Goal: Information Seeking & Learning: Learn about a topic

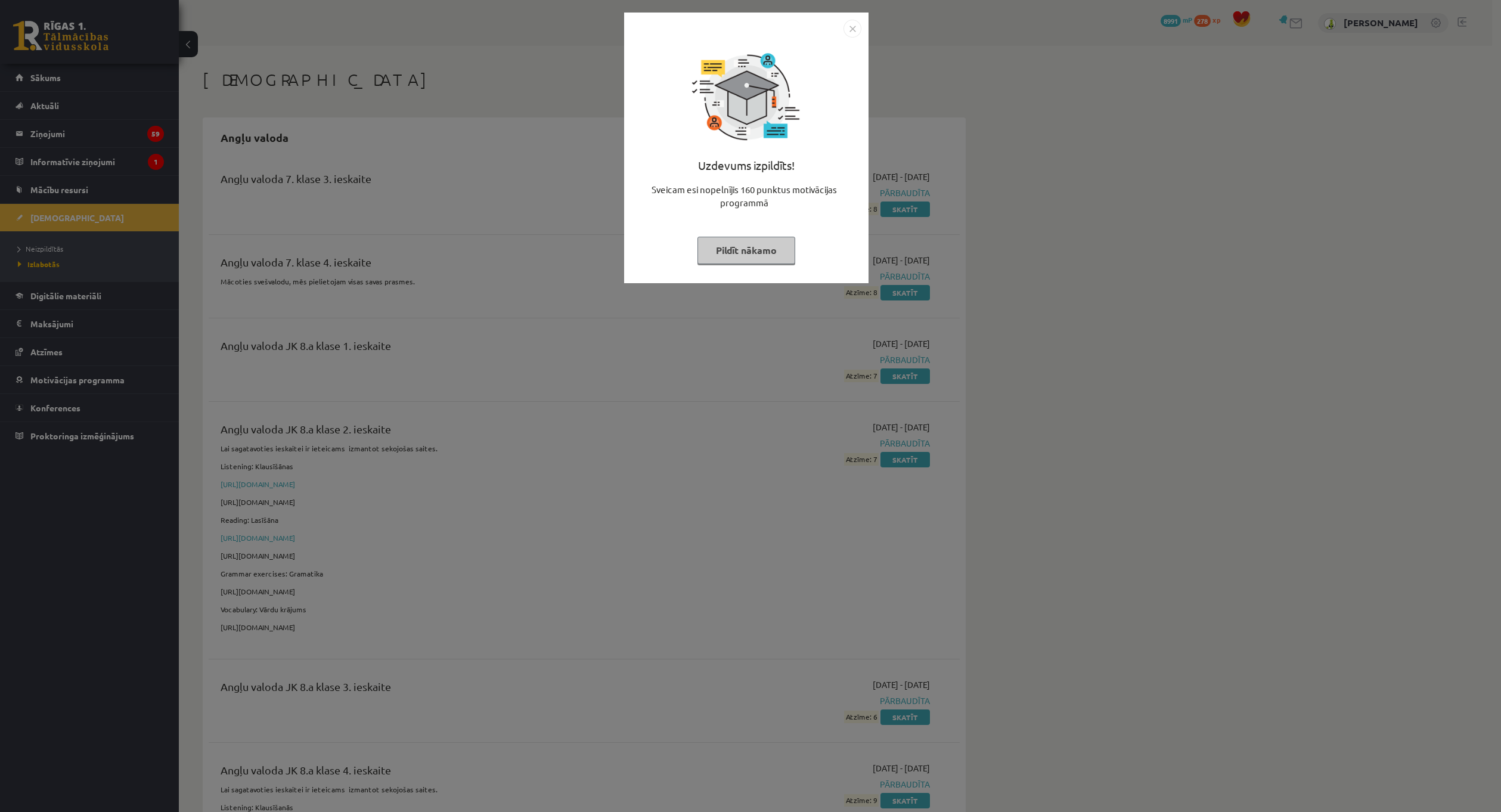
click at [852, 32] on img "Close" at bounding box center [852, 28] width 18 height 18
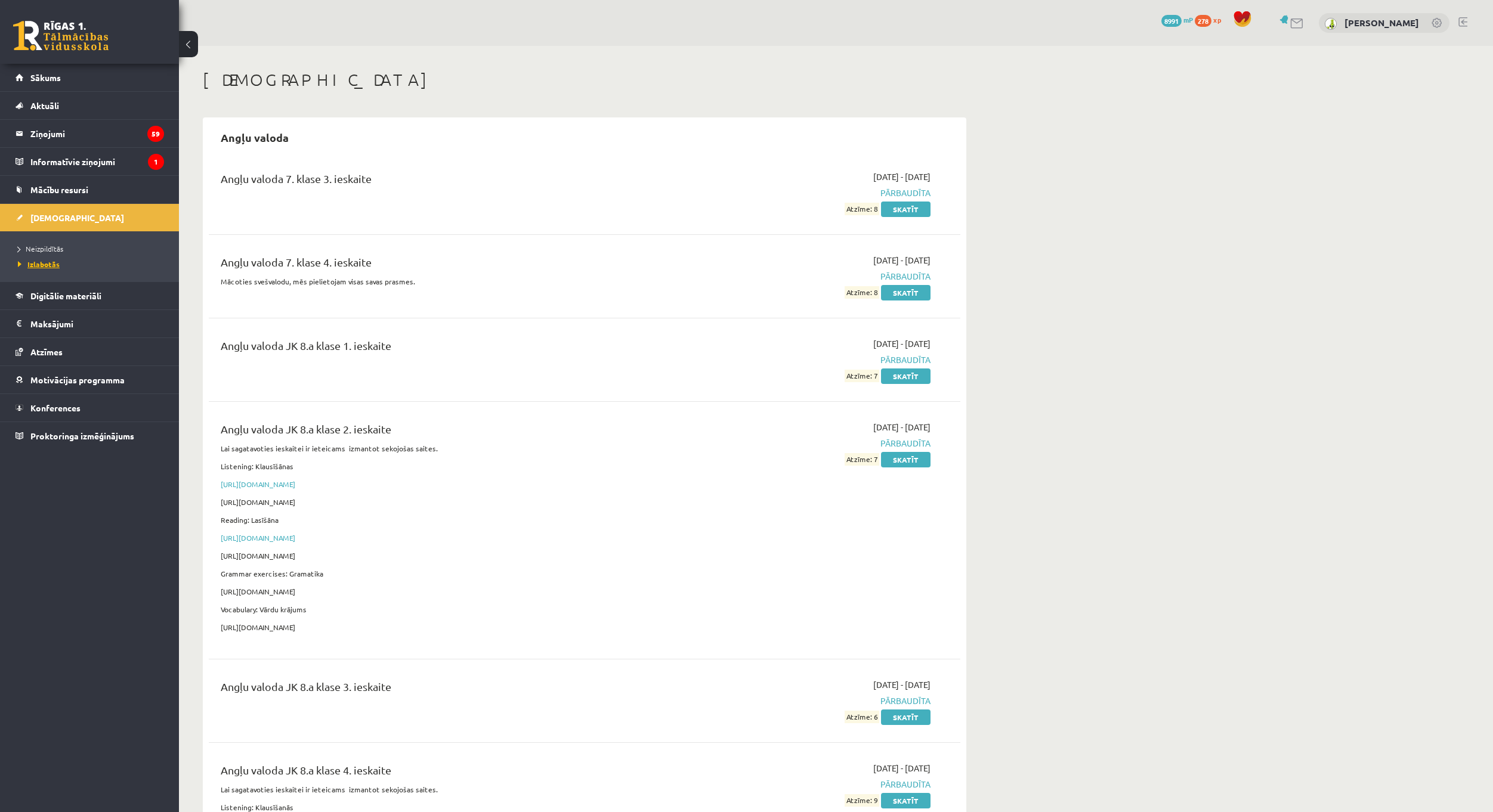
click at [45, 262] on span "Izlabotās" at bounding box center [39, 264] width 42 height 10
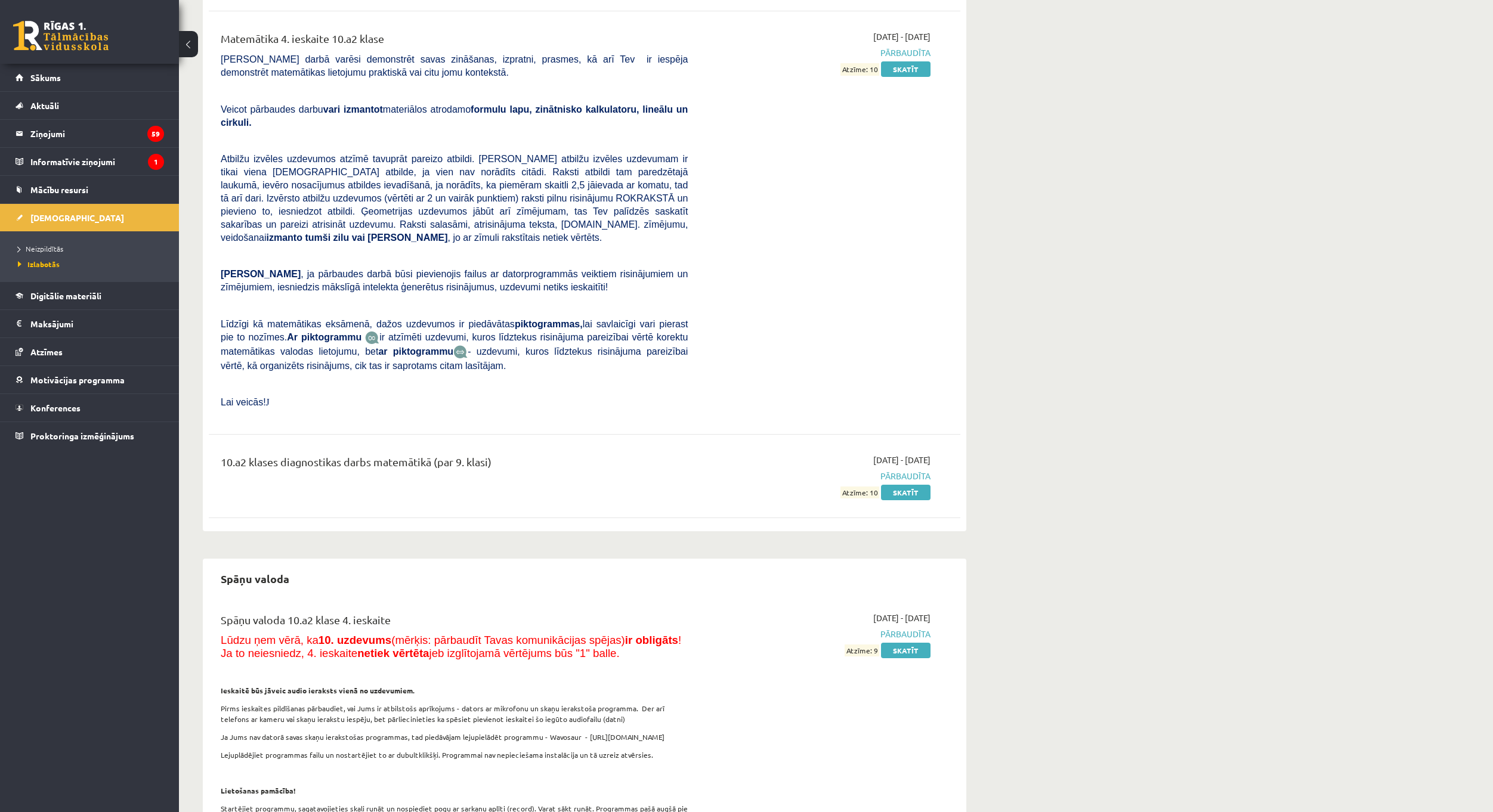
scroll to position [16441, 0]
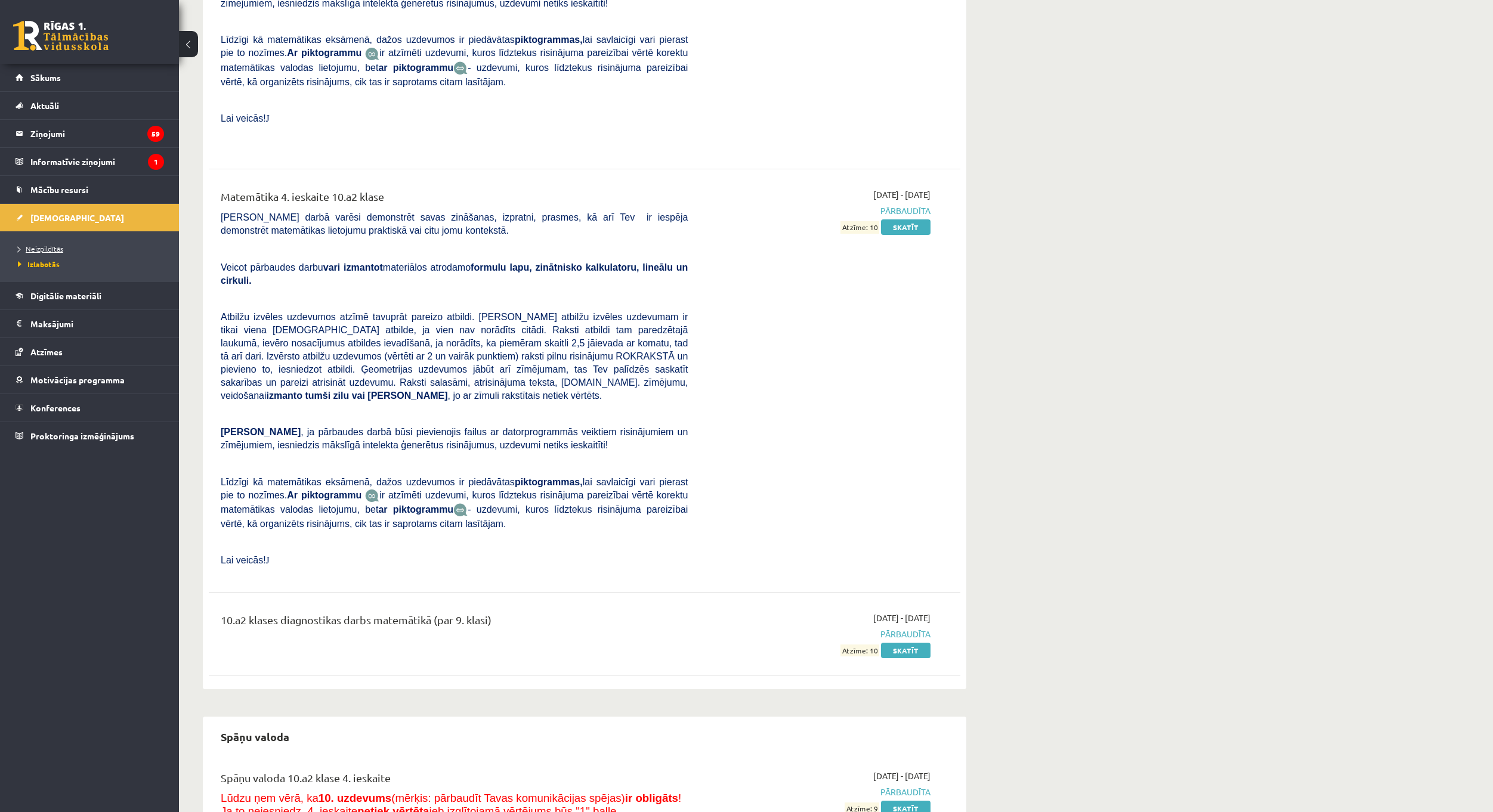
click at [57, 248] on span "Neizpildītās" at bounding box center [40, 248] width 45 height 10
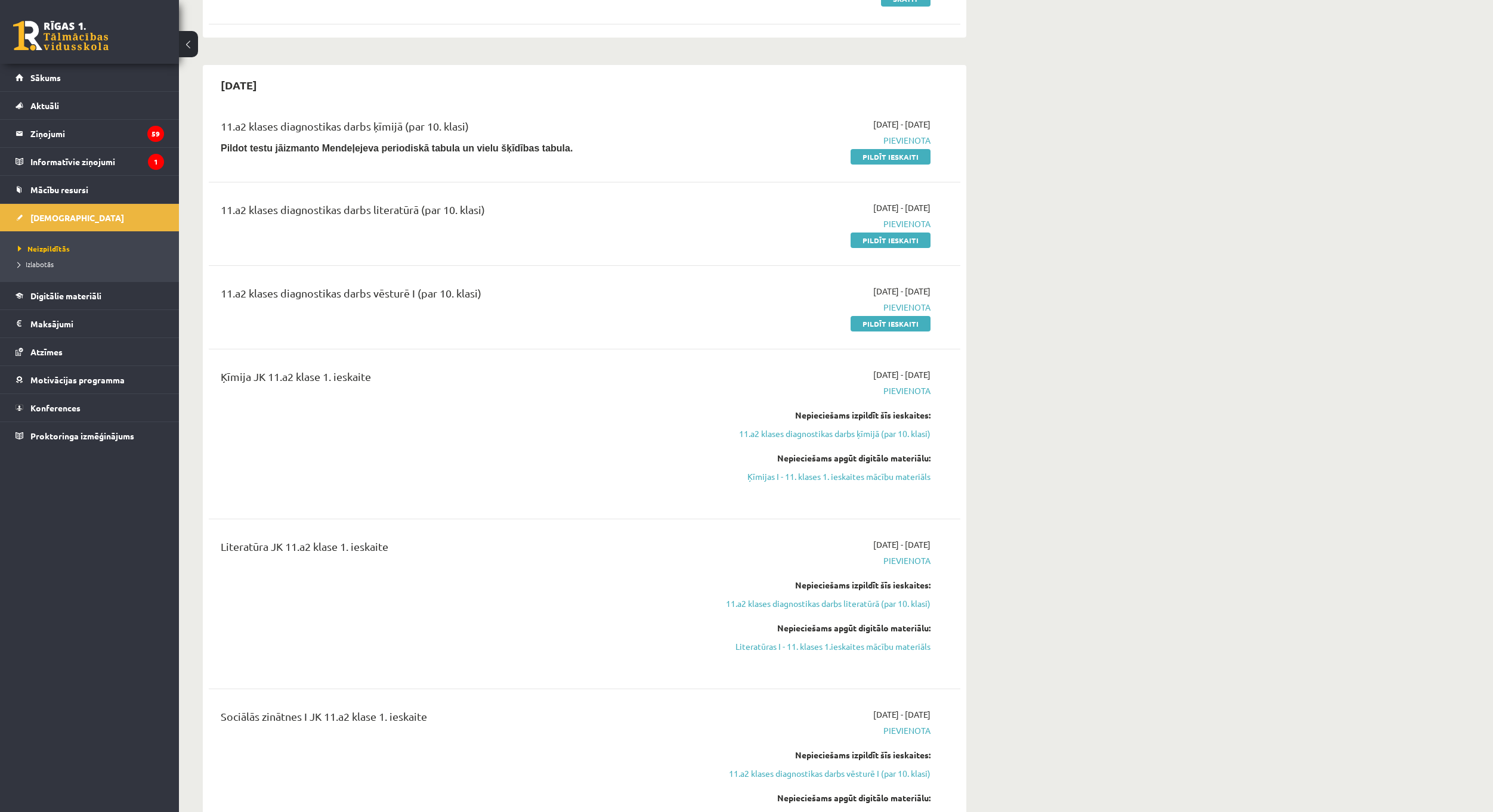
scroll to position [239, 0]
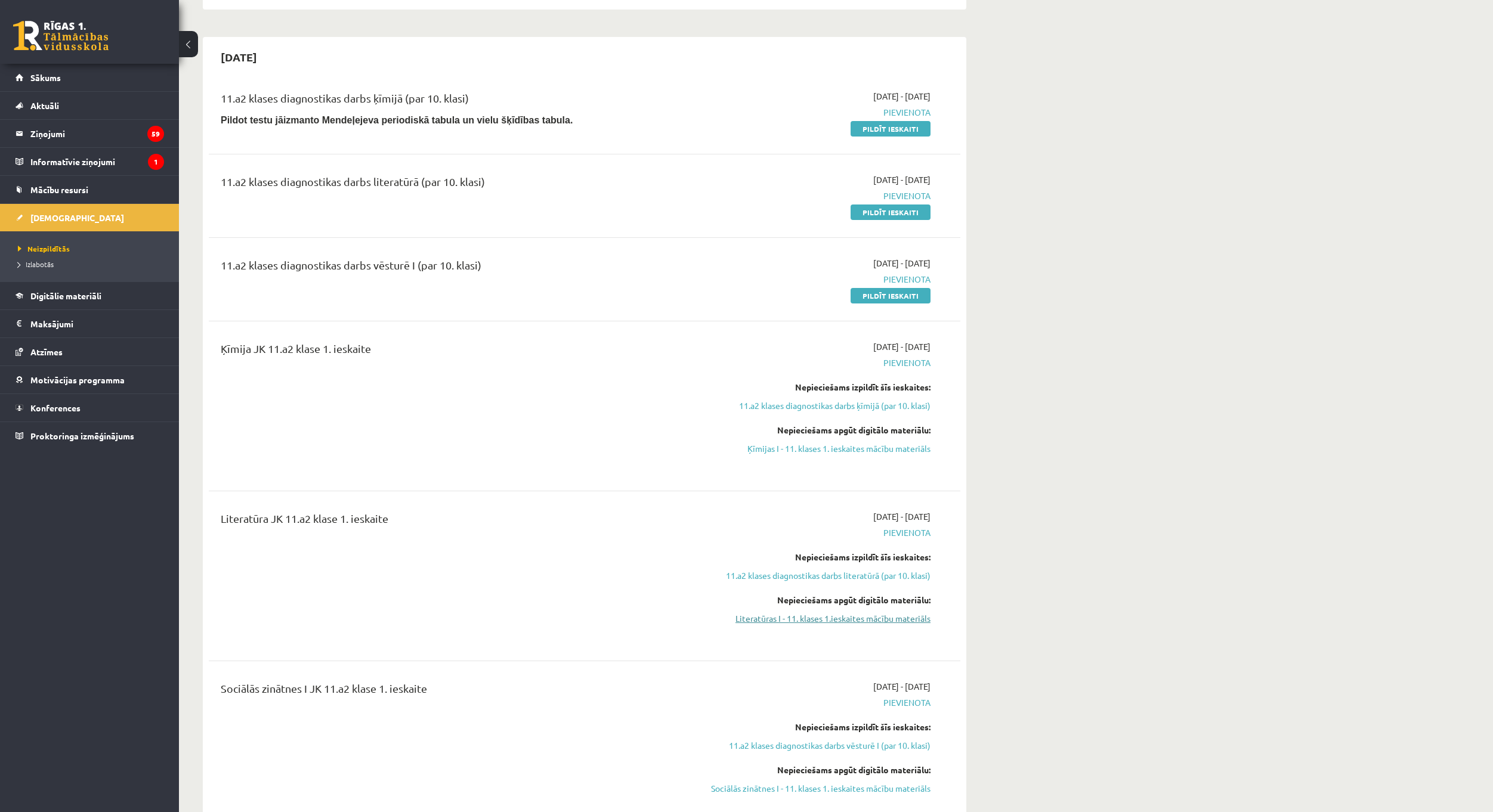
click at [882, 616] on link "Literatūras I - 11. klases 1.ieskaites mācību materiāls" at bounding box center [818, 618] width 225 height 12
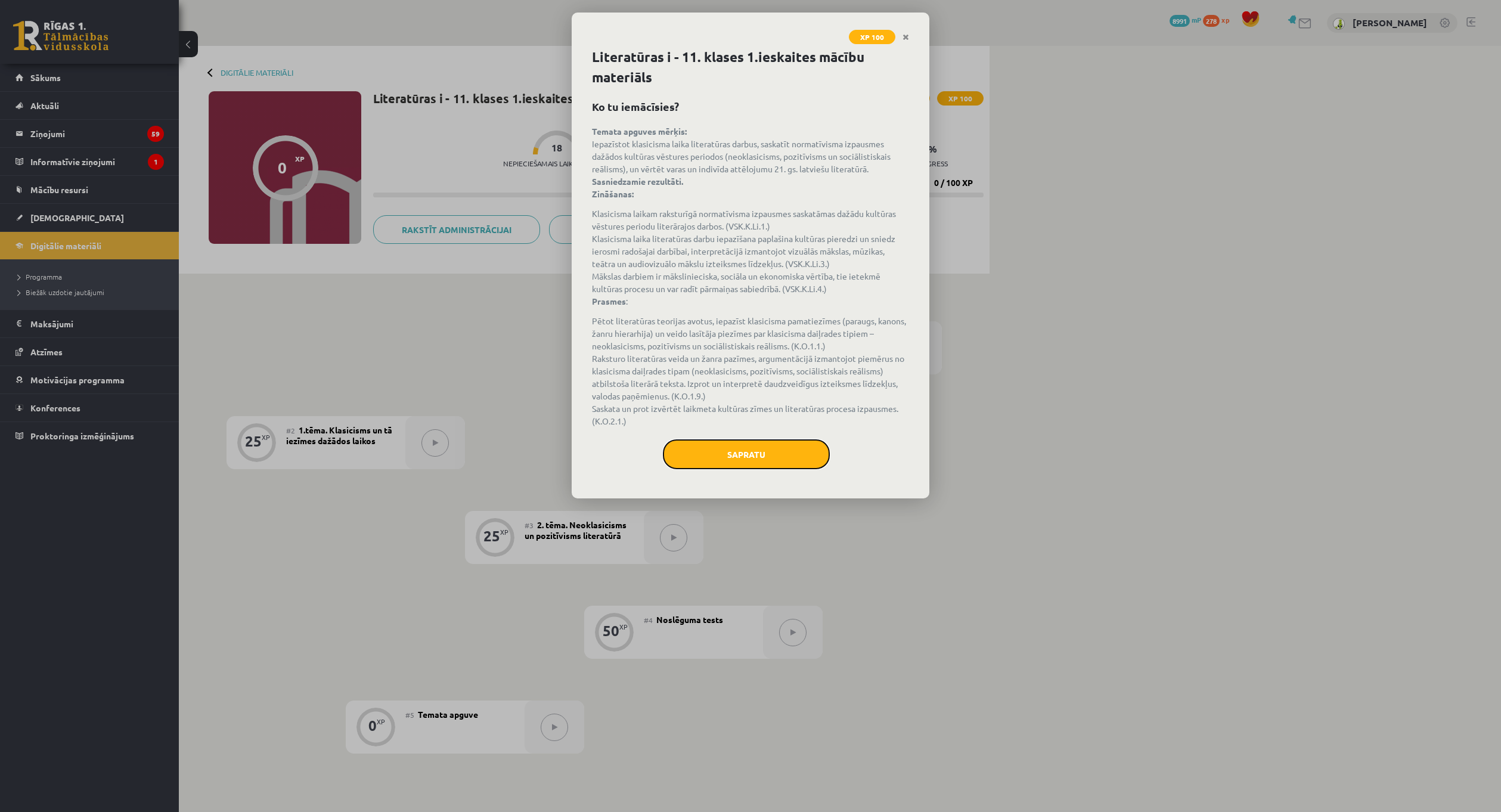
click at [757, 460] on button "Sapratu" at bounding box center [746, 454] width 167 height 30
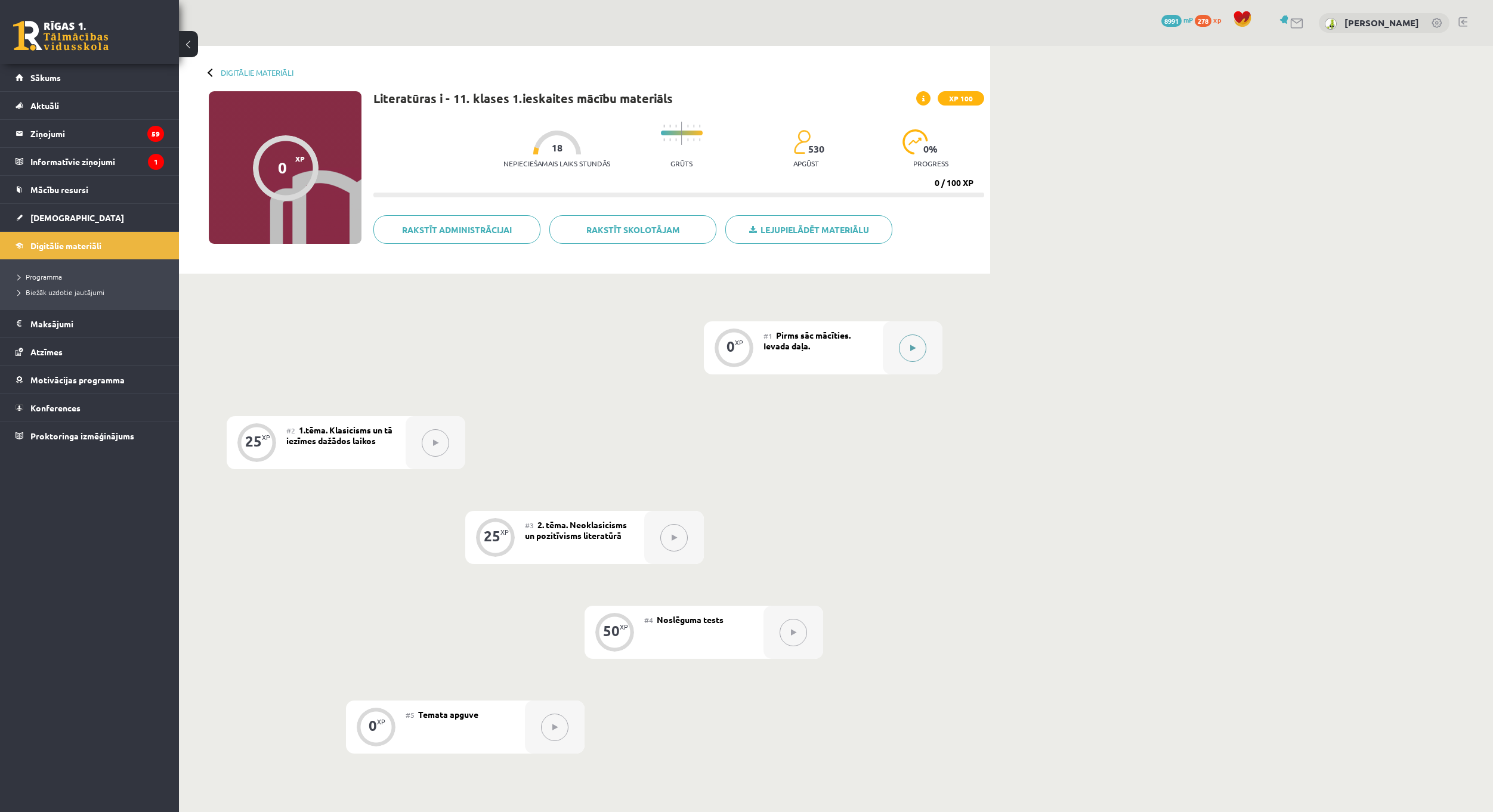
click at [910, 343] on button at bounding box center [913, 349] width 28 height 27
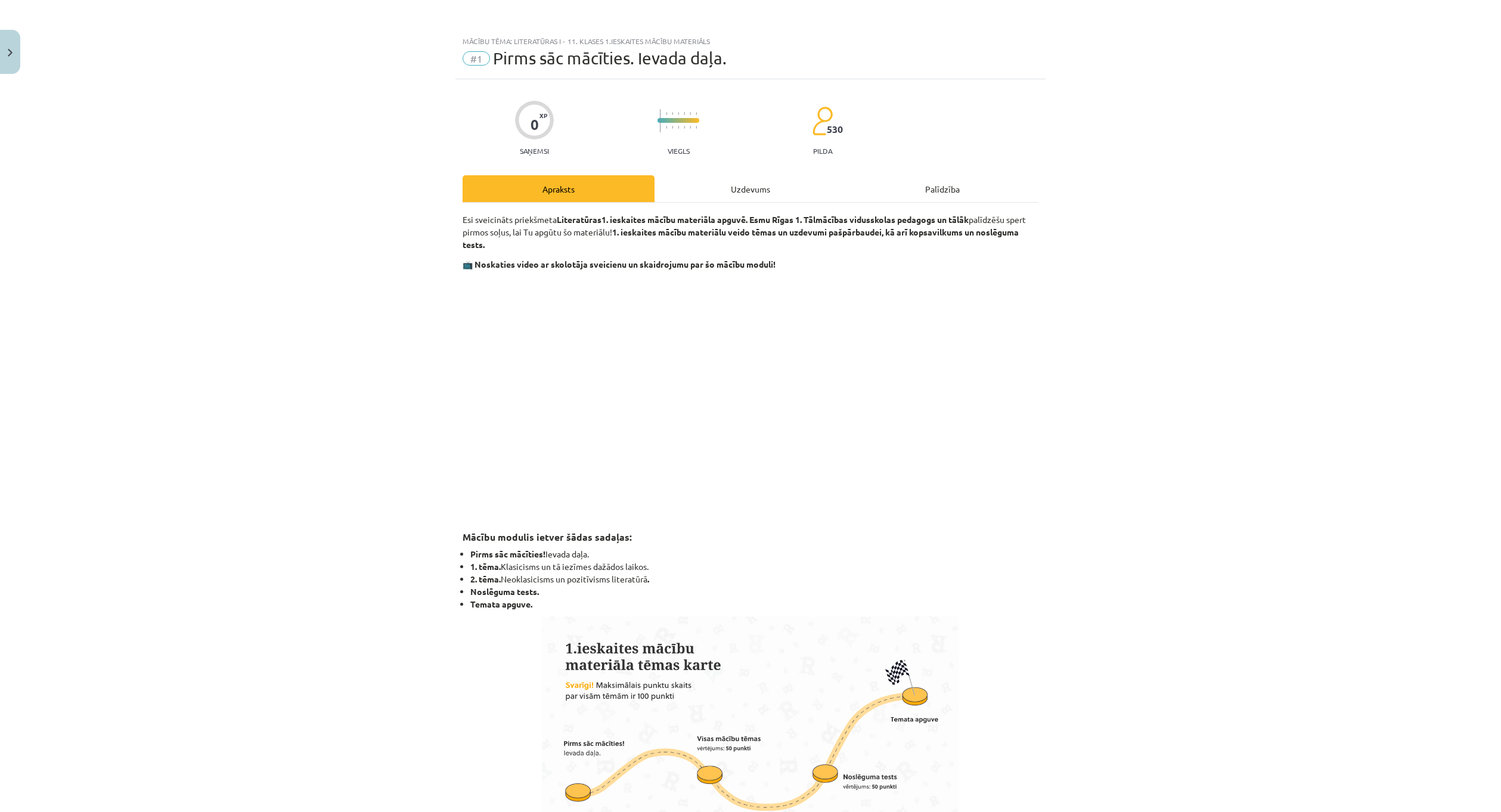
click at [750, 195] on div "Uzdevums" at bounding box center [750, 188] width 192 height 27
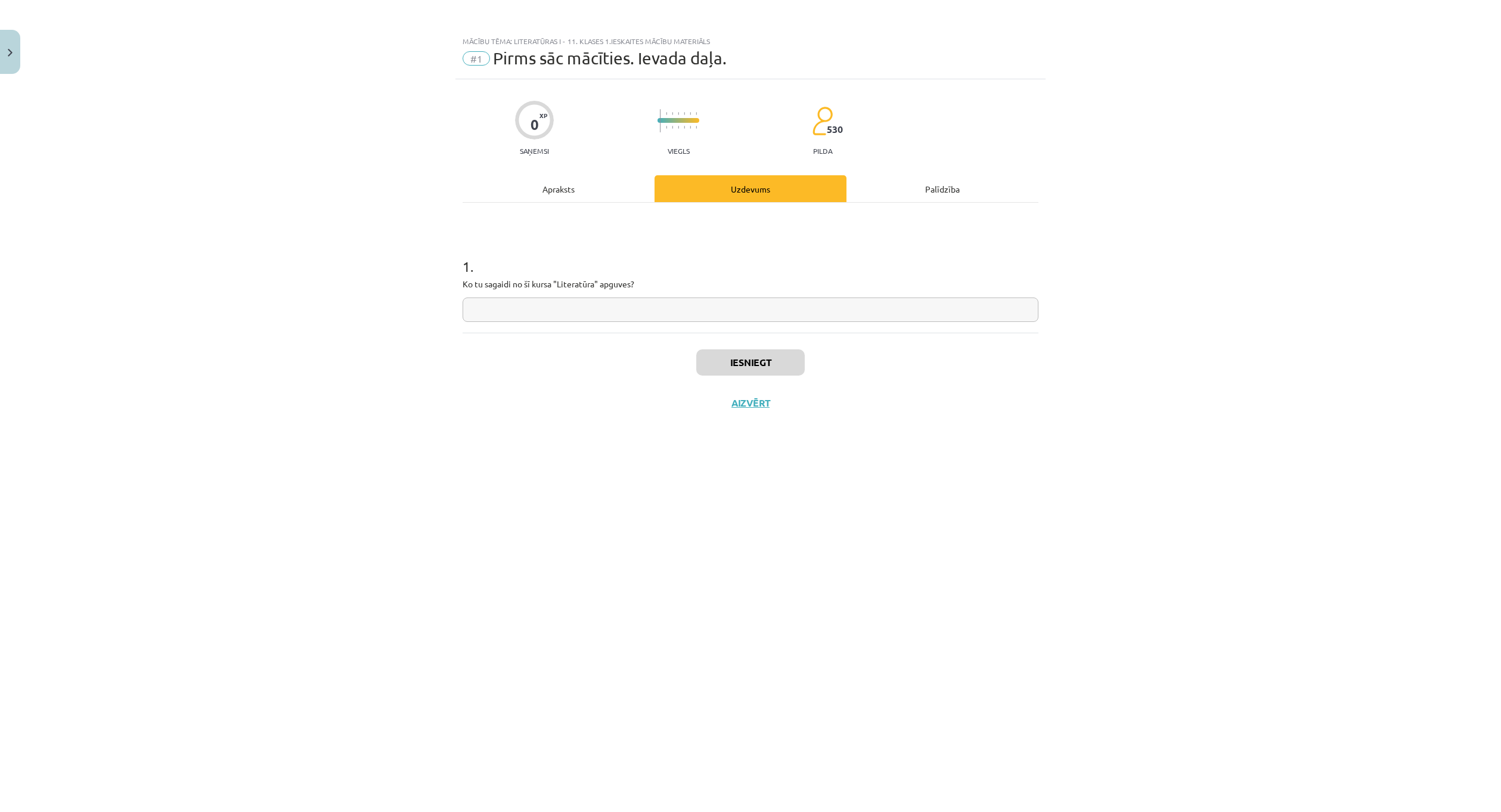
click at [660, 315] on input "text" at bounding box center [750, 310] width 576 height 24
click at [580, 187] on div "Apraksts" at bounding box center [558, 188] width 192 height 27
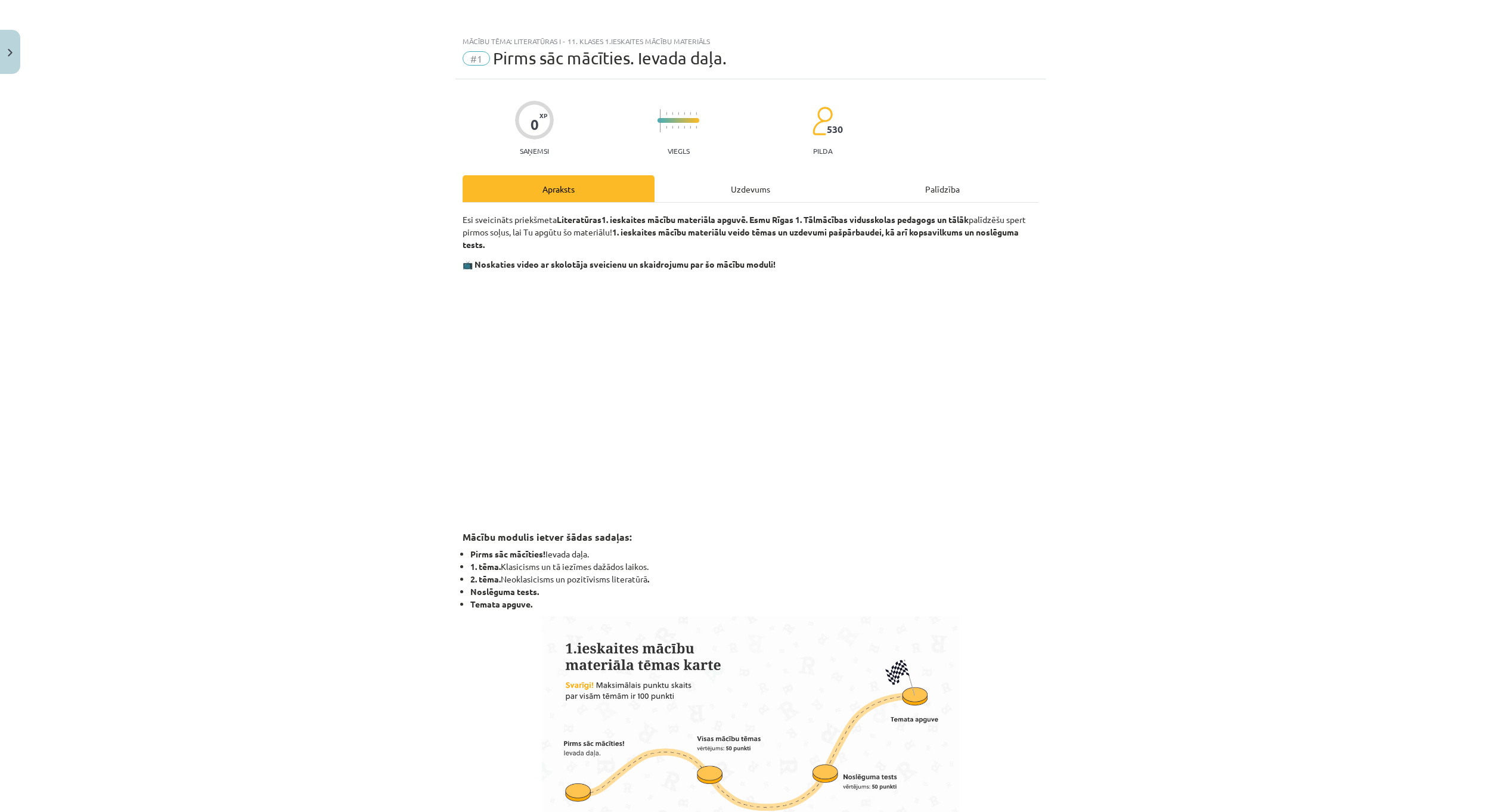
click at [772, 193] on div "Uzdevums" at bounding box center [750, 188] width 192 height 27
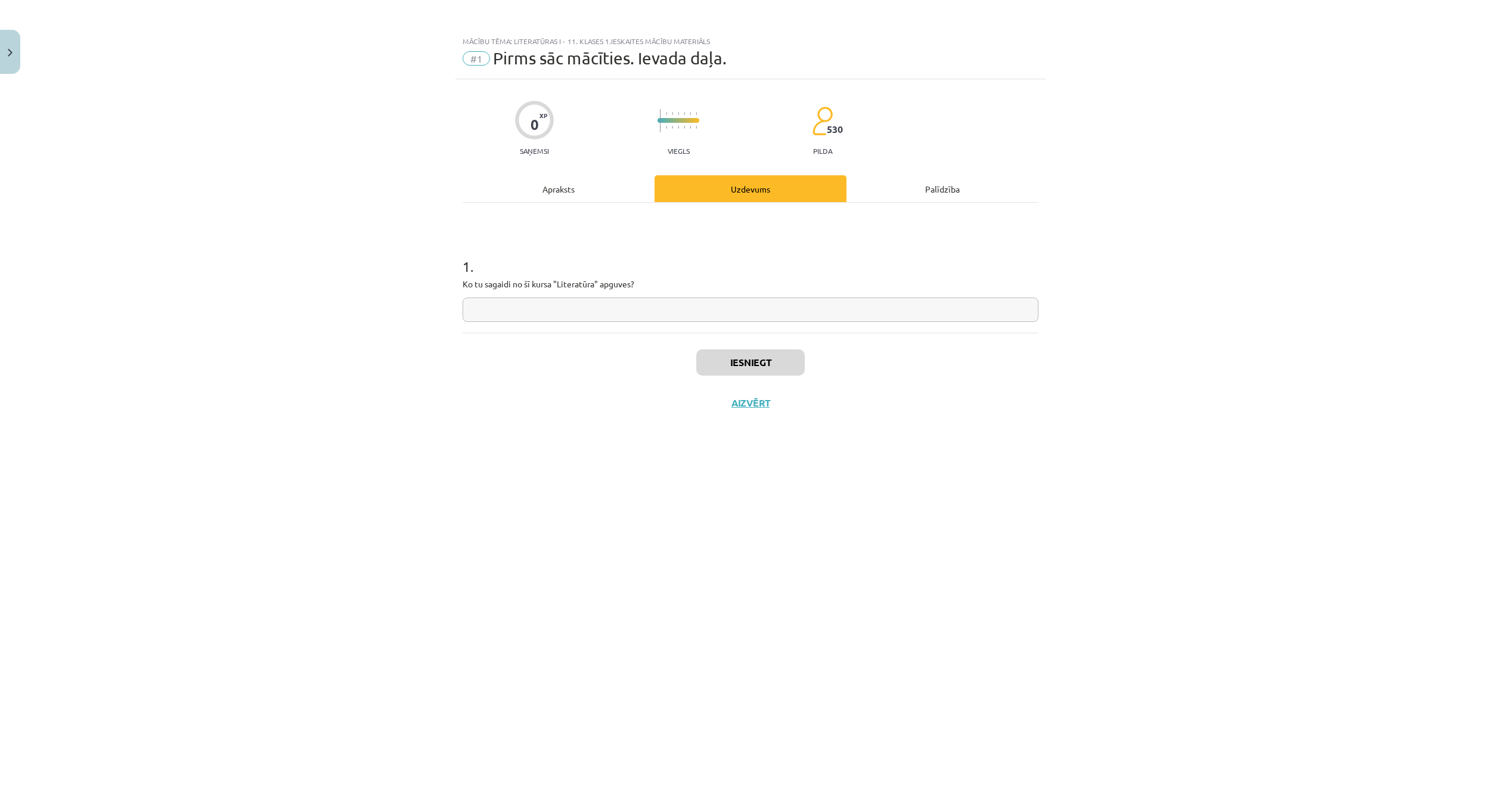
click at [753, 311] on input "text" at bounding box center [750, 310] width 576 height 24
type input "**********"
click at [748, 369] on button "Iesniegt" at bounding box center [750, 362] width 108 height 26
drag, startPoint x: 1049, startPoint y: 727, endPoint x: 1035, endPoint y: 721, distance: 15.2
click at [1038, 727] on div "**********" at bounding box center [750, 406] width 1501 height 812
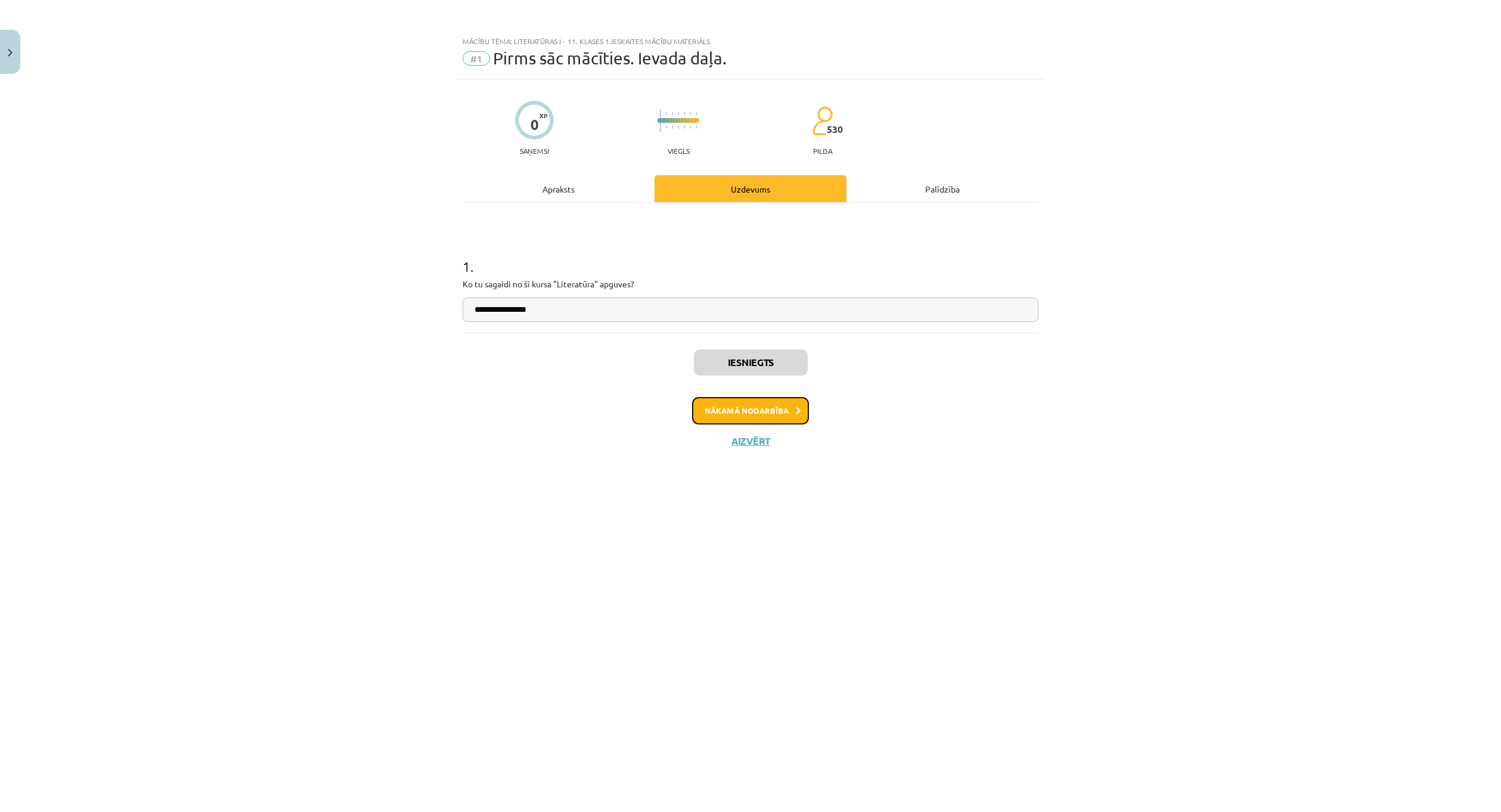
click at [748, 416] on button "Nākamā nodarbība" at bounding box center [750, 411] width 116 height 27
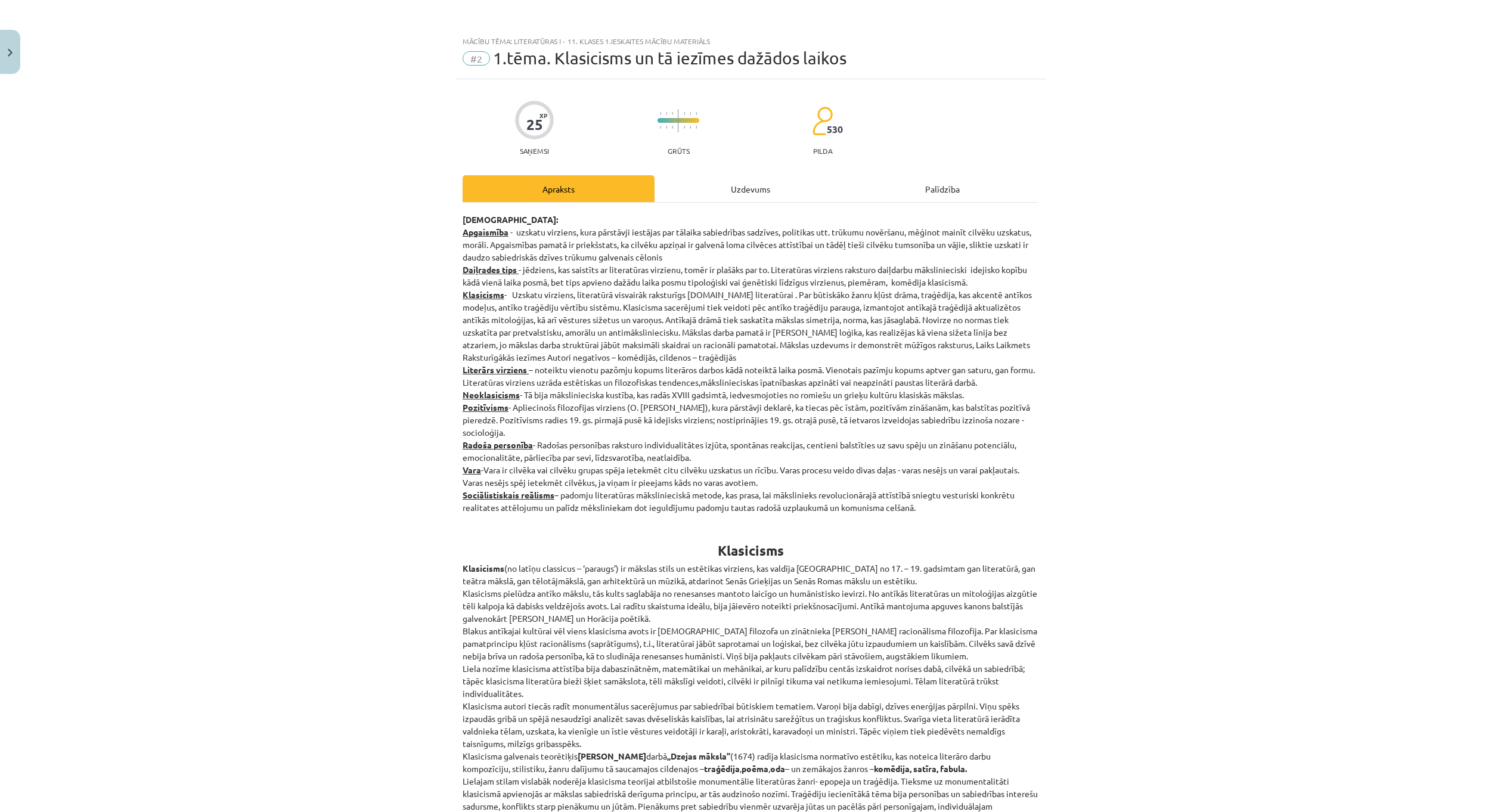
click at [749, 194] on div "Uzdevums" at bounding box center [750, 188] width 192 height 27
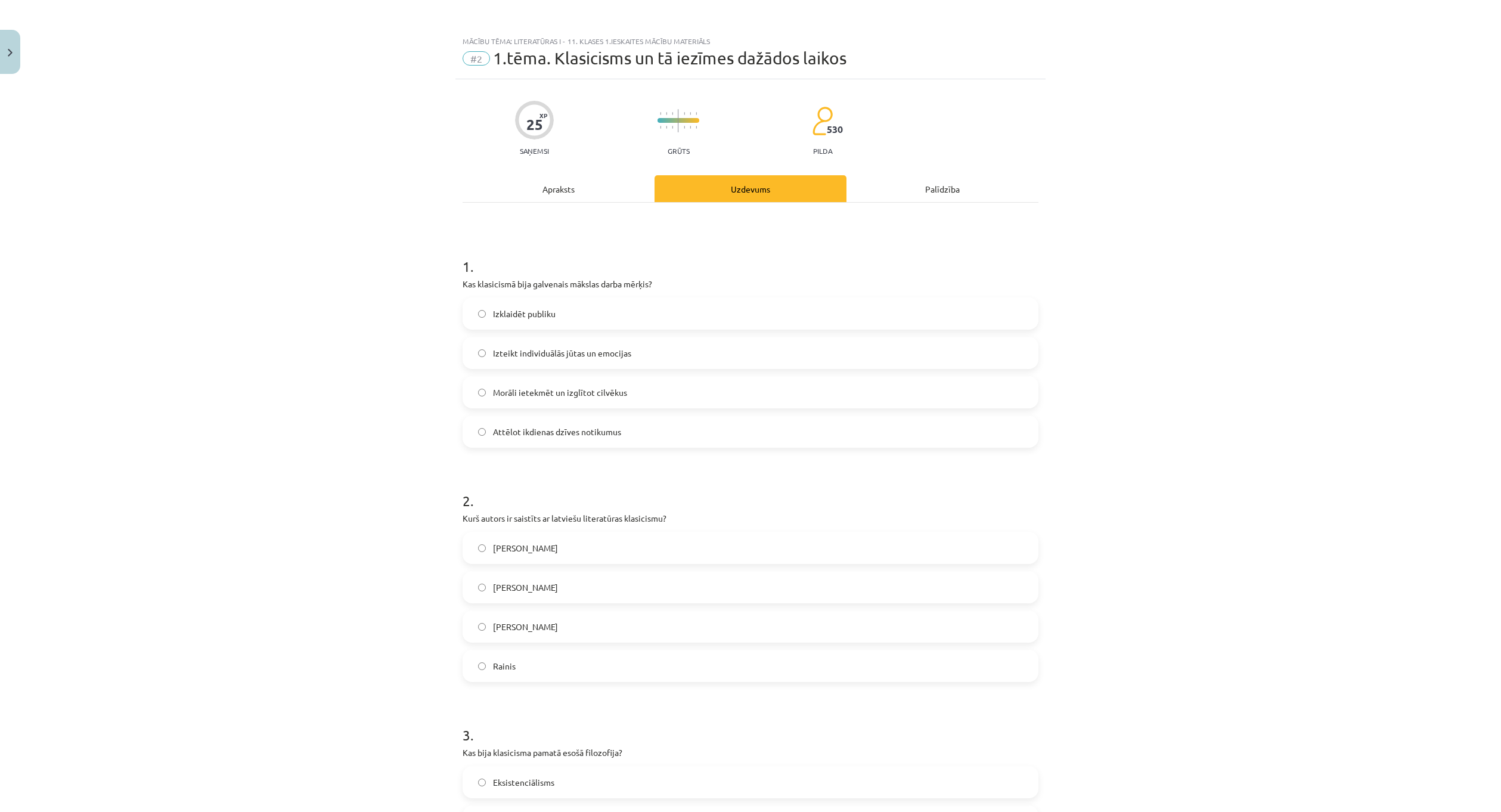
click at [544, 187] on div "Apraksts" at bounding box center [558, 188] width 192 height 27
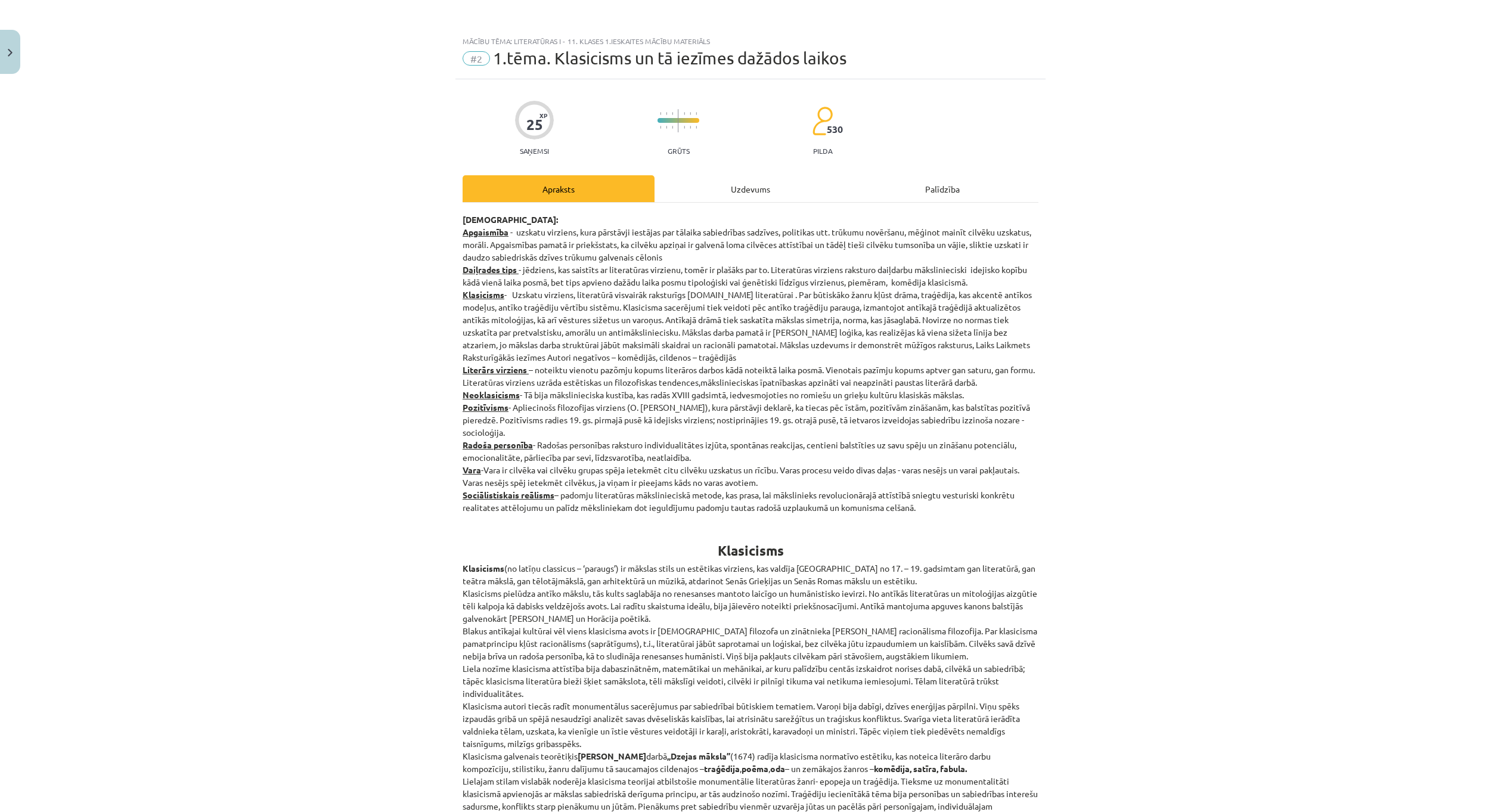
click at [756, 189] on div "Uzdevums" at bounding box center [750, 188] width 192 height 27
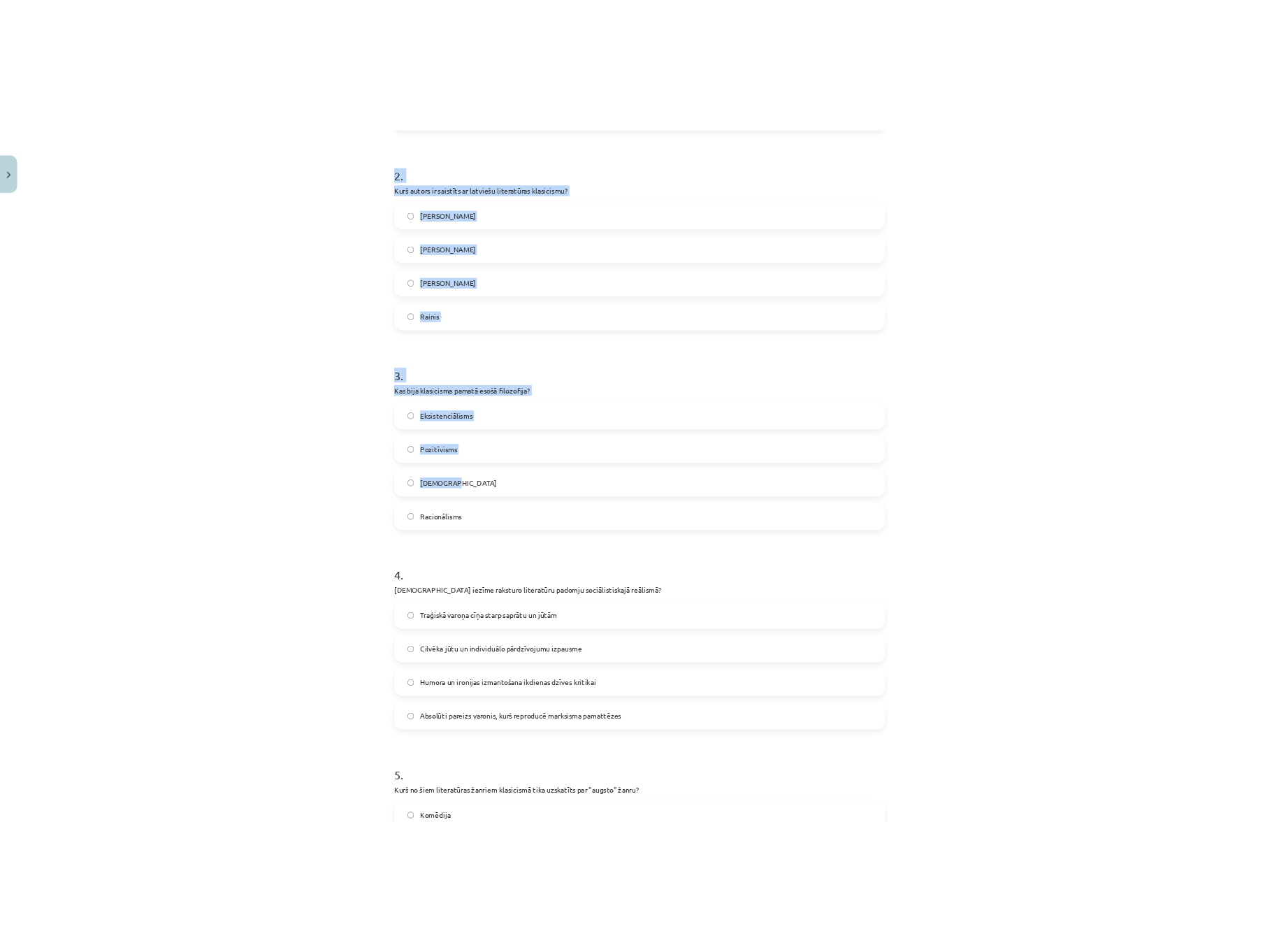
scroll to position [833, 0]
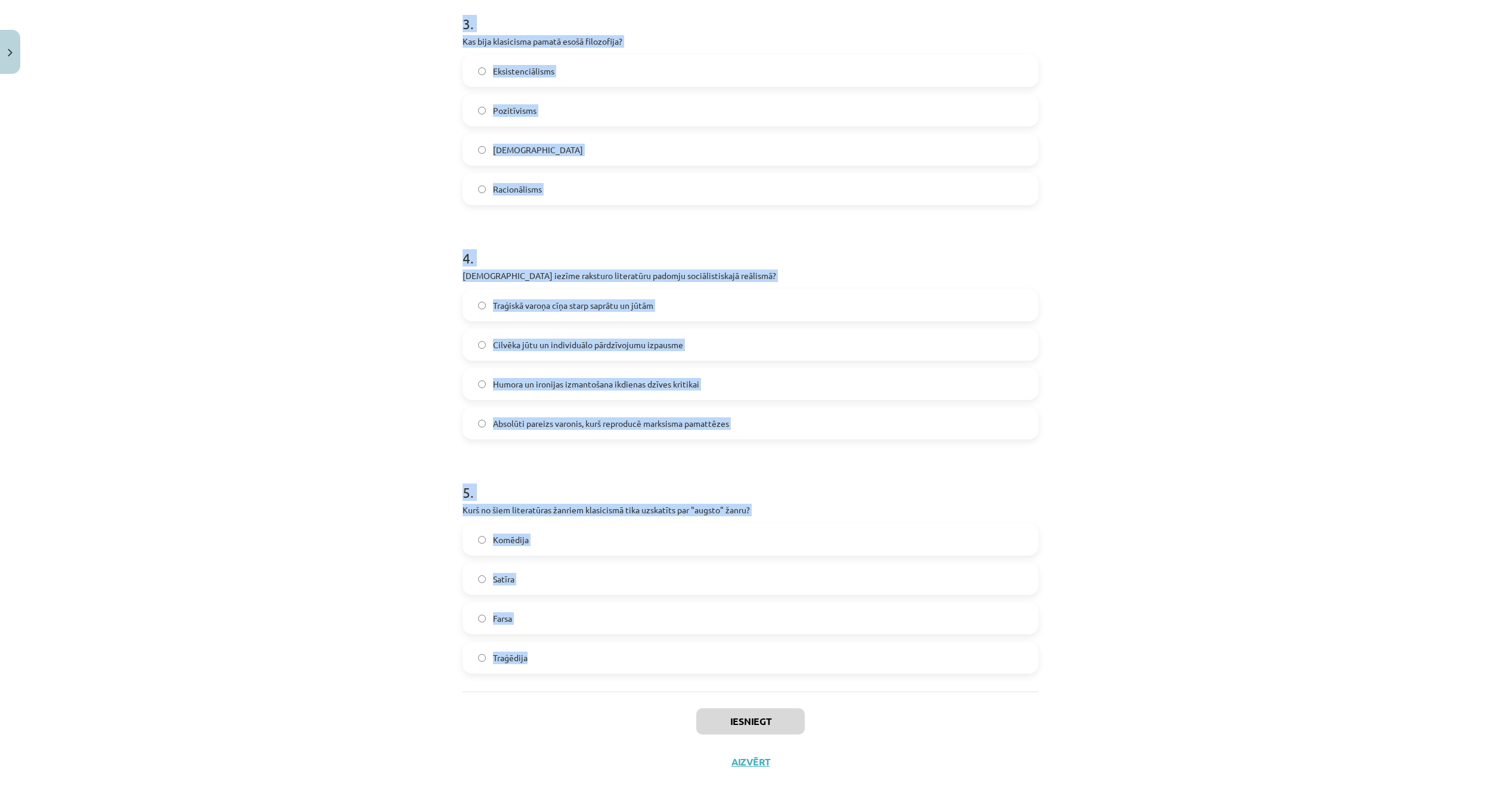
drag, startPoint x: 464, startPoint y: 235, endPoint x: 660, endPoint y: 648, distance: 457.1
click at [660, 648] on div "25 XP Saņemsi Grūts 530 pilda Apraksts Uzdevums Palīdzība 1 . Kas klasicismā bi…" at bounding box center [750, 75] width 590 height 1414
copy form "1 . Kas klasicismā bija galvenais mākslas darba mērķis? Izklaidēt publiku Iztei…"
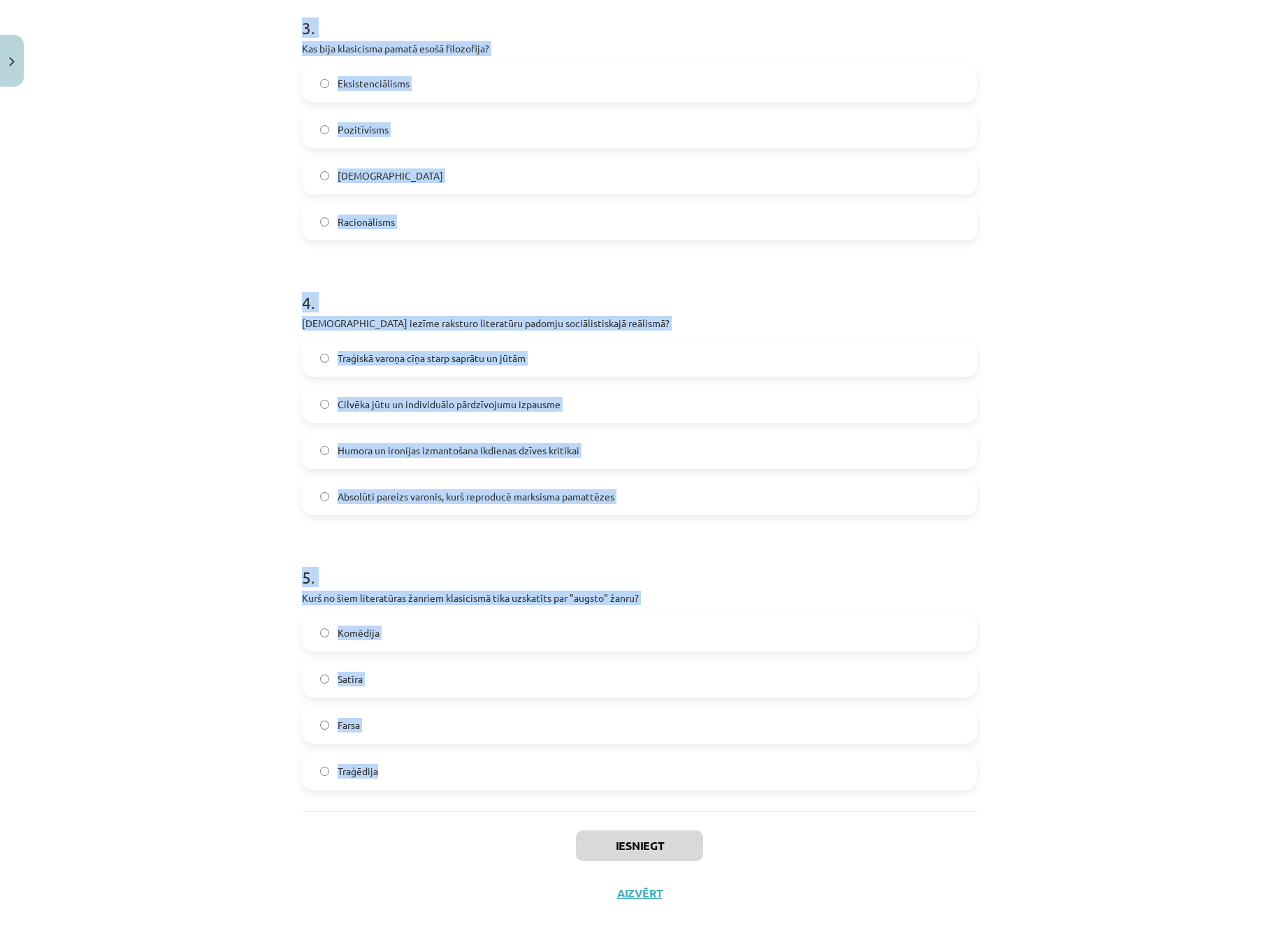
click at [387, 777] on label "Traģēdija" at bounding box center [639, 771] width 672 height 35
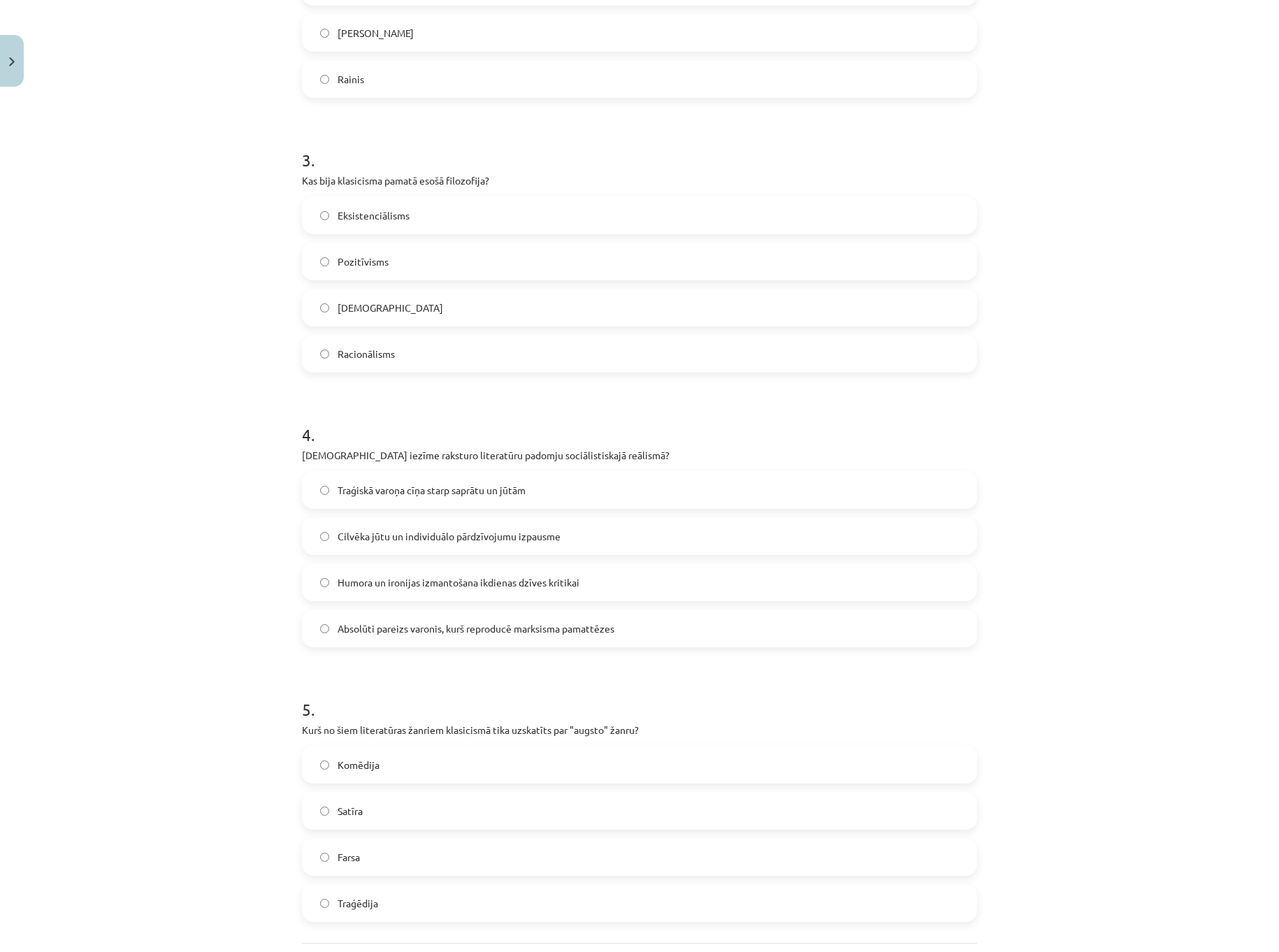
scroll to position [694, 0]
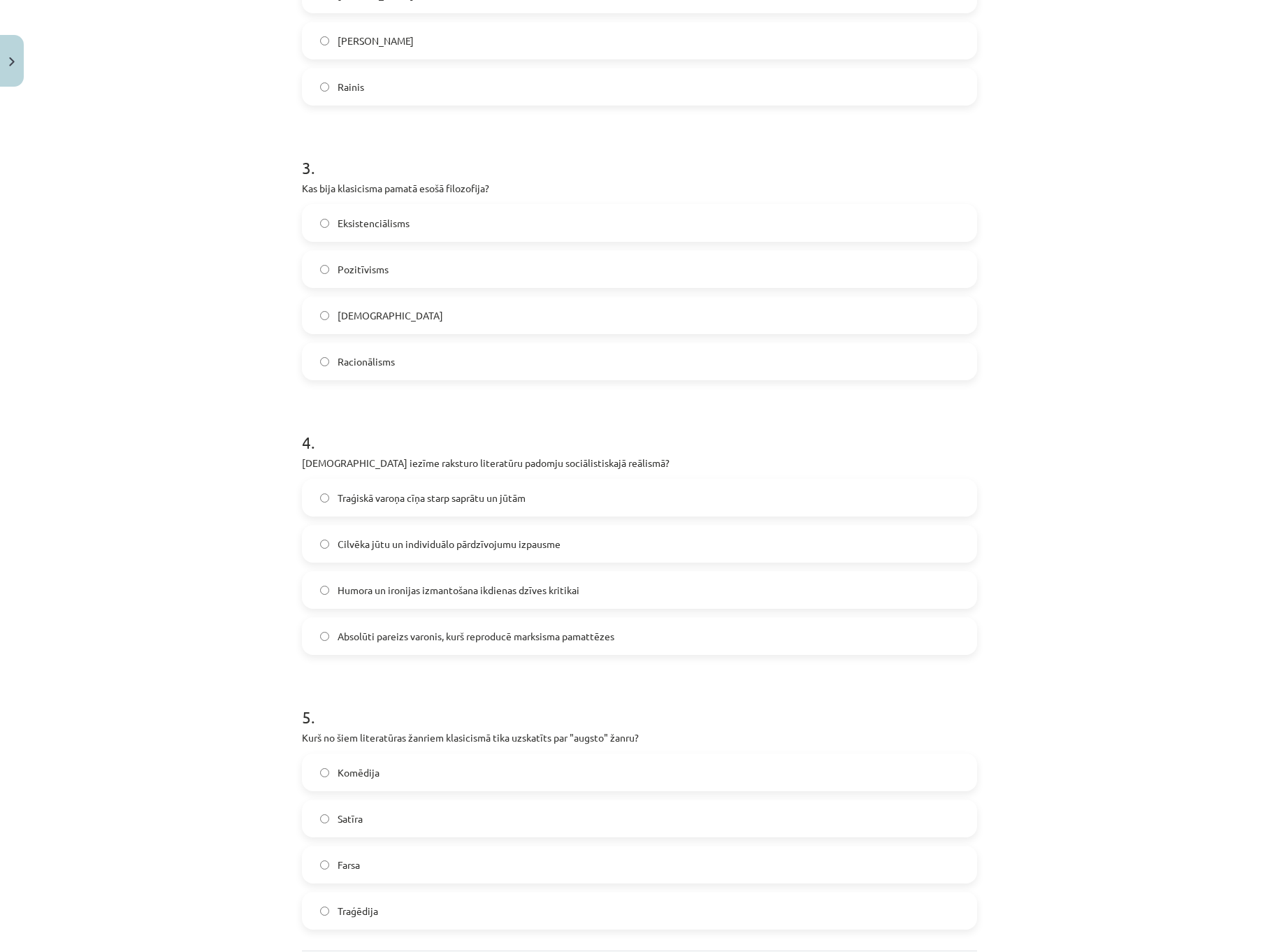
click at [403, 642] on span "Absolūti pareizs varonis, kurš reproducē marksisma pamattēzes" at bounding box center [476, 635] width 277 height 14
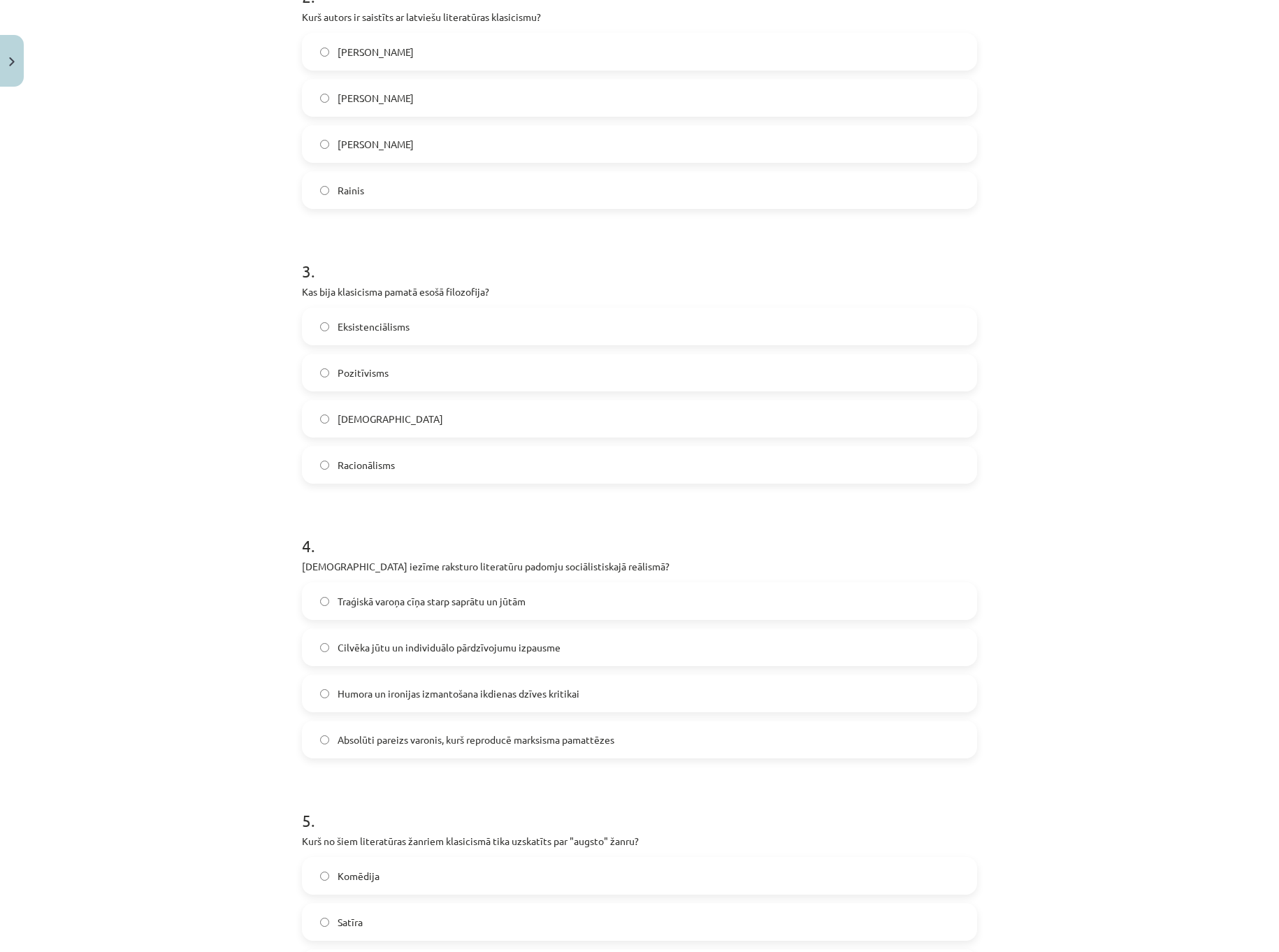
scroll to position [555, 0]
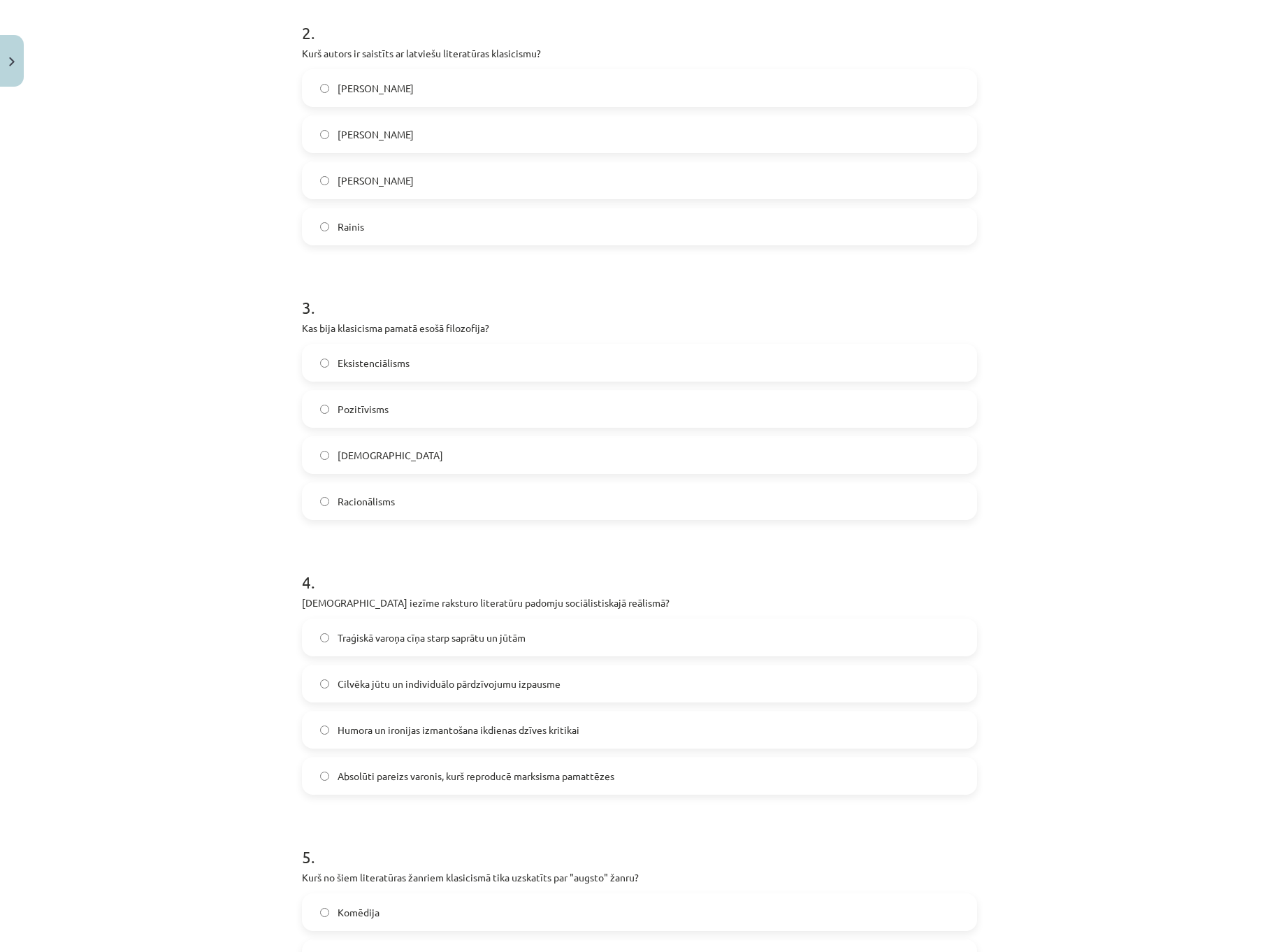
click at [394, 505] on label "Racionālisms" at bounding box center [639, 501] width 672 height 35
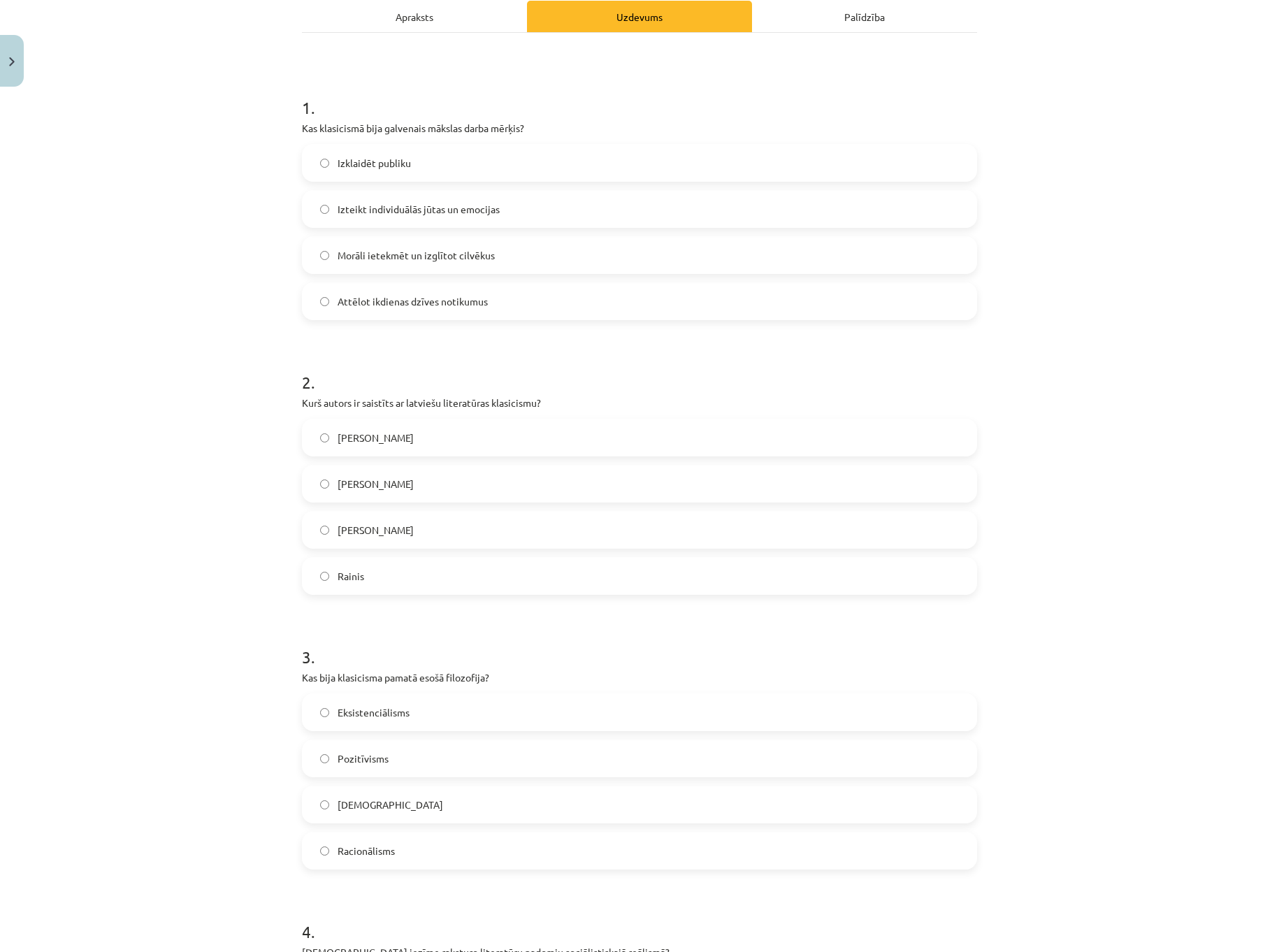
click at [380, 485] on span "Kristofers Fīrekers" at bounding box center [375, 484] width 76 height 14
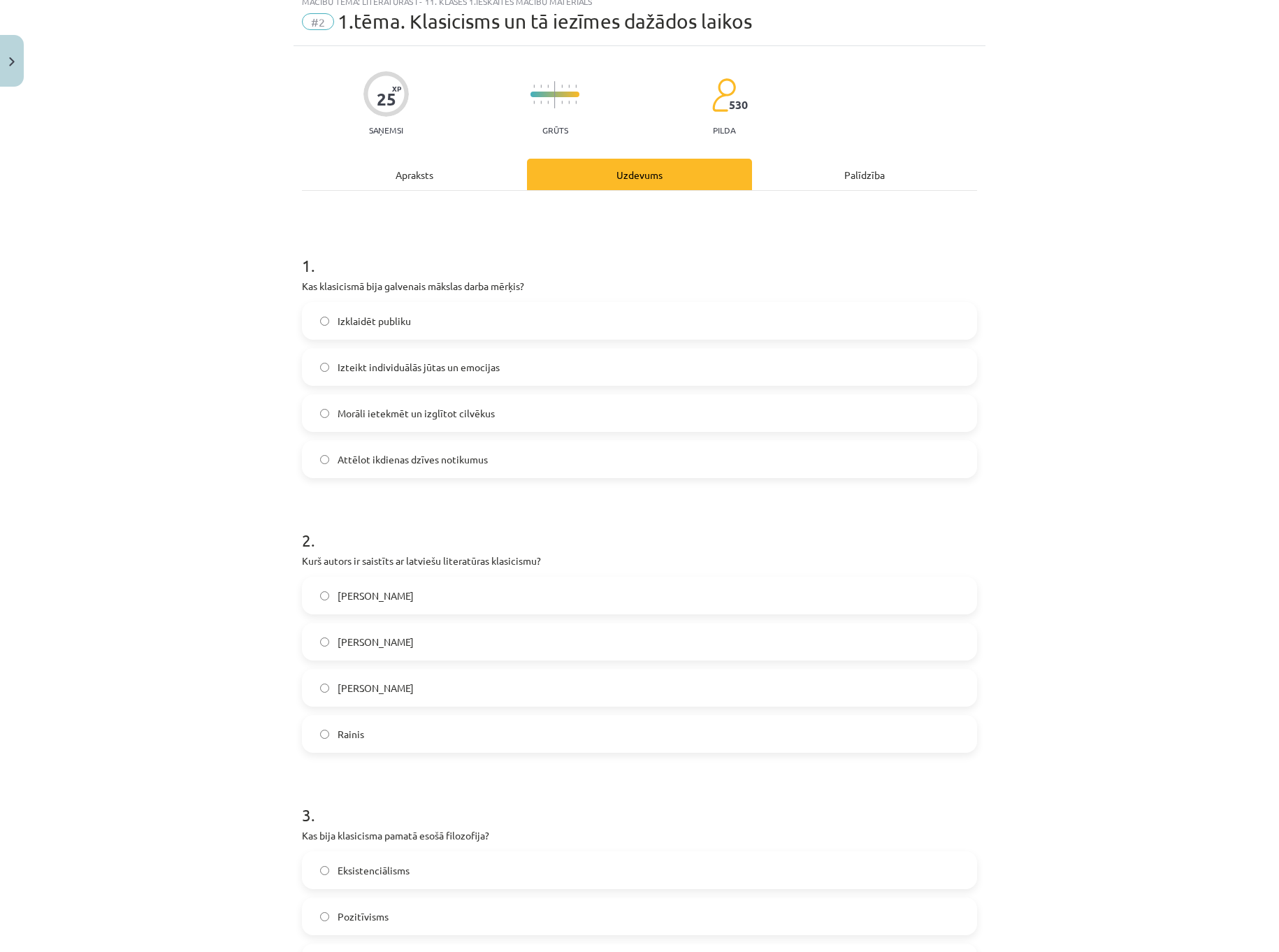
scroll to position [0, 0]
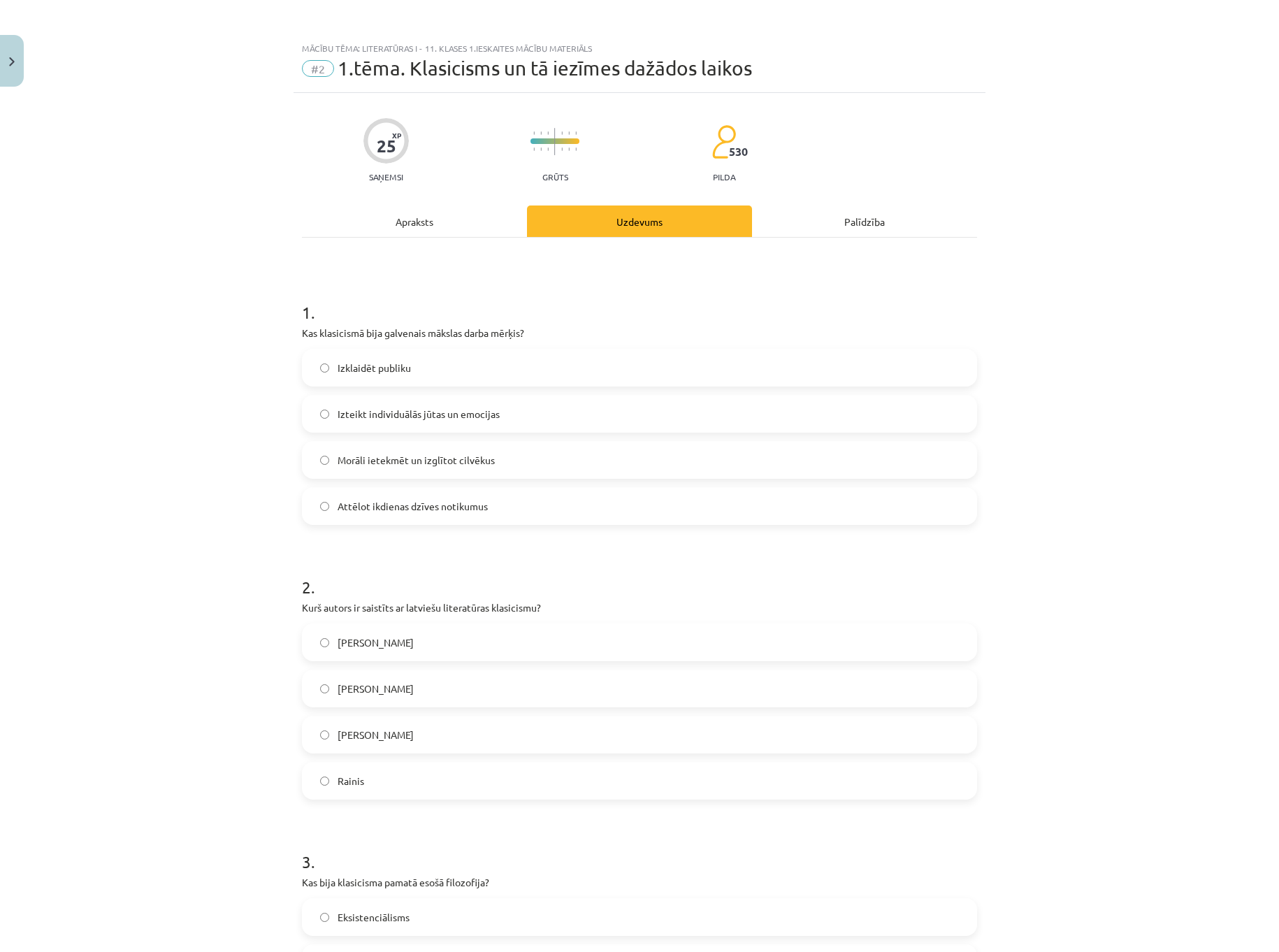
click at [411, 467] on label "Morāli ietekmēt un izglītot cilvēkus" at bounding box center [639, 460] width 672 height 35
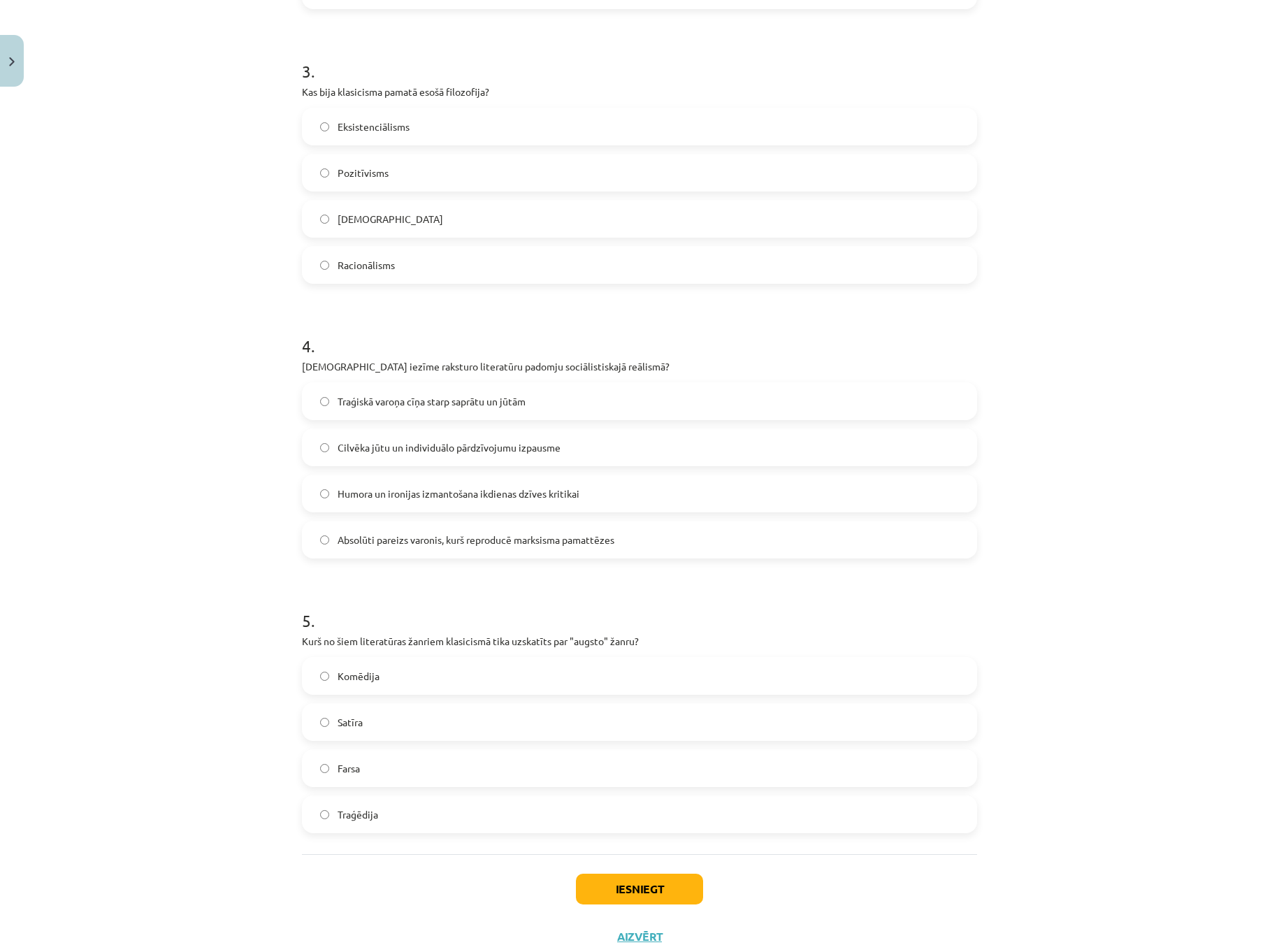
scroll to position [833, 0]
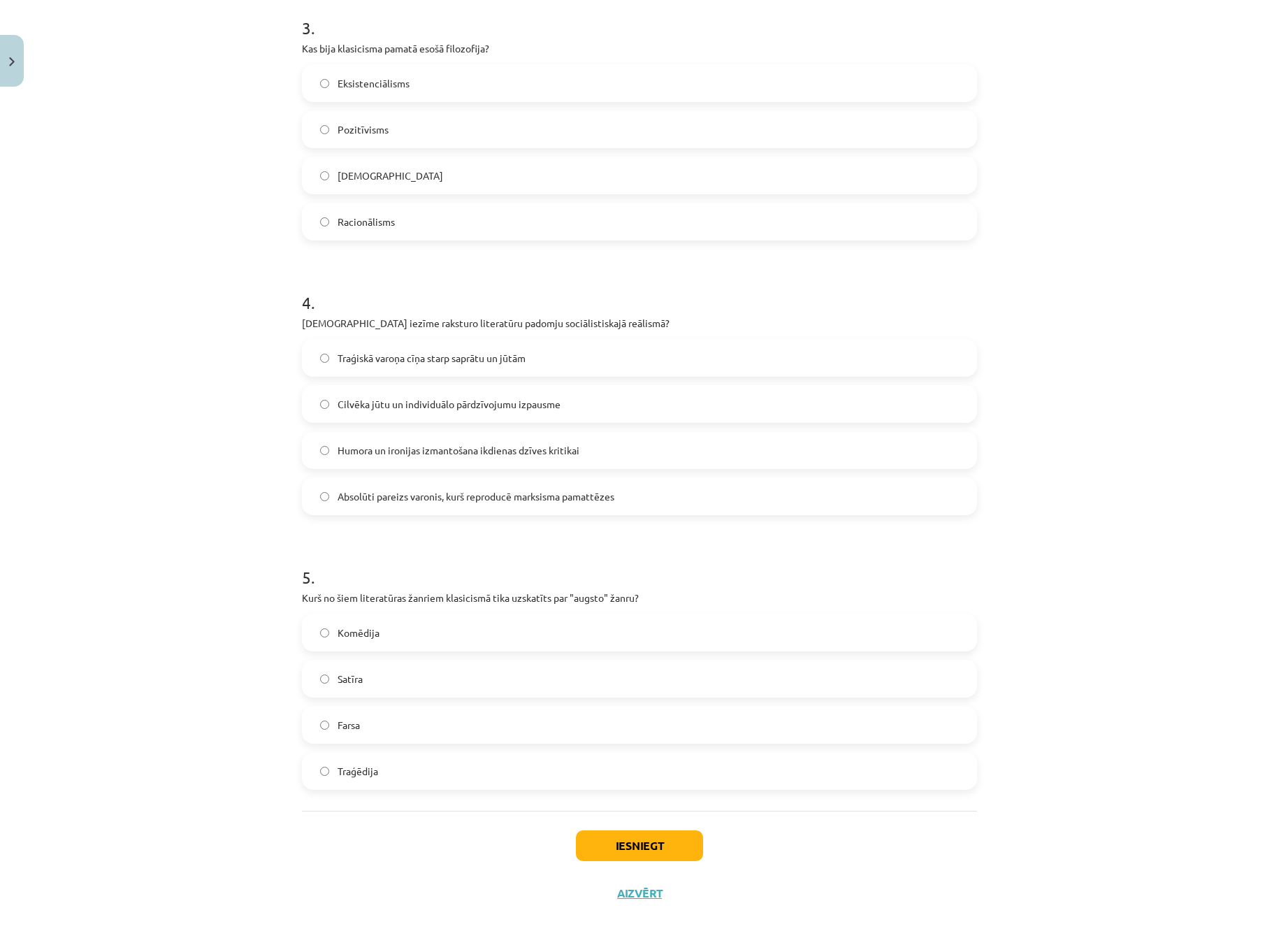
click at [620, 827] on div "Iesniegt Aizvērt" at bounding box center [639, 859] width 675 height 98
click at [612, 845] on button "Iesniegt" at bounding box center [639, 846] width 127 height 30
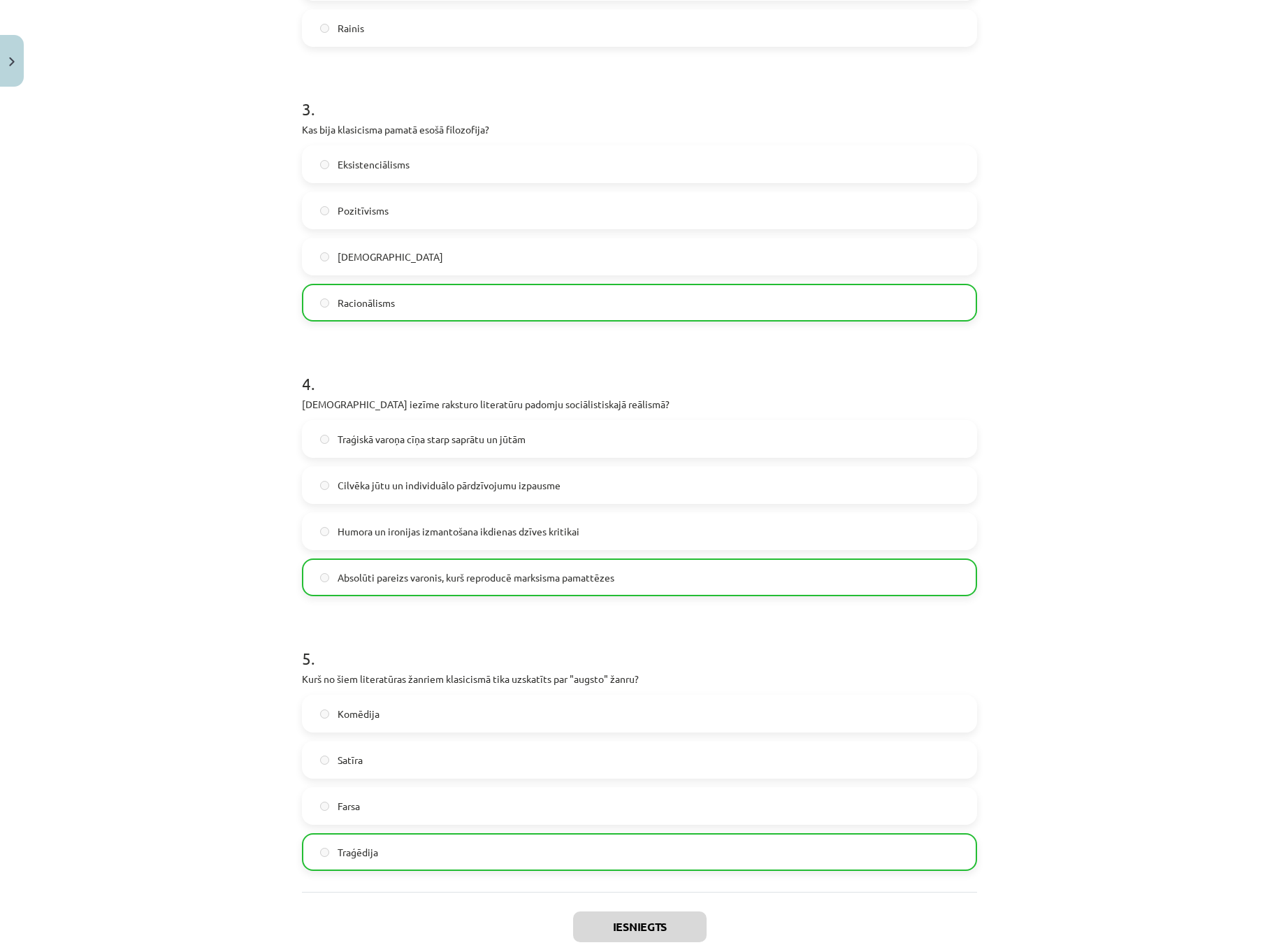
scroll to position [879, 0]
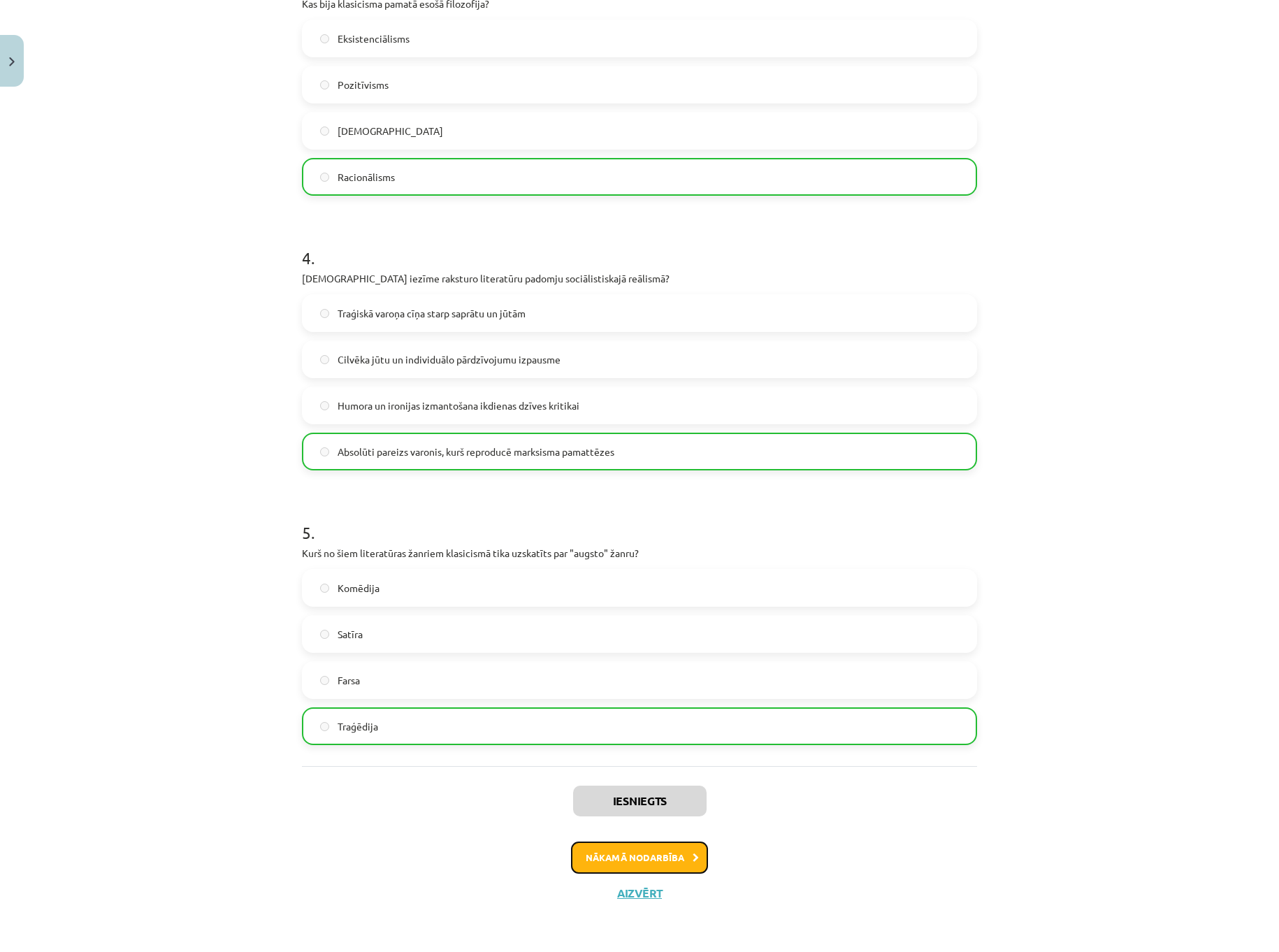
click at [617, 850] on button "Nākamā nodarbība" at bounding box center [639, 858] width 137 height 32
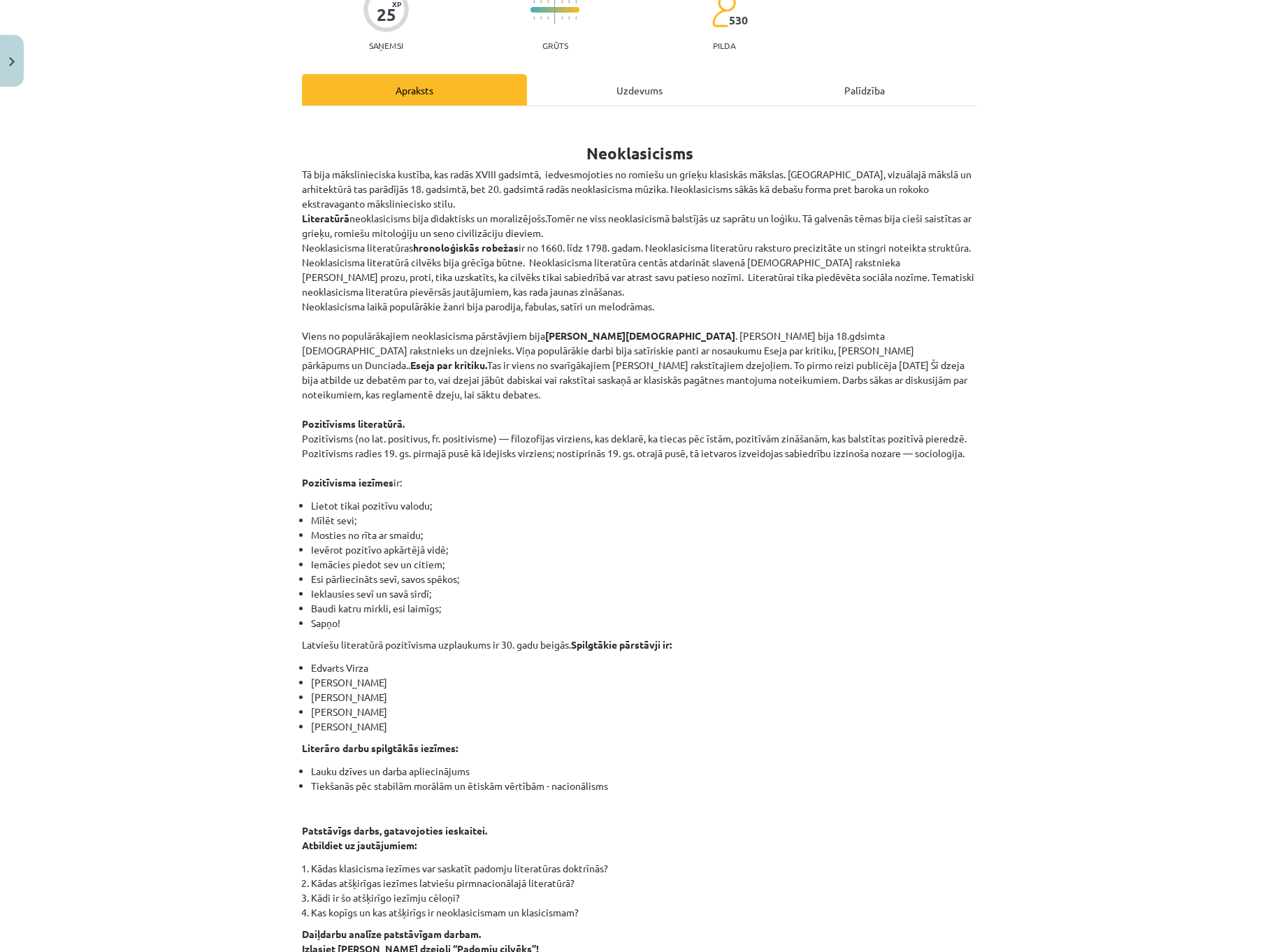
scroll to position [35, 0]
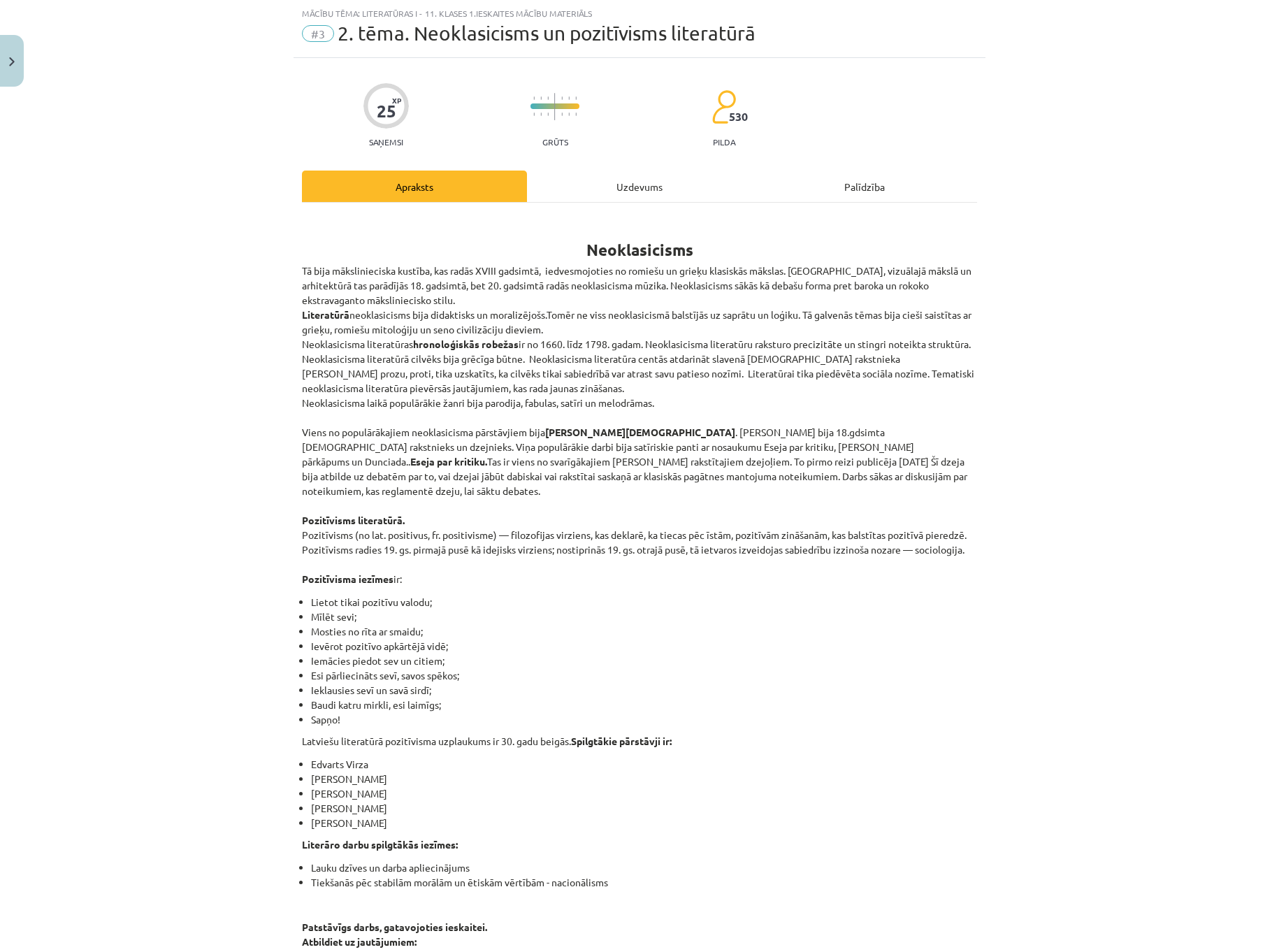
click at [1096, 473] on div "Mācību tēma: Literatūras i - 11. klases 1.ieskaites mācību materiāls #3 2. tēma…" at bounding box center [639, 476] width 1279 height 952
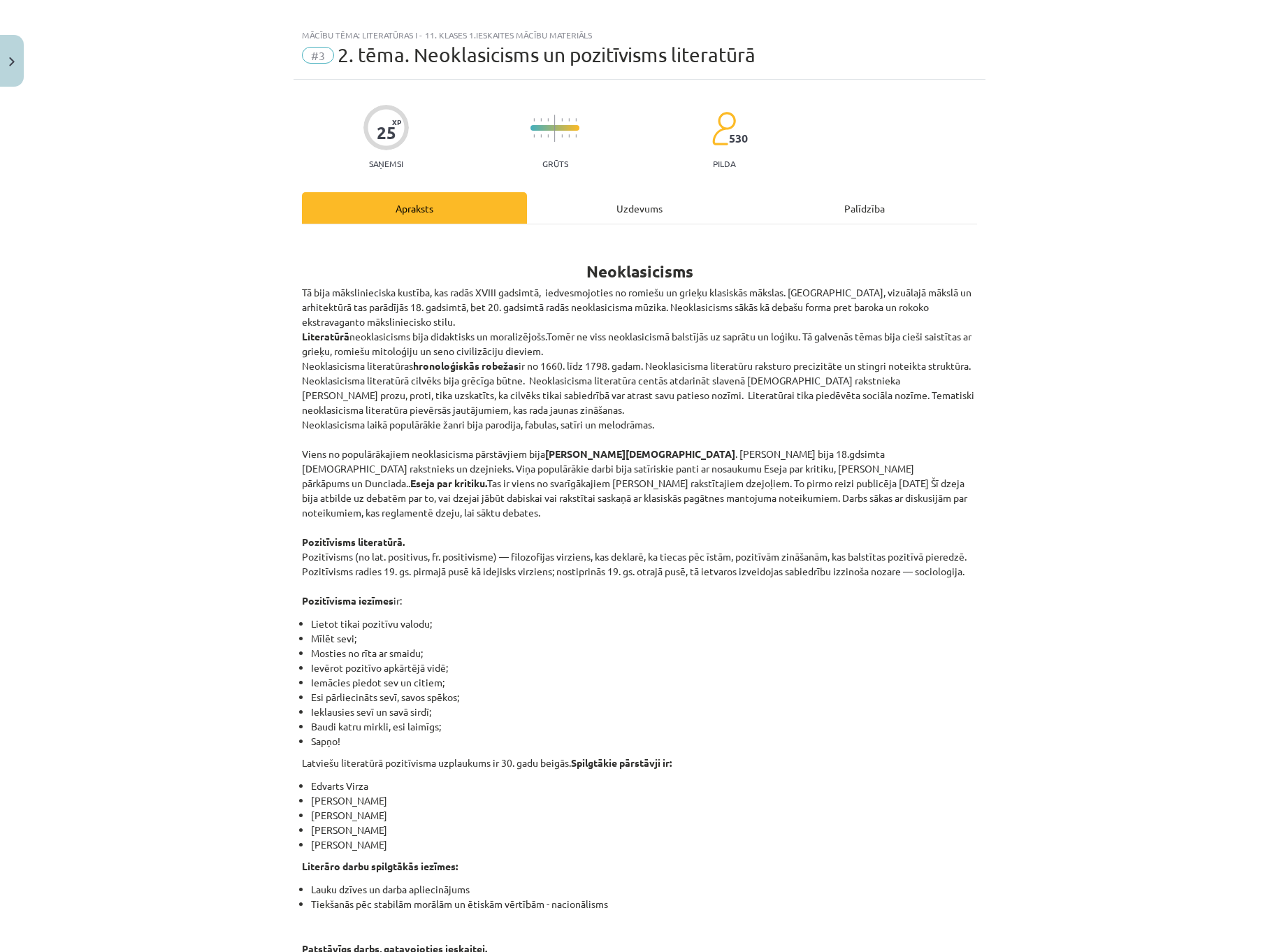
scroll to position [0, 0]
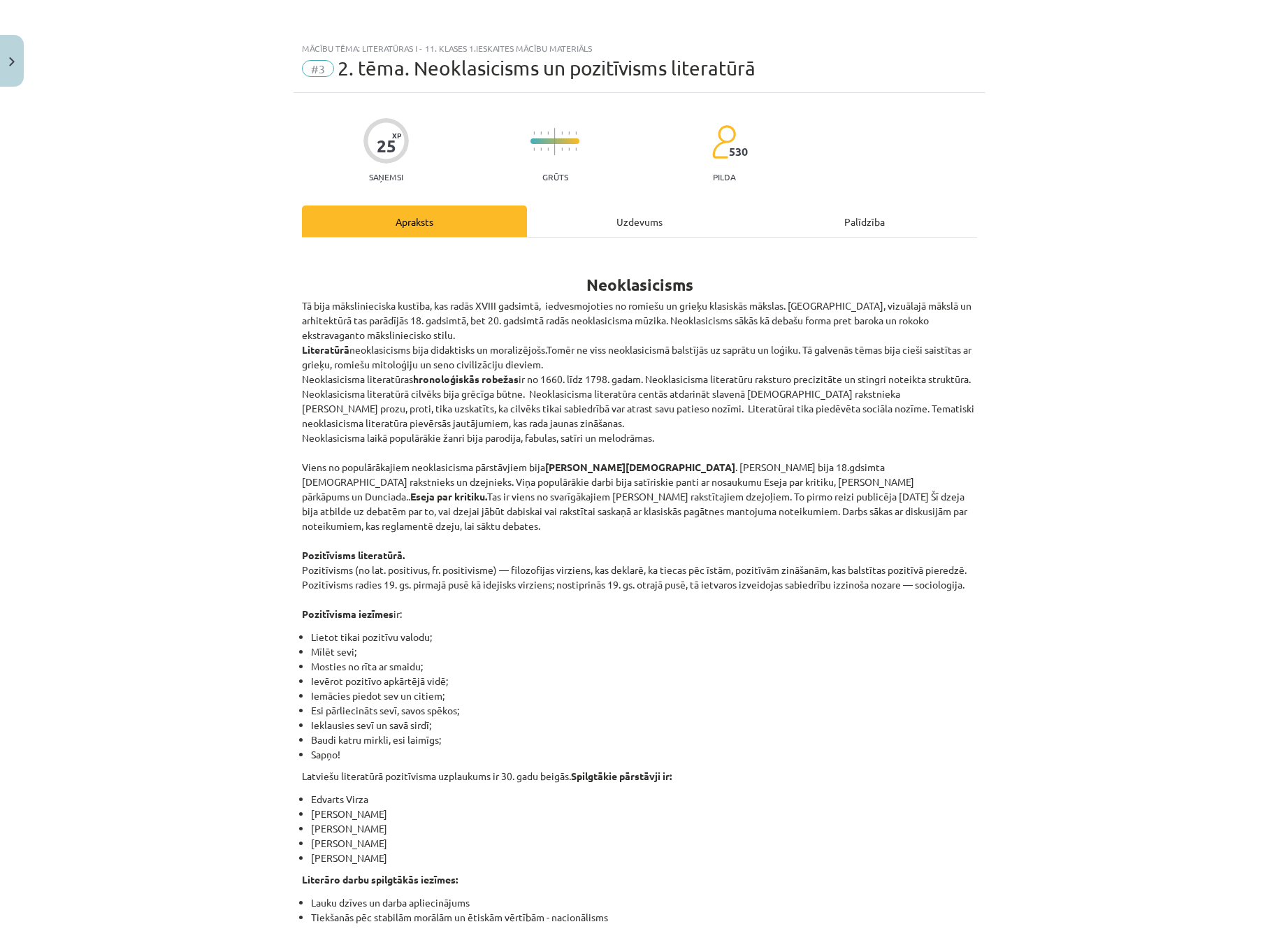
click at [605, 211] on div "Uzdevums" at bounding box center [639, 221] width 225 height 31
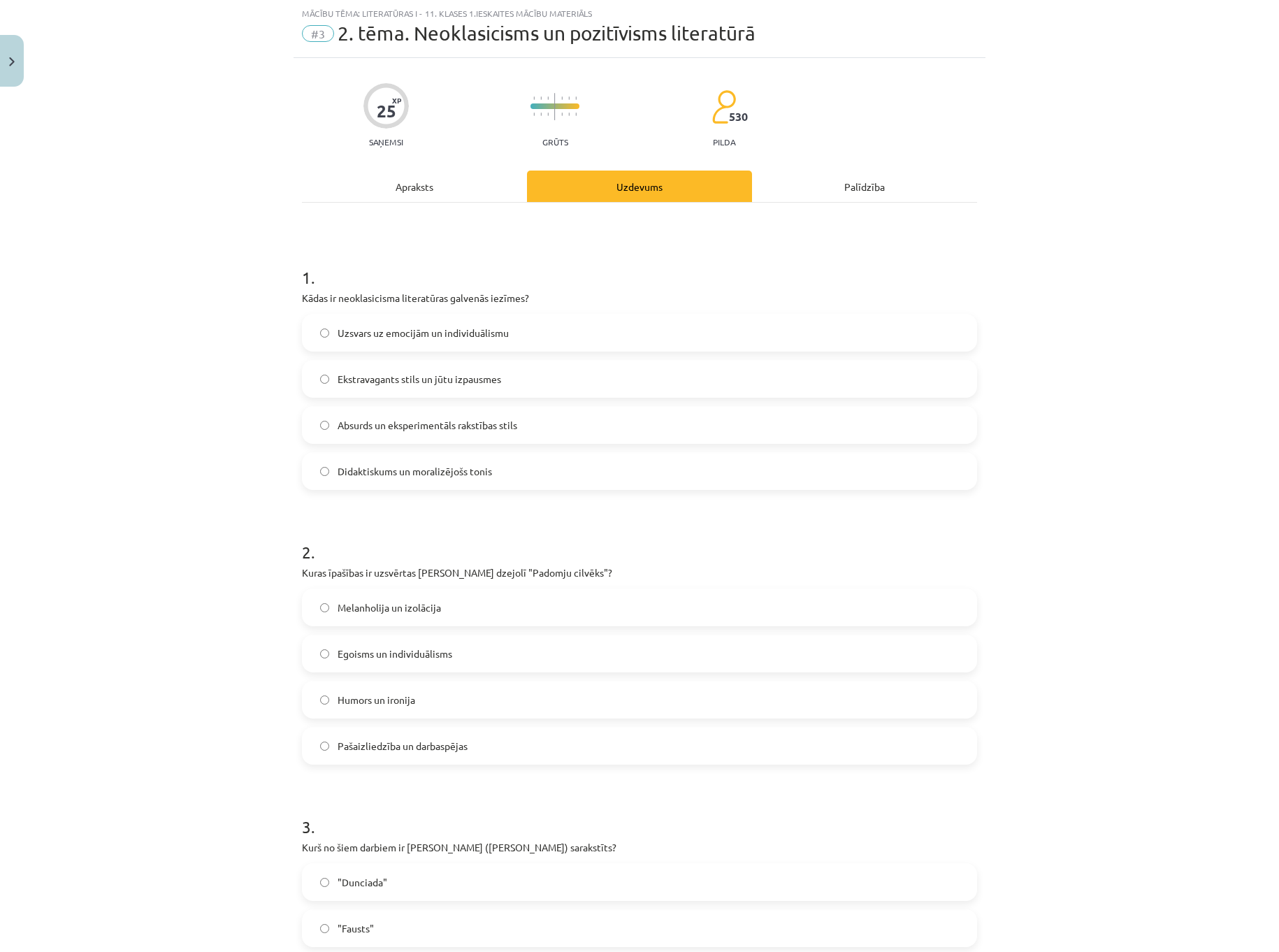
click at [419, 197] on div "Apraksts" at bounding box center [413, 186] width 225 height 31
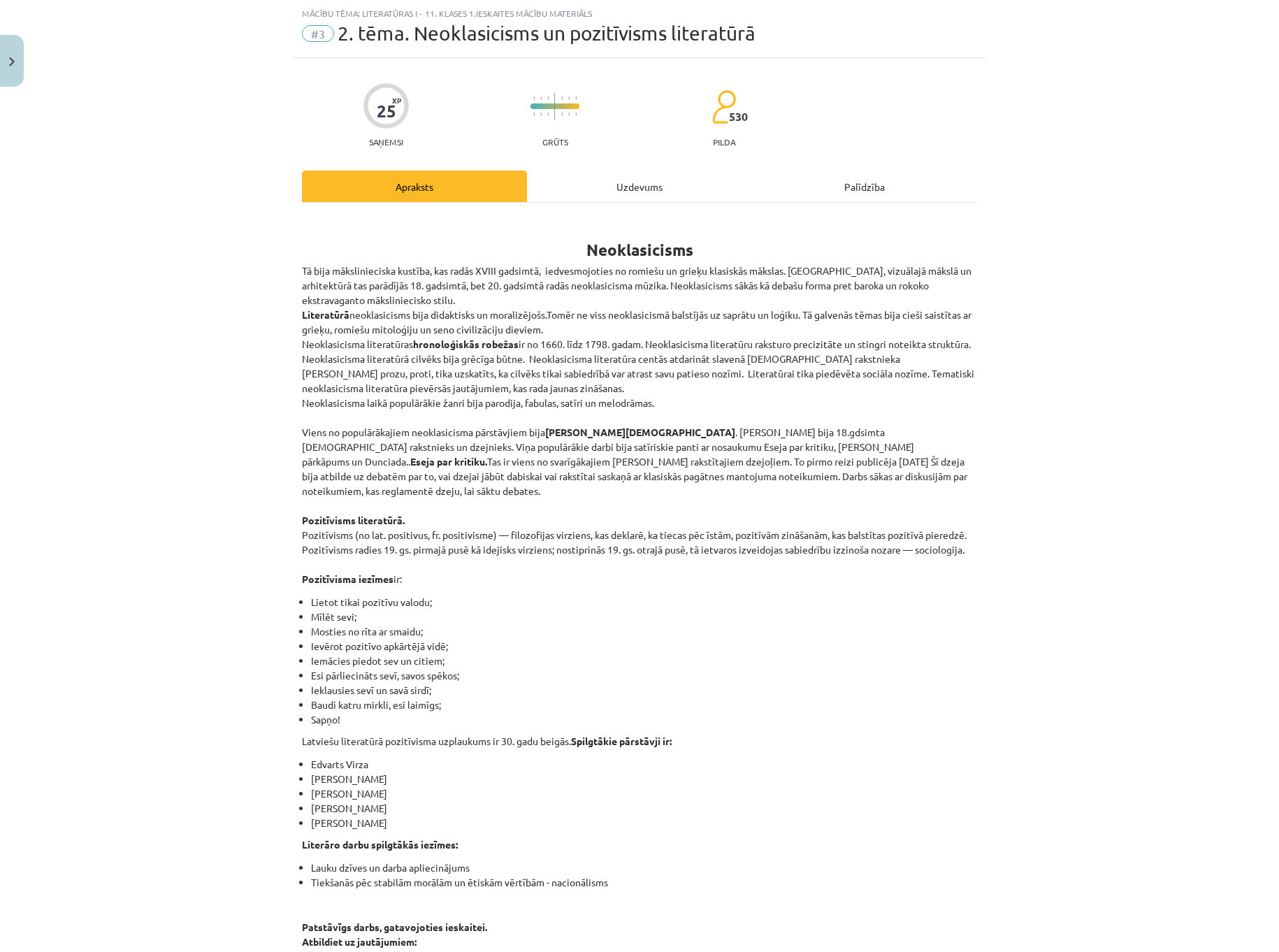
click at [628, 196] on div "Uzdevums" at bounding box center [639, 186] width 225 height 31
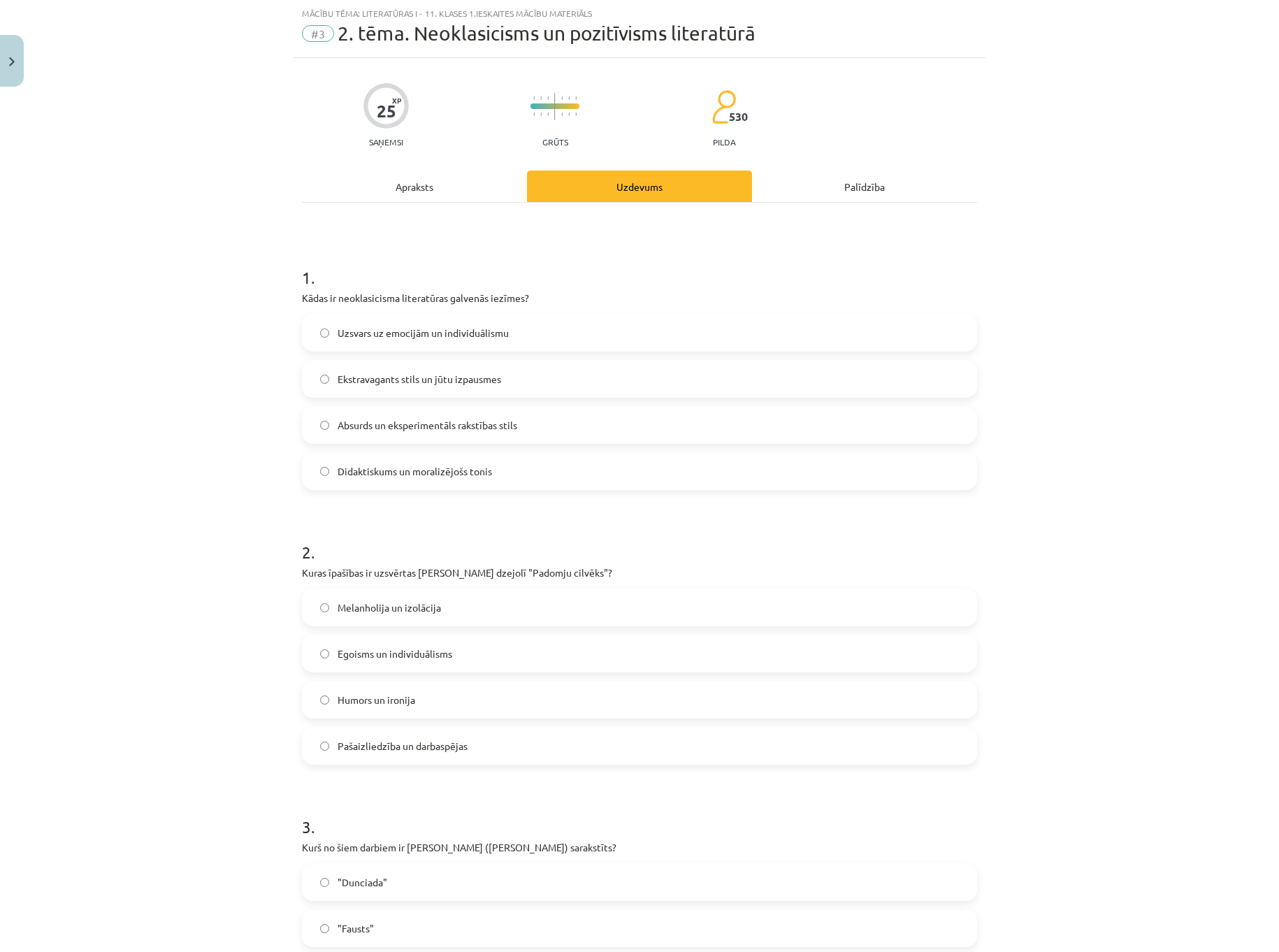
click at [486, 466] on span "Didaktiskums un moralizējošs tonis" at bounding box center [414, 470] width 155 height 14
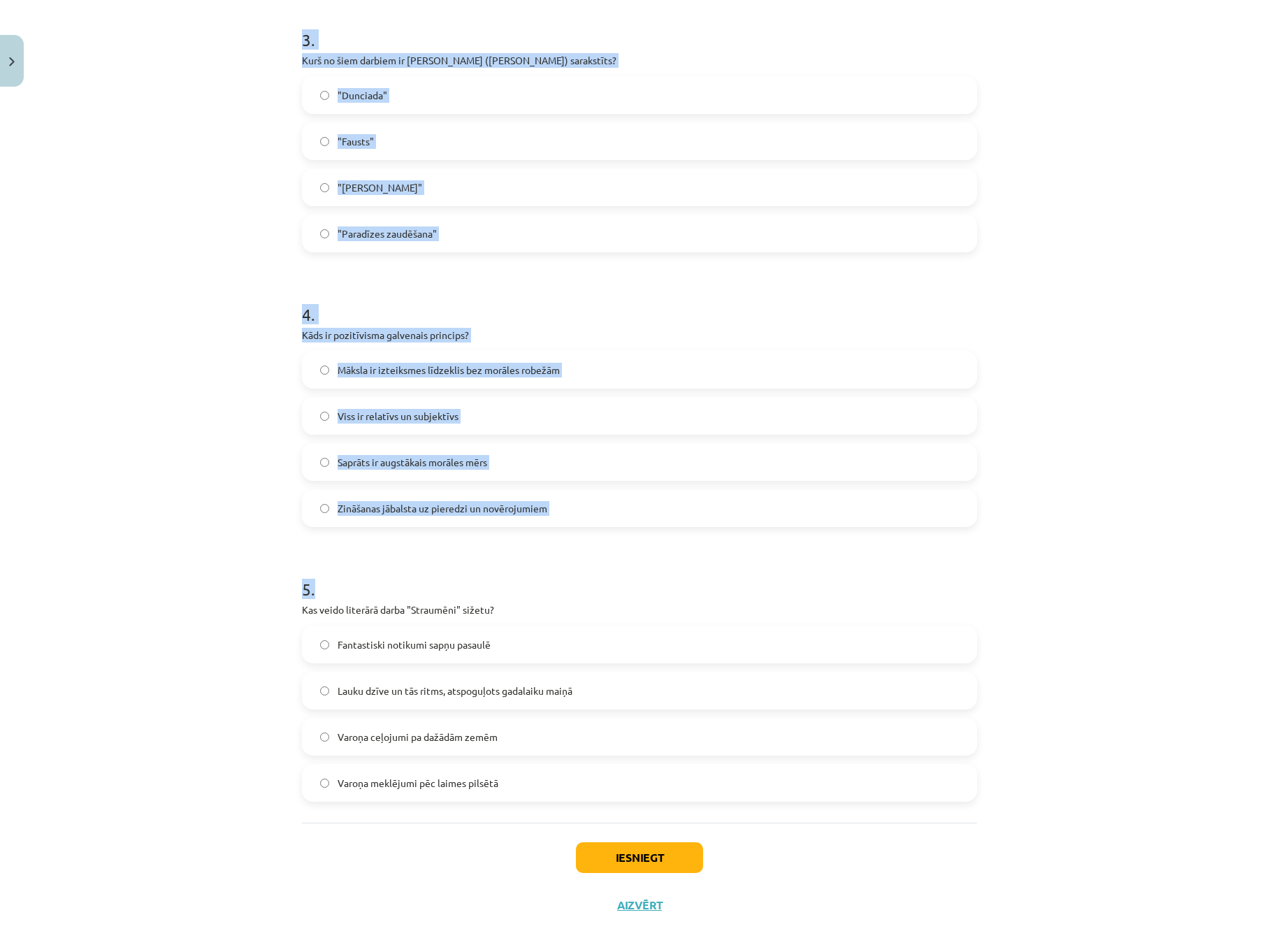
scroll to position [833, 0]
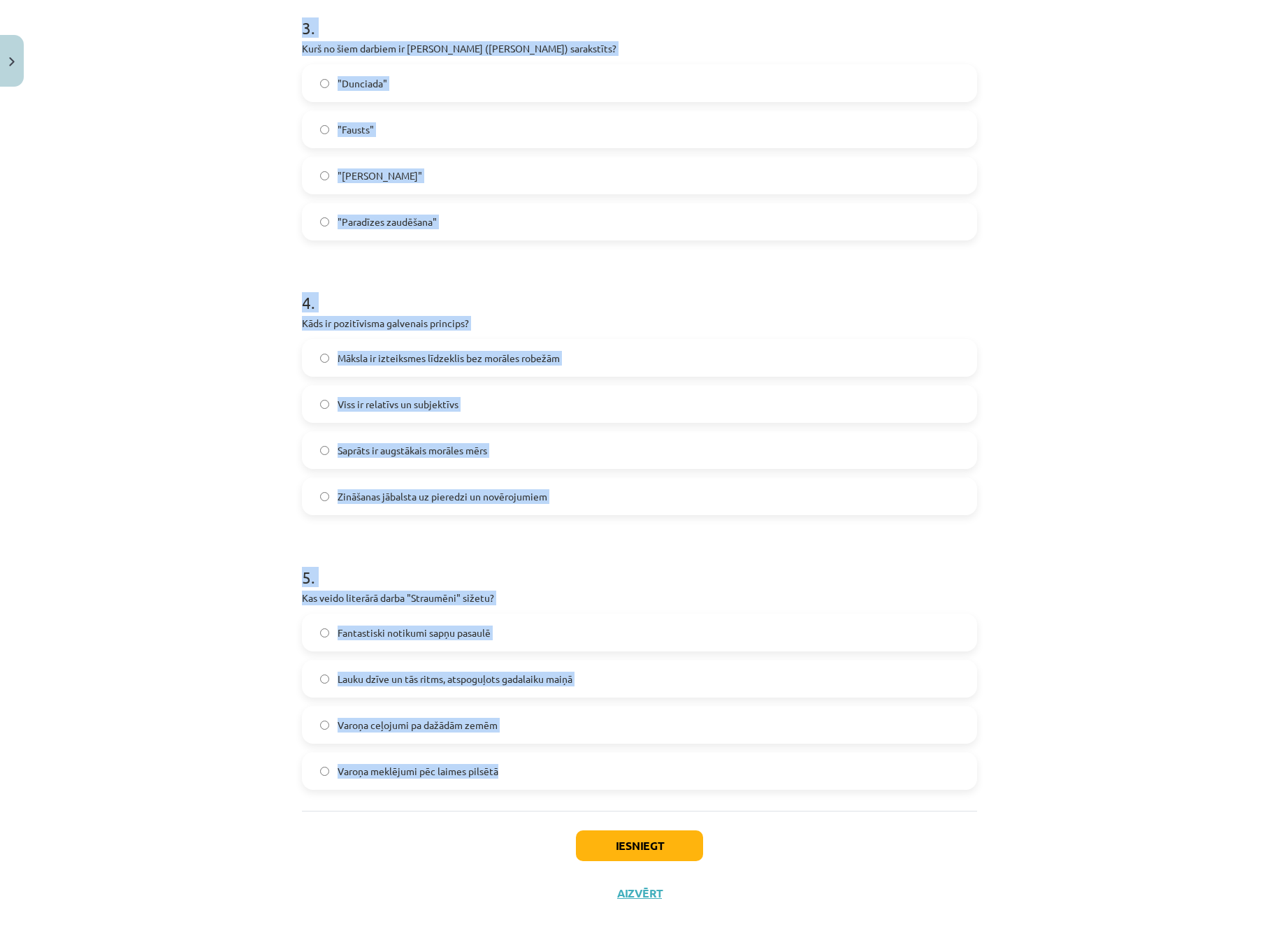
drag, startPoint x: 291, startPoint y: 137, endPoint x: 570, endPoint y: 785, distance: 705.5
click at [570, 785] on div "25 XP Saņemsi Grūts 530 pilda Apraksts Uzdevums Palīdzība 1 . Kādas ir neoklasi…" at bounding box center [640, 88] width 692 height 1657
copy form "1 . Kādas ir neoklasicisma literatūras galvenās iezīmes? Uzsvars uz emocijām un…"
click at [450, 677] on span "Lauku dzīve un tās ritms, atspoguļots gadalaiku maiņā" at bounding box center [455, 678] width 235 height 14
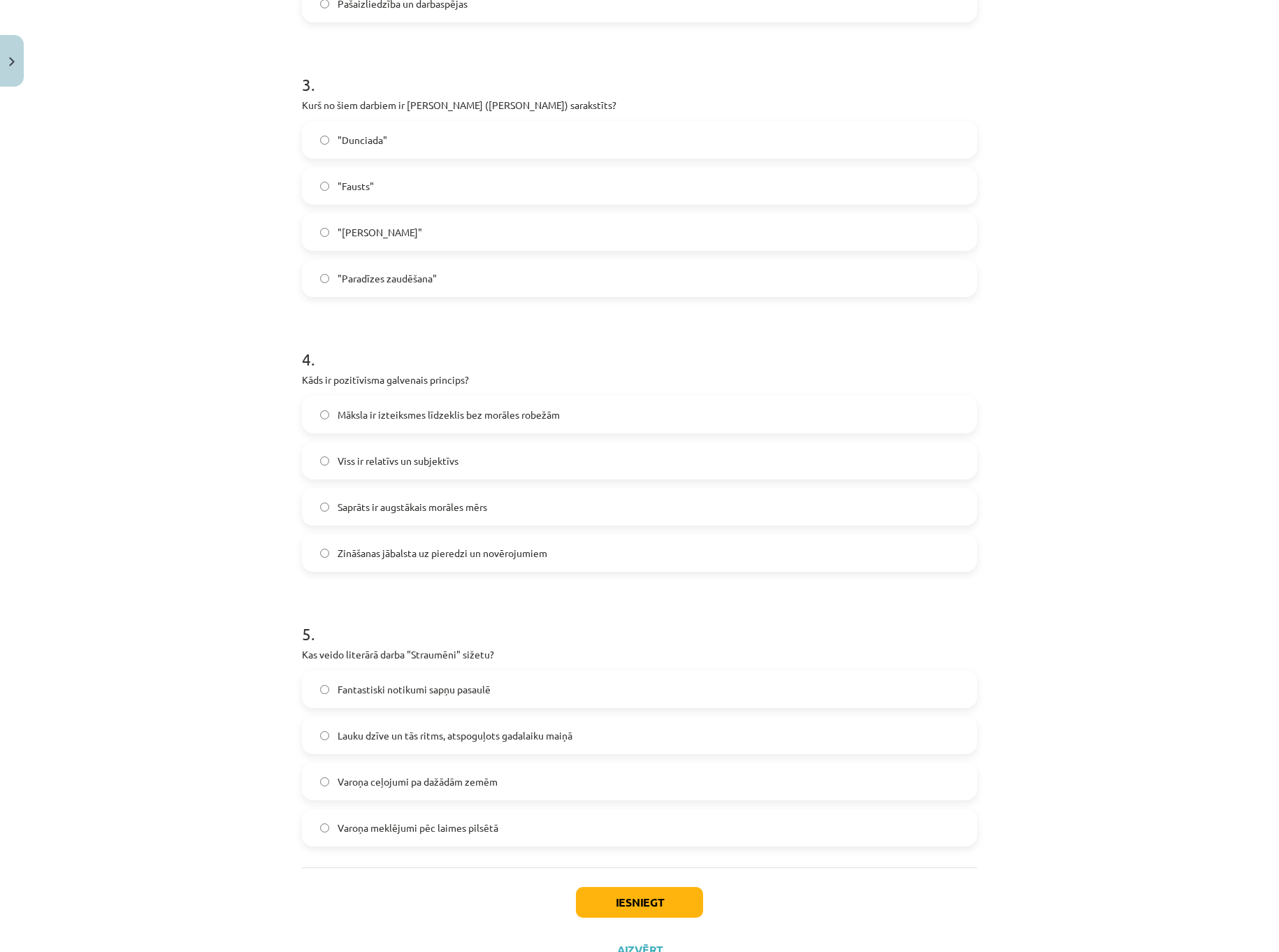
scroll to position [764, 0]
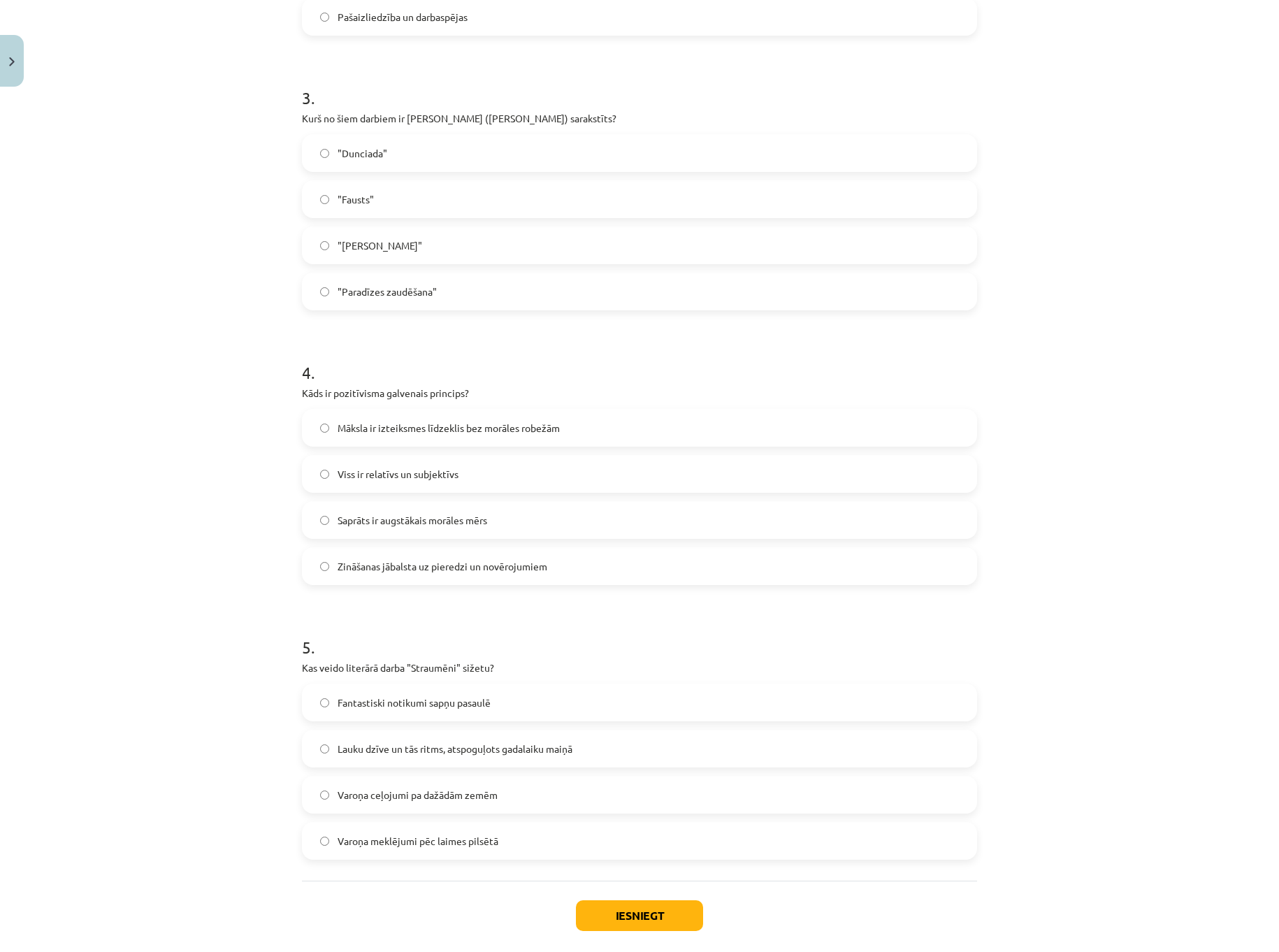
click at [440, 559] on span "Zināšanas jābalsta uz pieredzi un novērojumiem" at bounding box center [442, 566] width 210 height 14
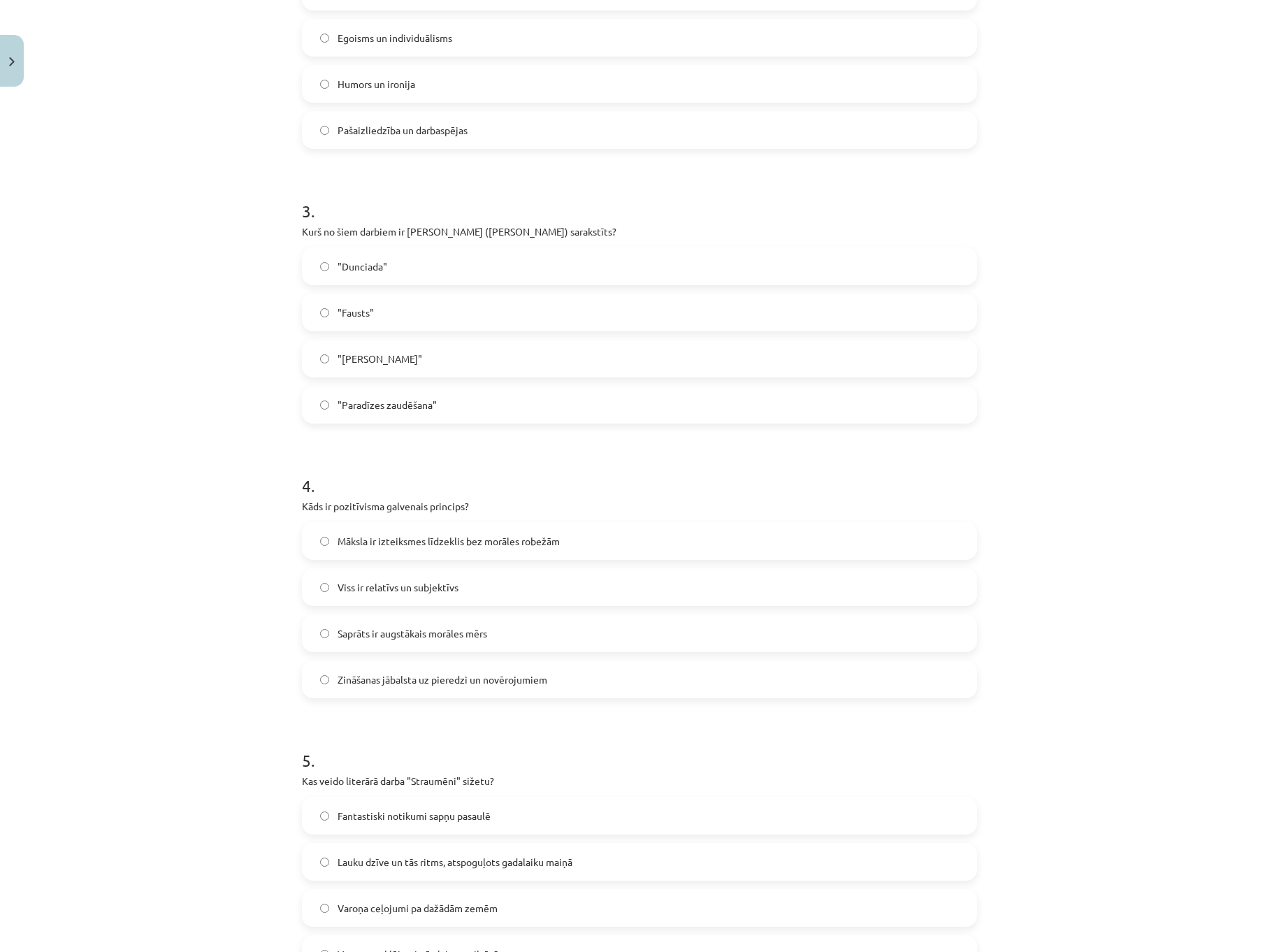
scroll to position [624, 0]
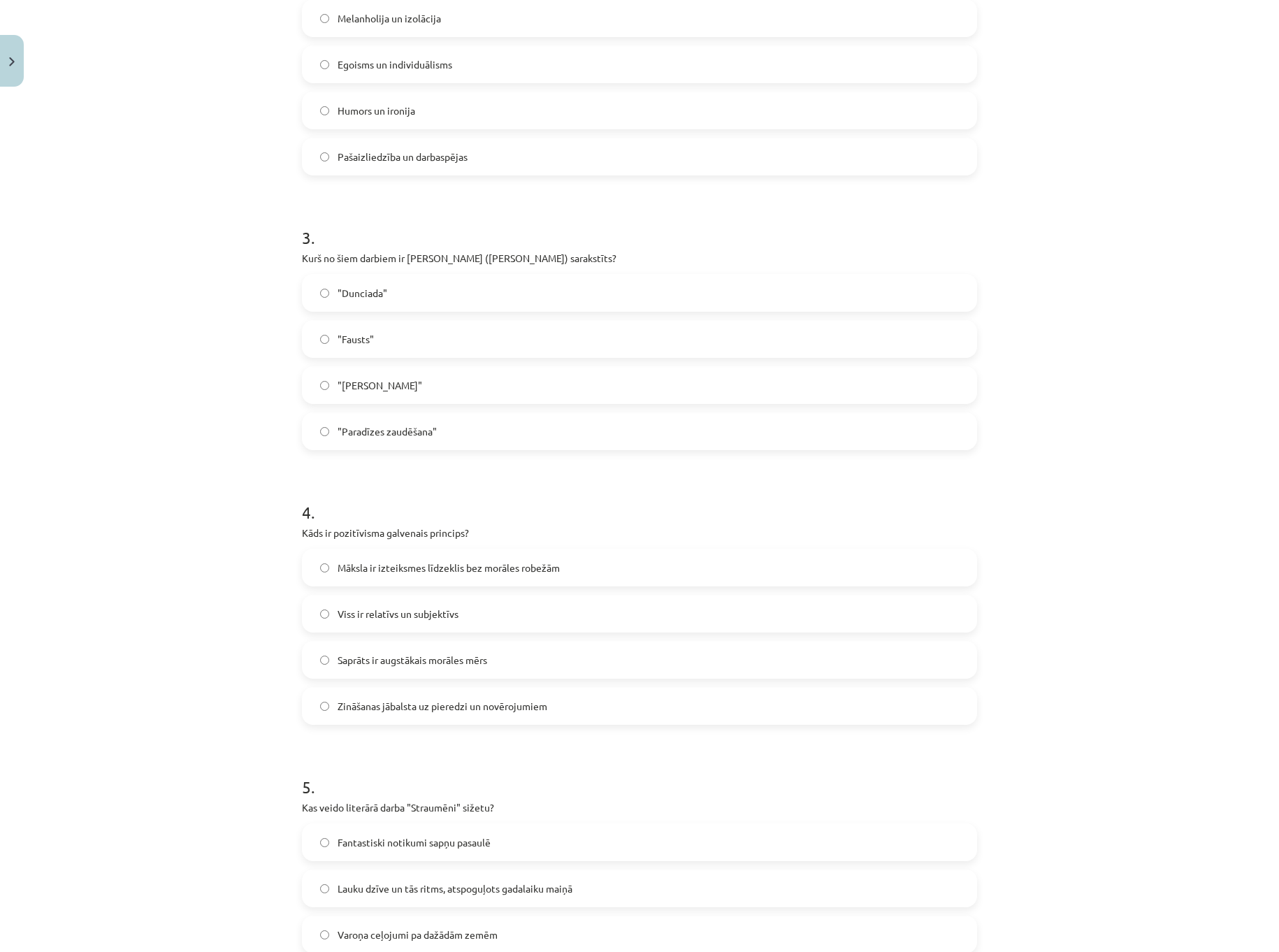
click at [393, 298] on label ""Dunciada"" at bounding box center [639, 292] width 672 height 35
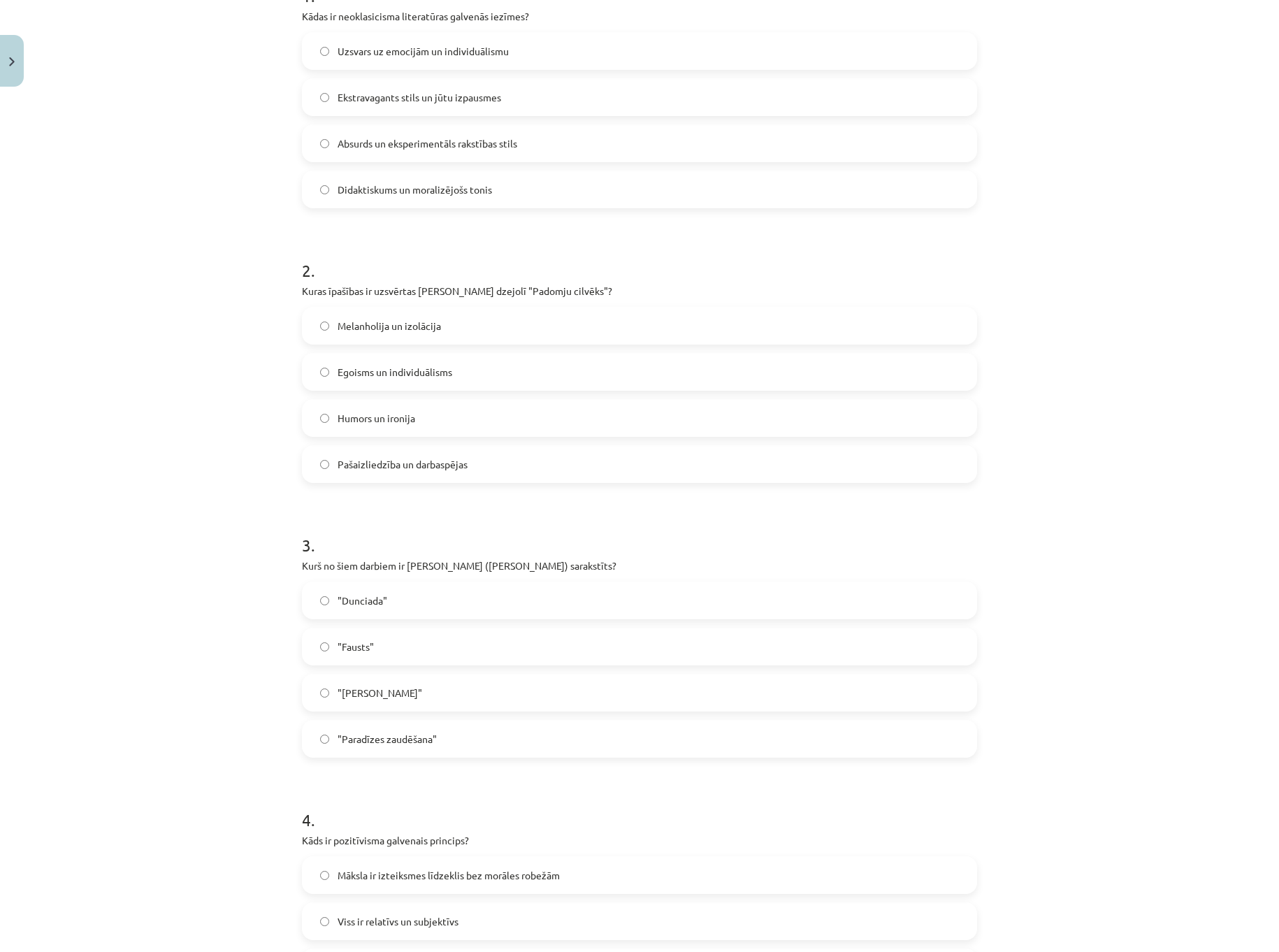
scroll to position [275, 0]
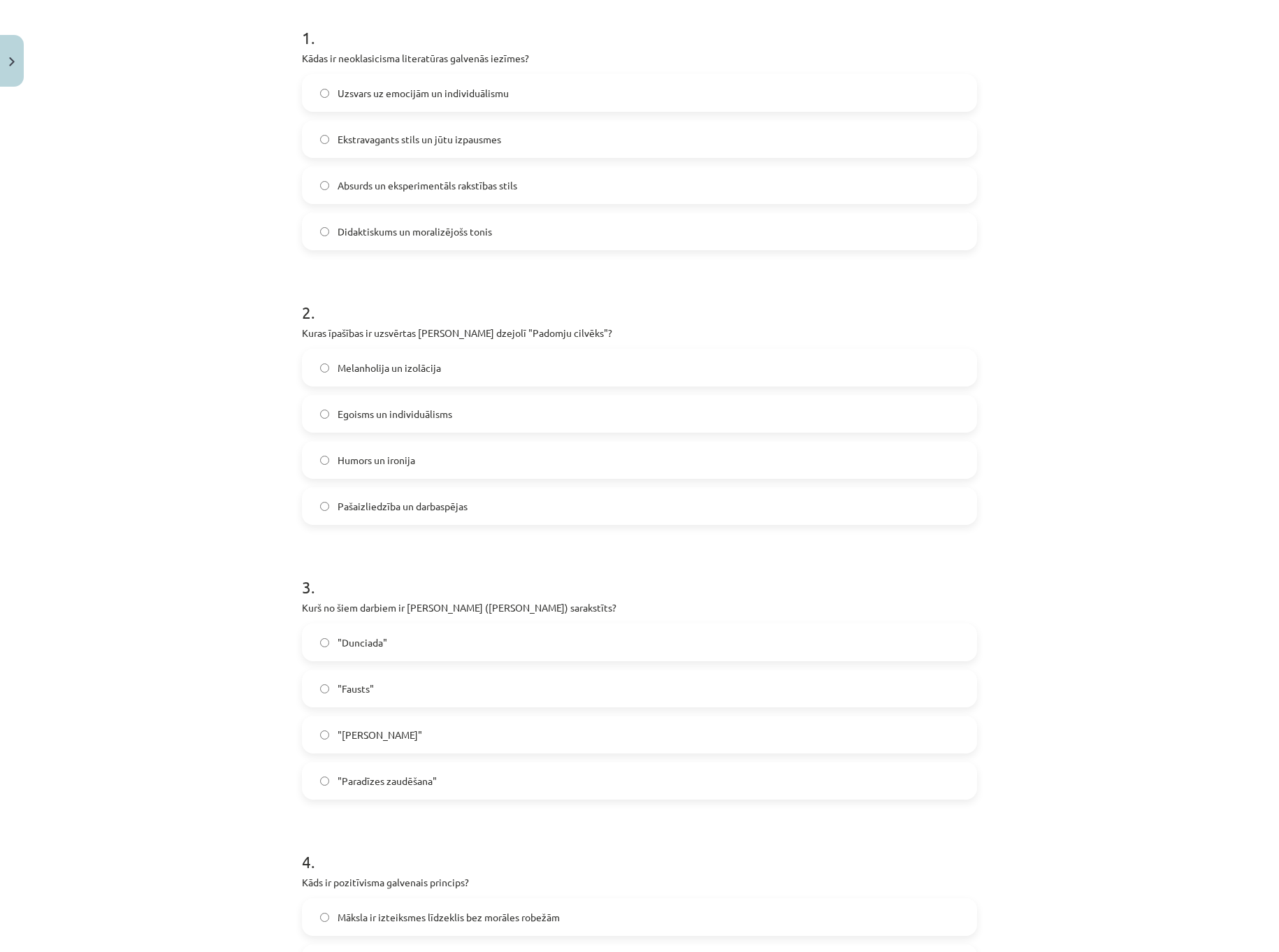
click at [433, 514] on label "Pašaizliedzība un darbaspējas" at bounding box center [639, 505] width 672 height 35
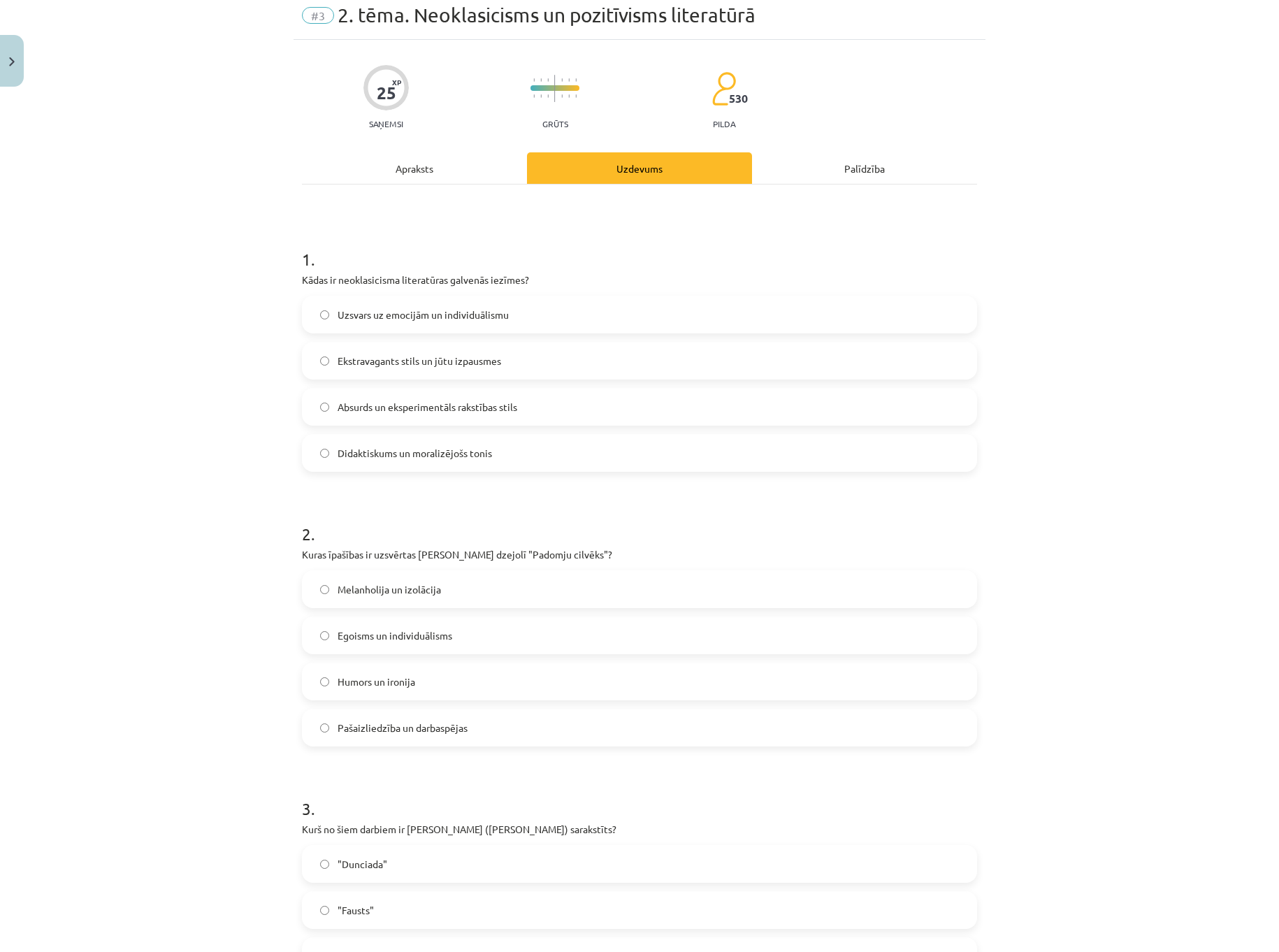
scroll to position [0, 0]
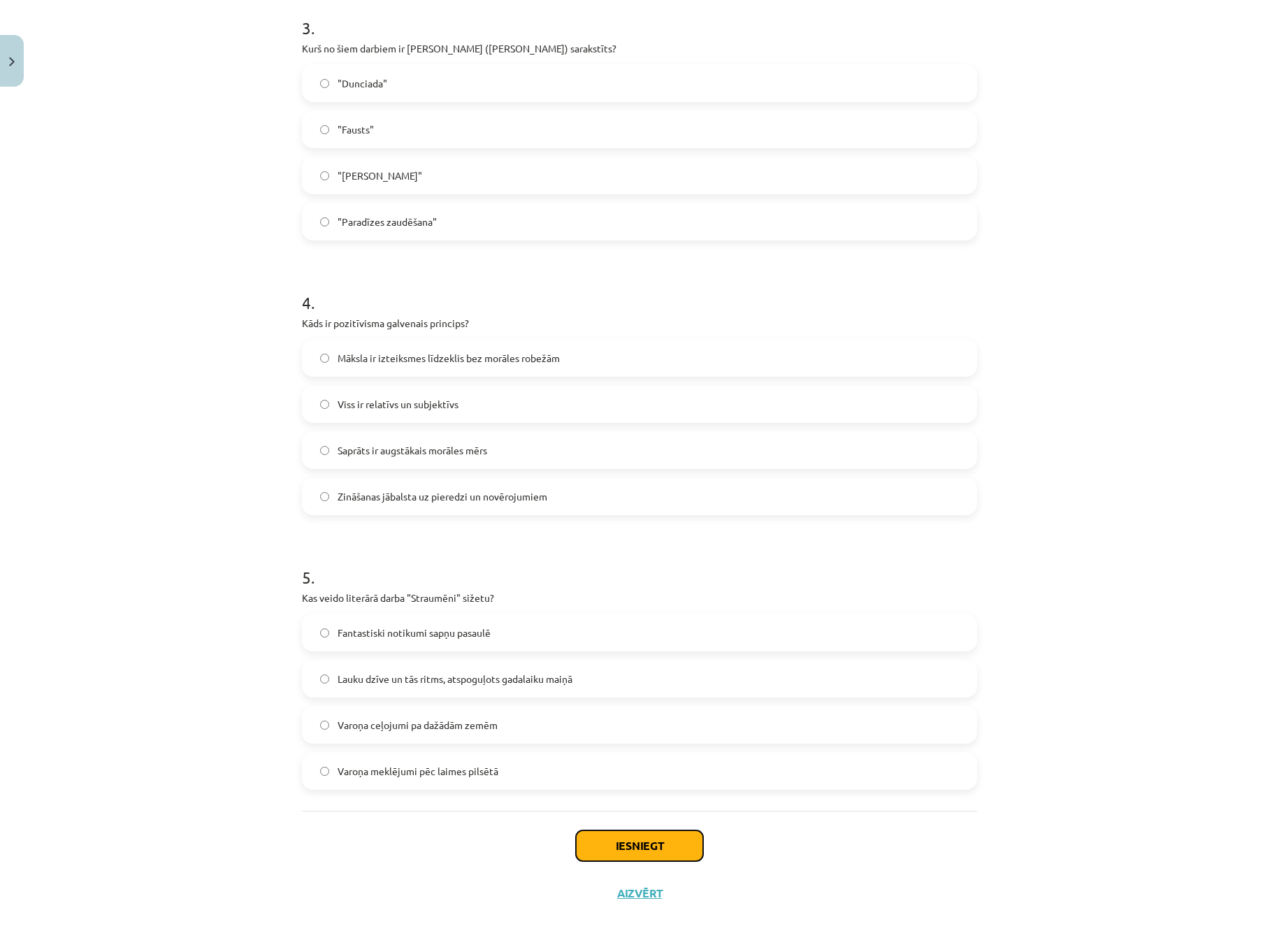
click at [630, 842] on button "Iesniegt" at bounding box center [639, 846] width 127 height 30
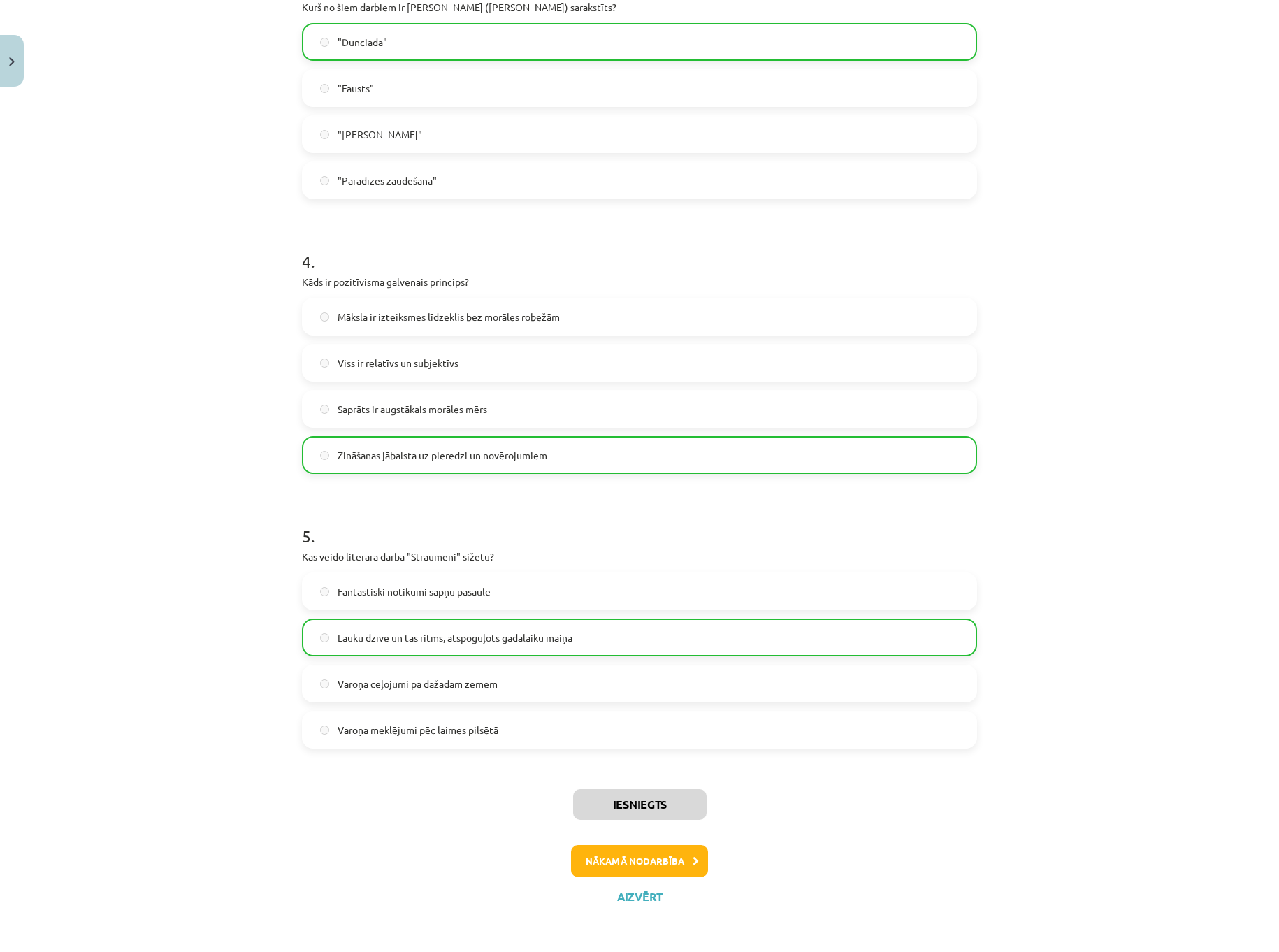
scroll to position [879, 0]
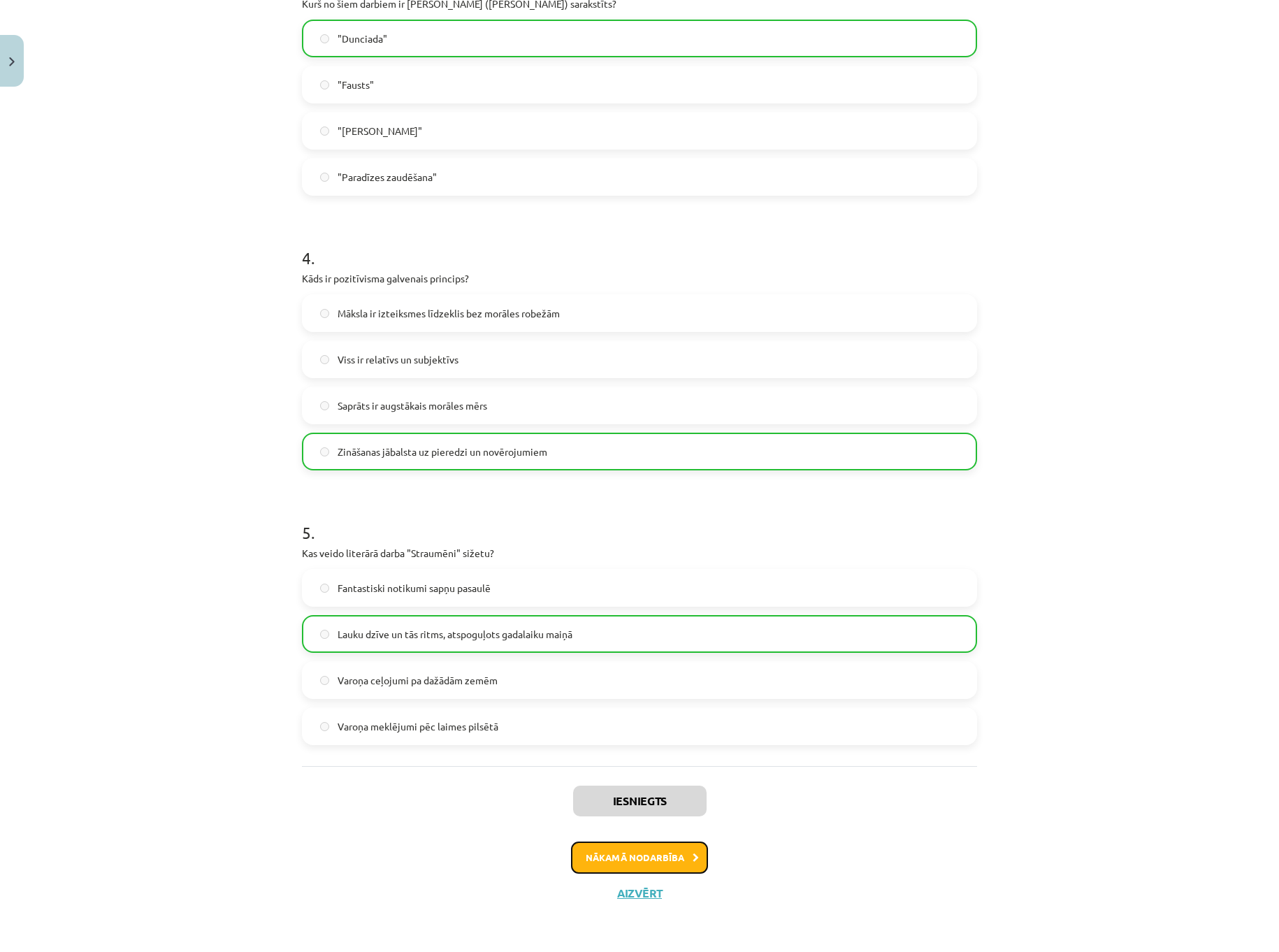
click at [625, 859] on button "Nākamā nodarbība" at bounding box center [639, 858] width 137 height 32
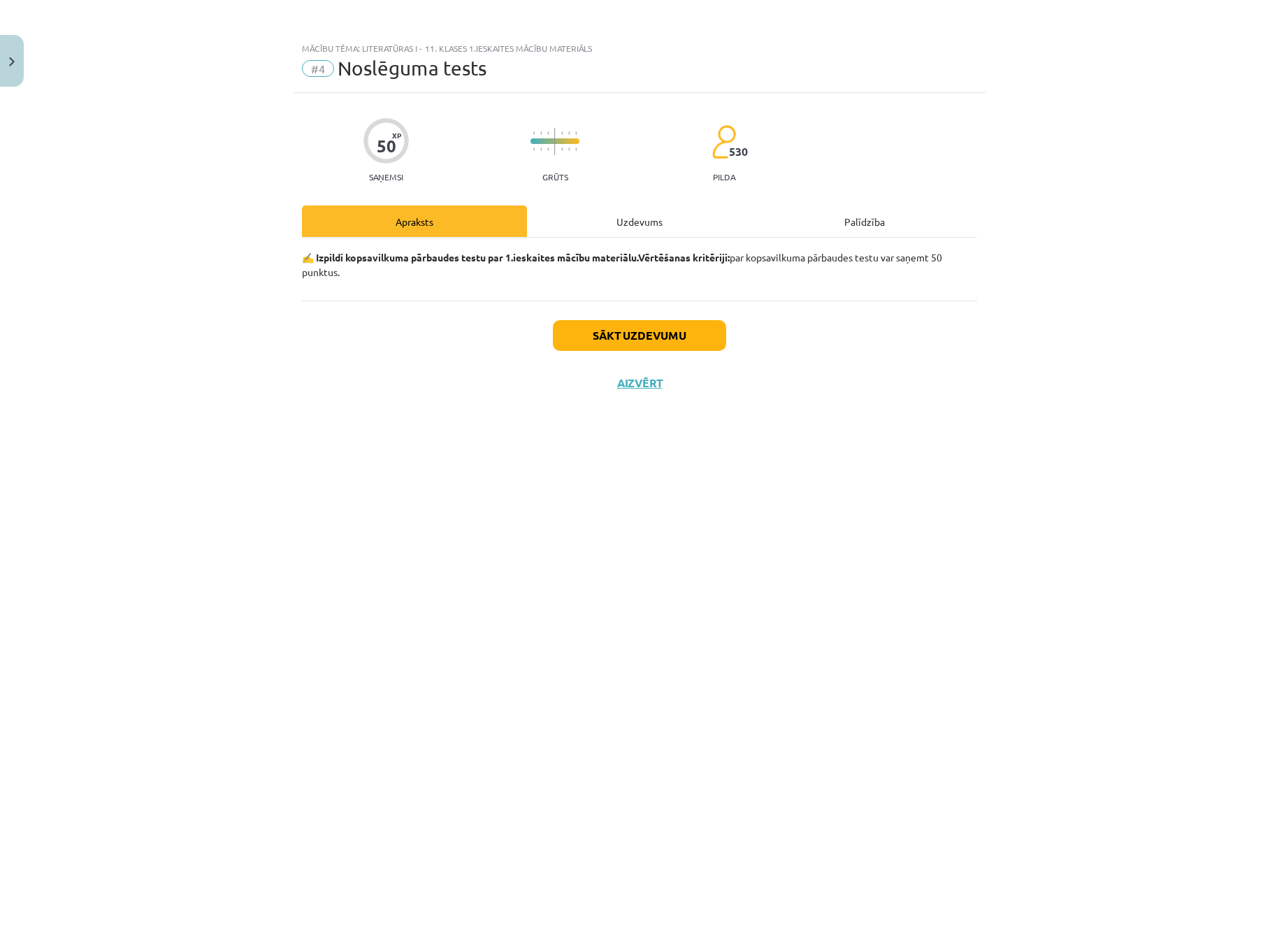
click at [612, 211] on div "Uzdevums" at bounding box center [639, 221] width 225 height 31
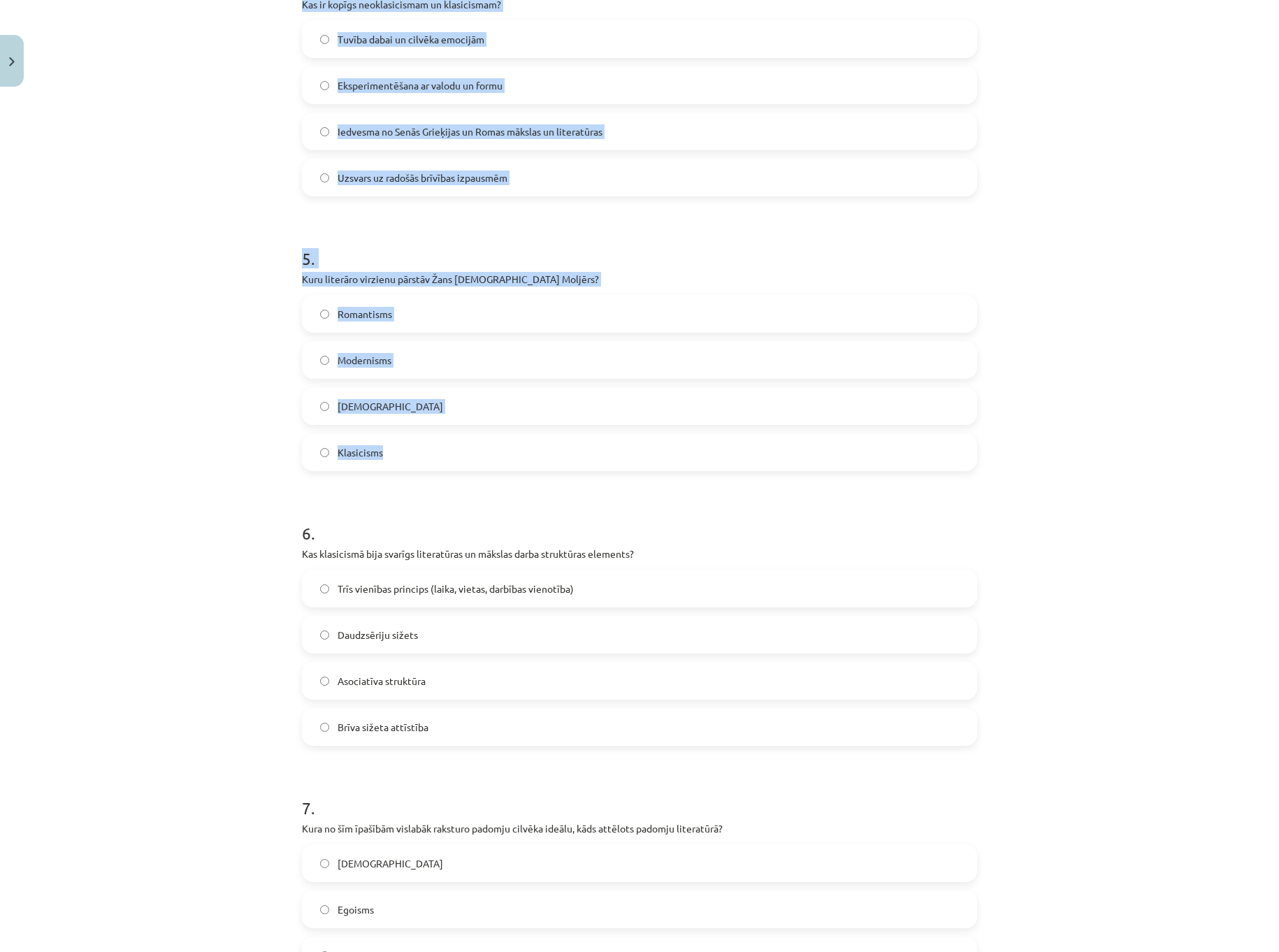
scroll to position [1159, 0]
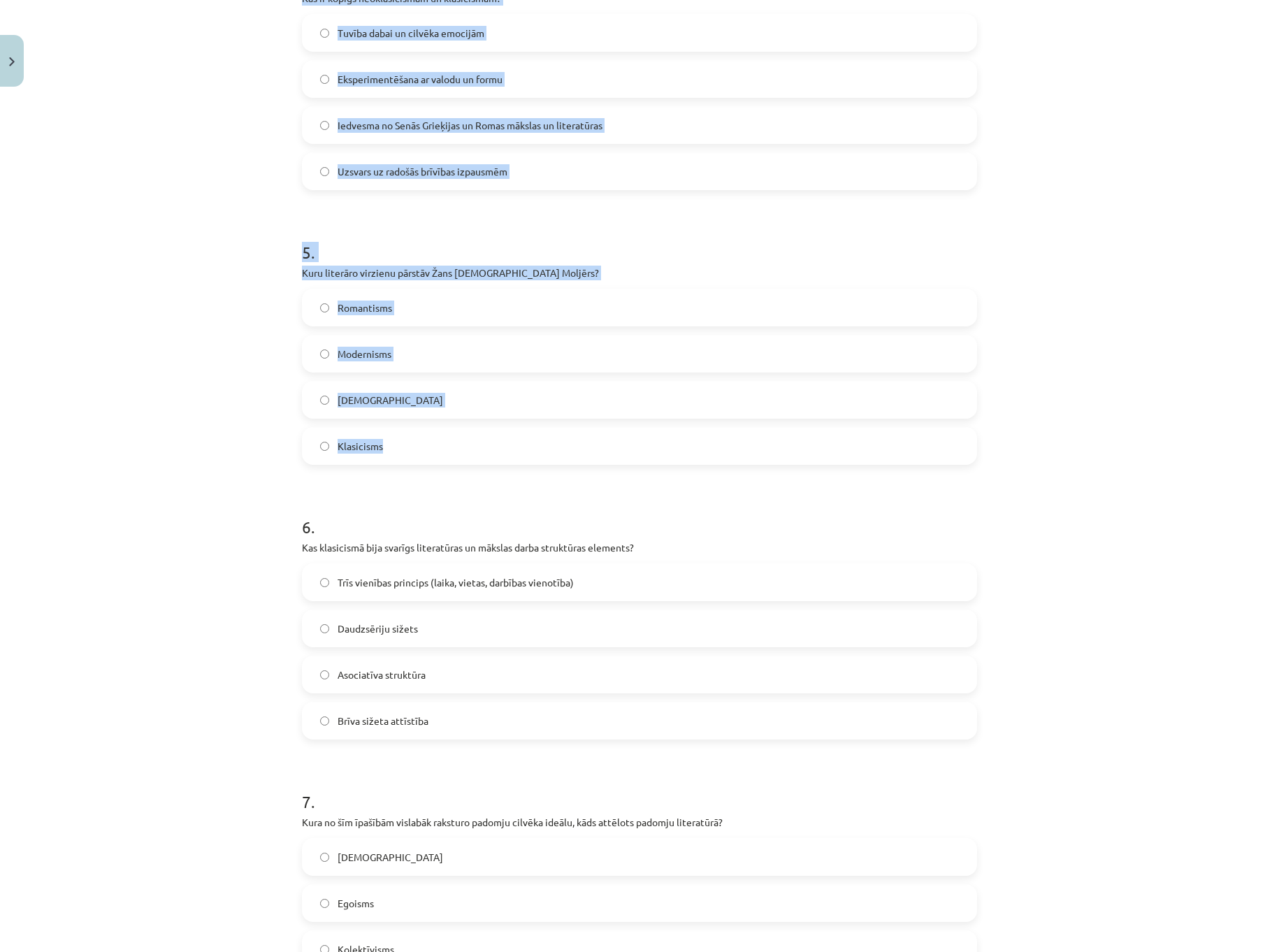
drag, startPoint x: 293, startPoint y: 194, endPoint x: 461, endPoint y: 458, distance: 312.9
click at [461, 458] on div "50 XP Saņemsi Grūts 530 pilda Apraksts Uzdevums Palīdzība 1 . Kurš no šiem raks…" at bounding box center [640, 449] width 692 height 3031
copy form "1 . Kurš no šiem rakstniekiem nav saistīts ar klasicisma literatūru? Vilis Lāci…"
click at [570, 445] on label "Klasicisms" at bounding box center [639, 446] width 672 height 35
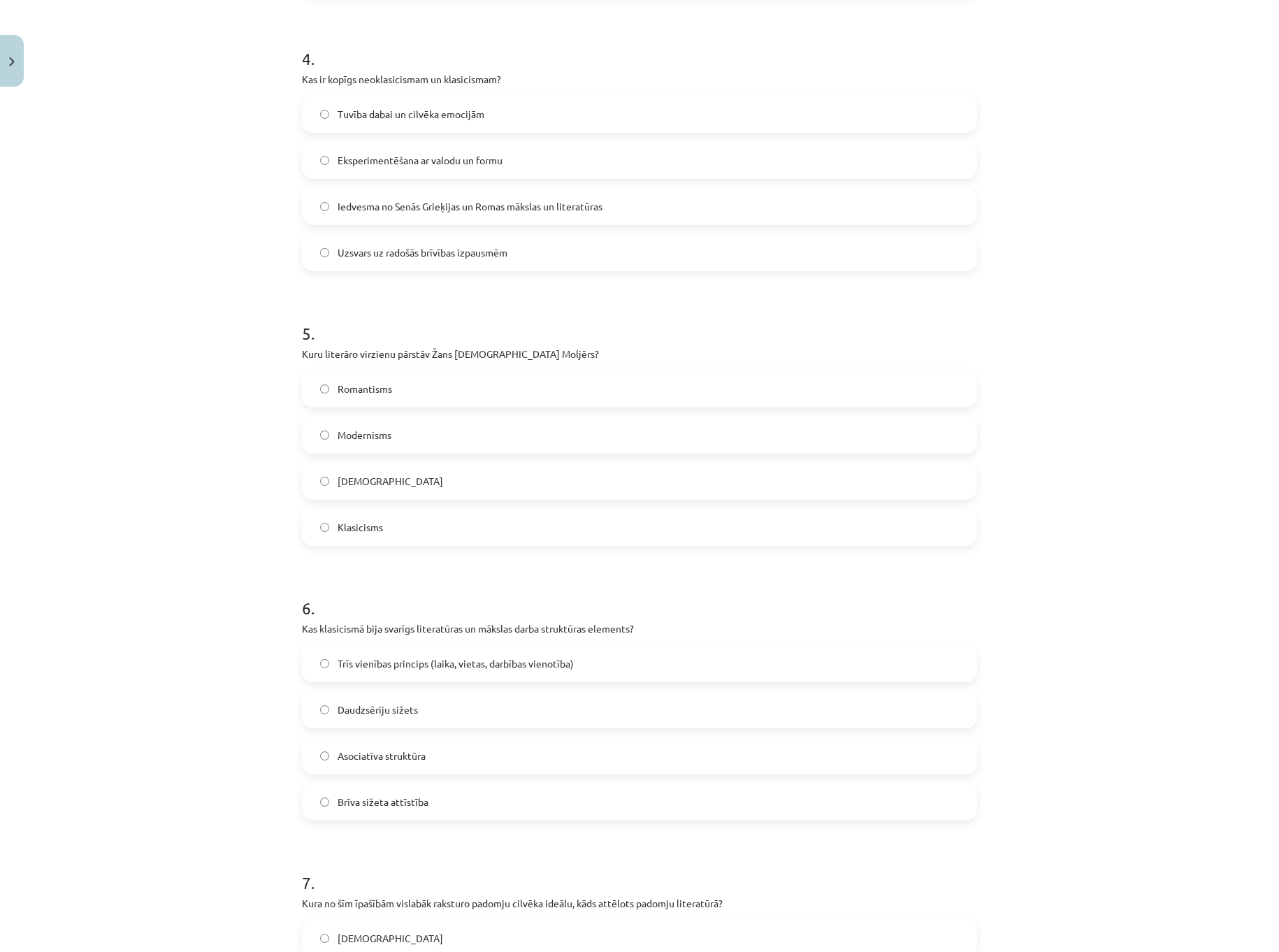
scroll to position [810, 0]
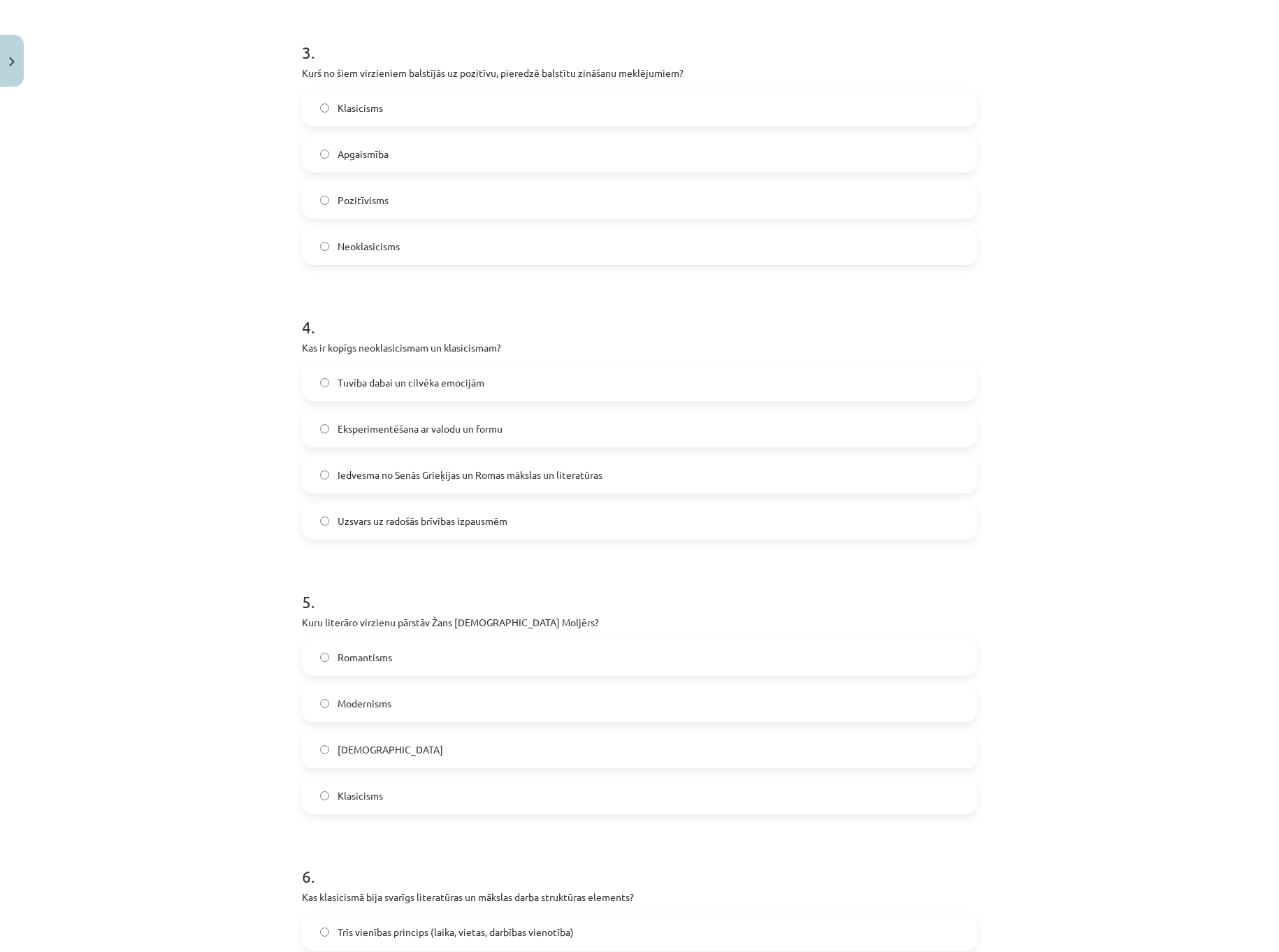
click at [429, 477] on span "Iedvesma no Senās Grieķijas un Romas mākslas un literatūras" at bounding box center [469, 474] width 265 height 14
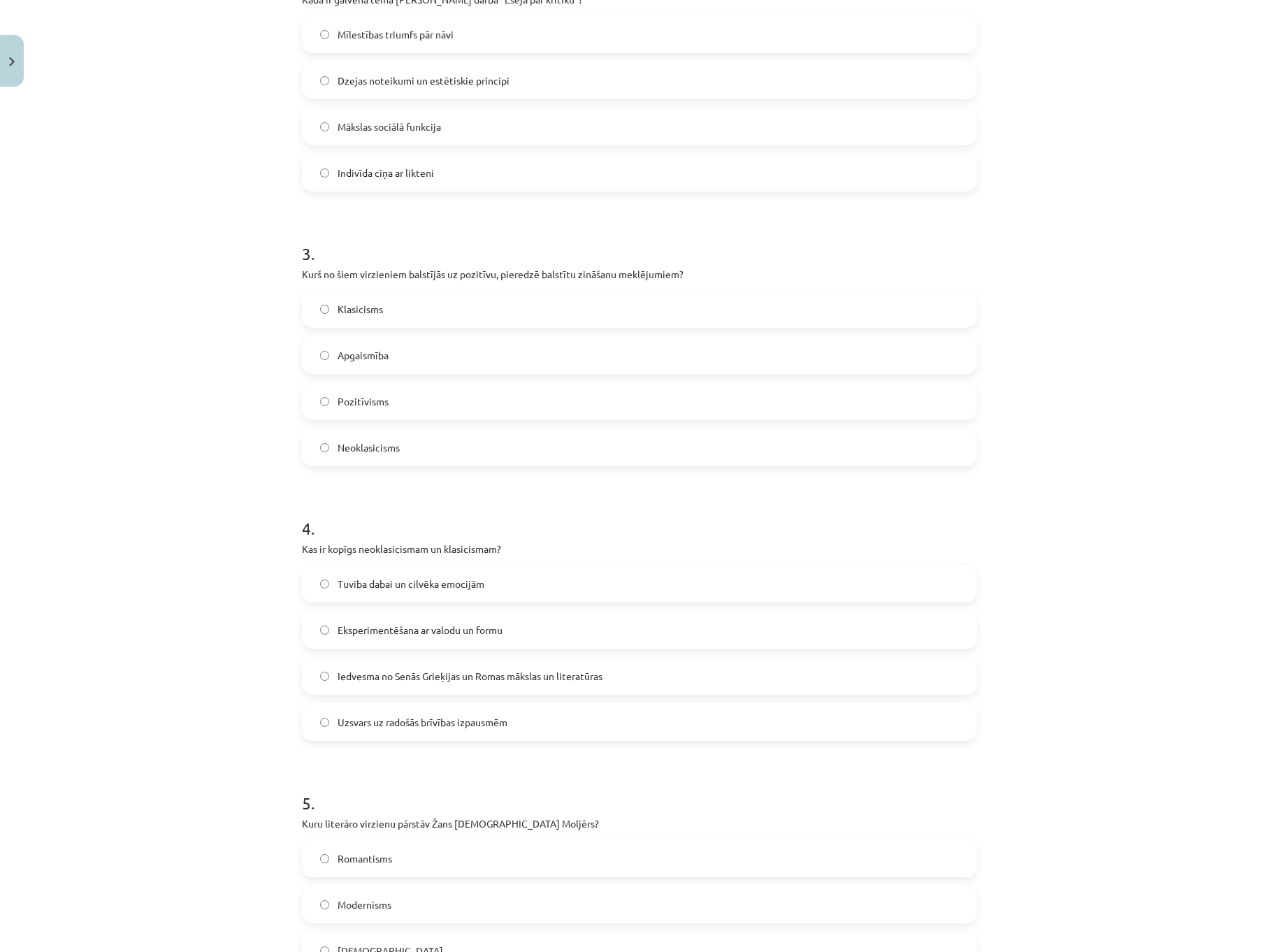
scroll to position [599, 0]
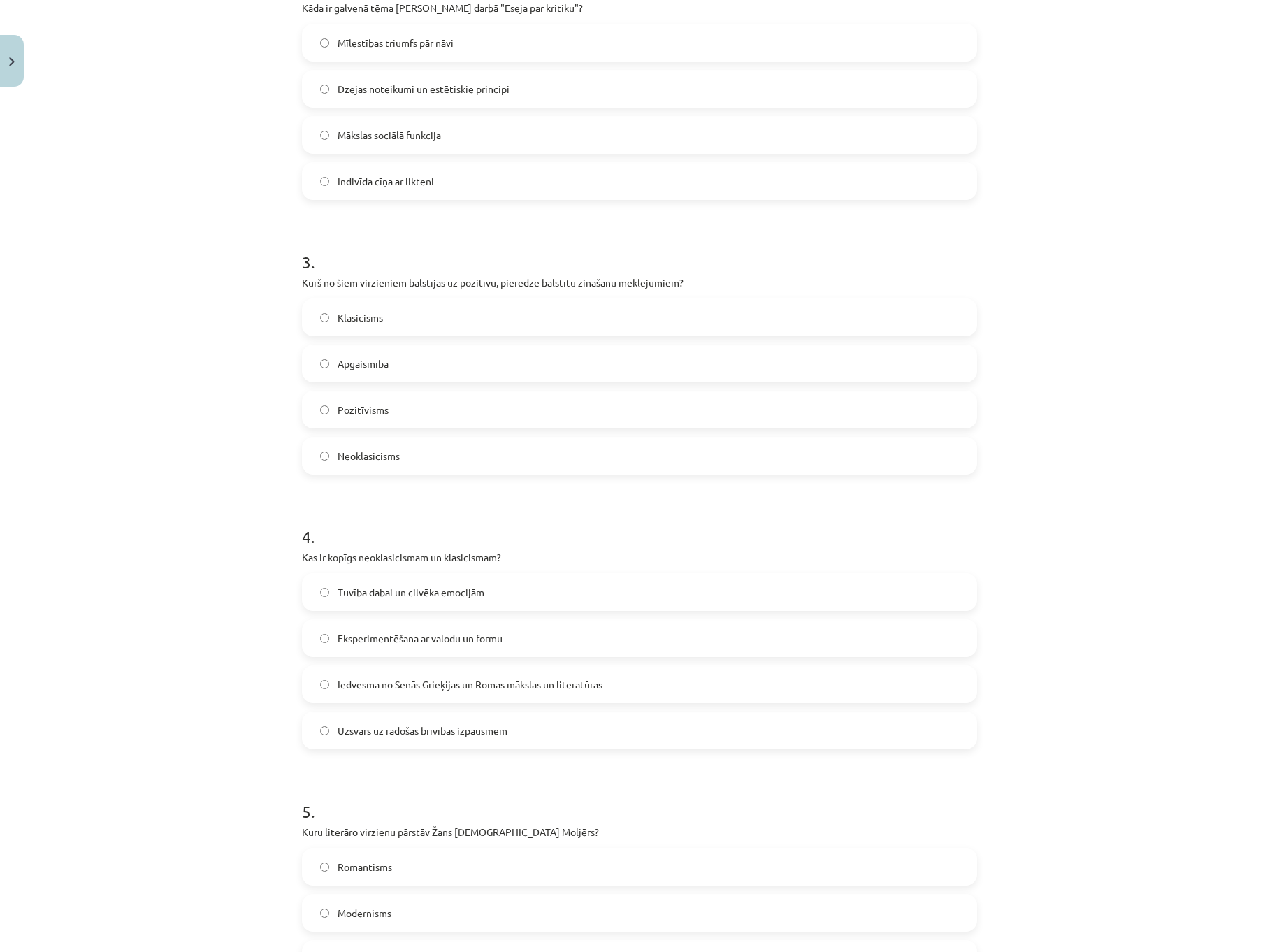
click at [373, 409] on span "Pozitīvisms" at bounding box center [363, 410] width 51 height 14
click at [1029, 758] on div "Mācību tēma: Literatūras i - 11. klases 1.ieskaites mācību materiāls #4 Noslēgu…" at bounding box center [639, 476] width 1279 height 952
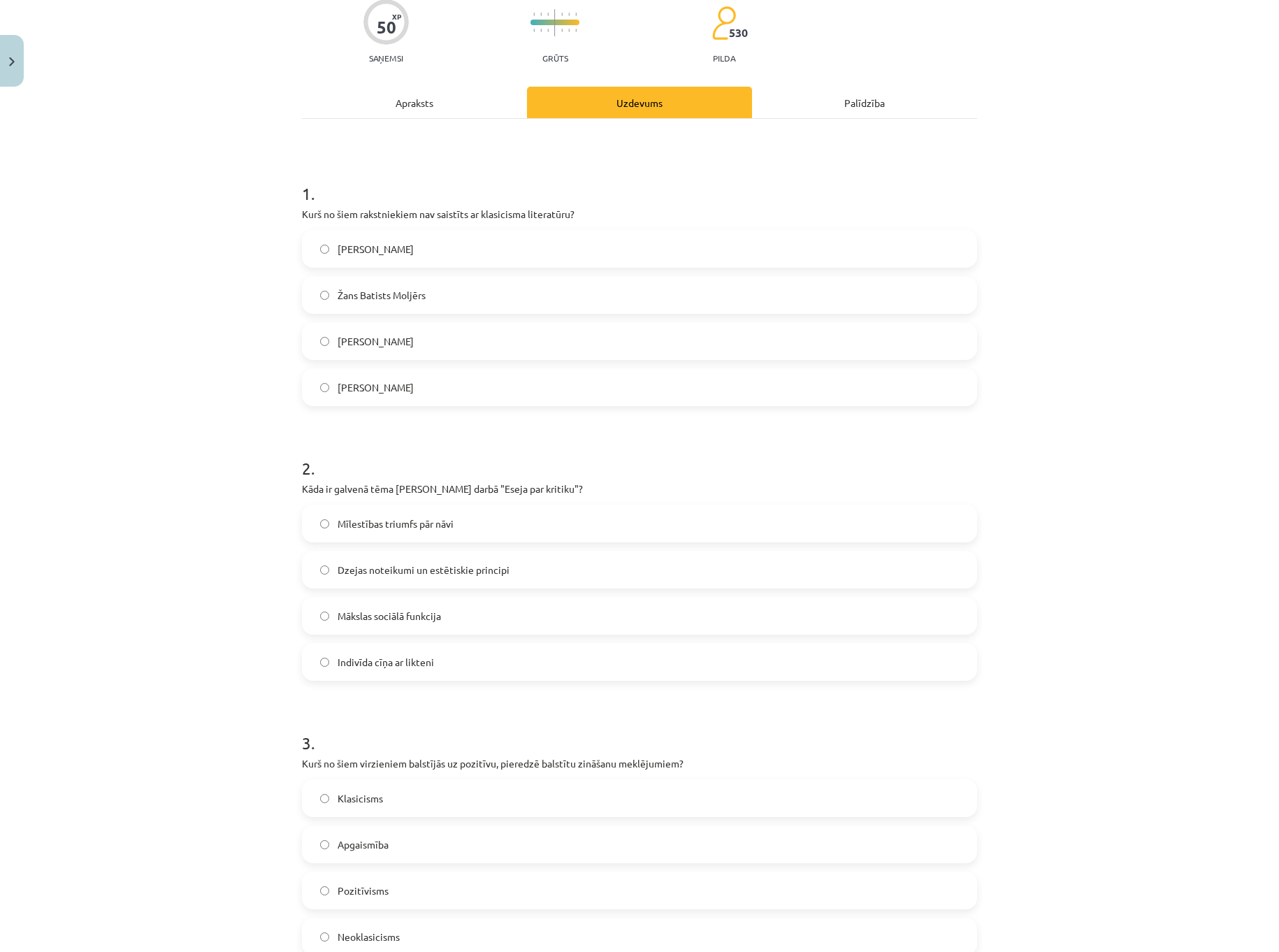
scroll to position [110, 0]
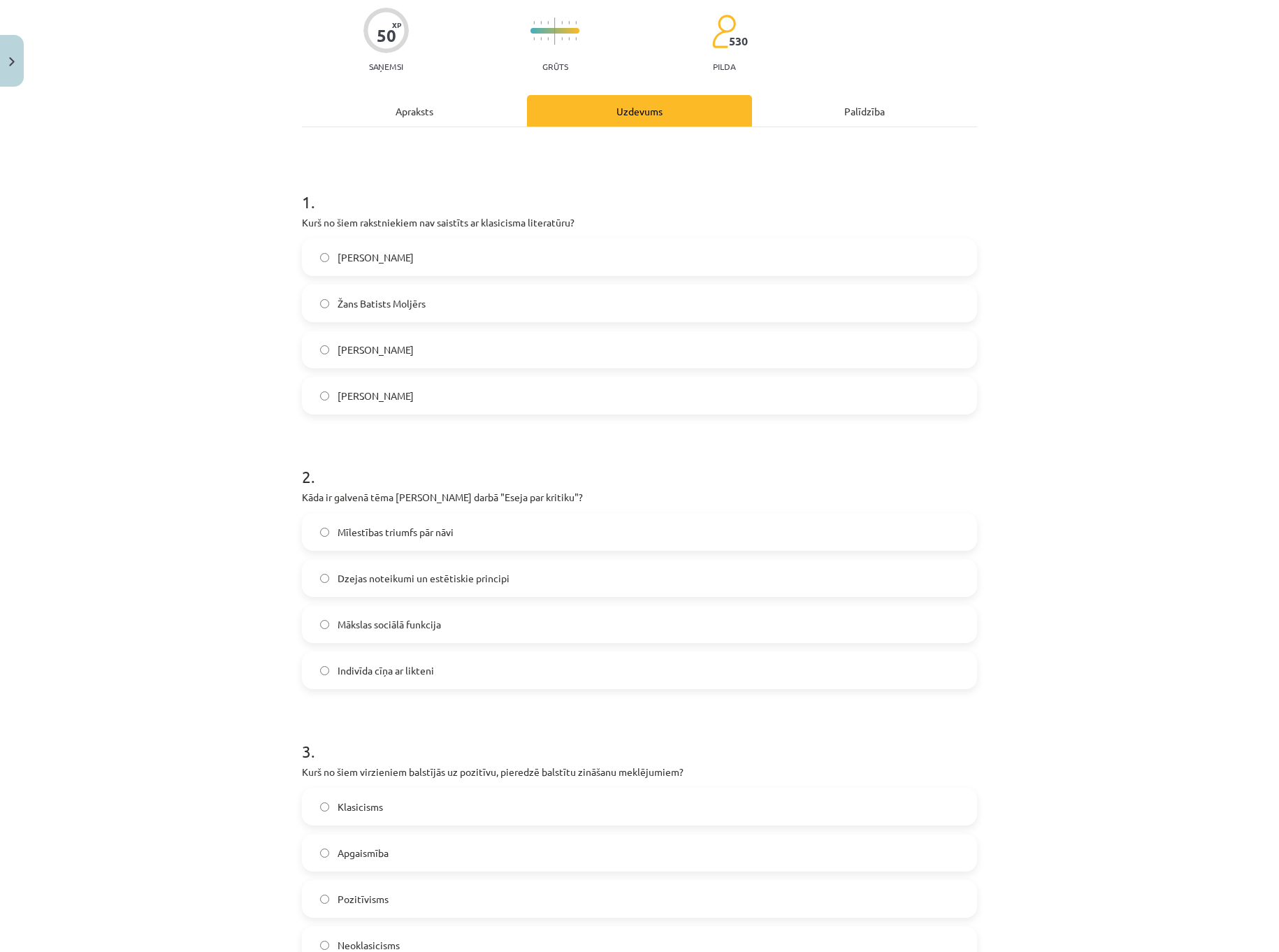
click at [419, 583] on span "Dzejas noteikumi un estētiskie principi" at bounding box center [423, 577] width 172 height 14
click at [387, 265] on label "Vilis Lācis" at bounding box center [639, 257] width 672 height 35
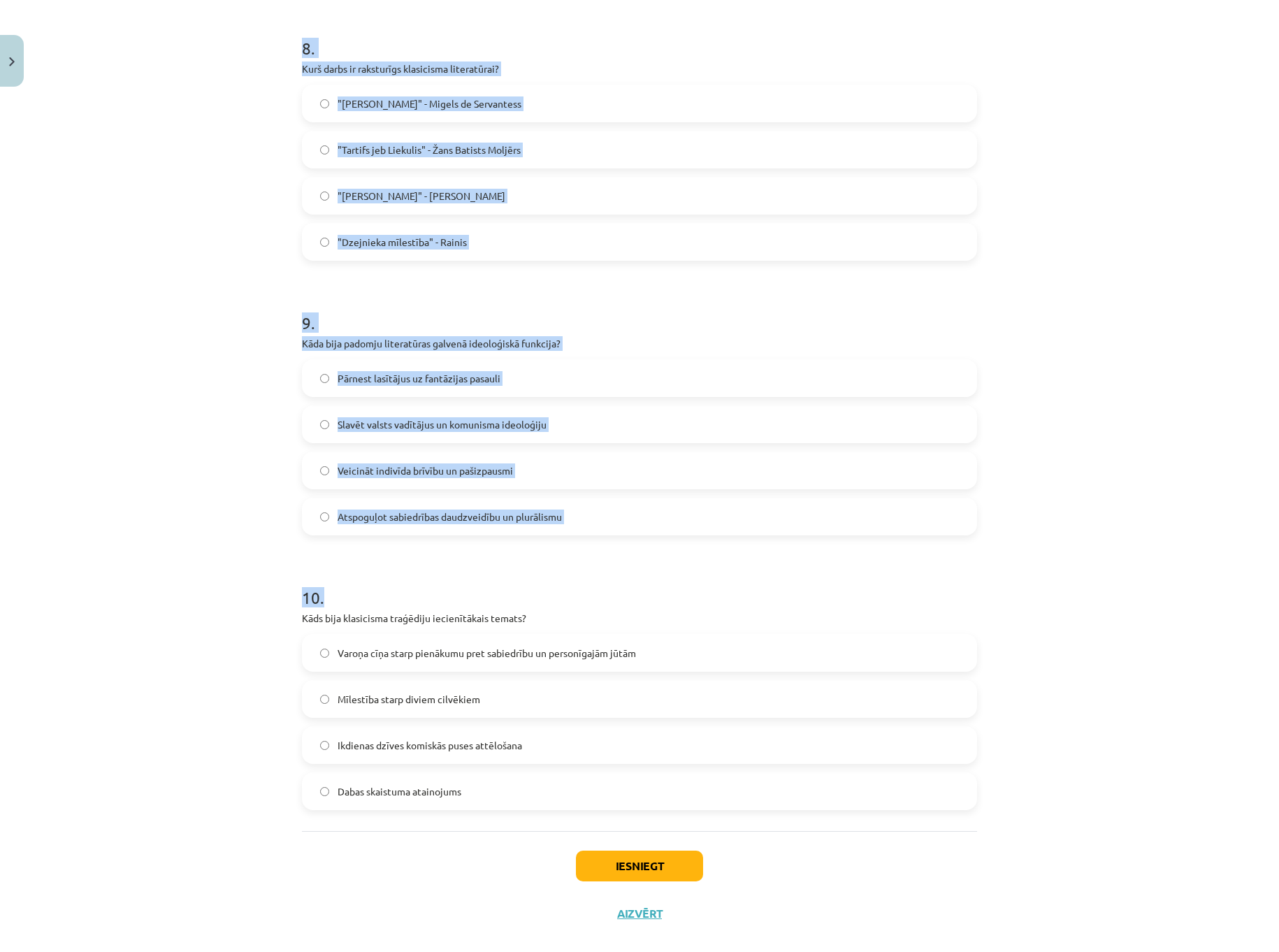
scroll to position [2207, 0]
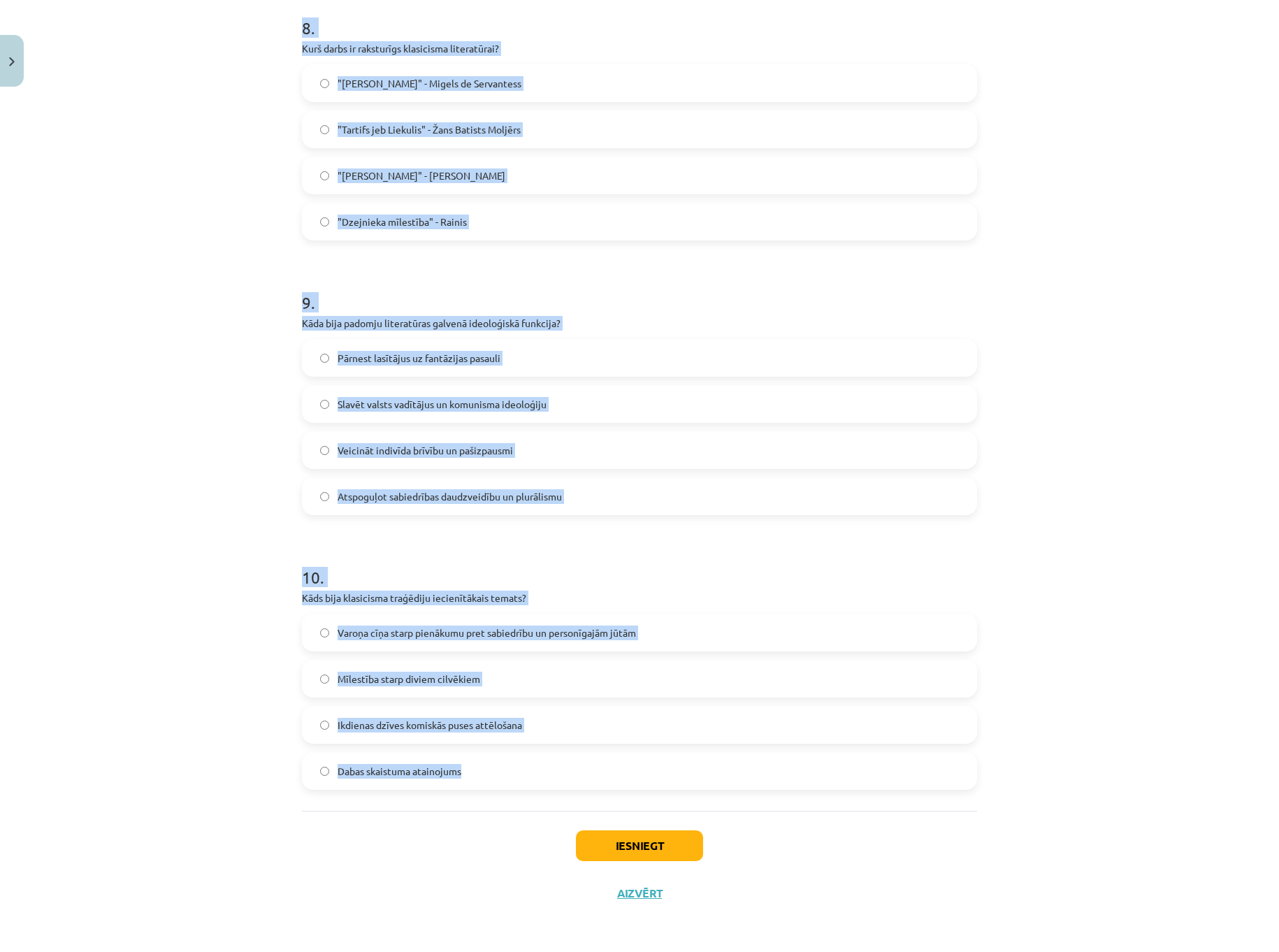
drag, startPoint x: 290, startPoint y: 389, endPoint x: 565, endPoint y: 764, distance: 465.0
copy form "6 . Kas klasicismā bija svarīgs literatūras un mākslas darba struktūras element…"
click at [545, 635] on span "Varoņa cīņa starp pienākumu pret sabiedrību un personīgajām jūtām" at bounding box center [486, 632] width 299 height 14
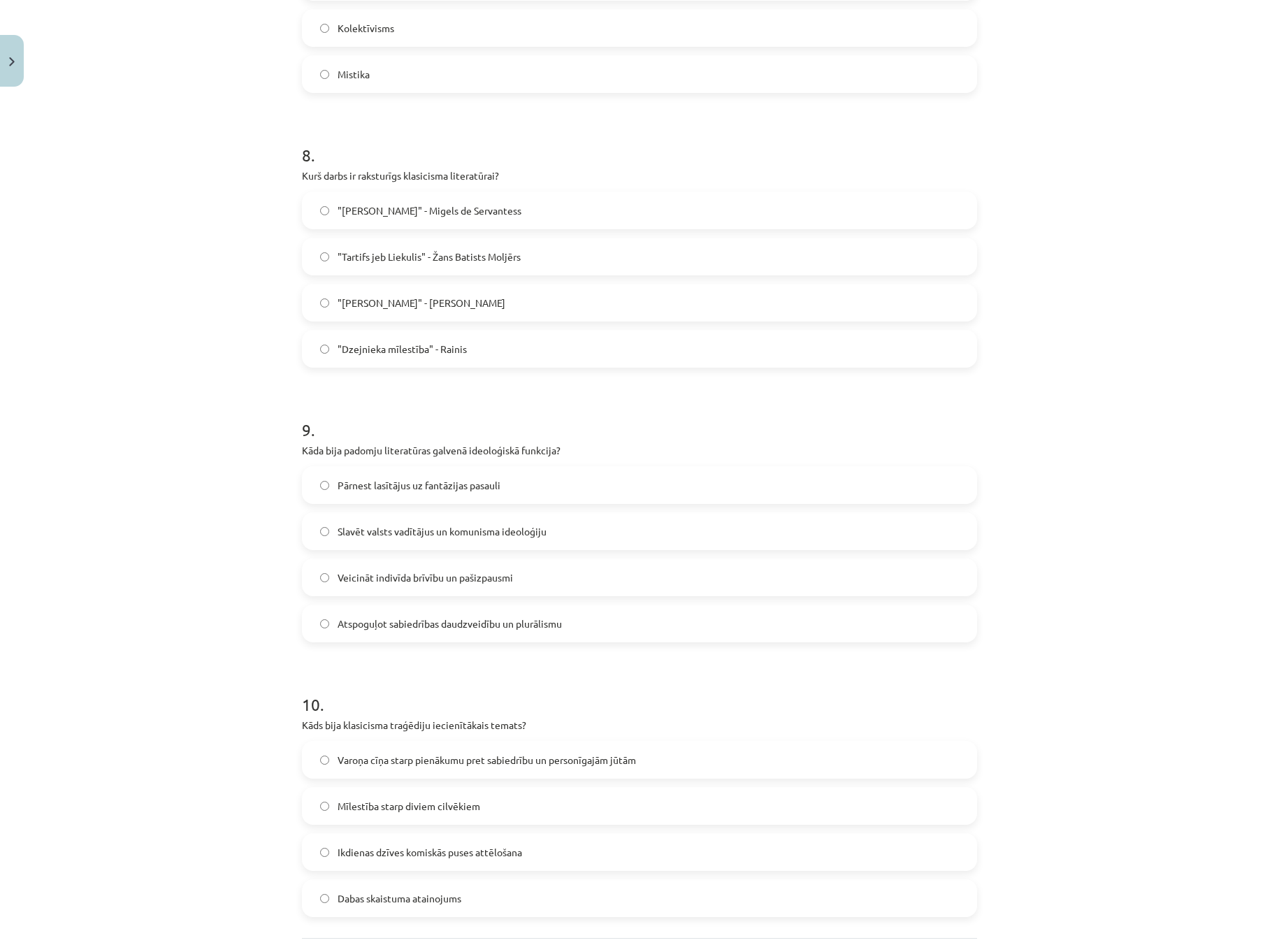
scroll to position [2067, 0]
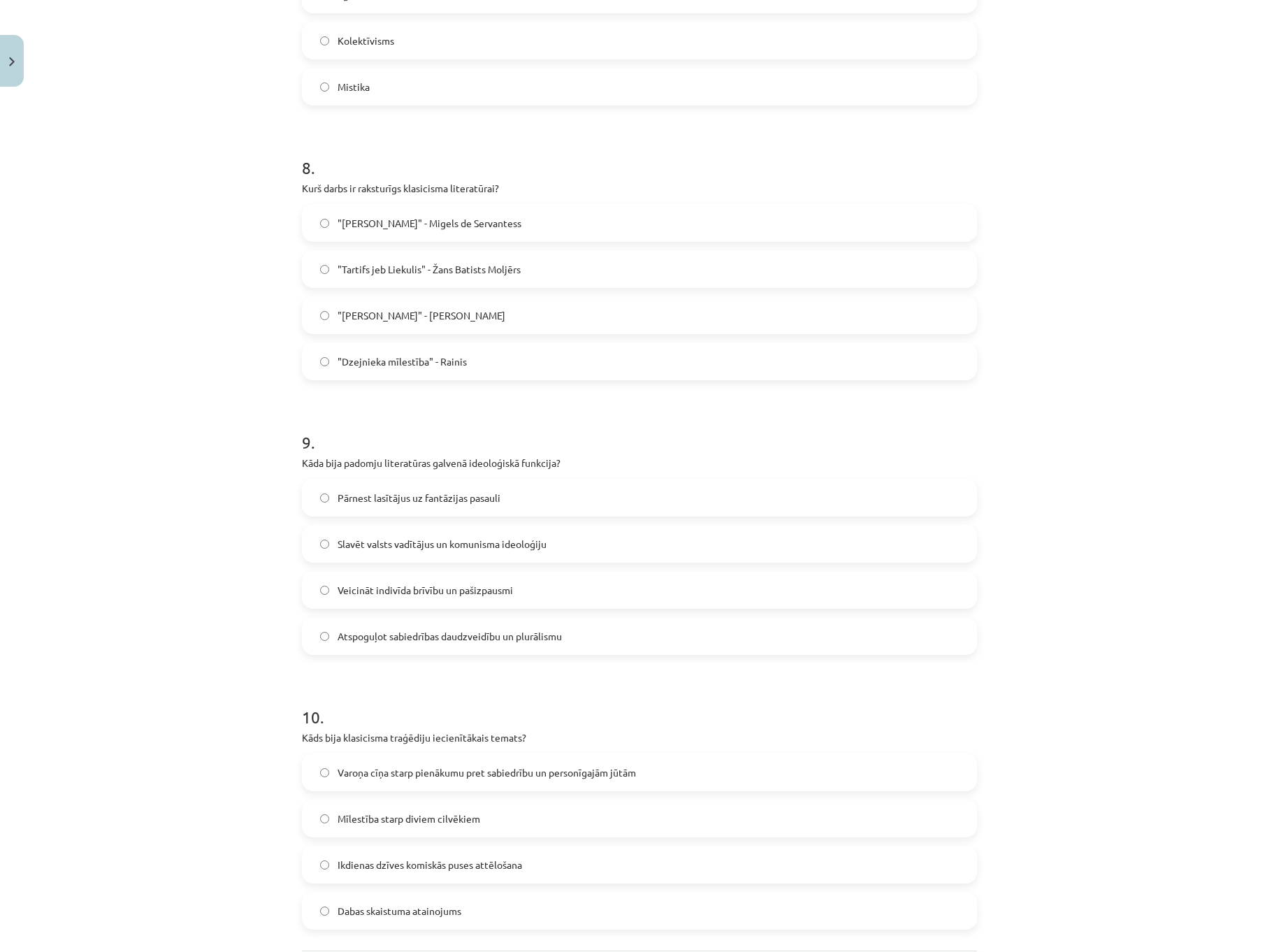
click at [475, 552] on label "Slavēt valsts vadītājus un komunisma ideoloģiju" at bounding box center [639, 543] width 672 height 35
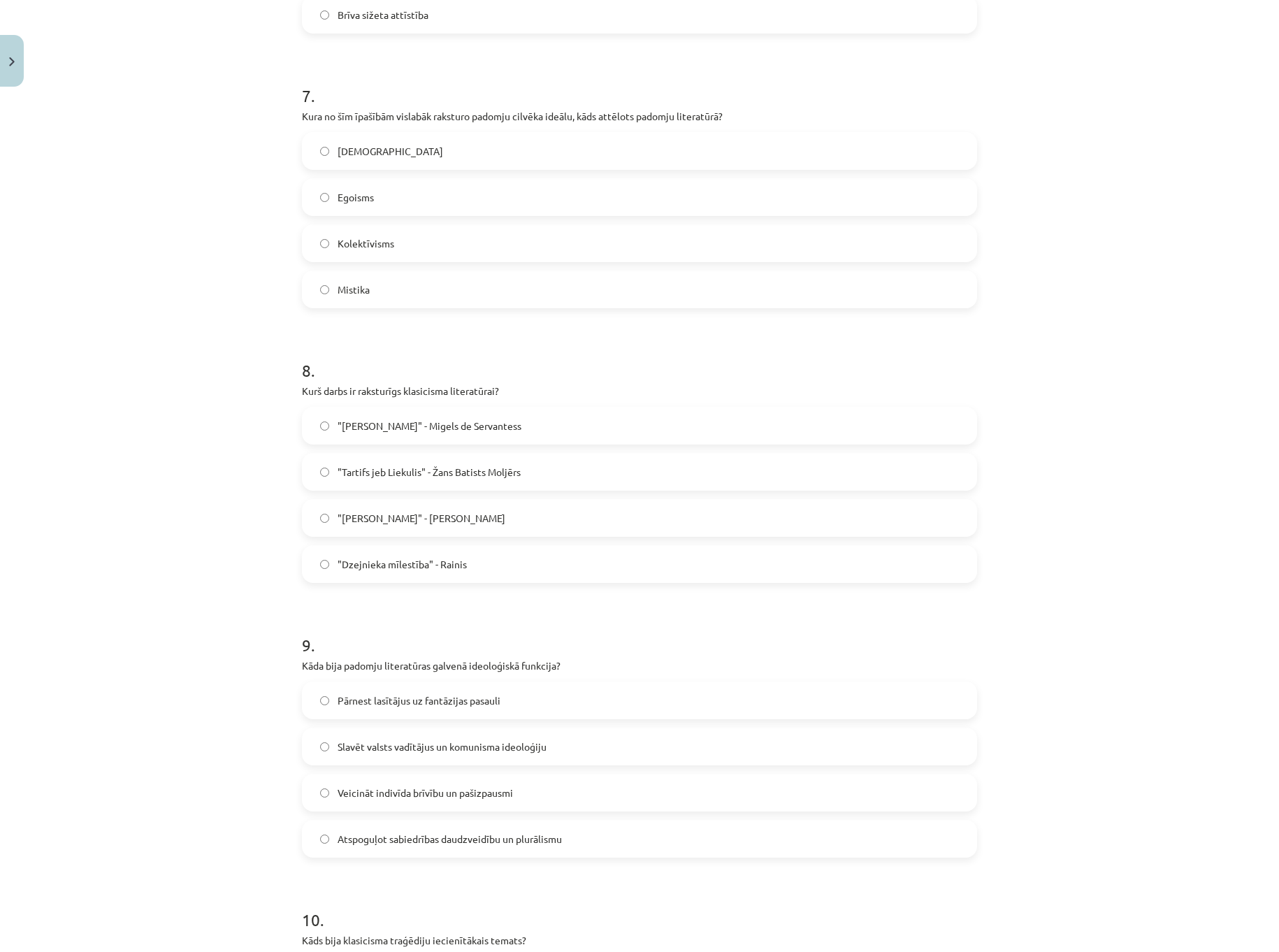
scroll to position [1858, 0]
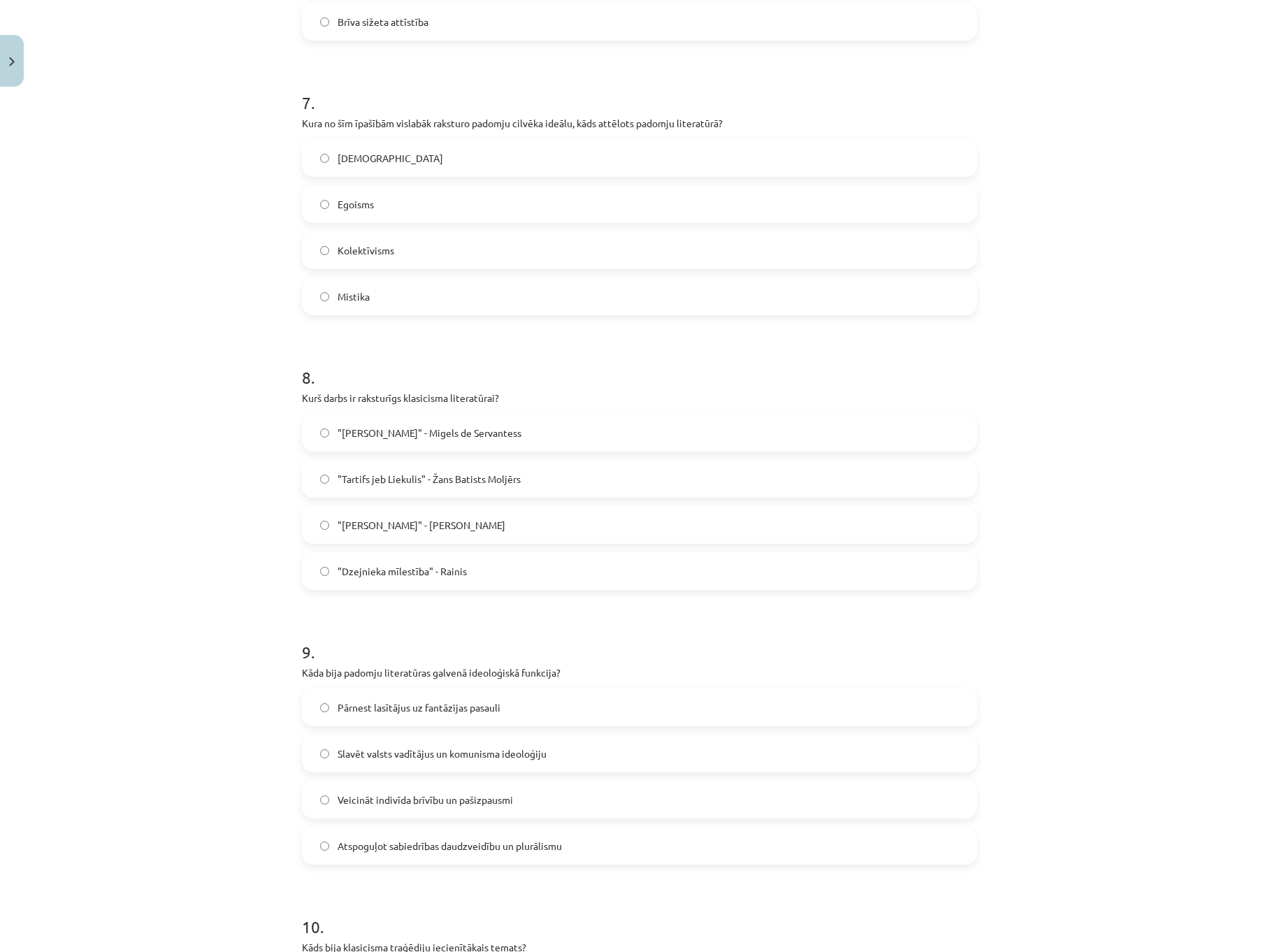
click at [432, 480] on span ""Tartifs jeb Liekulis" - Žans Batists Moljērs" at bounding box center [429, 479] width 183 height 14
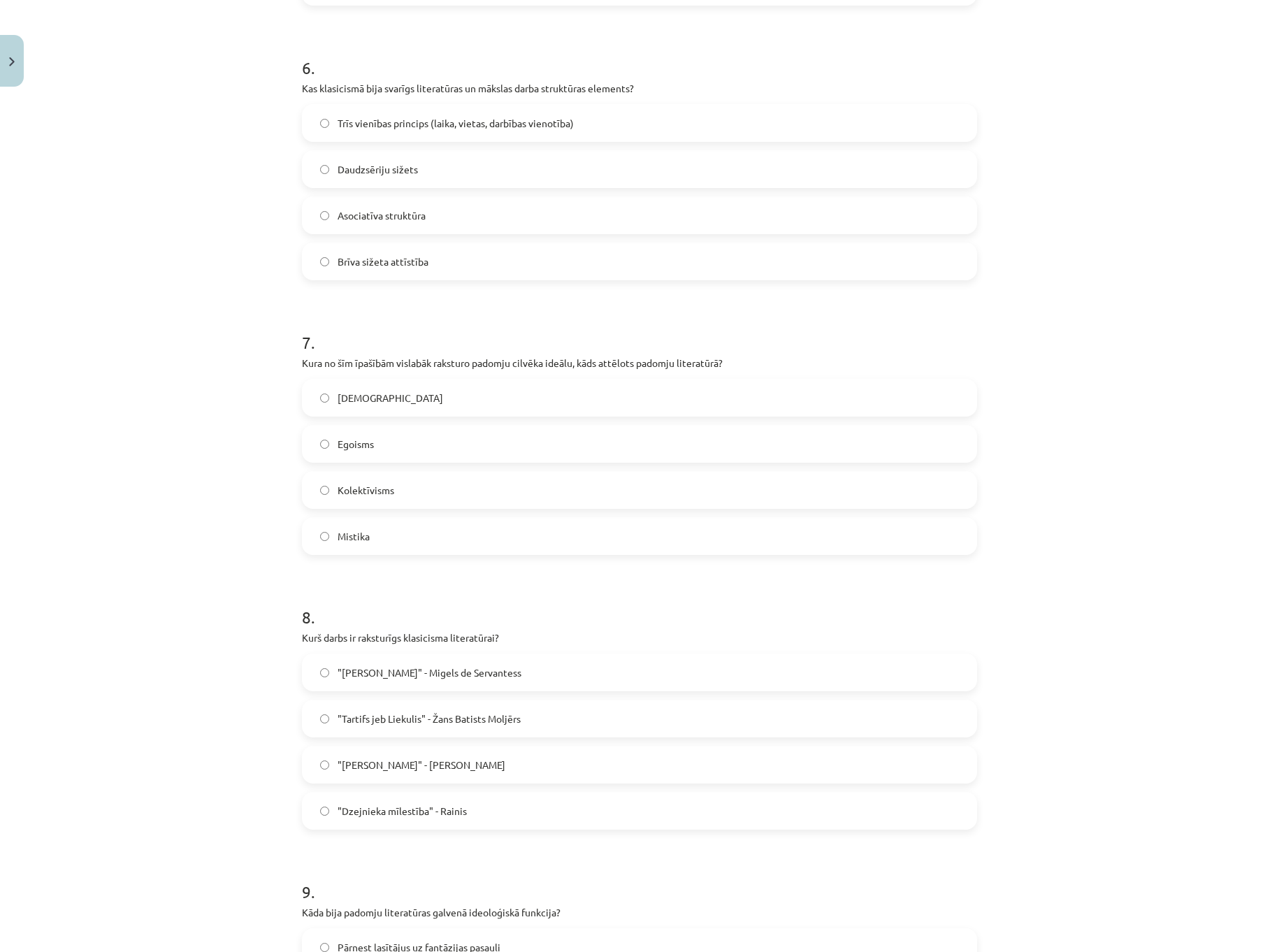
scroll to position [1578, 0]
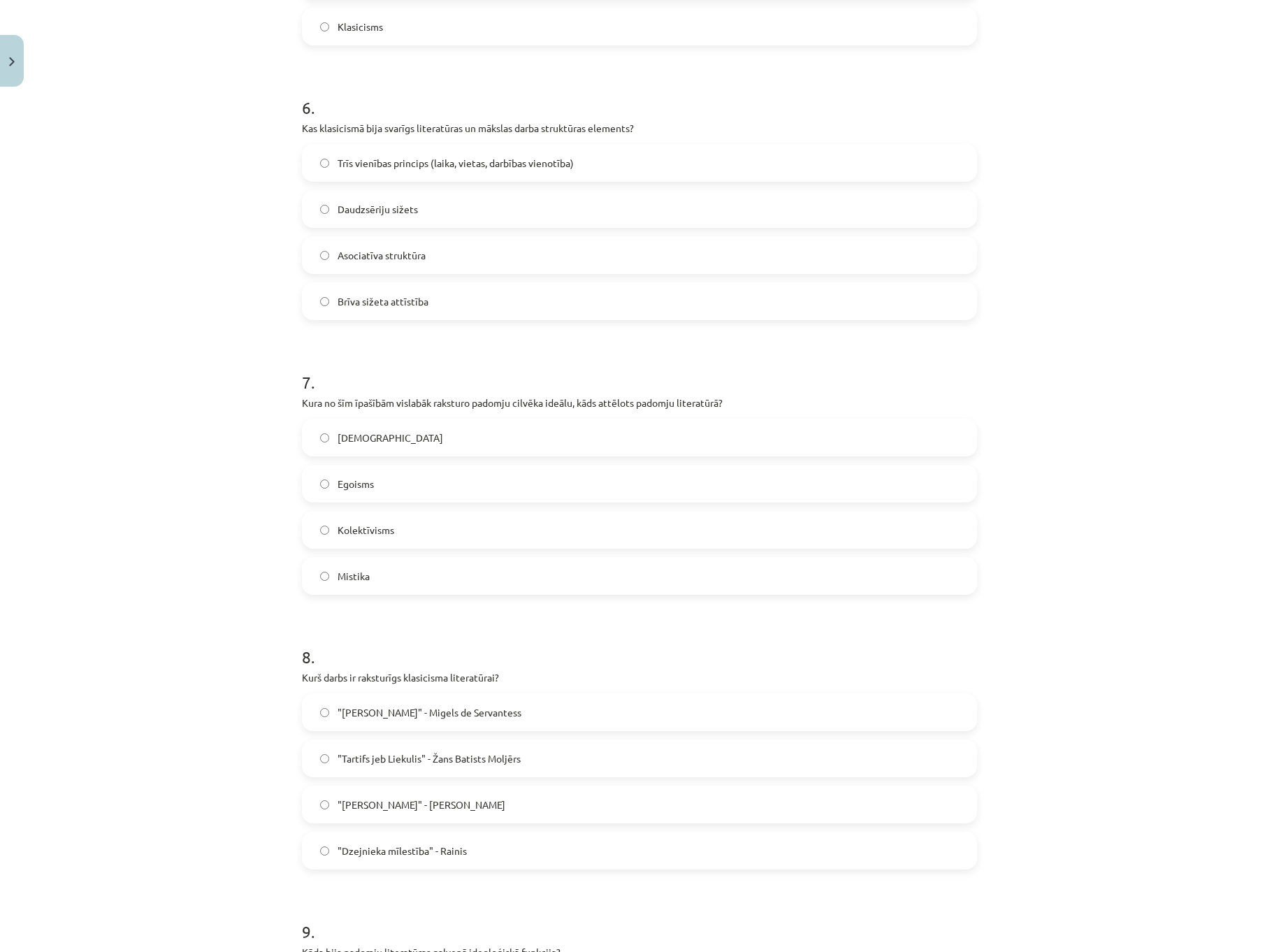
click at [429, 525] on label "Kolektīvisms" at bounding box center [639, 529] width 672 height 35
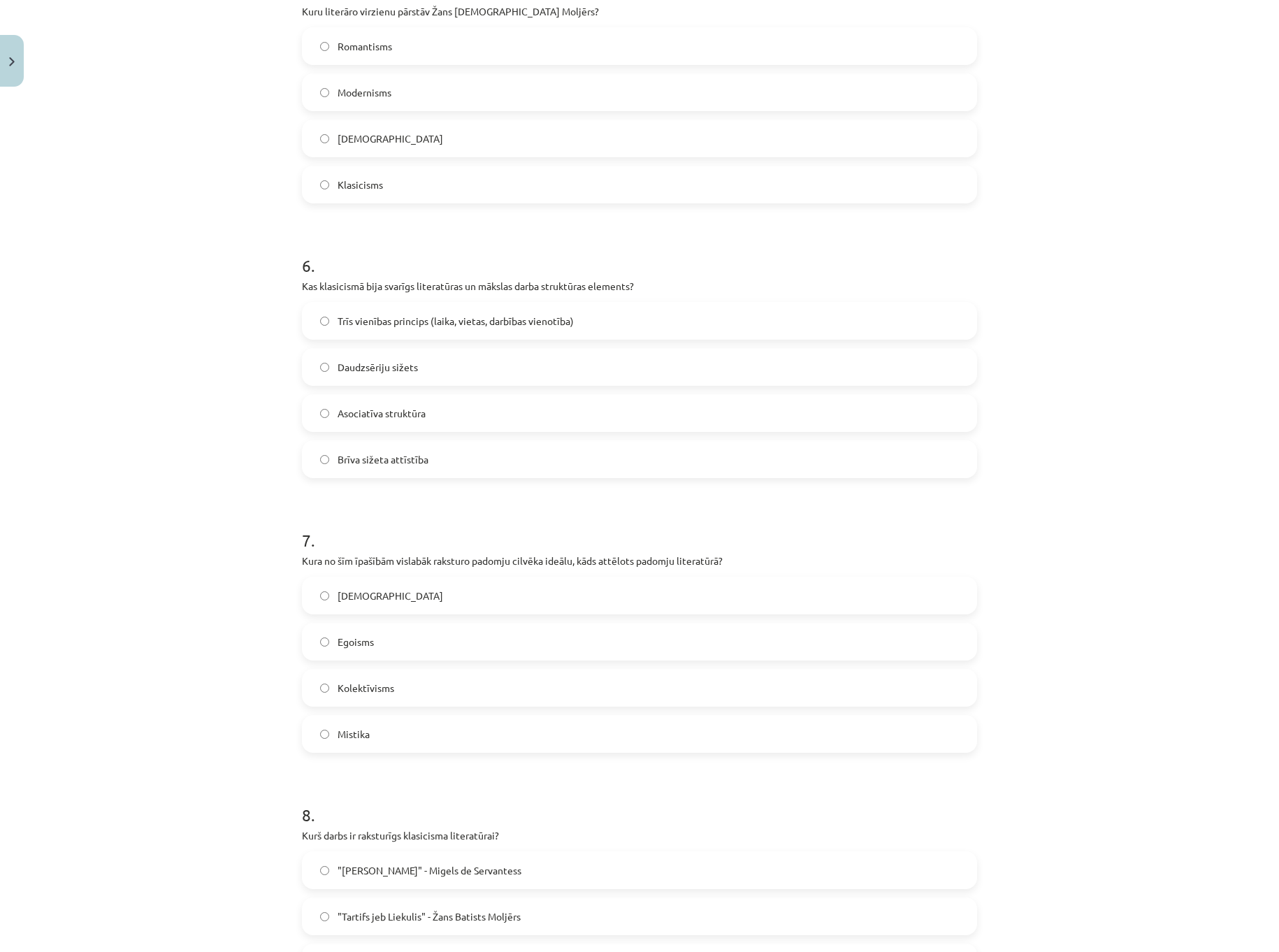
scroll to position [1368, 0]
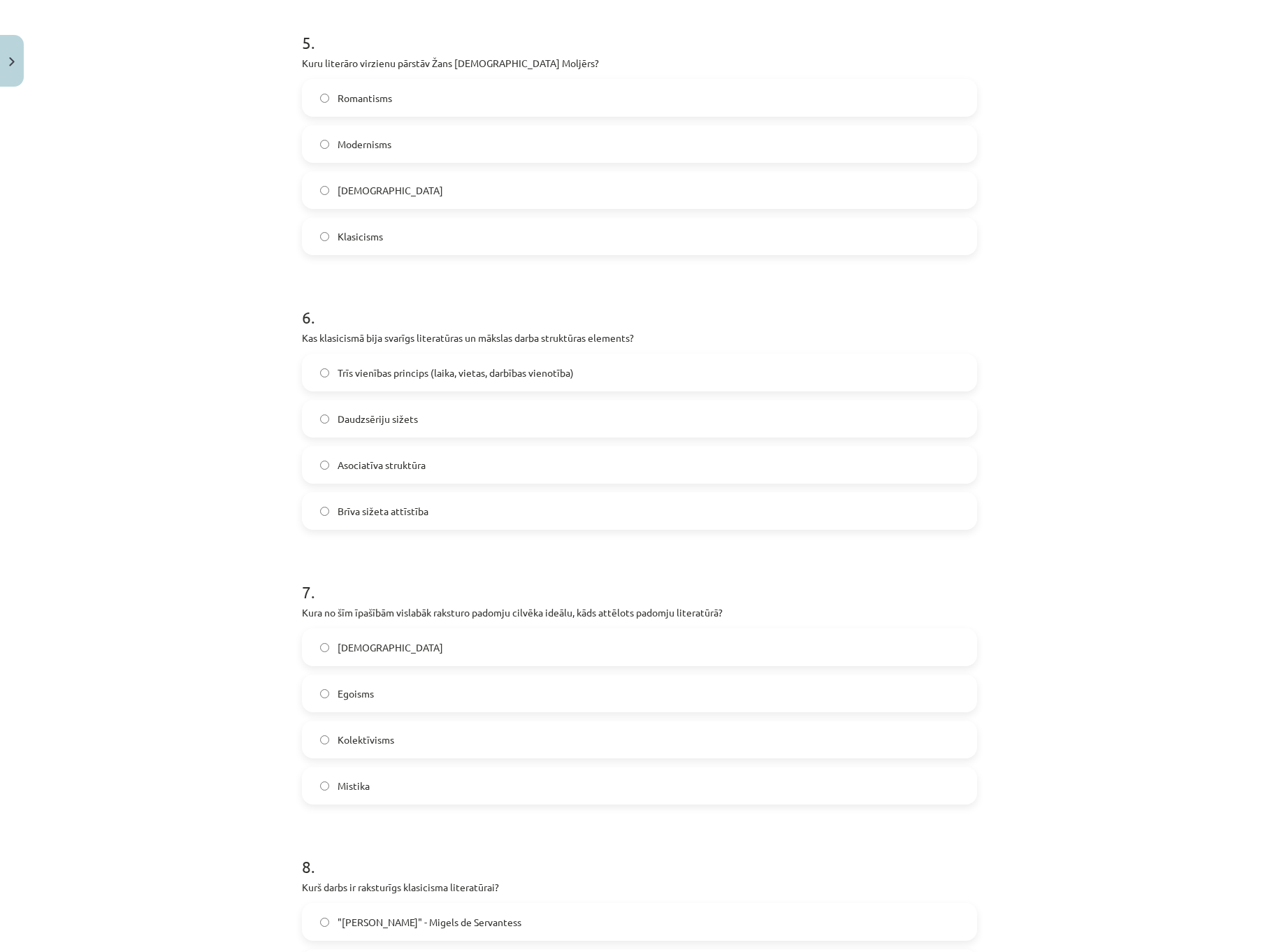
click at [446, 366] on span "Trīs vienības princips (laika, vietas, darbības vienotība)" at bounding box center [455, 373] width 236 height 14
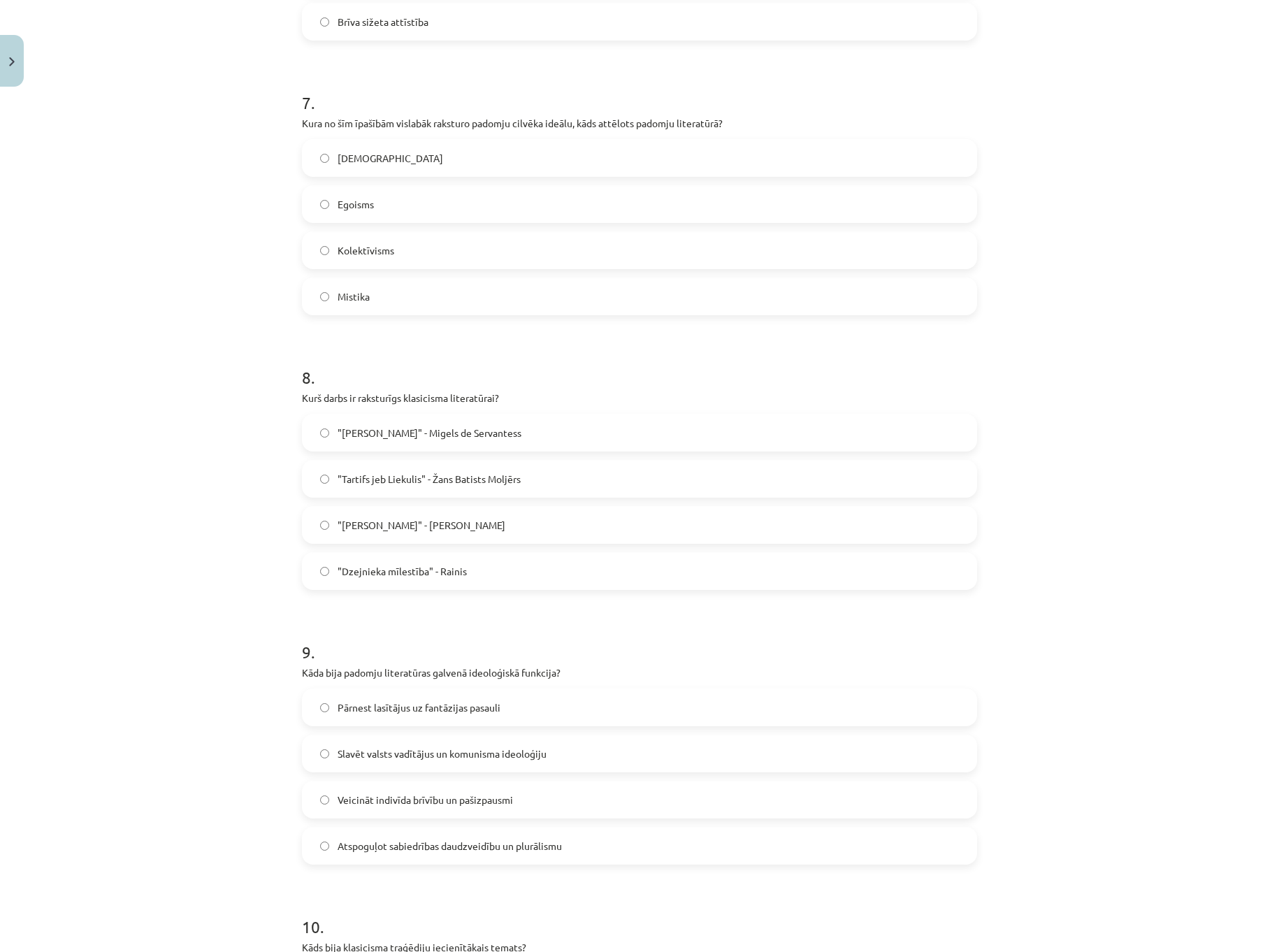
scroll to position [2207, 0]
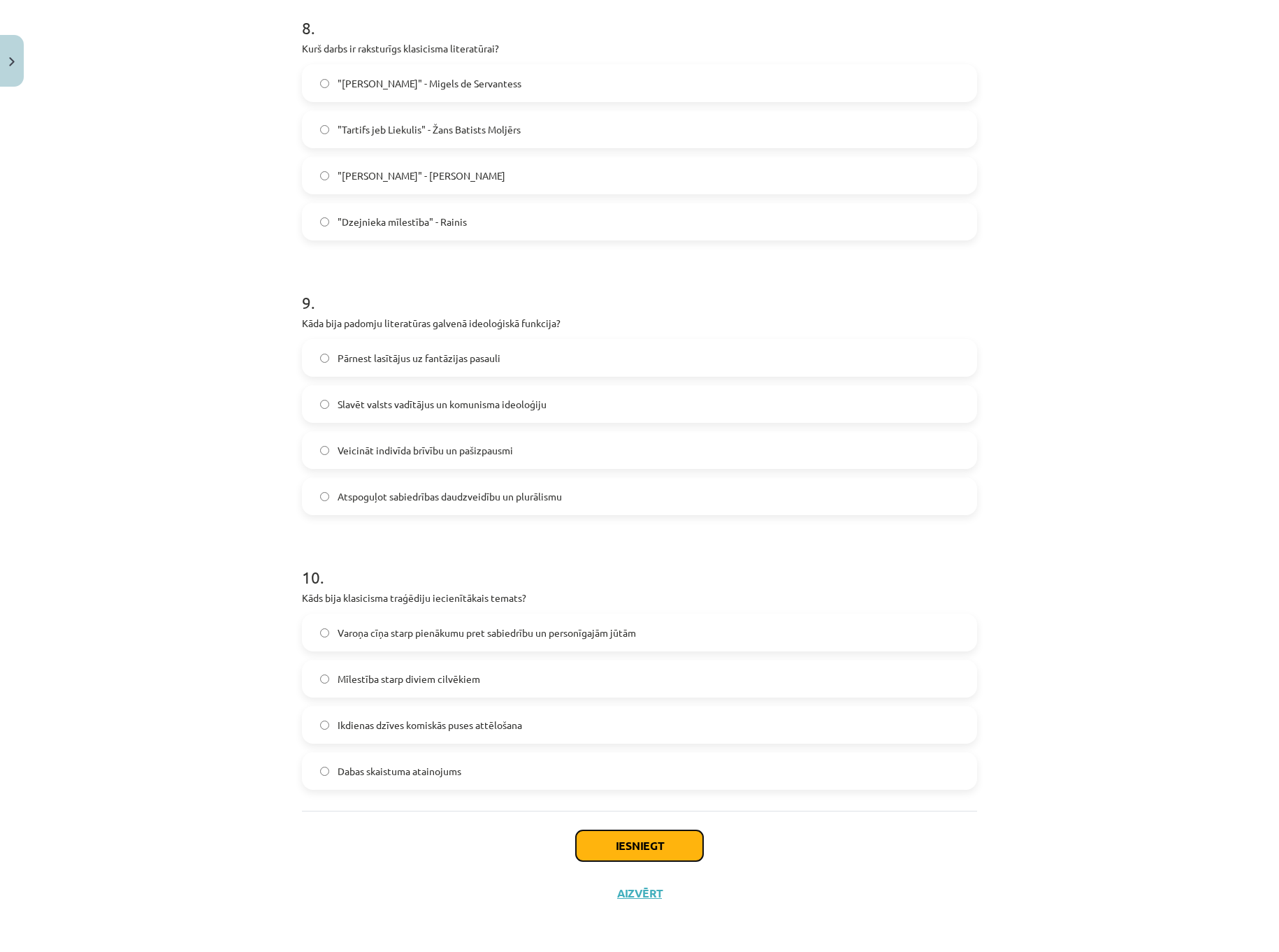
drag, startPoint x: 661, startPoint y: 846, endPoint x: 671, endPoint y: 818, distance: 29.7
click at [661, 845] on button "Iesniegt" at bounding box center [639, 846] width 127 height 30
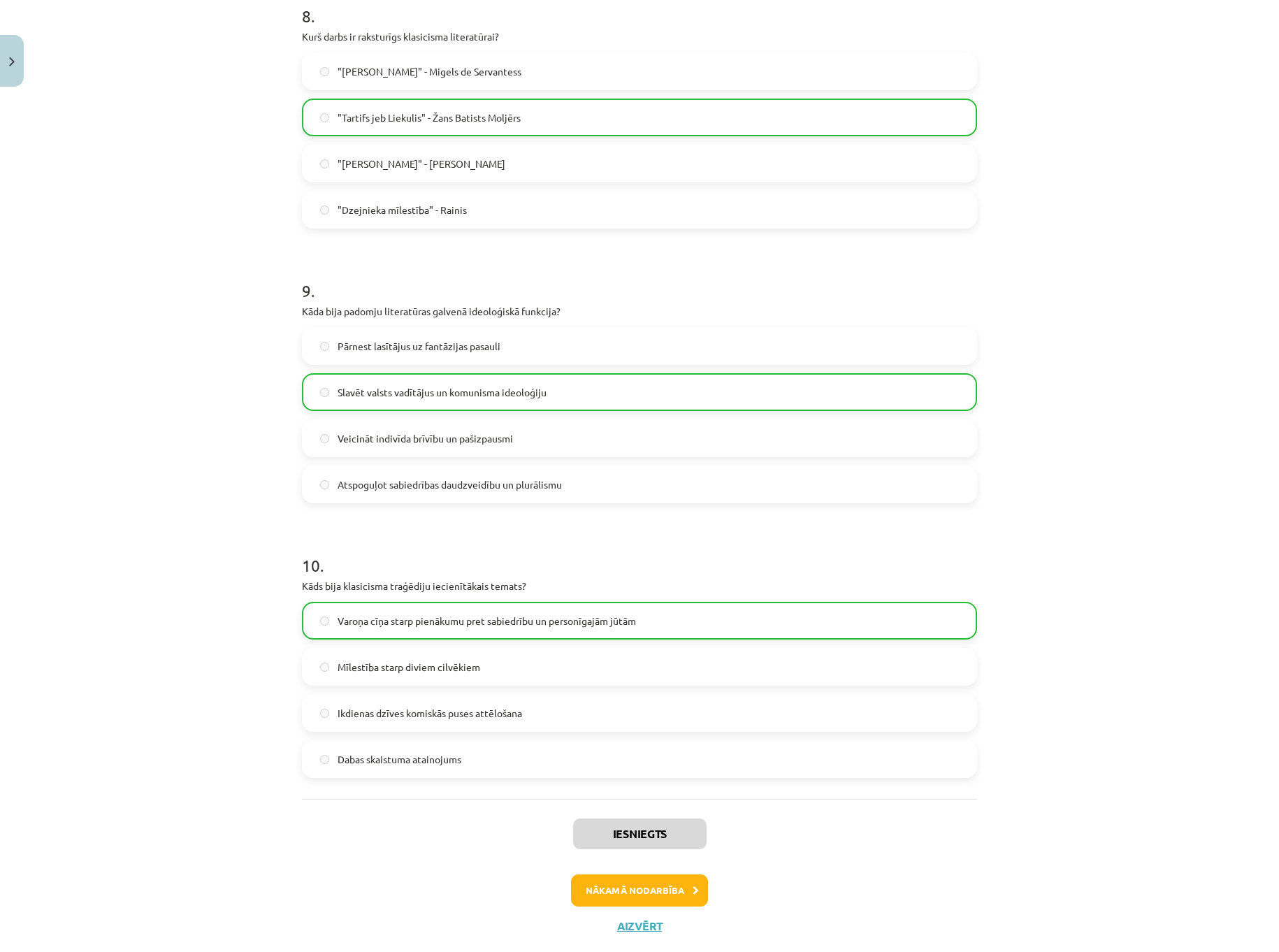
scroll to position [2252, 0]
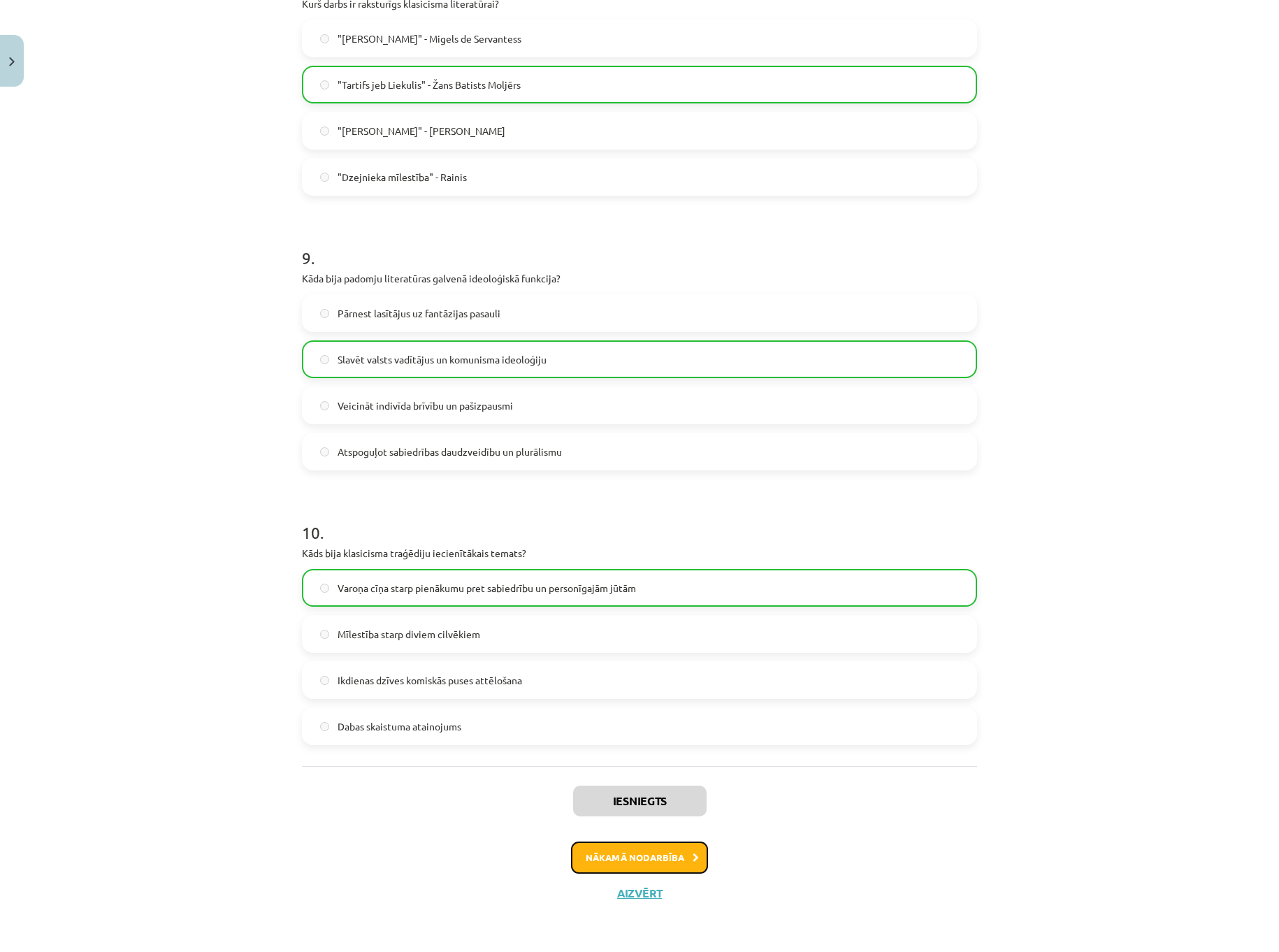
click at [656, 850] on button "Nākamā nodarbība" at bounding box center [639, 858] width 137 height 32
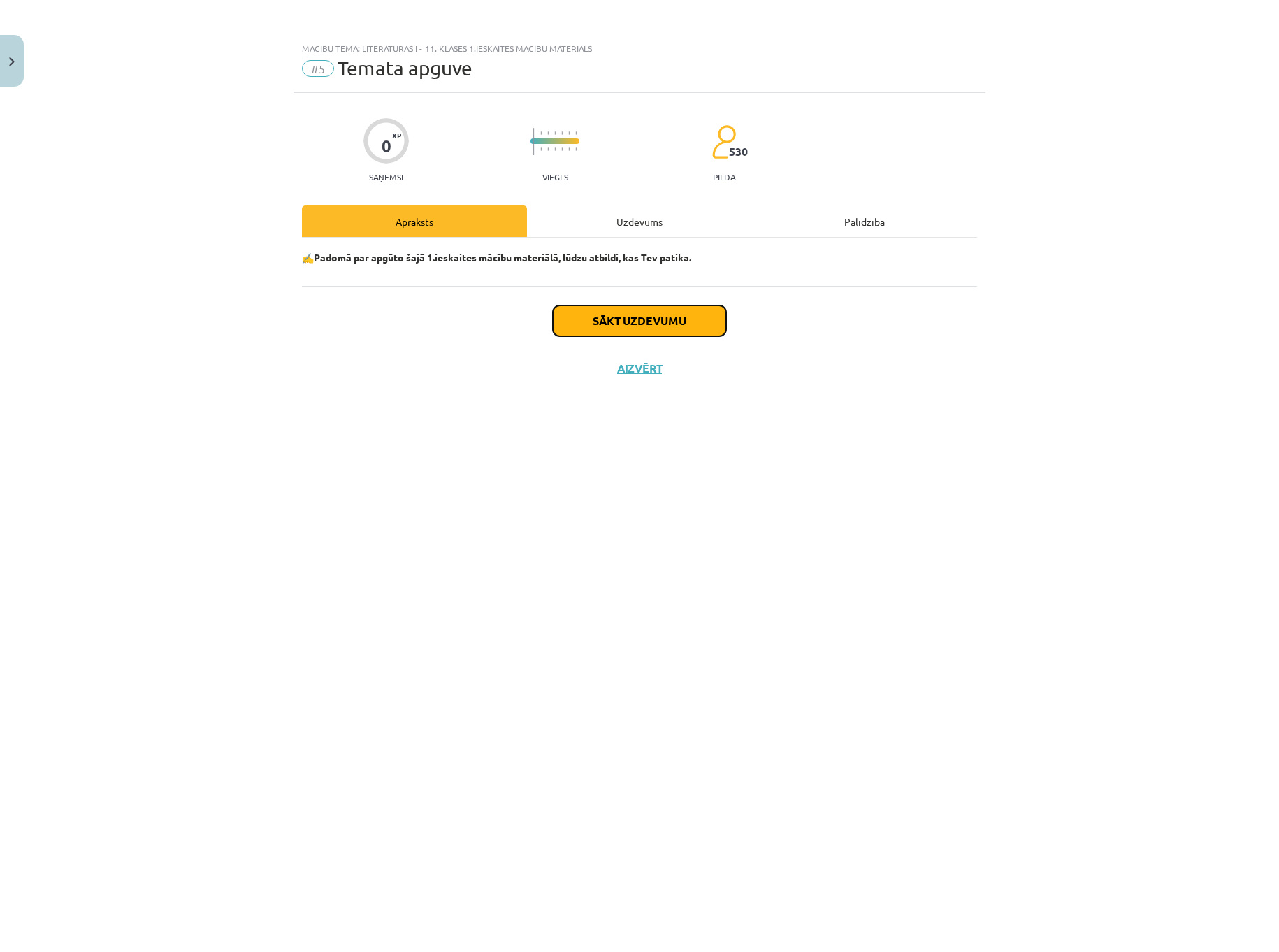
click at [597, 324] on button "Sākt uzdevumu" at bounding box center [639, 320] width 174 height 30
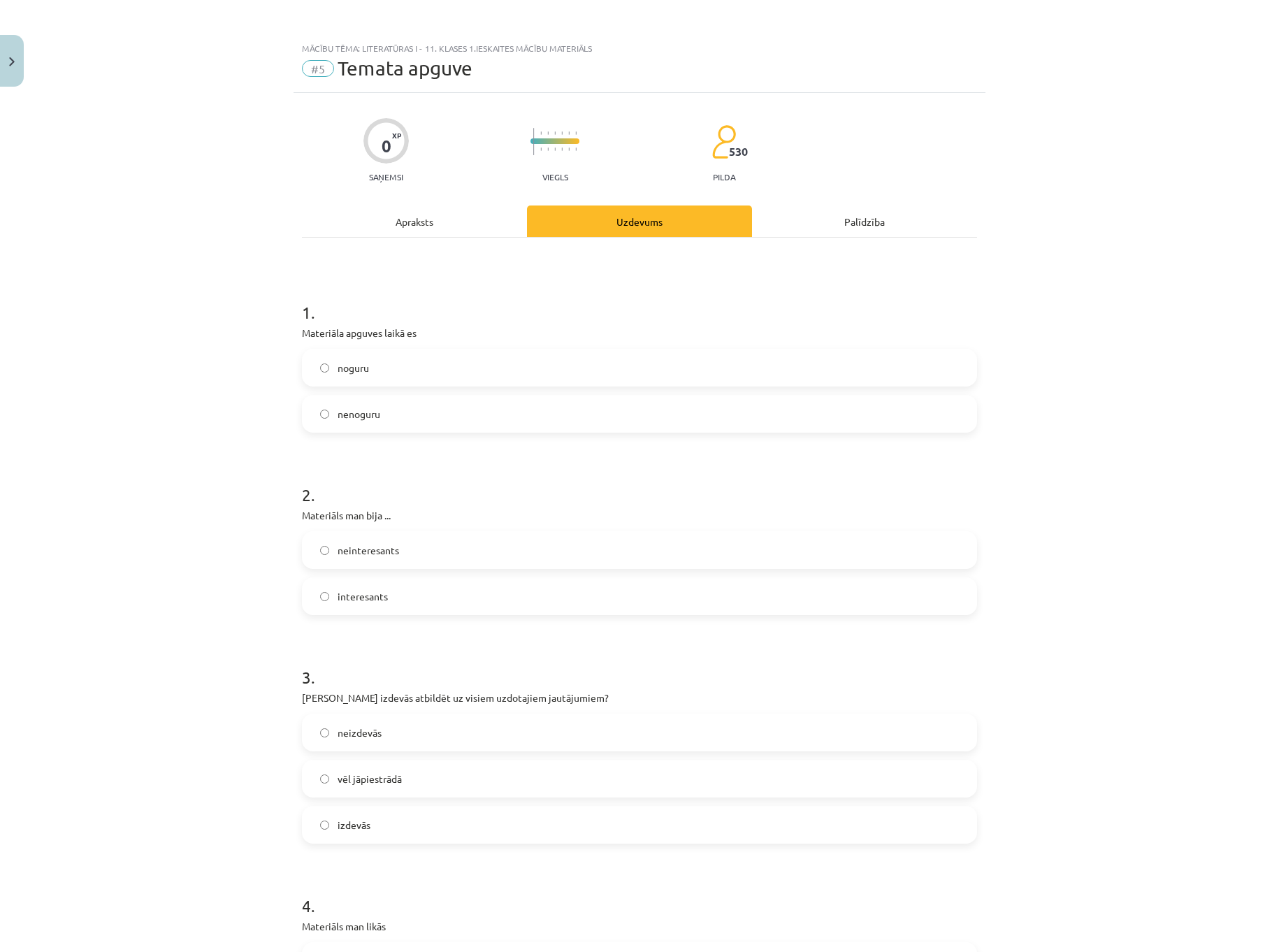
click at [455, 421] on label "nenoguru" at bounding box center [639, 413] width 672 height 35
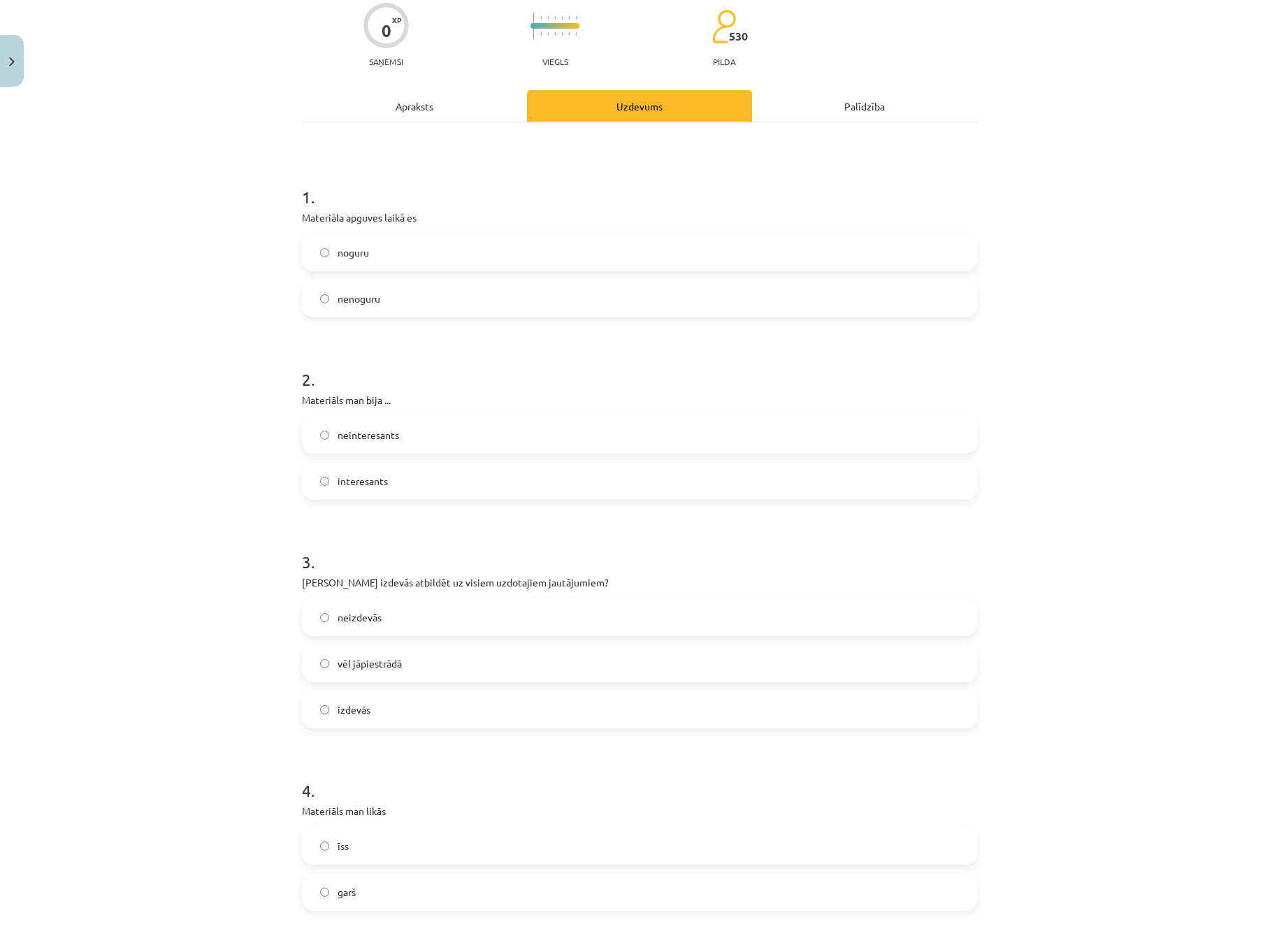
scroll to position [139, 0]
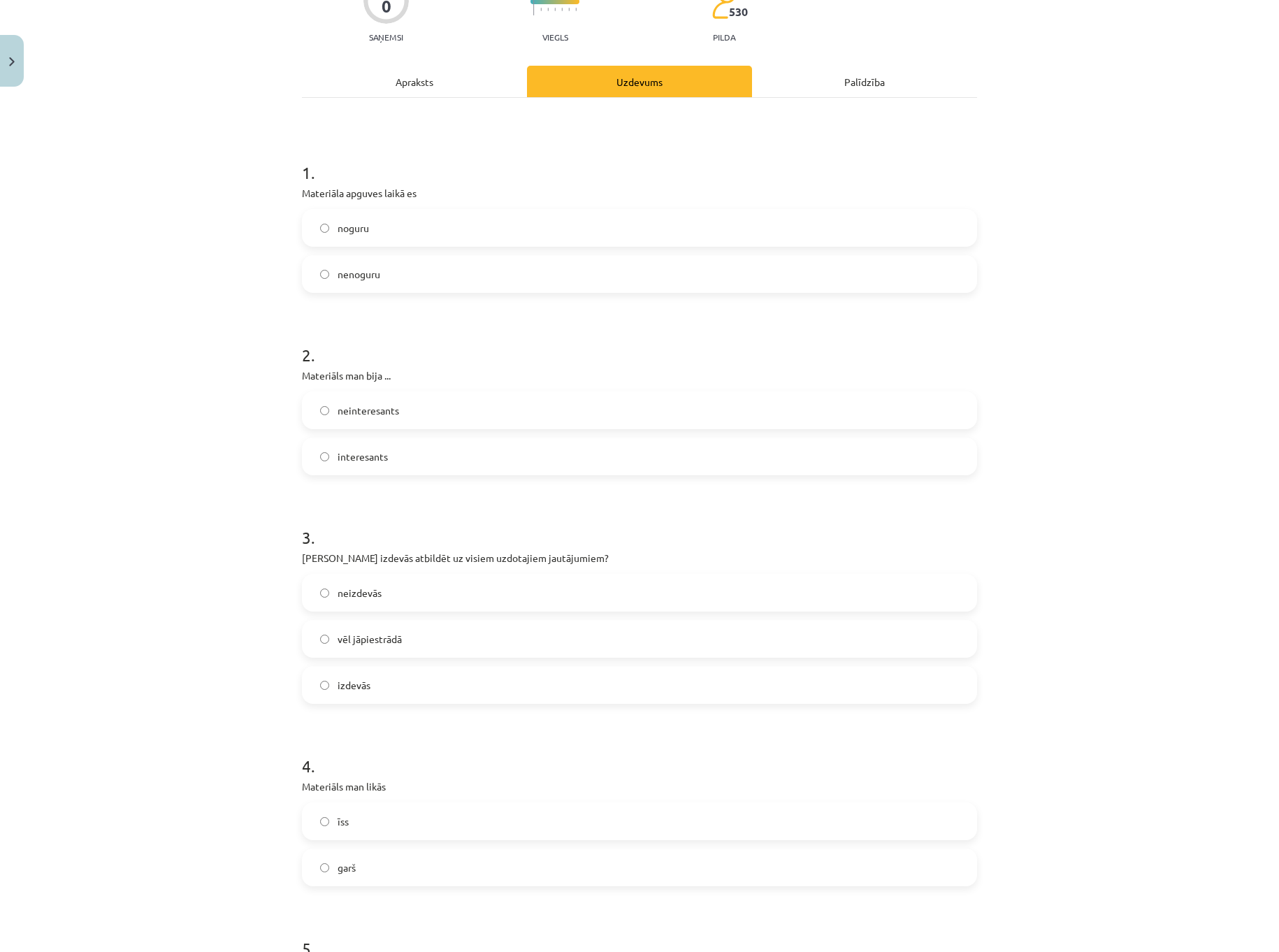
click at [399, 409] on label "neinteresants" at bounding box center [639, 410] width 672 height 35
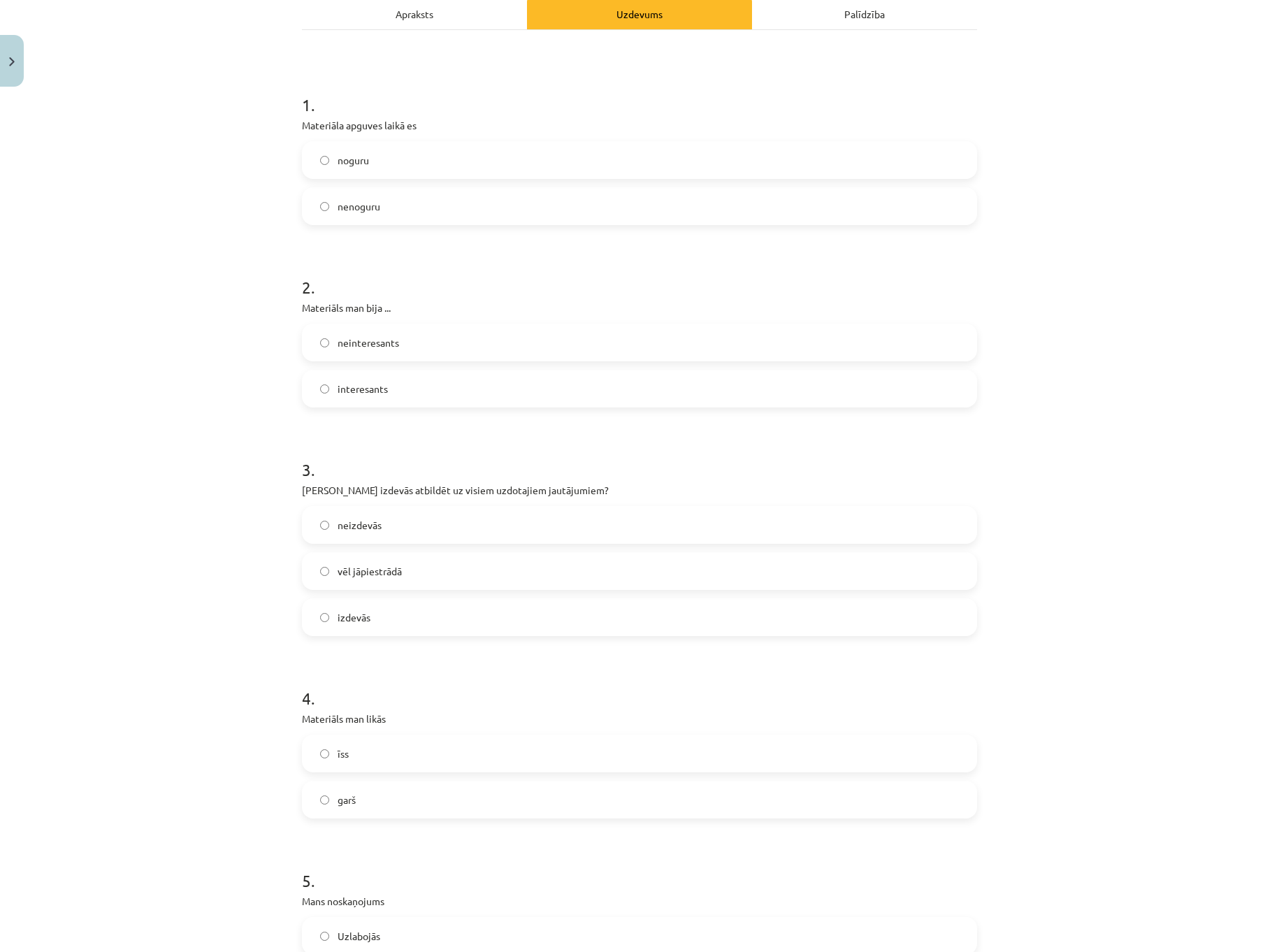
scroll to position [280, 0]
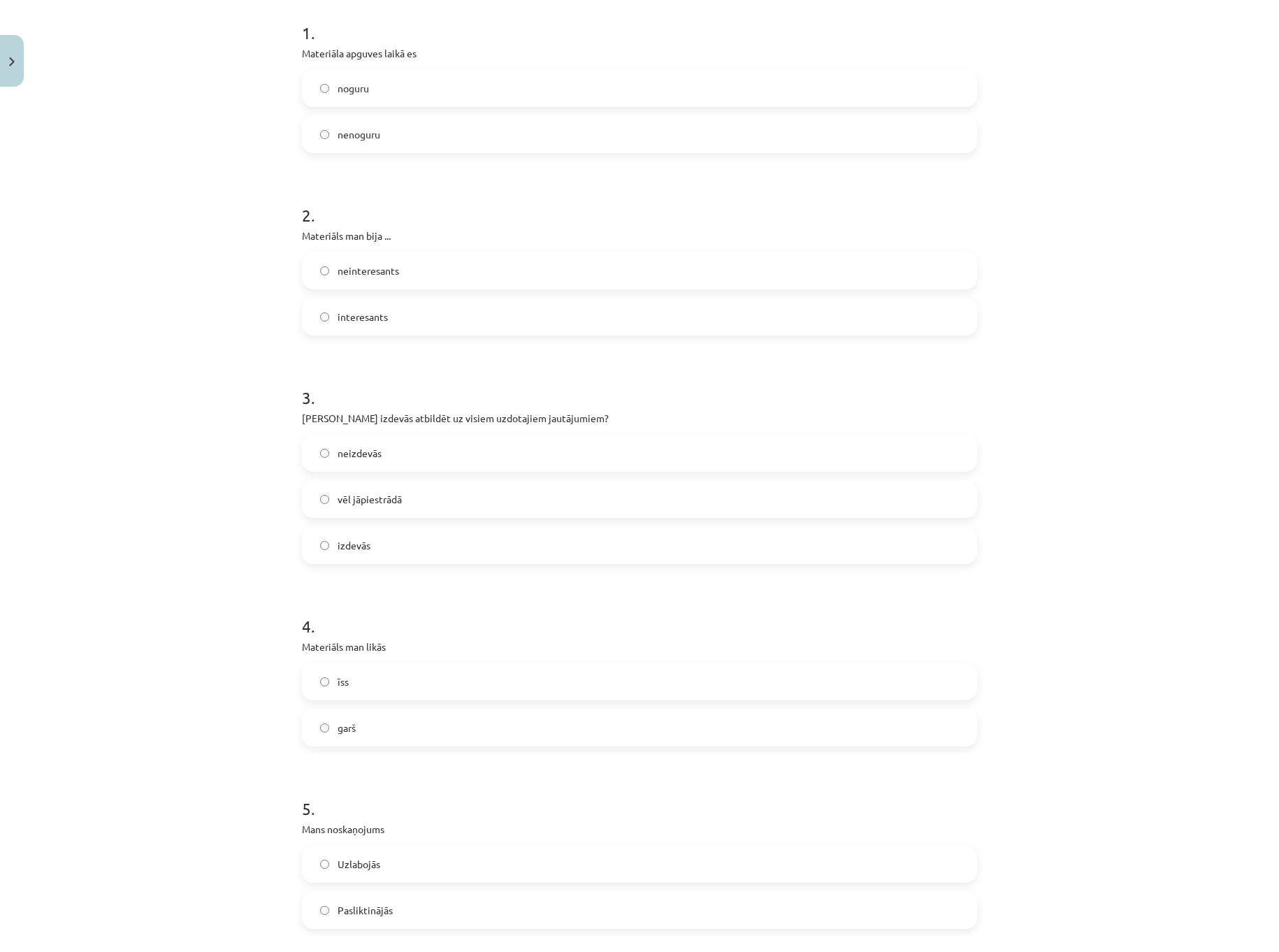
click at [415, 550] on label "izdevās" at bounding box center [639, 545] width 672 height 35
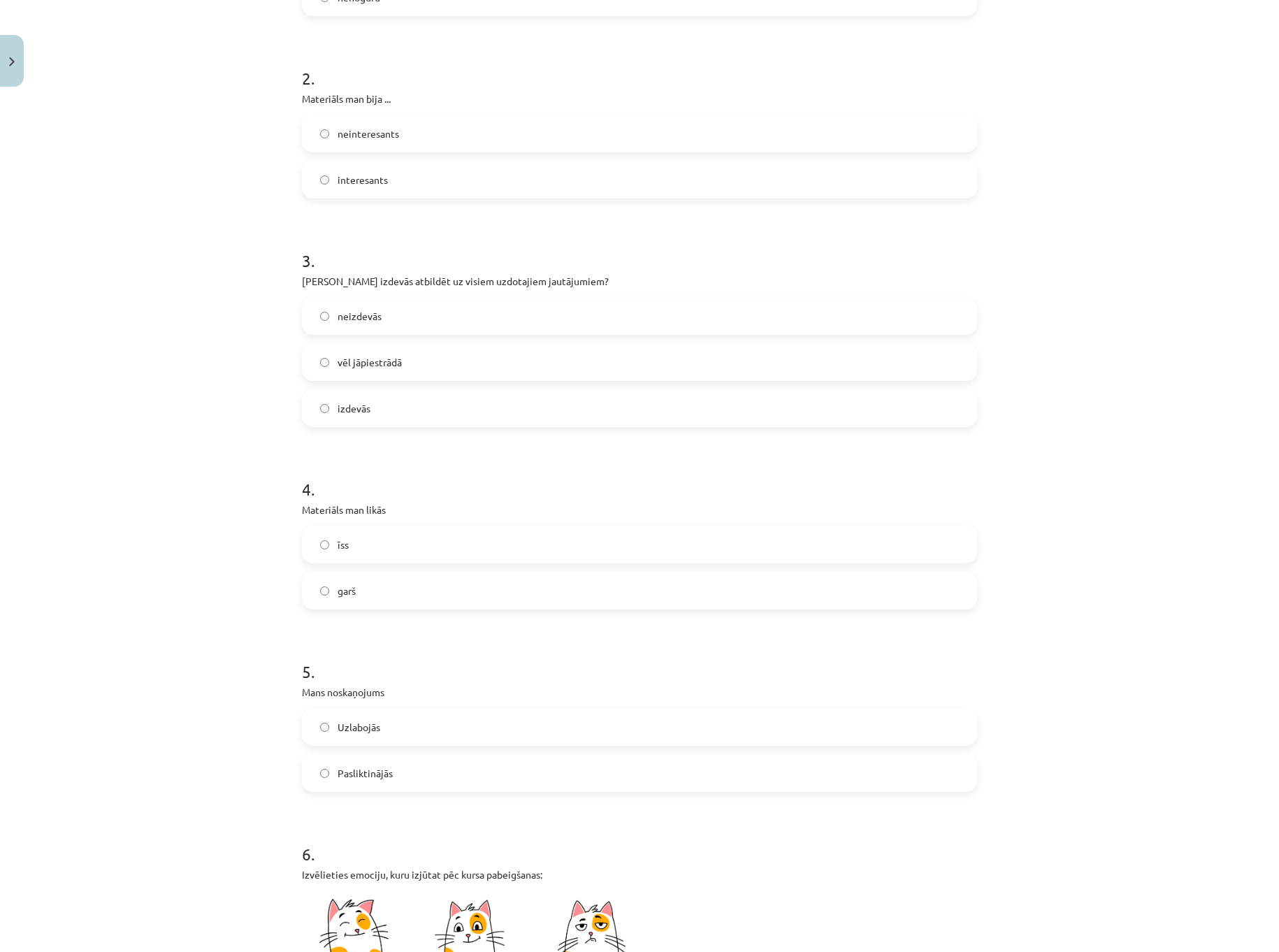
scroll to position [419, 0]
click at [395, 539] on label "īss" at bounding box center [639, 541] width 672 height 35
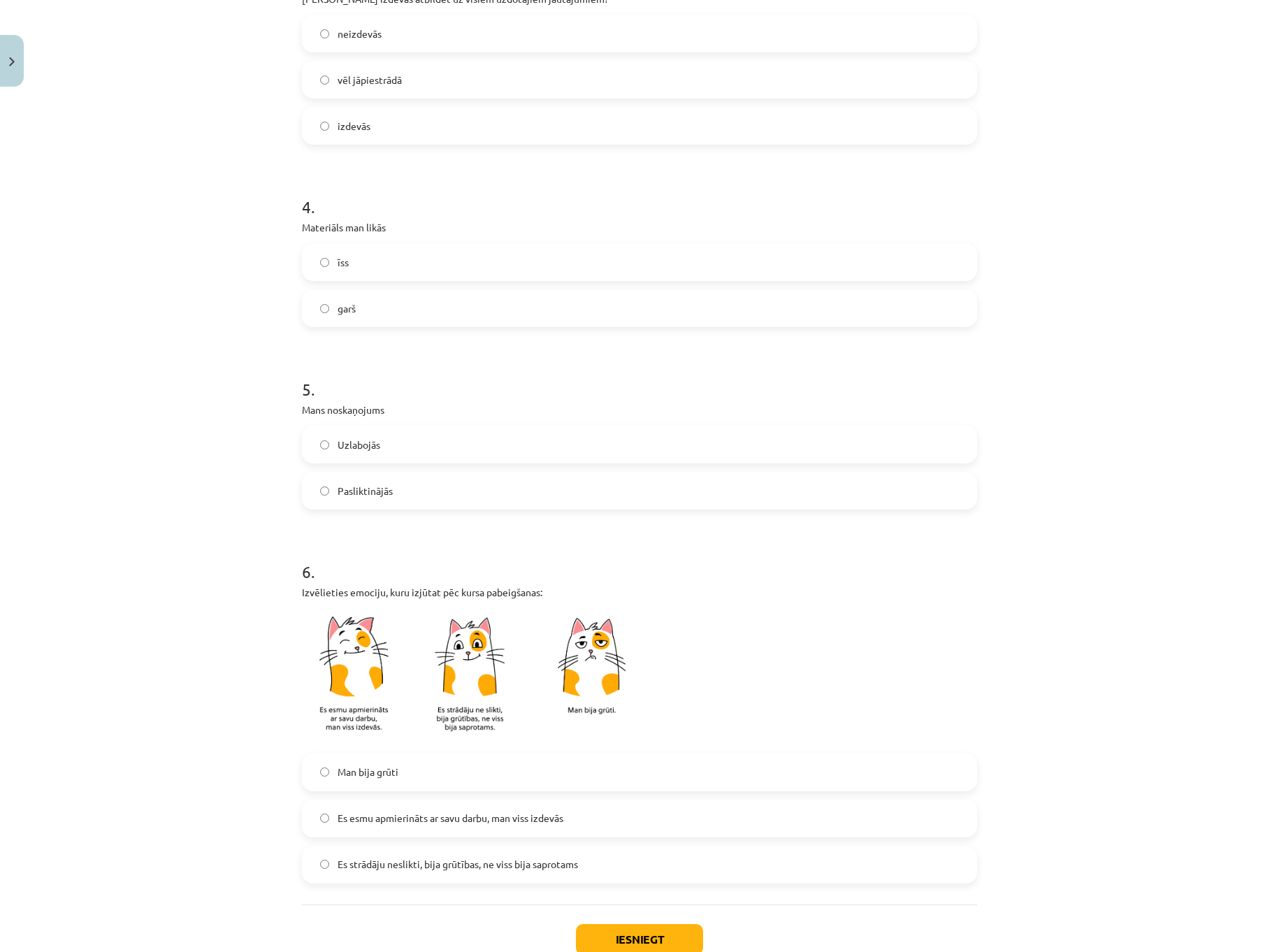
click at [376, 444] on label "Uzlabojās" at bounding box center [639, 444] width 672 height 35
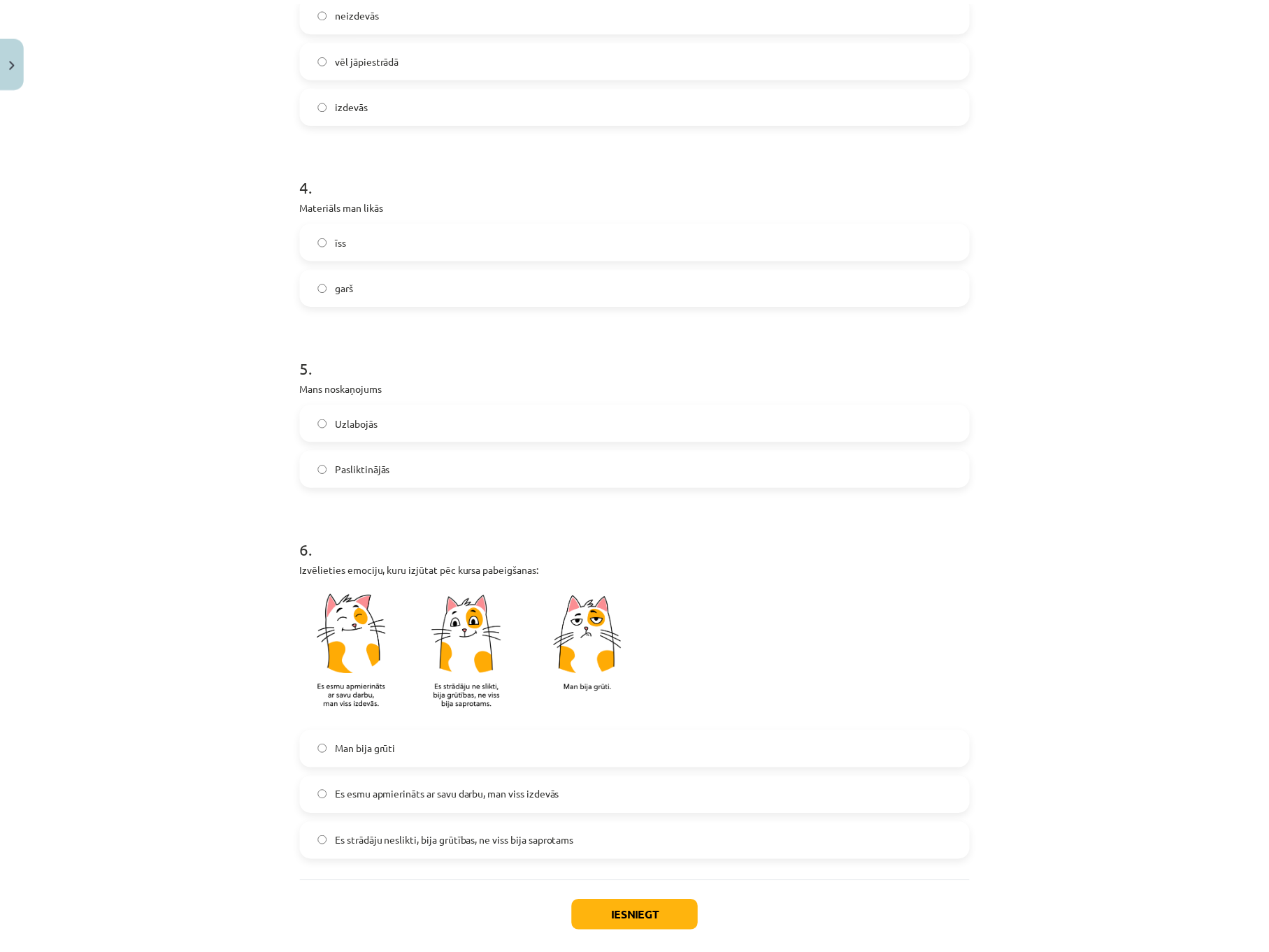
scroll to position [793, 0]
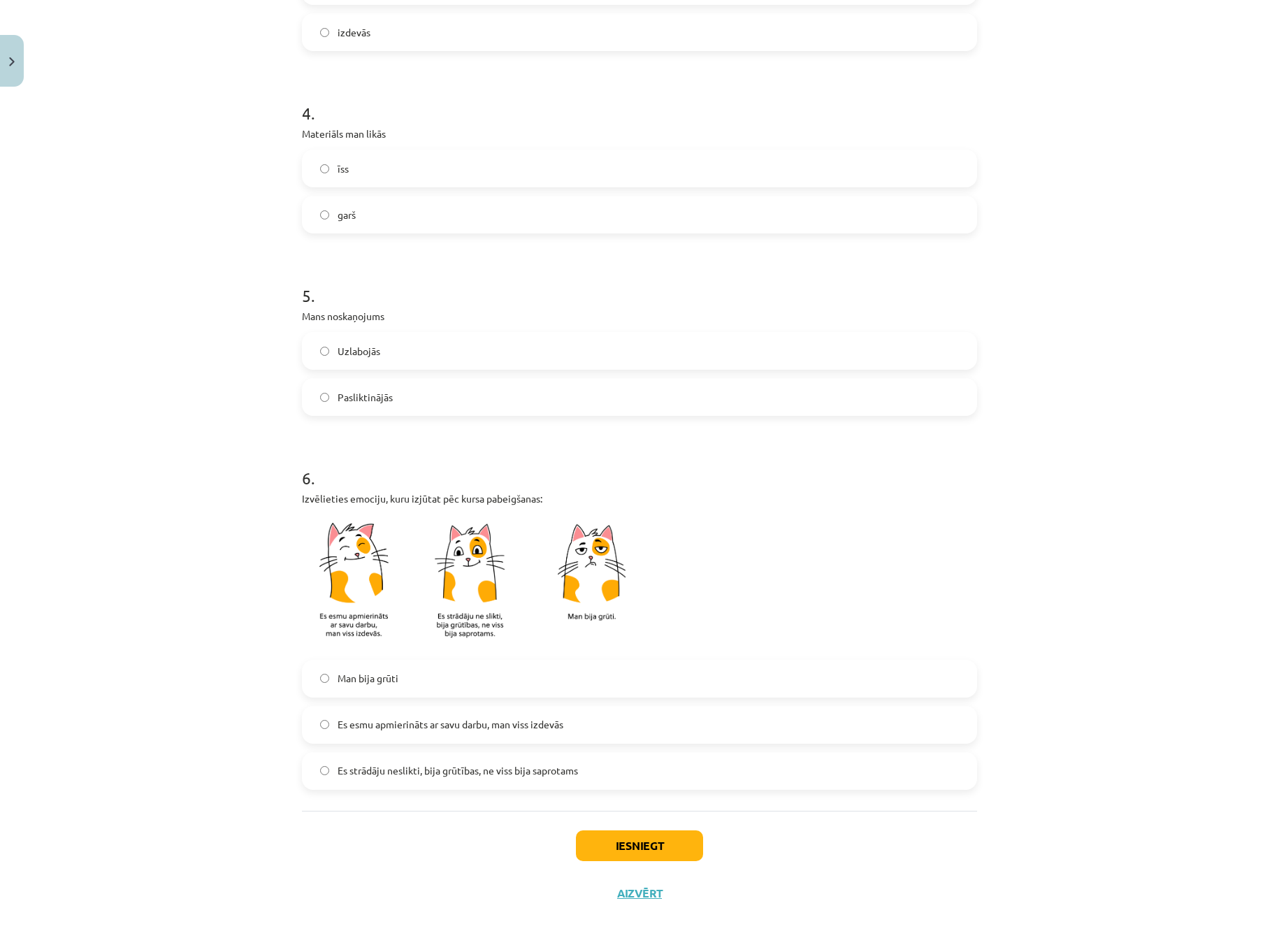
click at [482, 733] on label "Es esmu apmierināts ar savu darbu, man viss izdevās" at bounding box center [639, 724] width 672 height 35
click at [631, 834] on button "Iesniegt" at bounding box center [639, 846] width 127 height 30
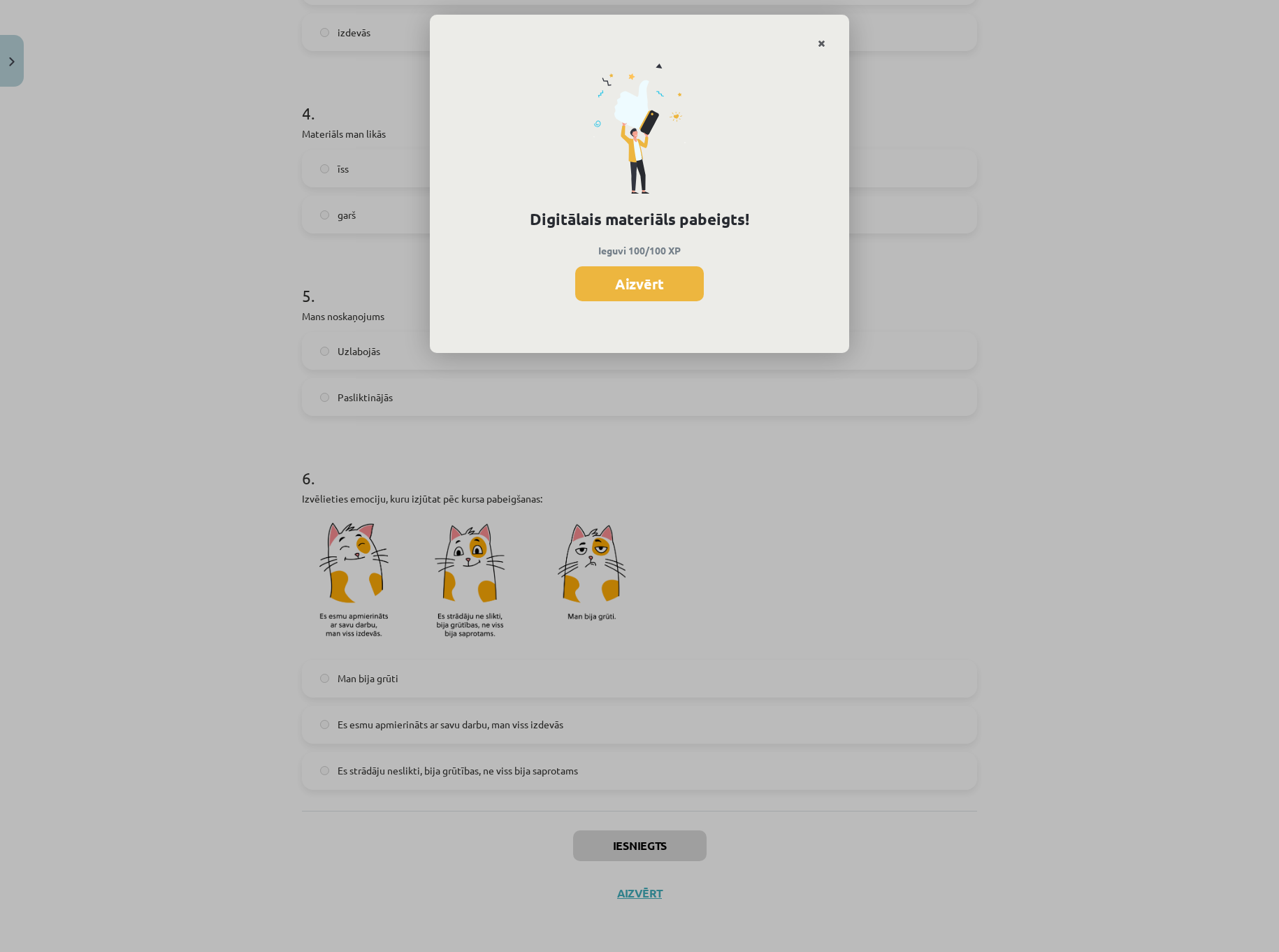
click at [820, 37] on link "Close" at bounding box center [822, 44] width 25 height 27
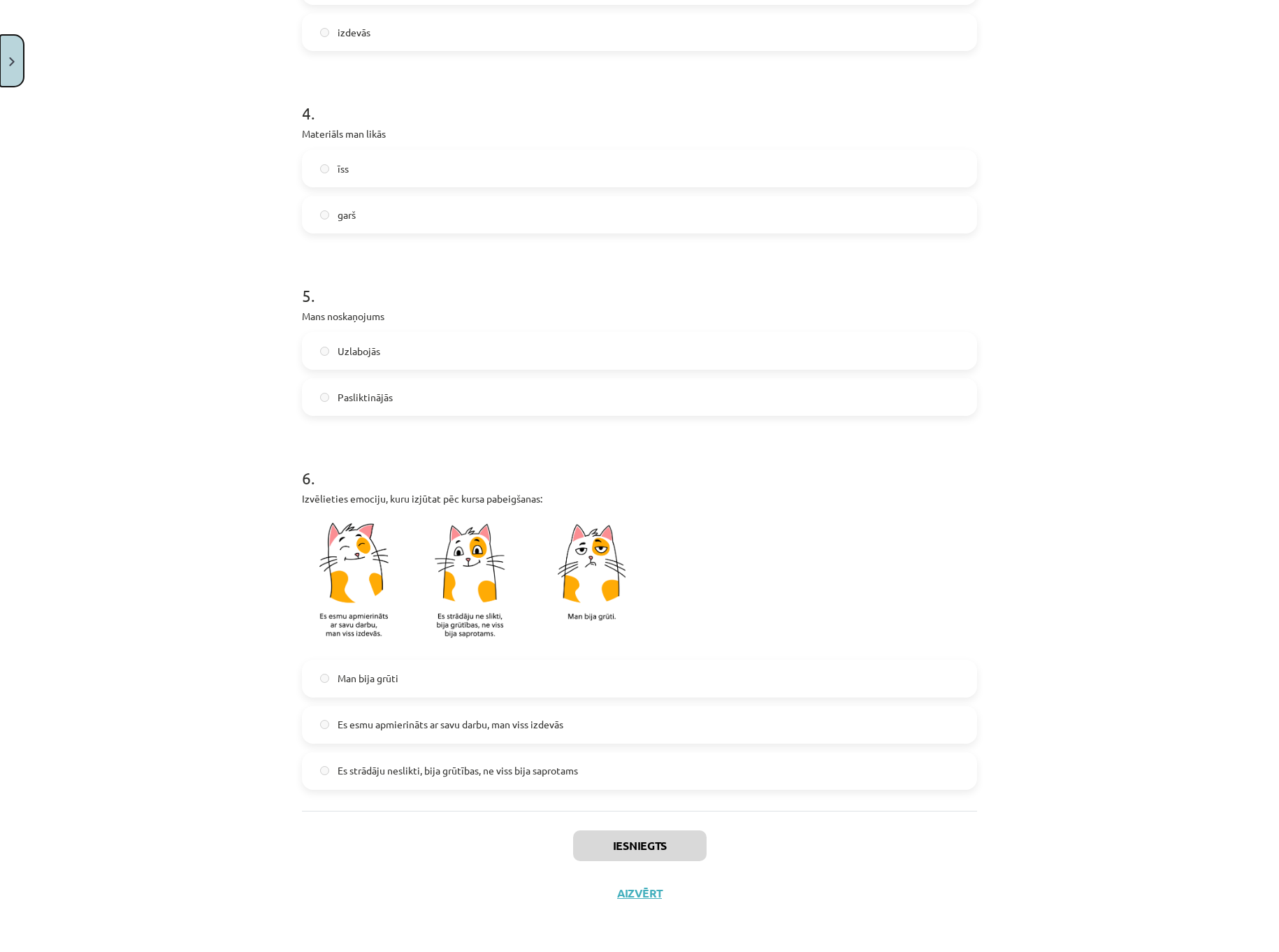
click at [18, 60] on button "Close" at bounding box center [11, 61] width 24 height 52
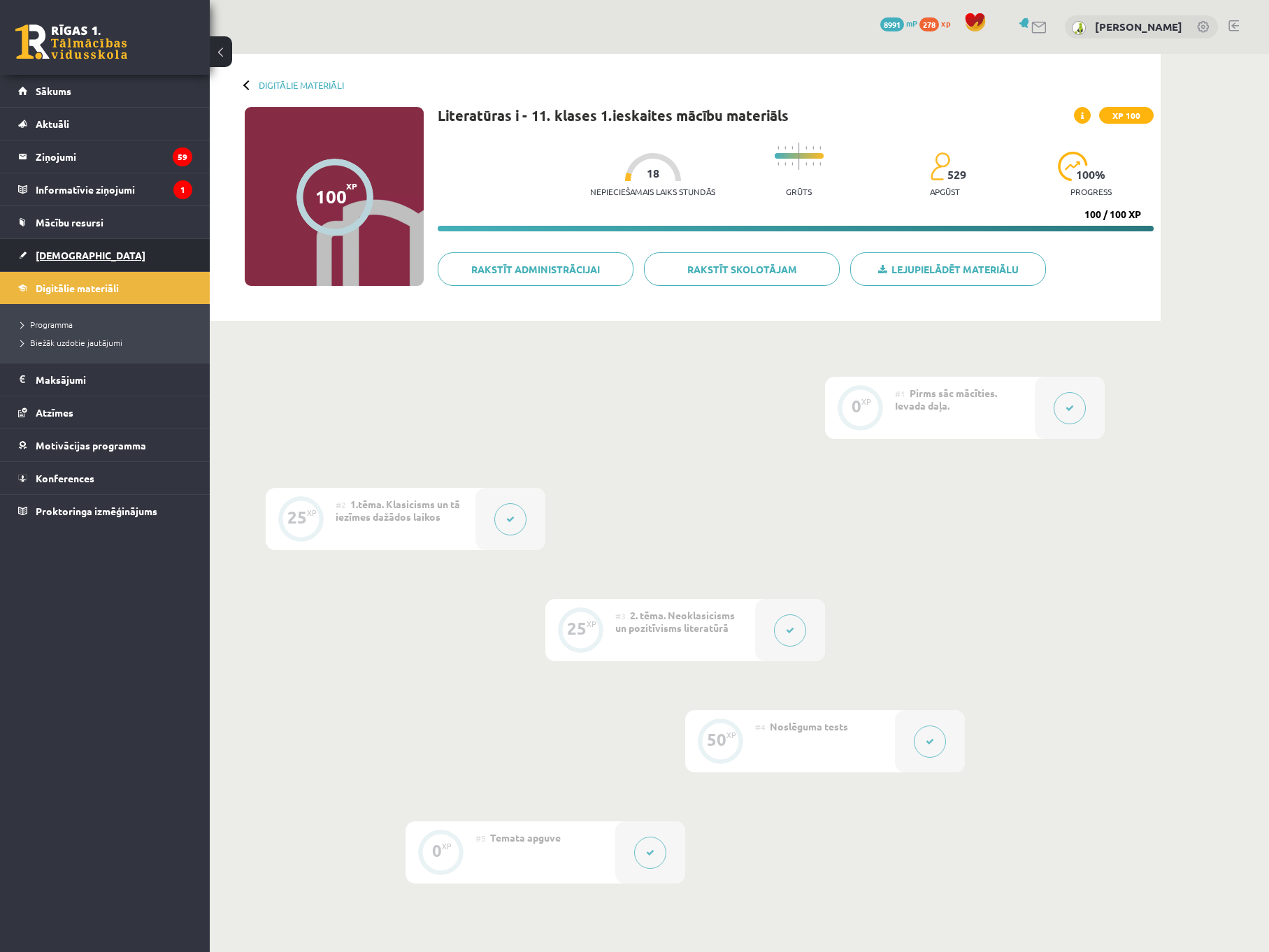
click at [68, 267] on link "[DEMOGRAPHIC_DATA]" at bounding box center [105, 255] width 175 height 32
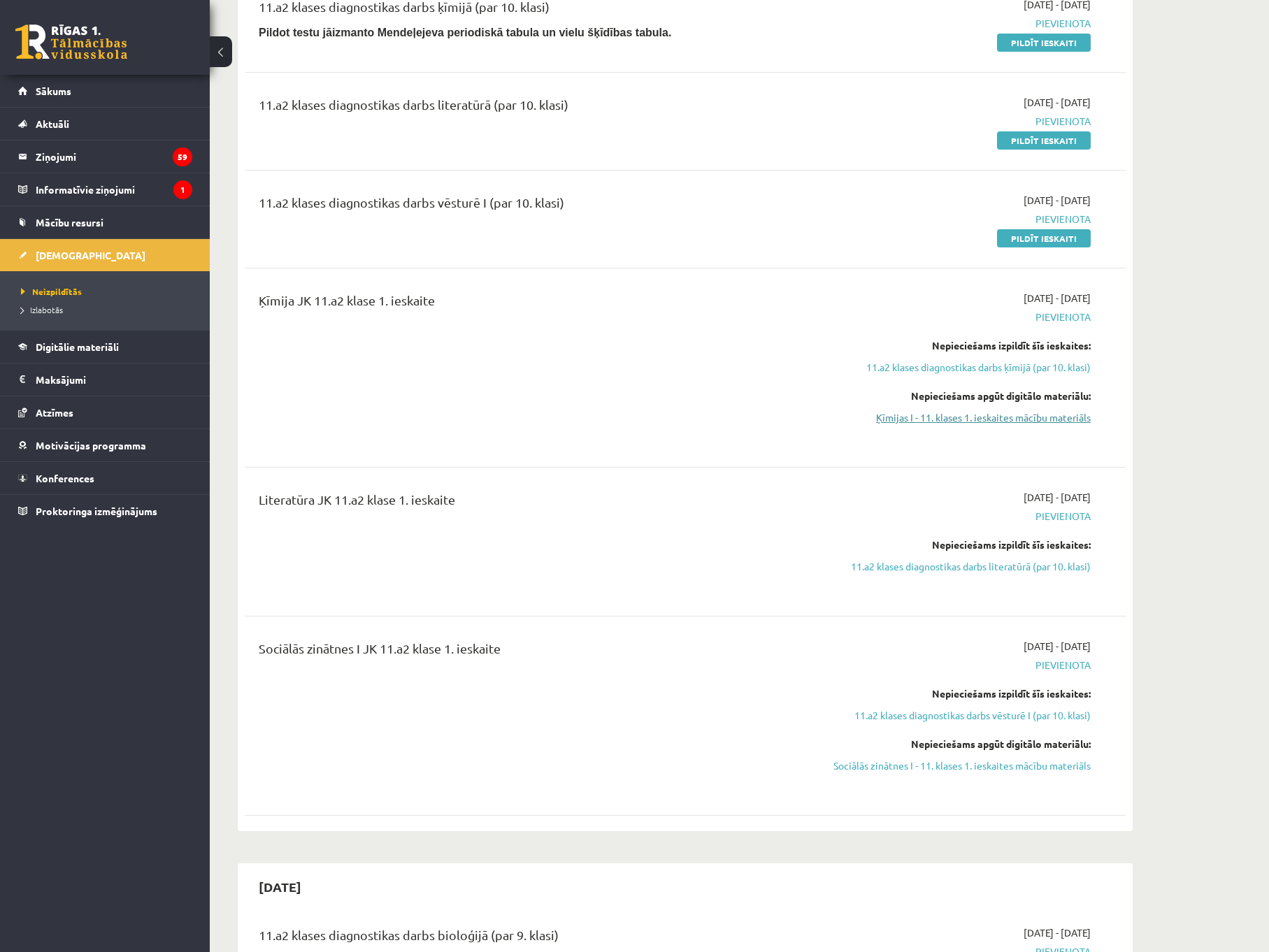
scroll to position [419, 0]
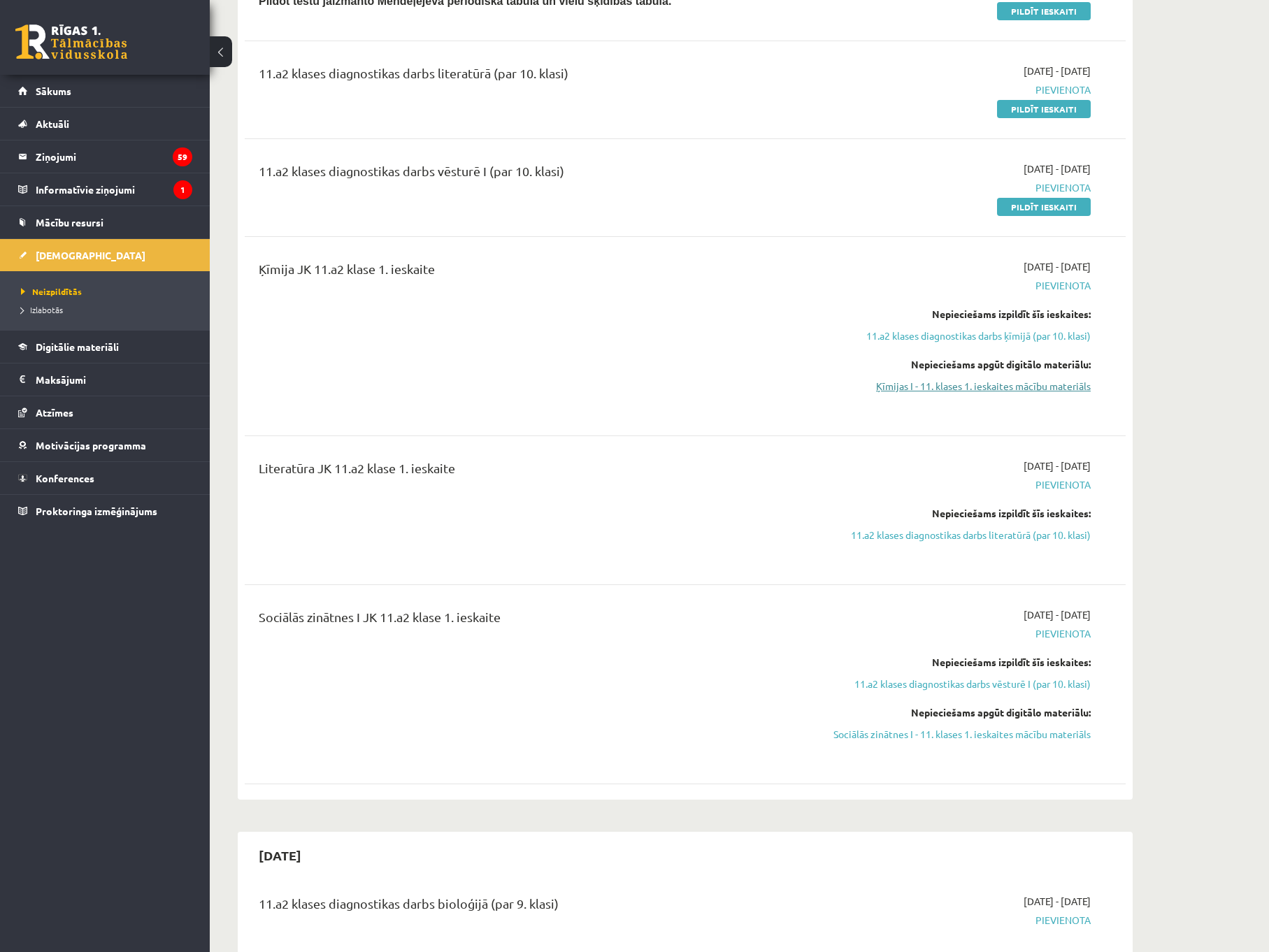
click at [991, 390] on link "Ķīmijas I - 11. klases 1. ieskaites mācību materiāls" at bounding box center [959, 386] width 264 height 14
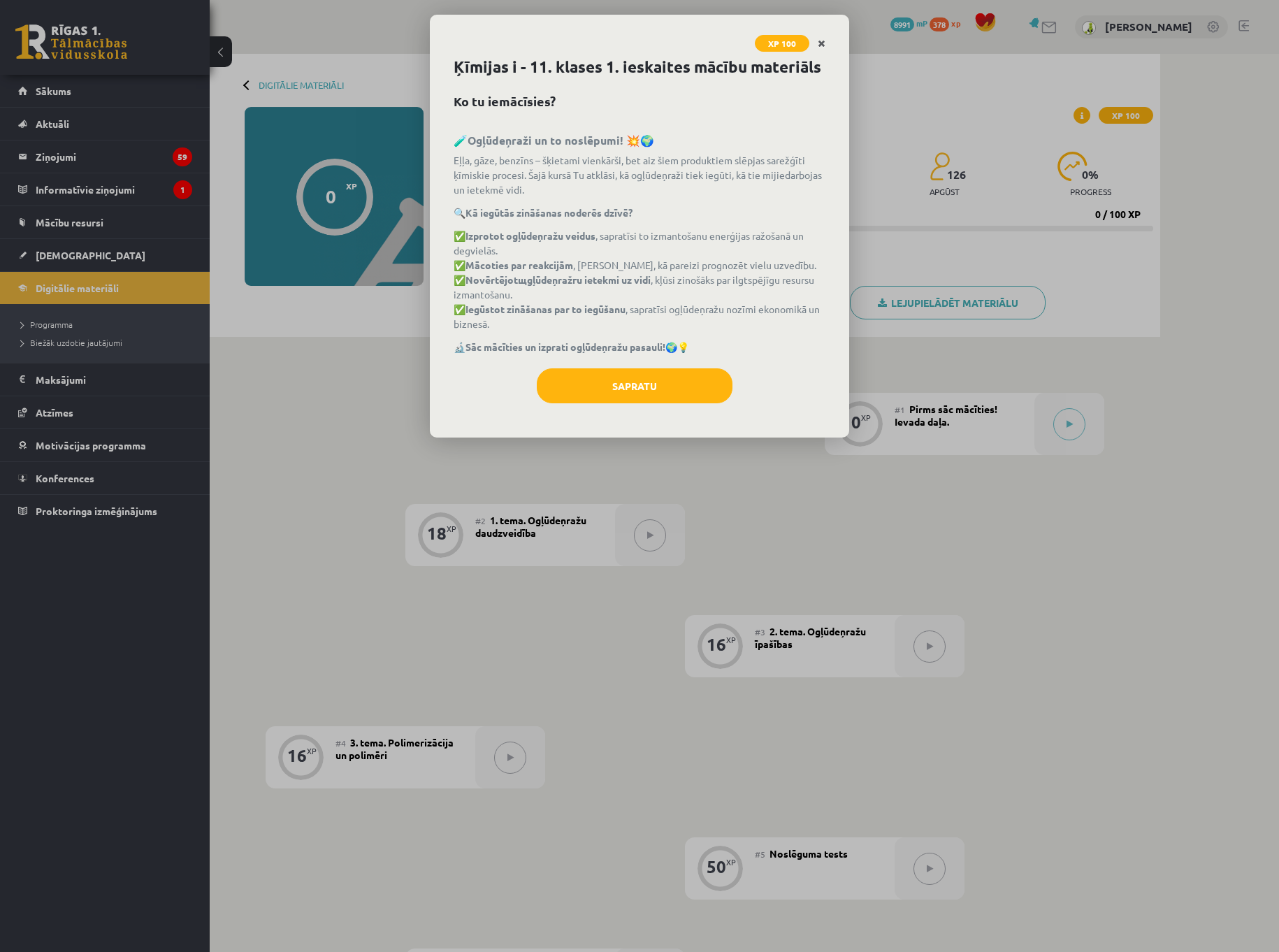
click at [813, 41] on link "Close" at bounding box center [822, 44] width 25 height 27
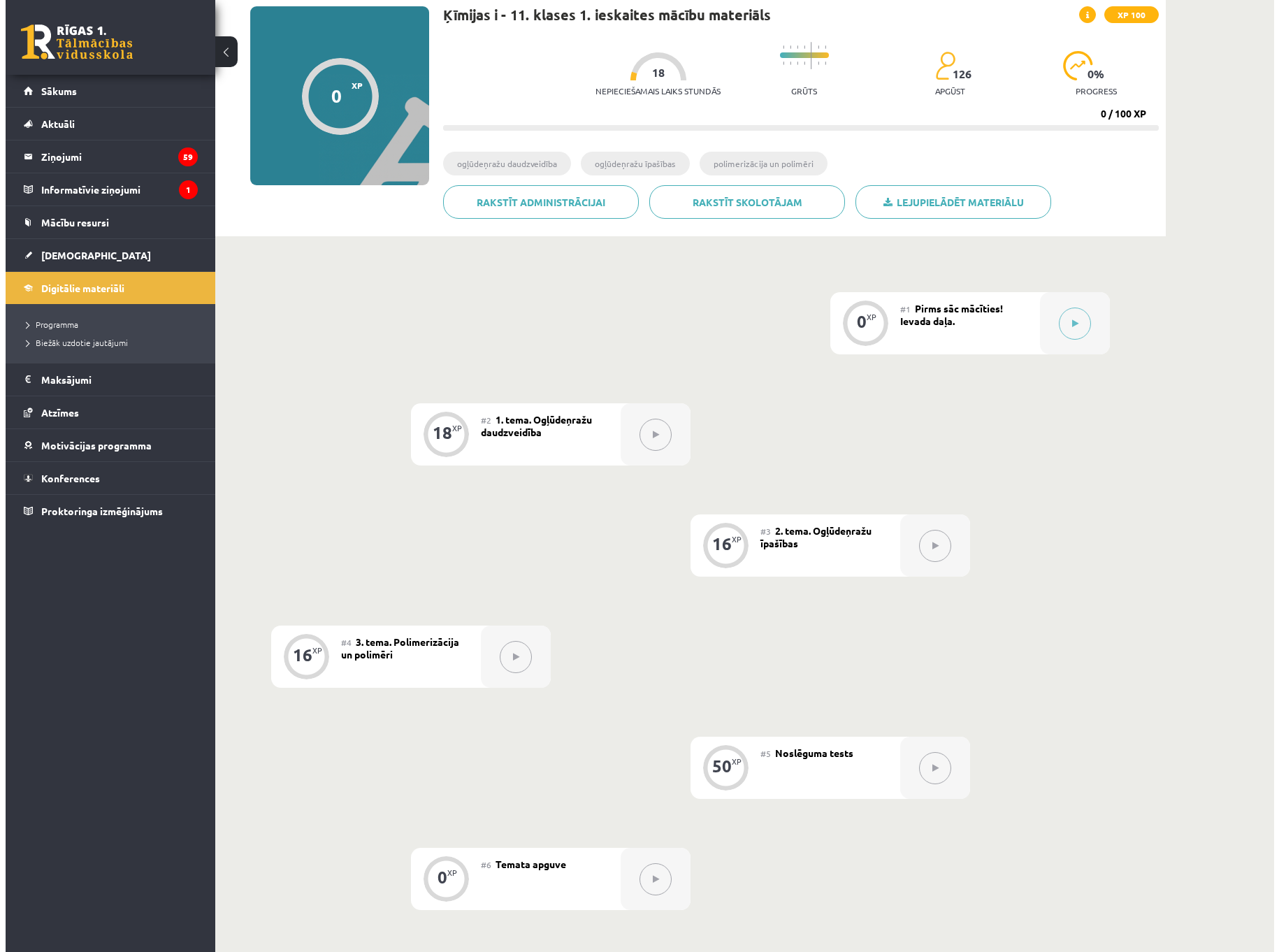
scroll to position [24, 0]
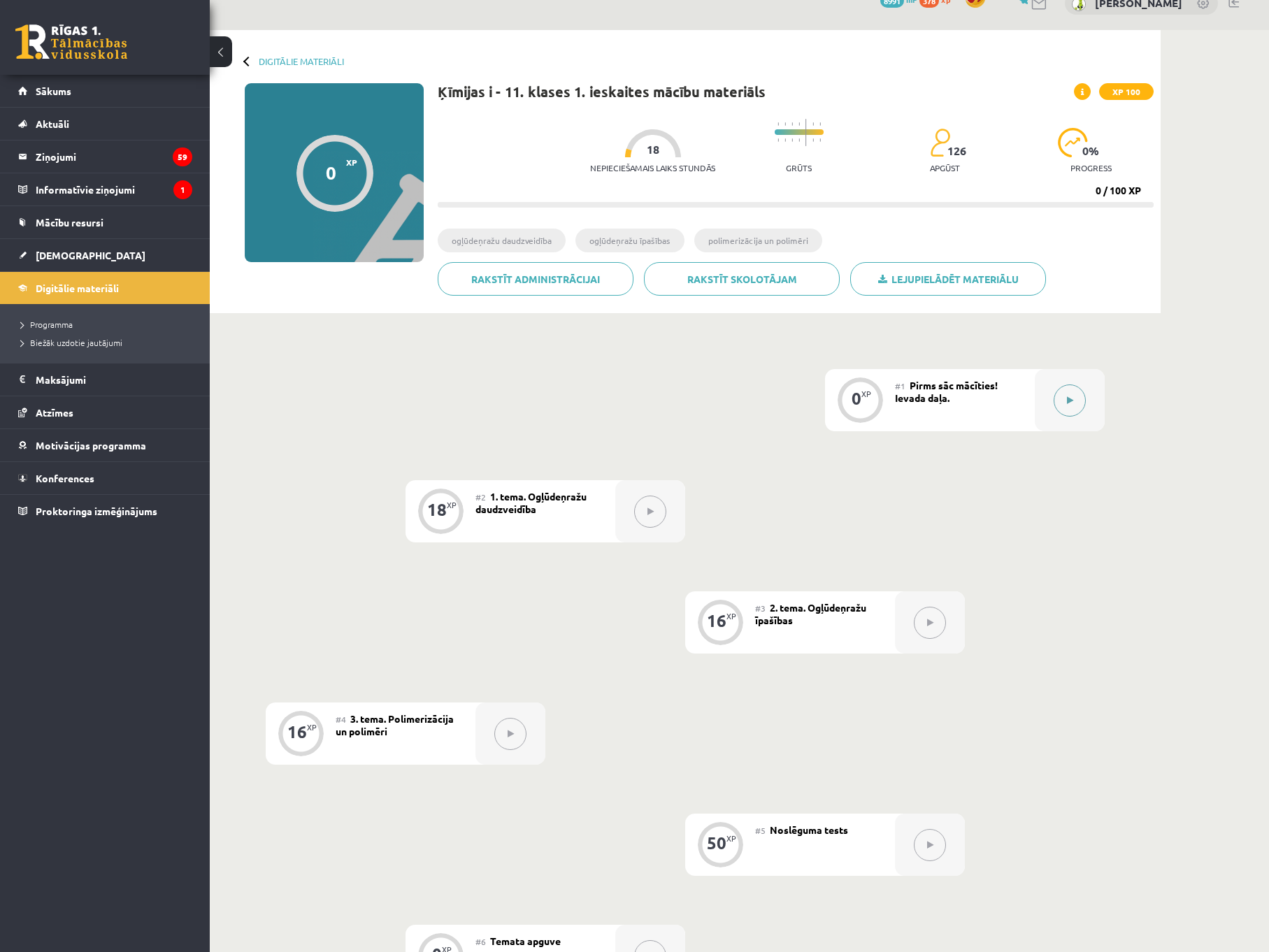
click at [1062, 390] on button at bounding box center [1070, 400] width 32 height 32
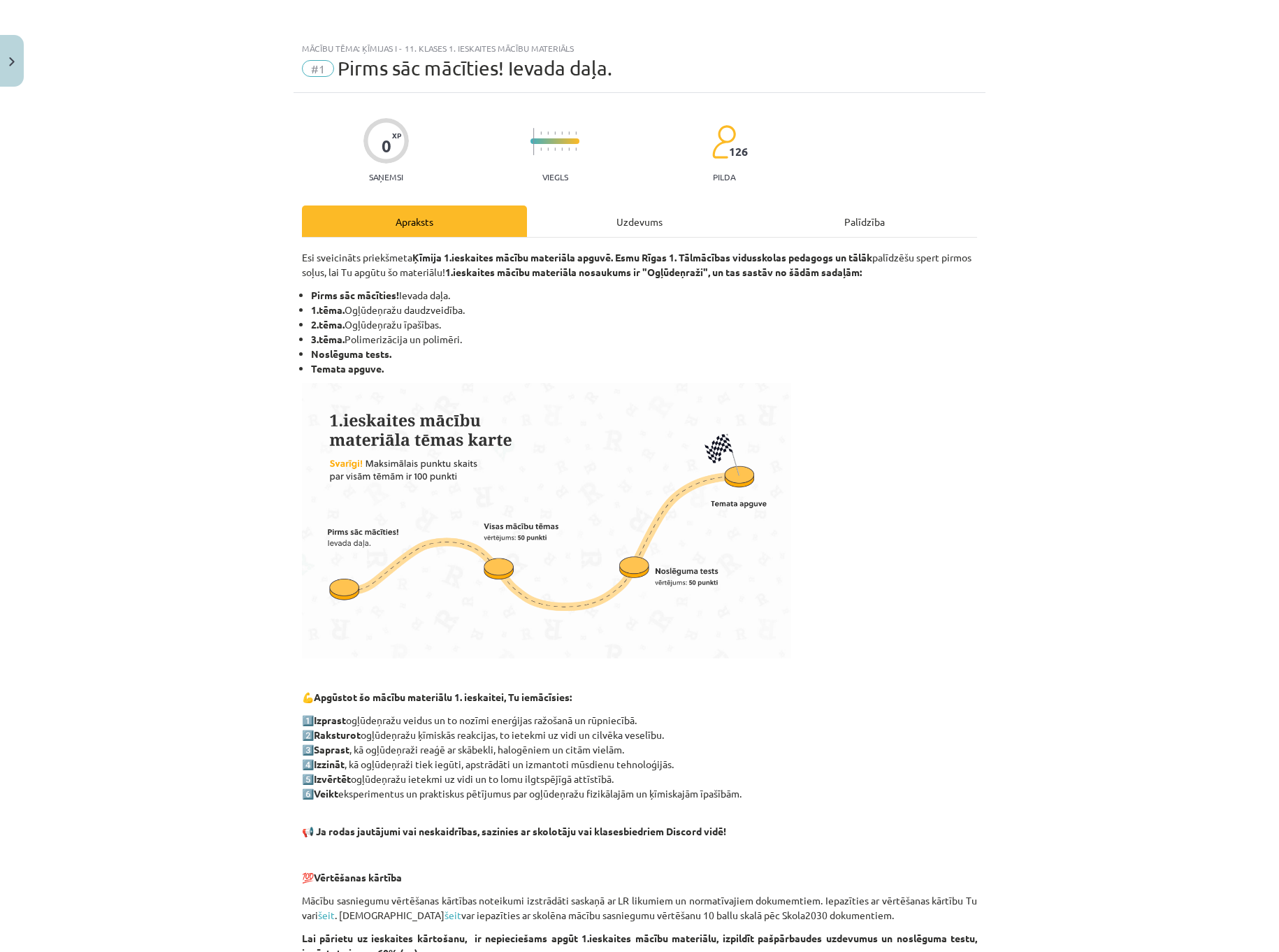
click at [622, 219] on div "Uzdevums" at bounding box center [639, 221] width 225 height 31
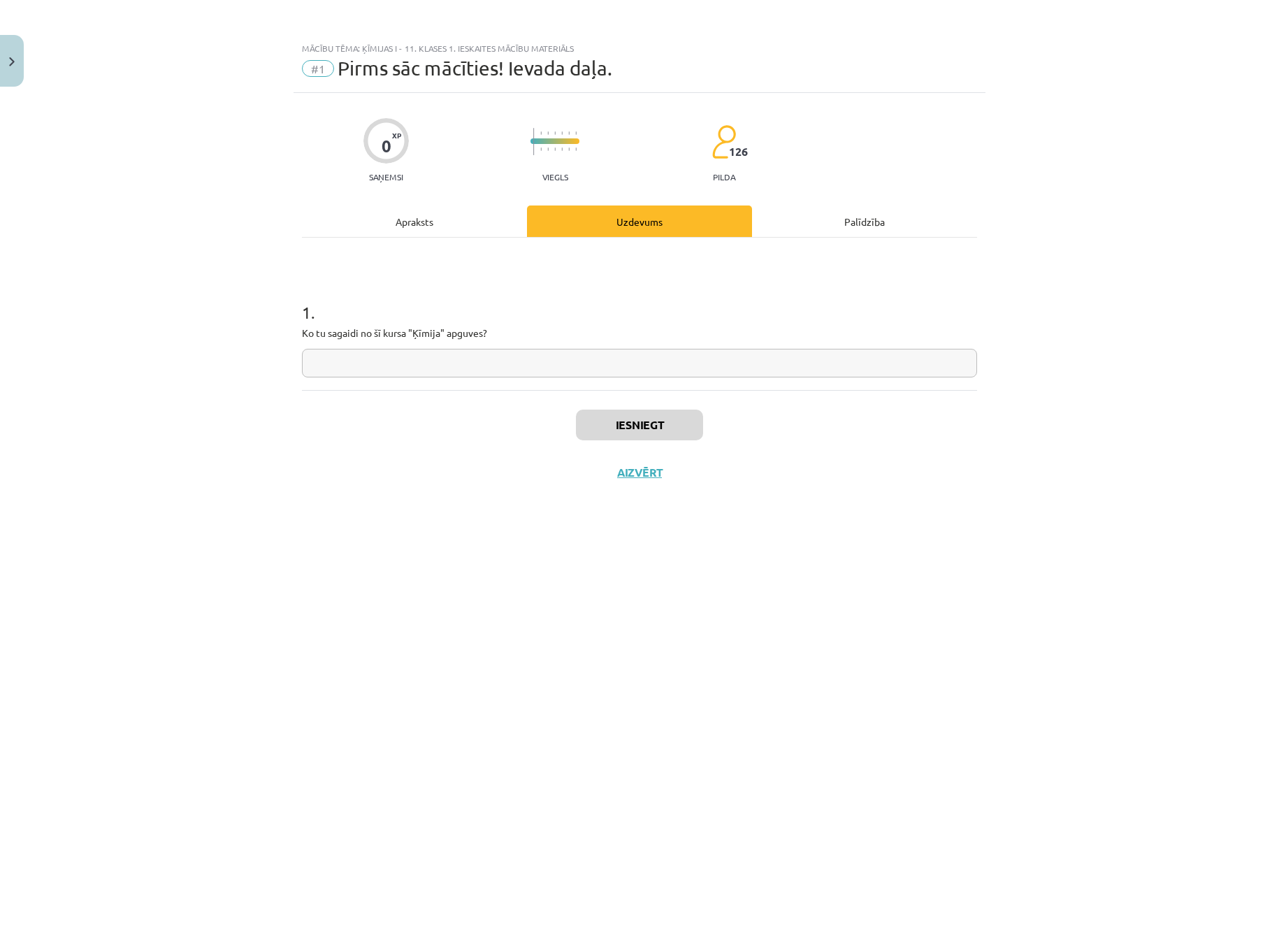
click at [524, 366] on input "text" at bounding box center [639, 363] width 675 height 28
type input "*"
click at [641, 401] on div "Iesniegt Aizvērt" at bounding box center [639, 438] width 675 height 98
click at [652, 415] on button "Iesniegt" at bounding box center [639, 425] width 127 height 30
click at [645, 473] on button "Nākamā nodarbība" at bounding box center [639, 482] width 137 height 32
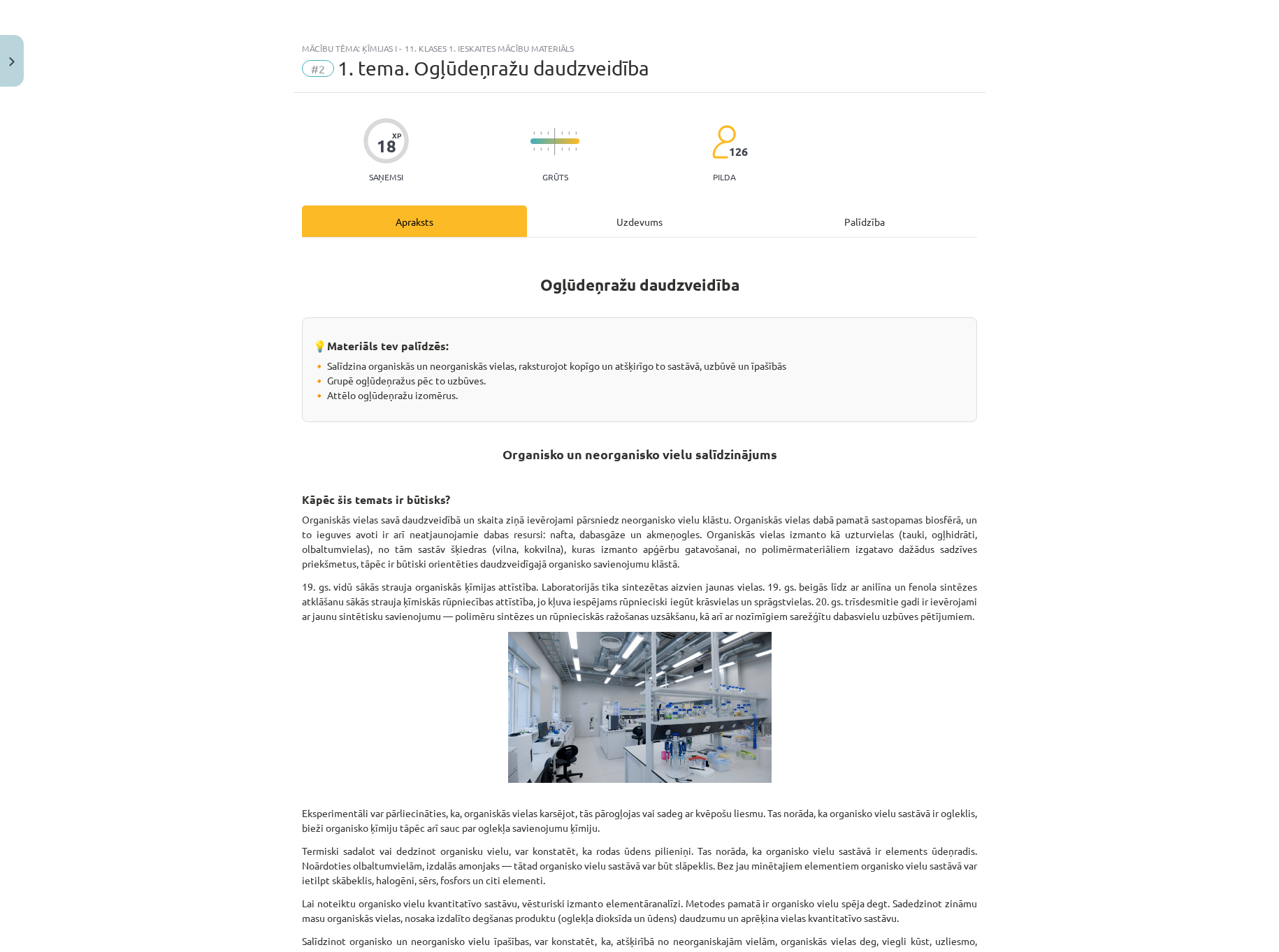
click at [572, 235] on div "Uzdevums" at bounding box center [639, 221] width 225 height 31
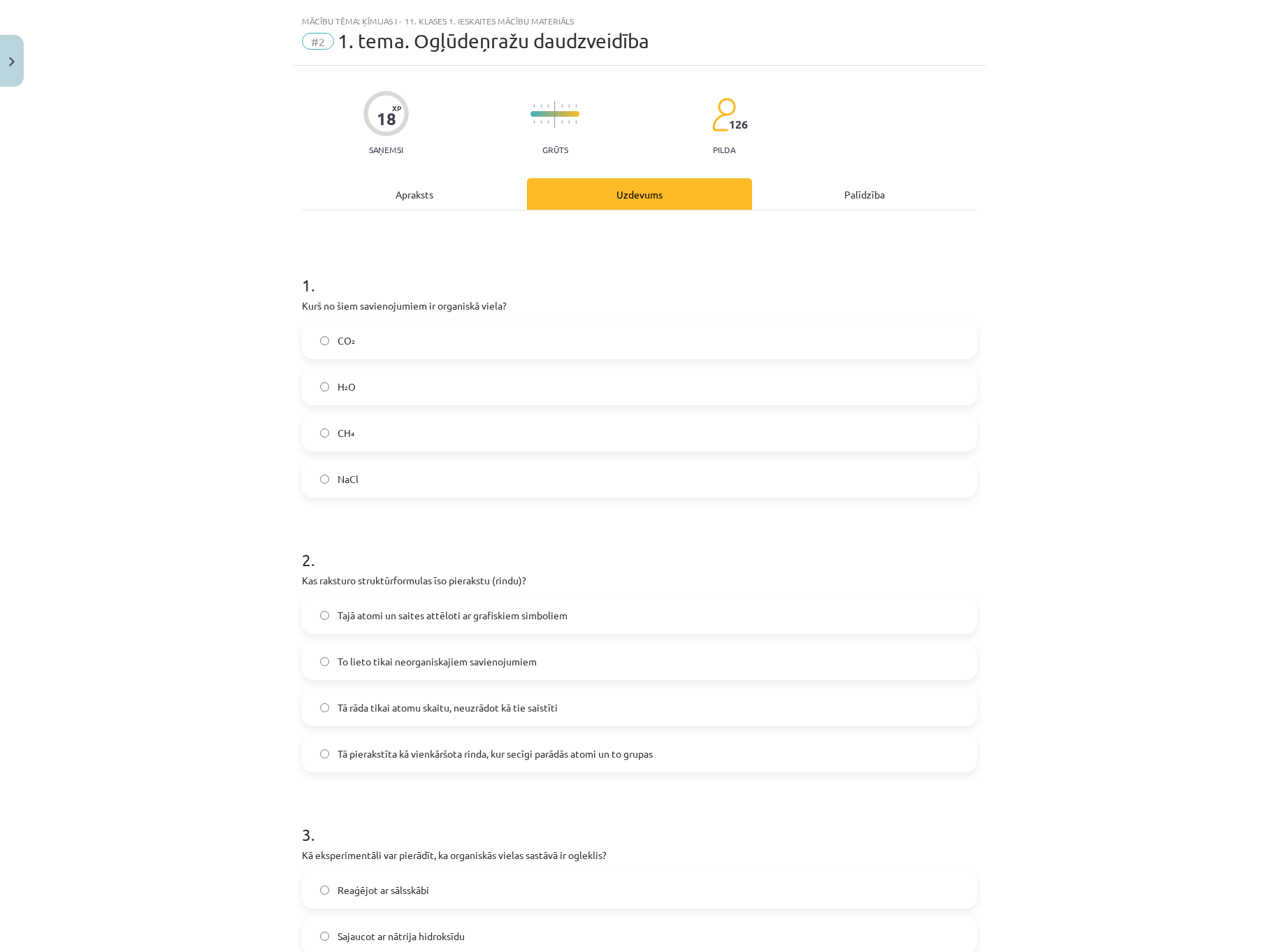
scroll to position [35, 0]
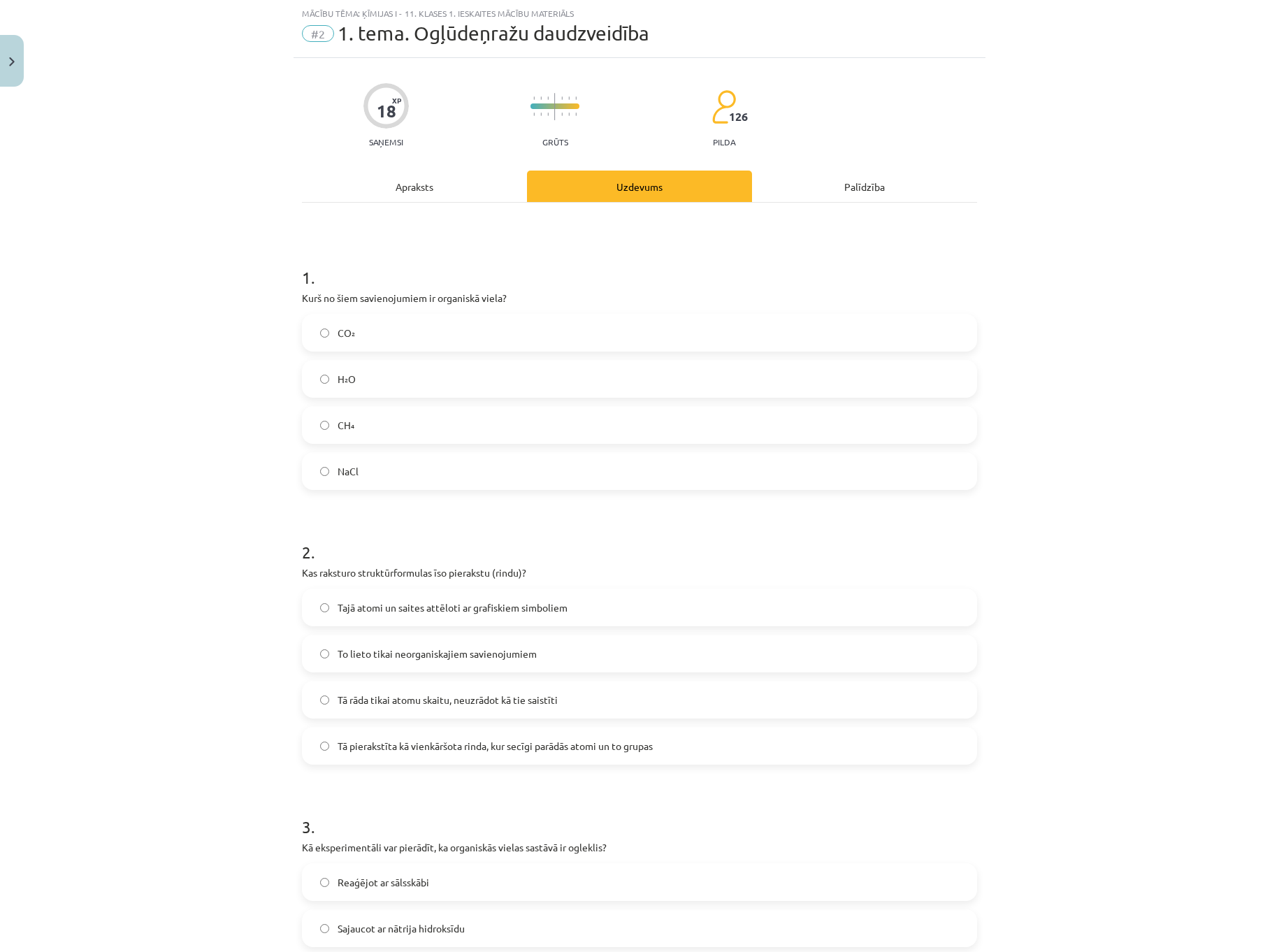
click at [464, 194] on div "Apraksts" at bounding box center [413, 186] width 225 height 31
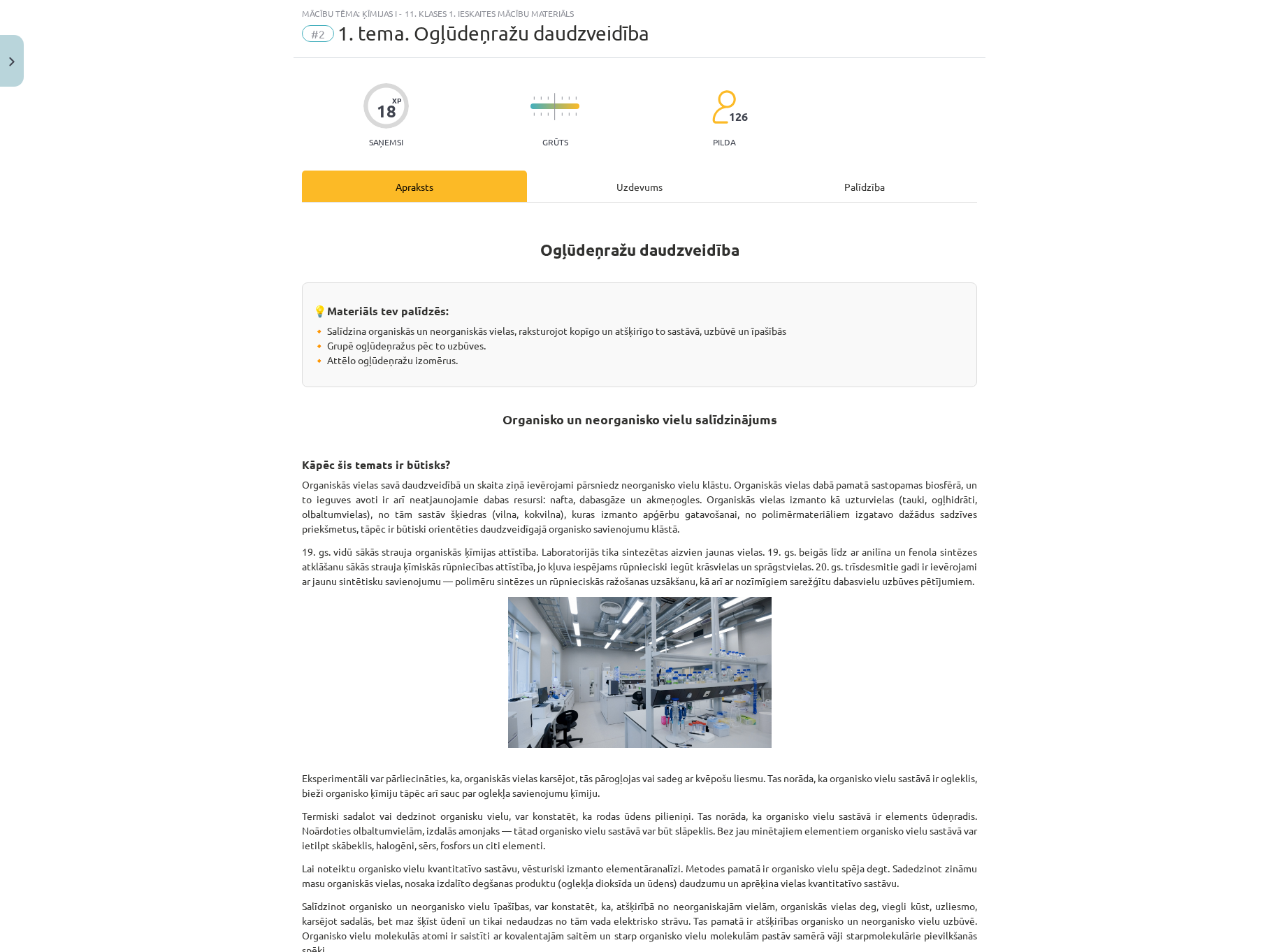
click at [581, 178] on div "Uzdevums" at bounding box center [639, 186] width 225 height 31
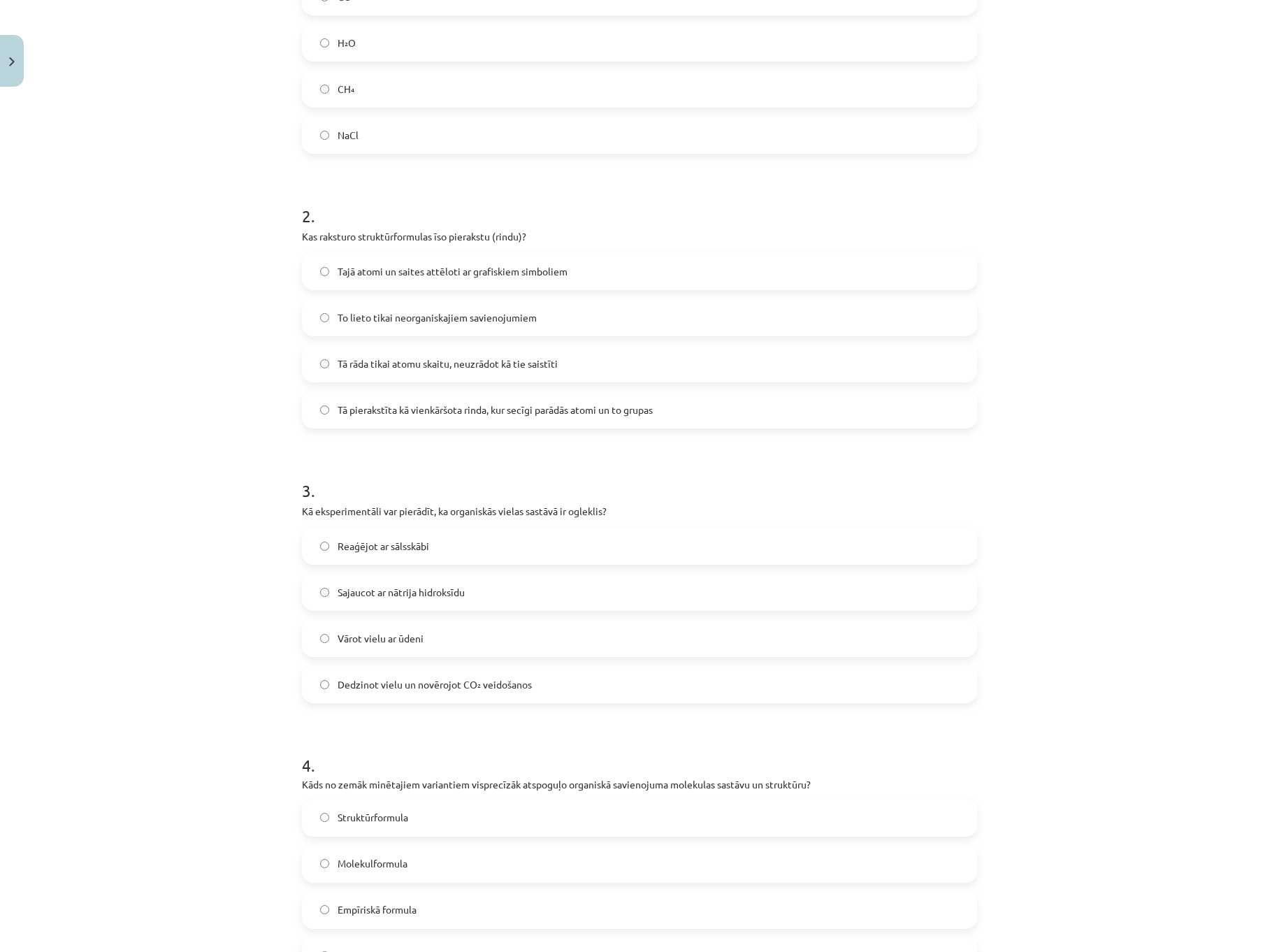
scroll to position [384, 0]
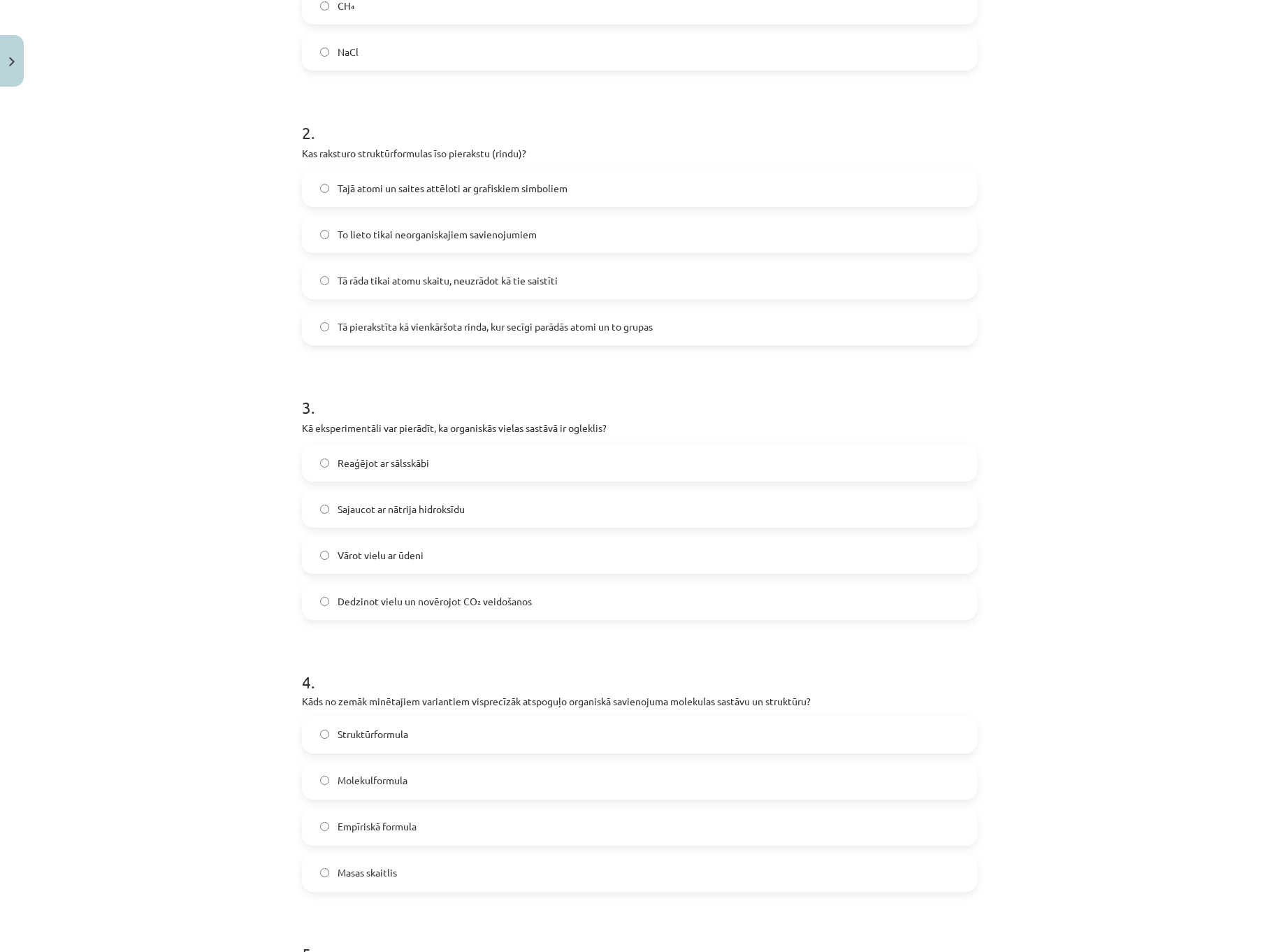
click at [517, 598] on span "Dedzinot vielu un novērojot CO₂ veidošanos" at bounding box center [434, 601] width 194 height 14
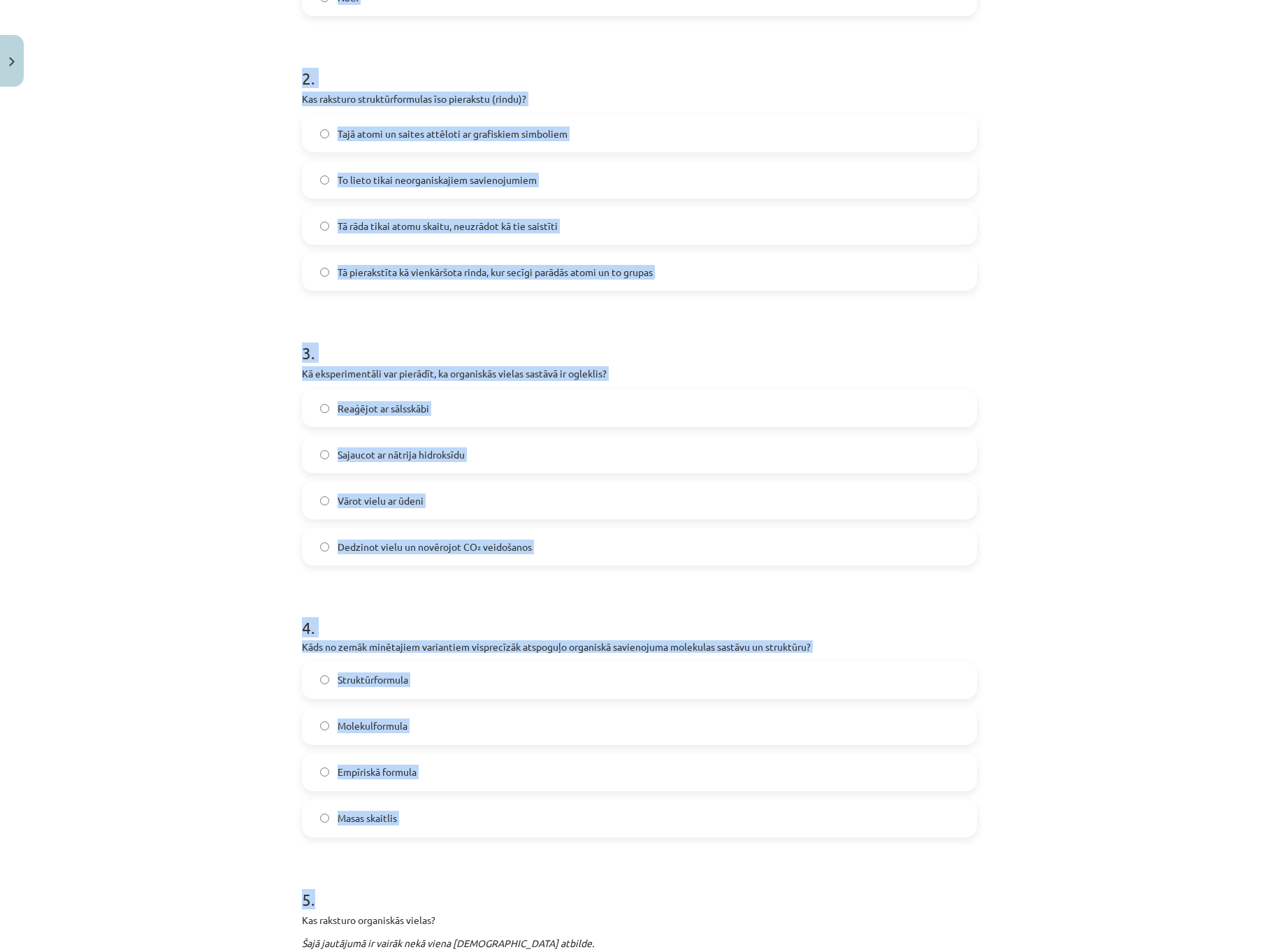
scroll to position [700, 0]
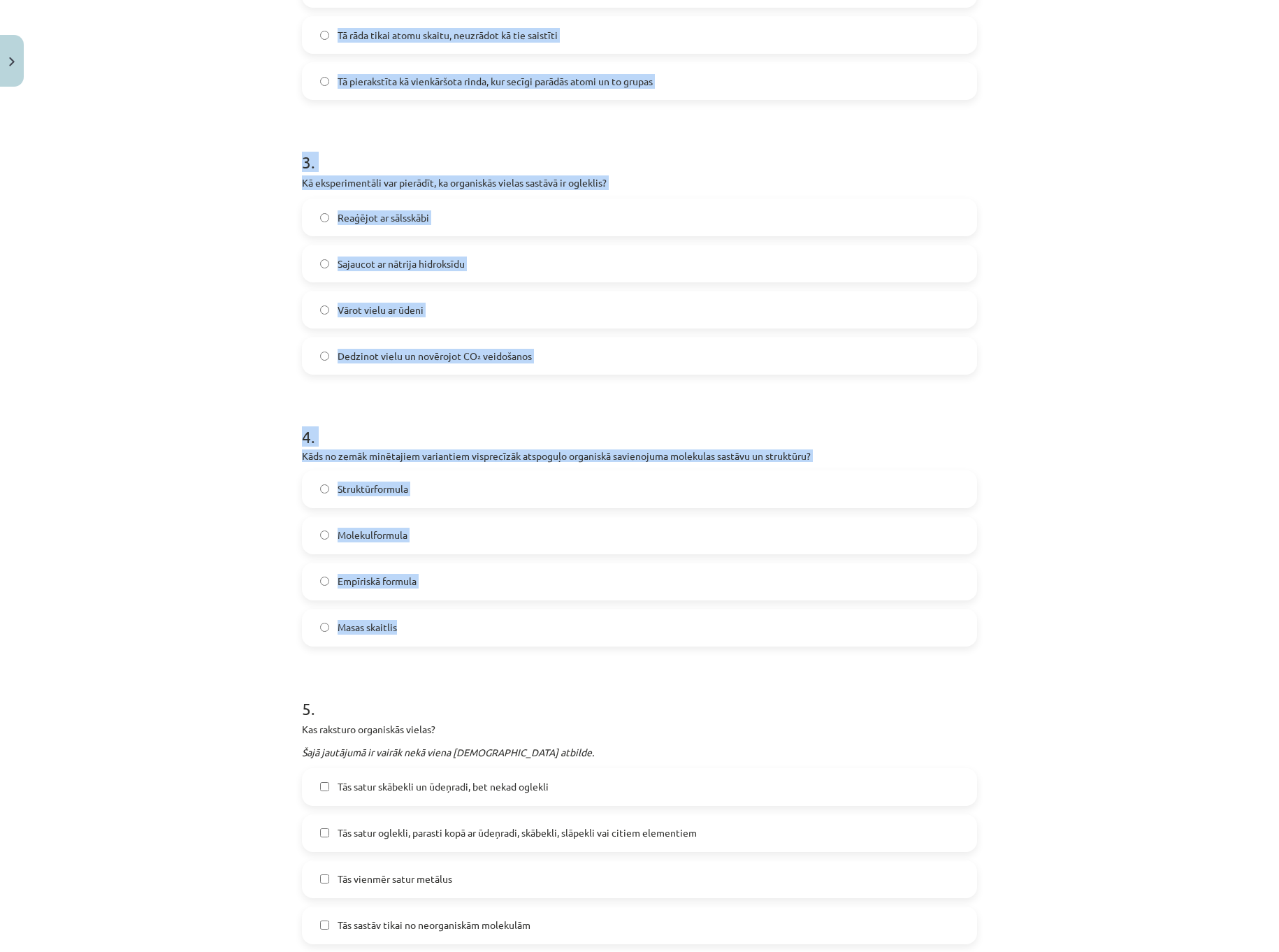
drag, startPoint x: 320, startPoint y: 312, endPoint x: 609, endPoint y: 626, distance: 426.8
click at [610, 627] on div "18 XP Saņemsi Grūts 126 pilda Apraksts Uzdevums Palīdzība 1 . Kurš no šiem savi…" at bounding box center [640, 644] width 692 height 2502
copy form "1 . Kurš no šiem savienojumiem ir organiskā viela? CO₂ H₂O CH₄ NaCl 2 . Kas rak…"
click at [442, 490] on label "Struktūrformula" at bounding box center [639, 489] width 672 height 35
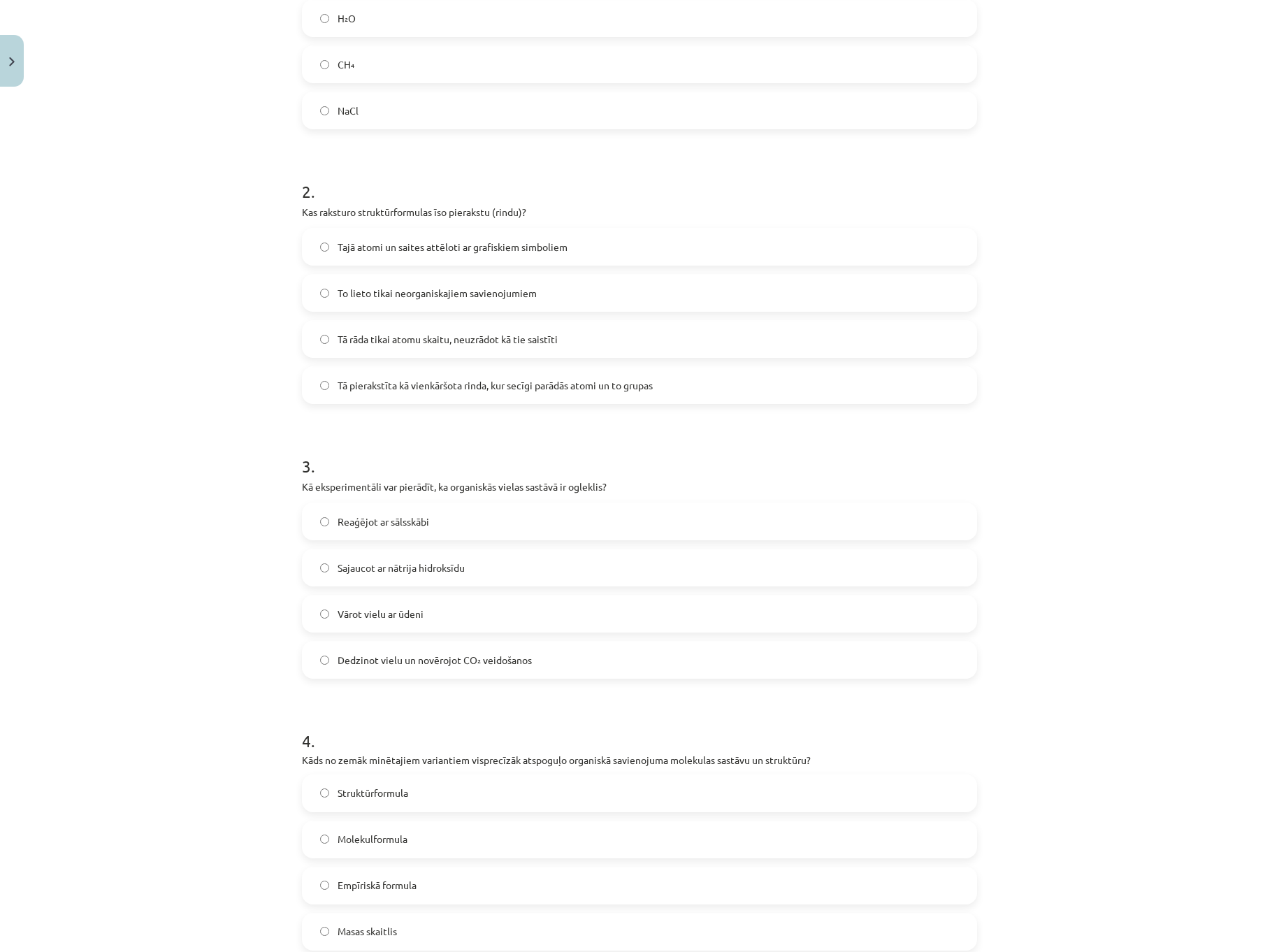
scroll to position [350, 0]
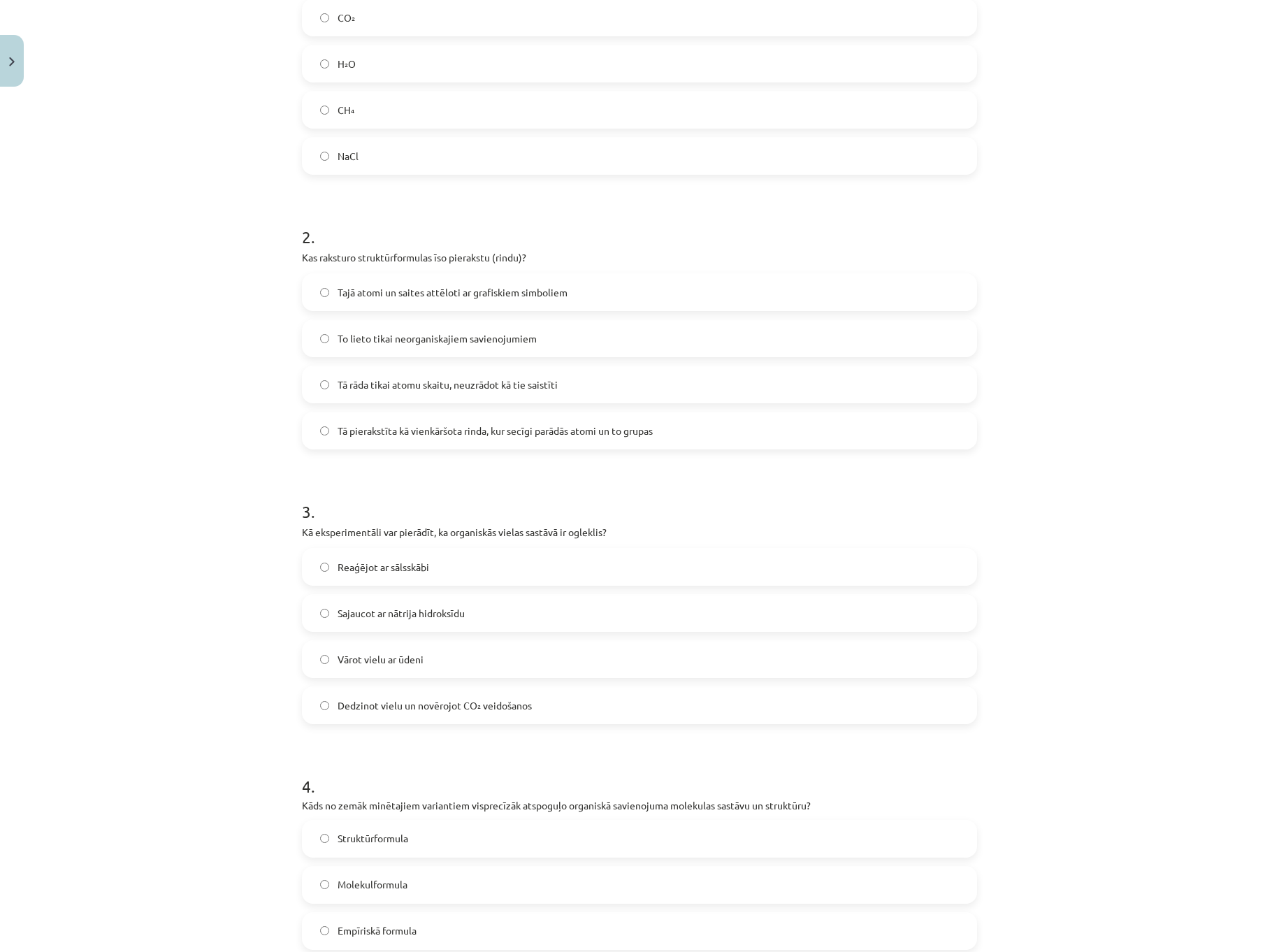
click at [420, 437] on span "Tā pierakstīta kā vienkāršota rinda, kur secīgi parādās atomi un to grupas" at bounding box center [495, 430] width 315 height 14
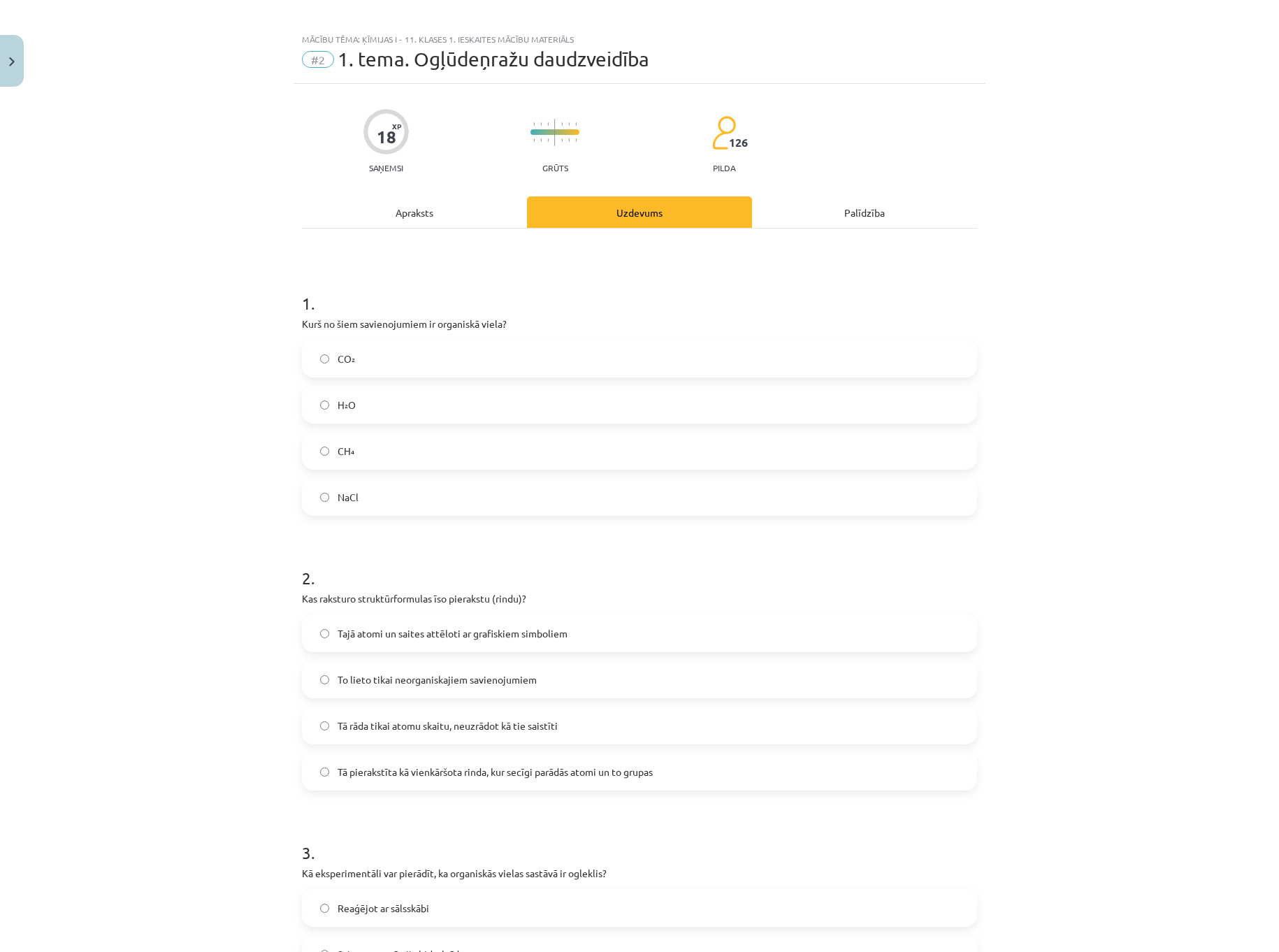
scroll to position [1, 0]
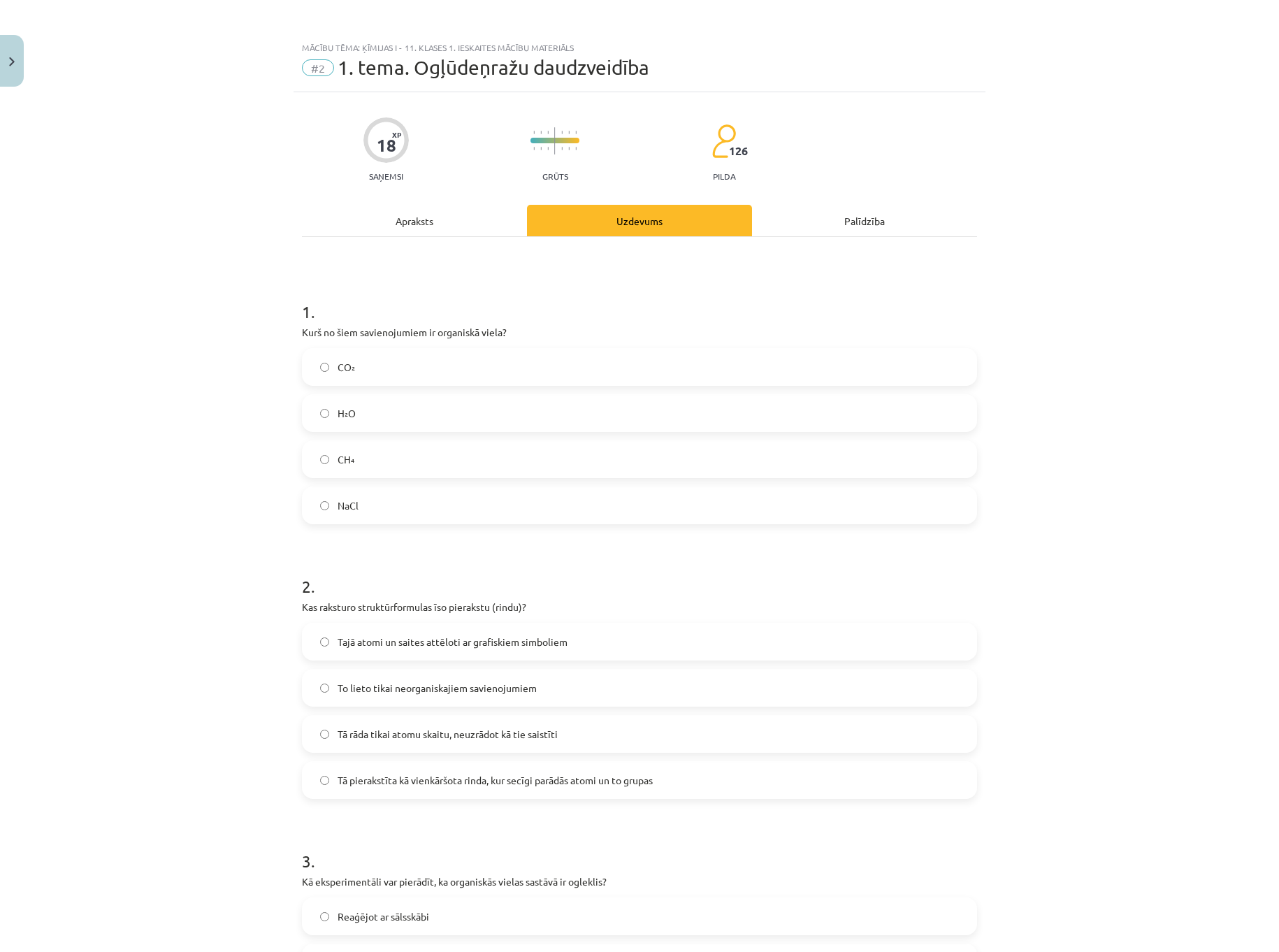
click at [388, 461] on label "CH₄" at bounding box center [639, 459] width 672 height 35
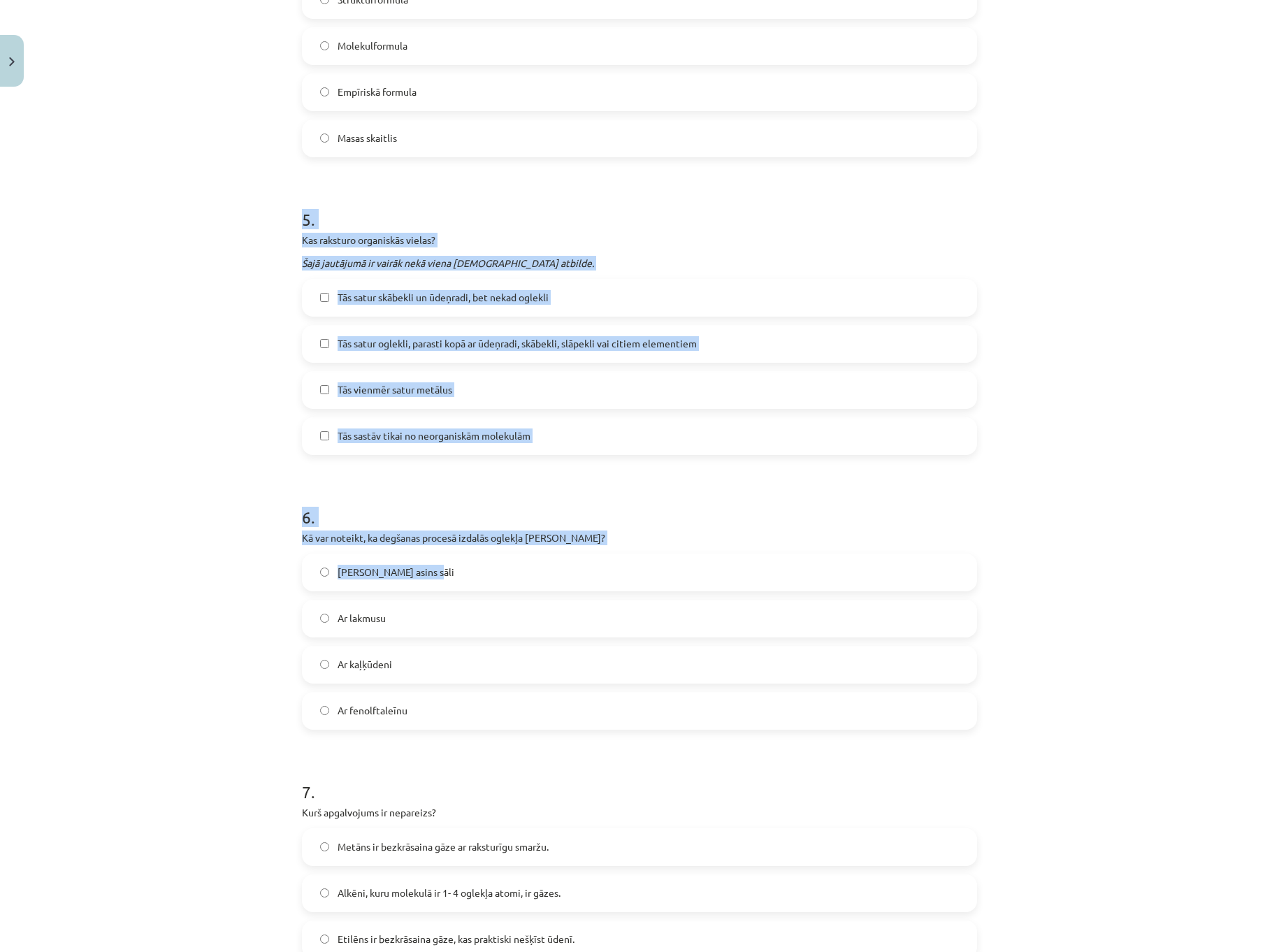
scroll to position [1678, 0]
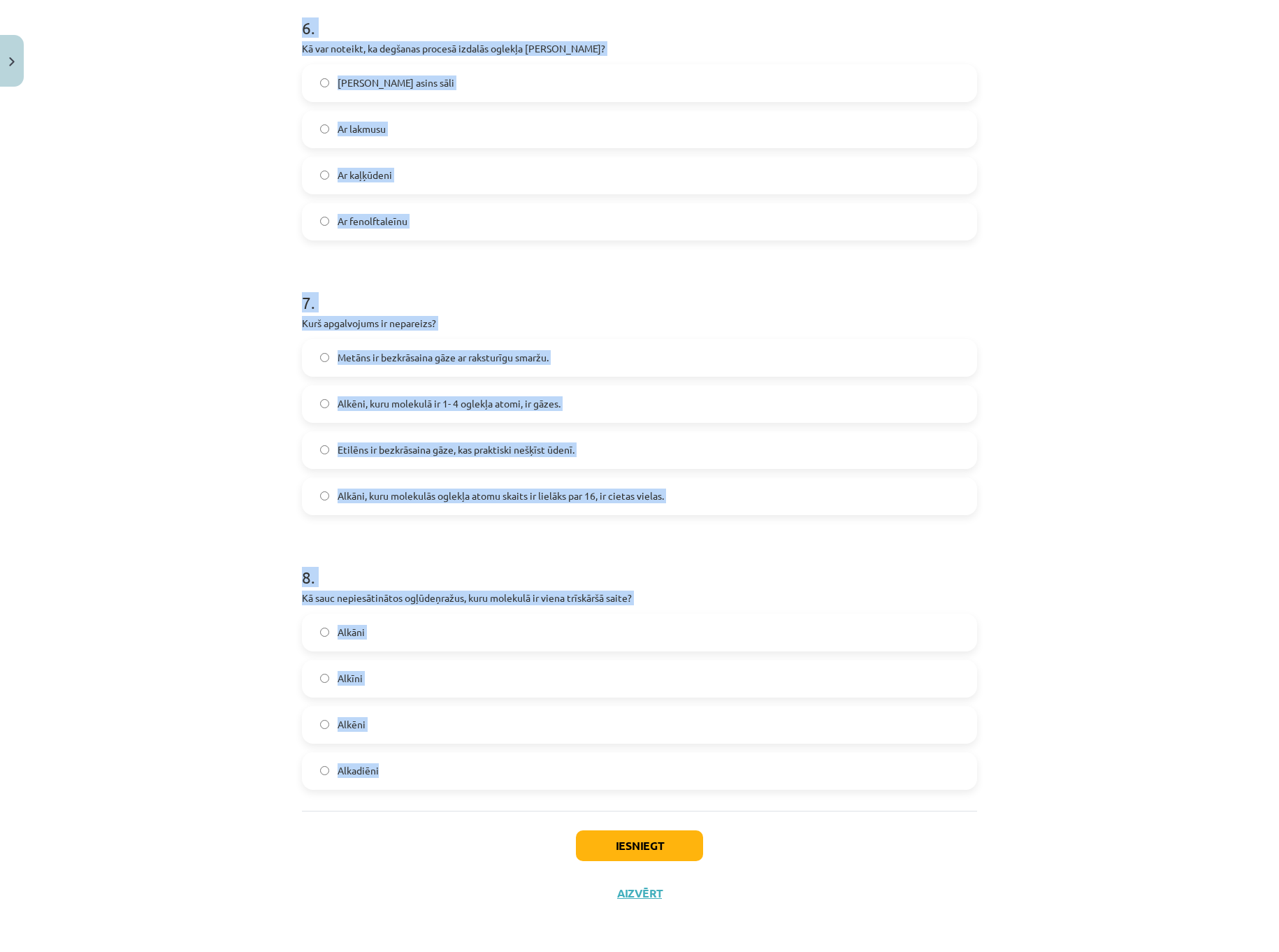
drag, startPoint x: 323, startPoint y: 244, endPoint x: 635, endPoint y: 769, distance: 610.7
click at [635, 769] on div "Mācību tēma: Ķīmijas i - 11. klases 1. ieskaites mācību materiāls #2 1. tema. O…" at bounding box center [639, 476] width 1279 height 952
copy form "5 . Kas raksturo organiskās vielas? Šajā jautājumā ir vairāk nekā viena pareizā…"
click at [383, 685] on label "Alkīni" at bounding box center [639, 678] width 672 height 35
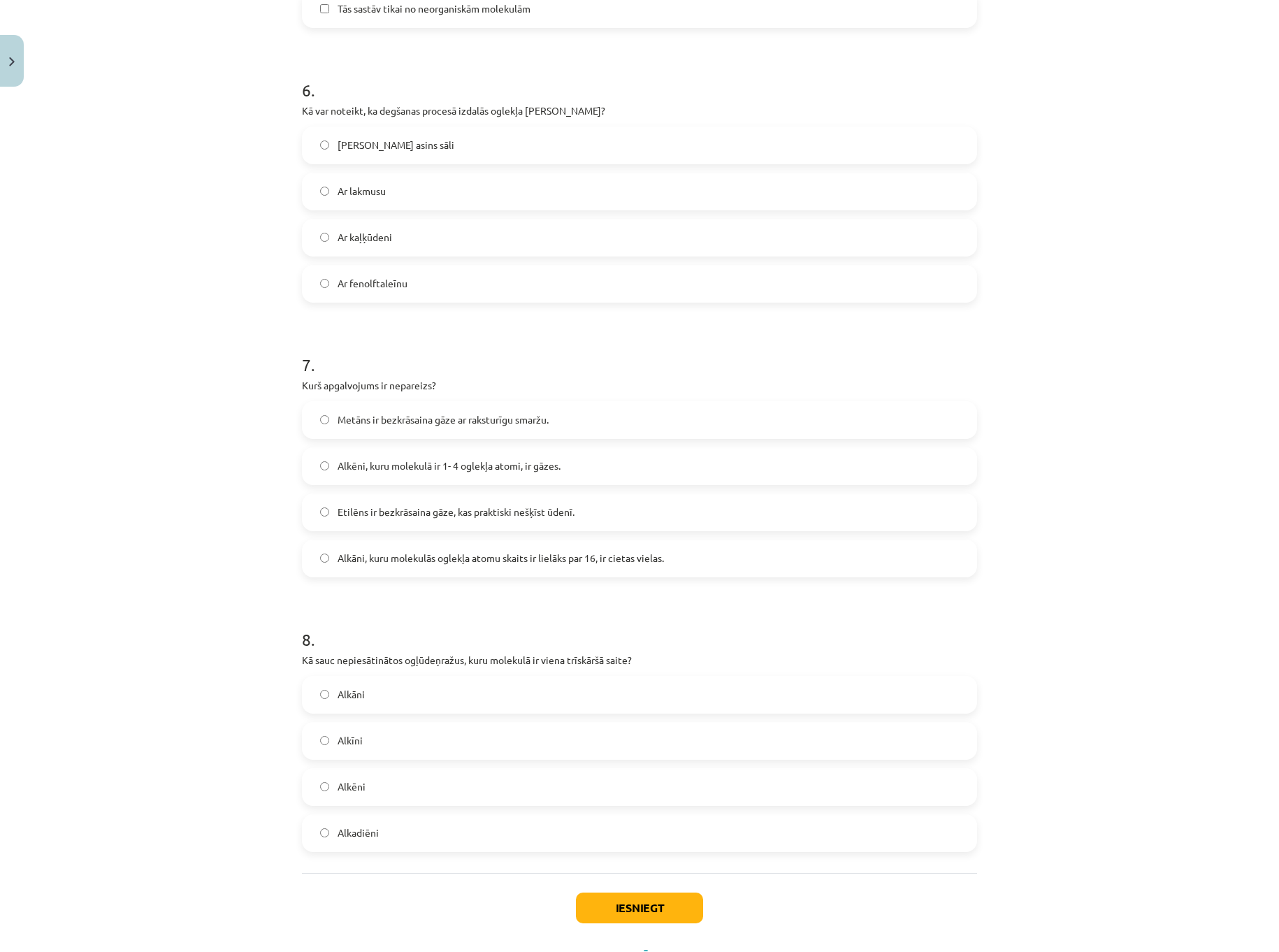
scroll to position [1608, 0]
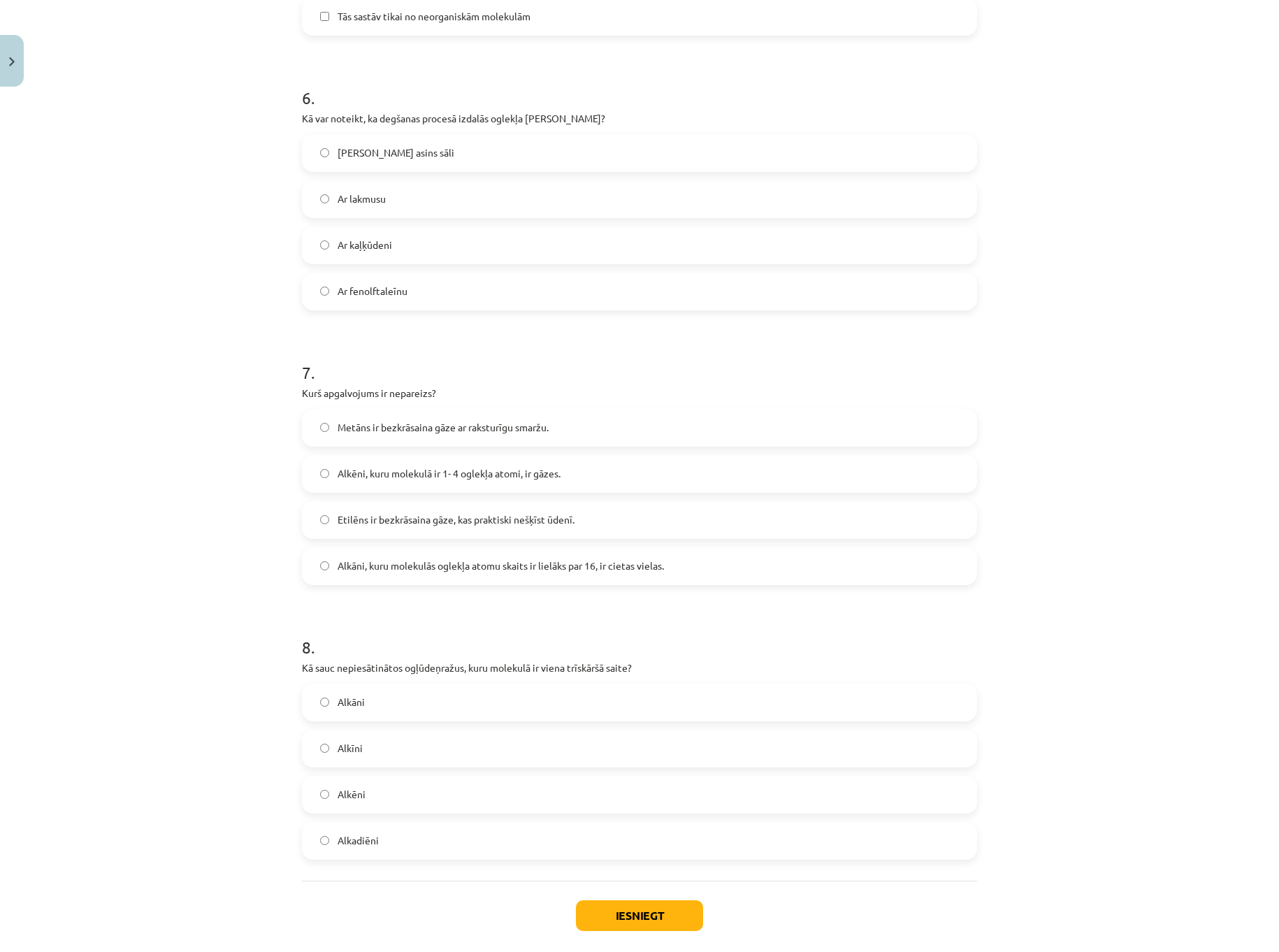
click at [445, 432] on span "Metāns ir bezkrāsaina gāze ar raksturīgu smaržu." at bounding box center [443, 427] width 211 height 14
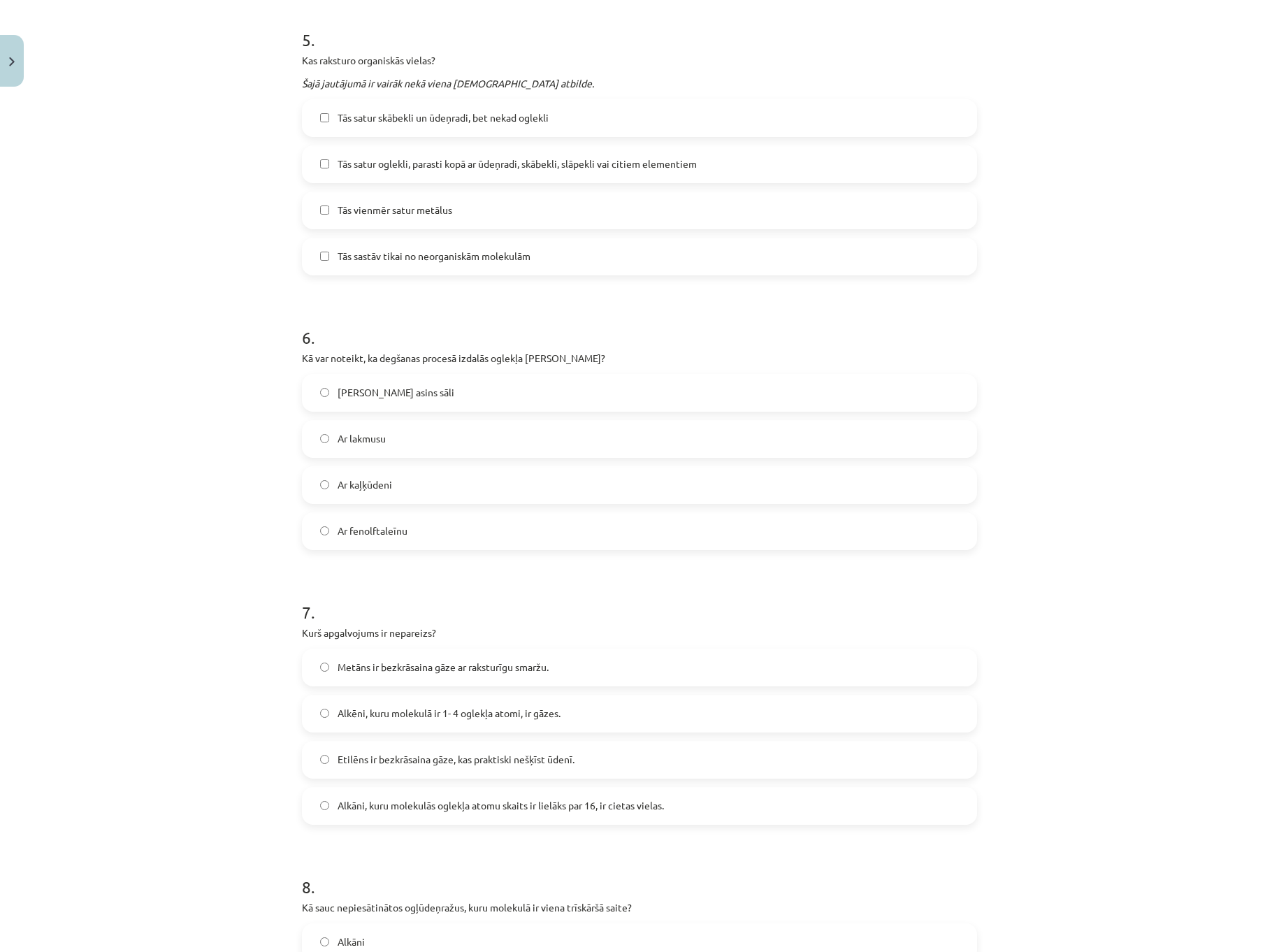
scroll to position [1328, 0]
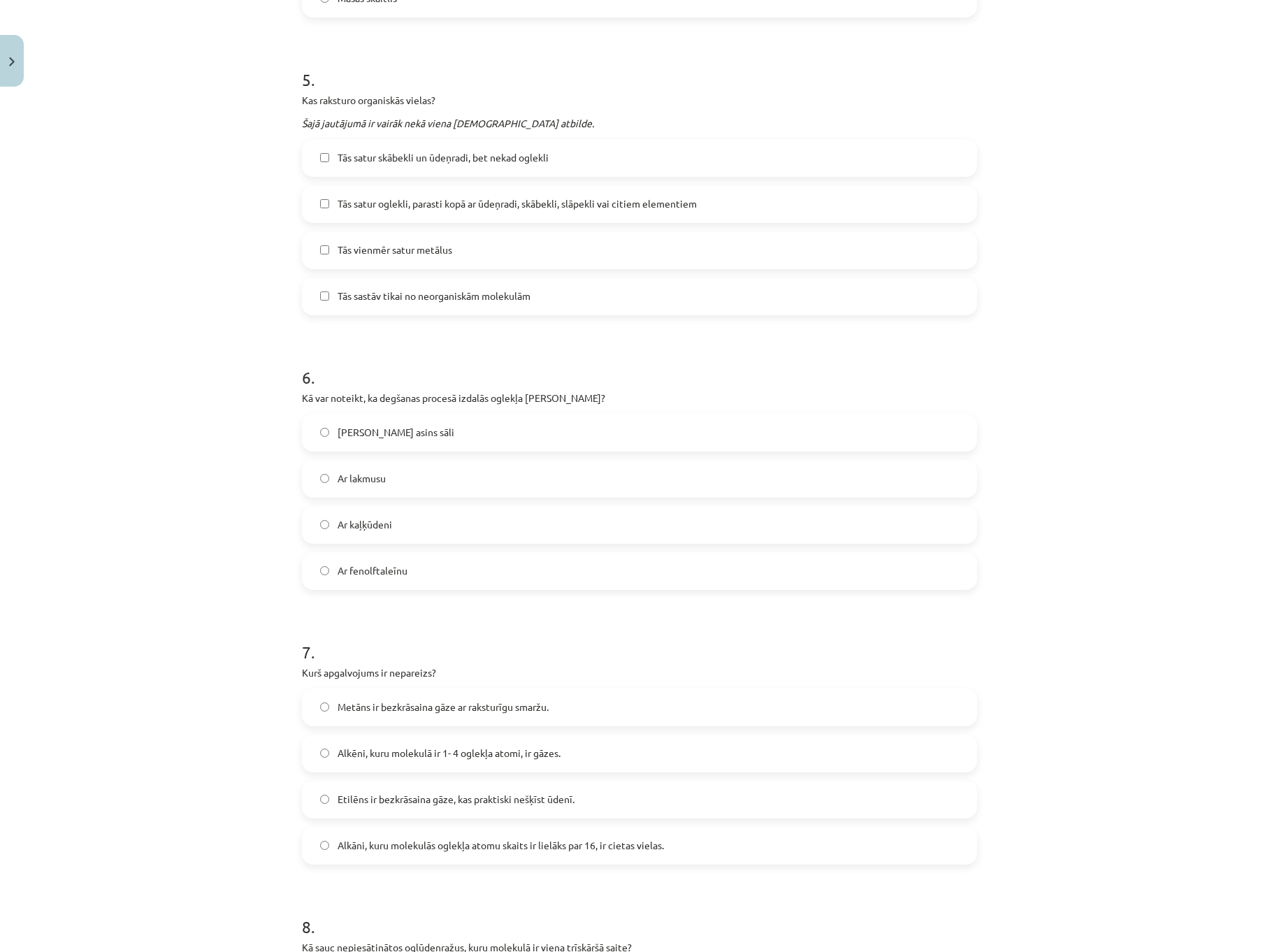
click at [408, 525] on label "Ar kaļķūdeni" at bounding box center [639, 524] width 672 height 35
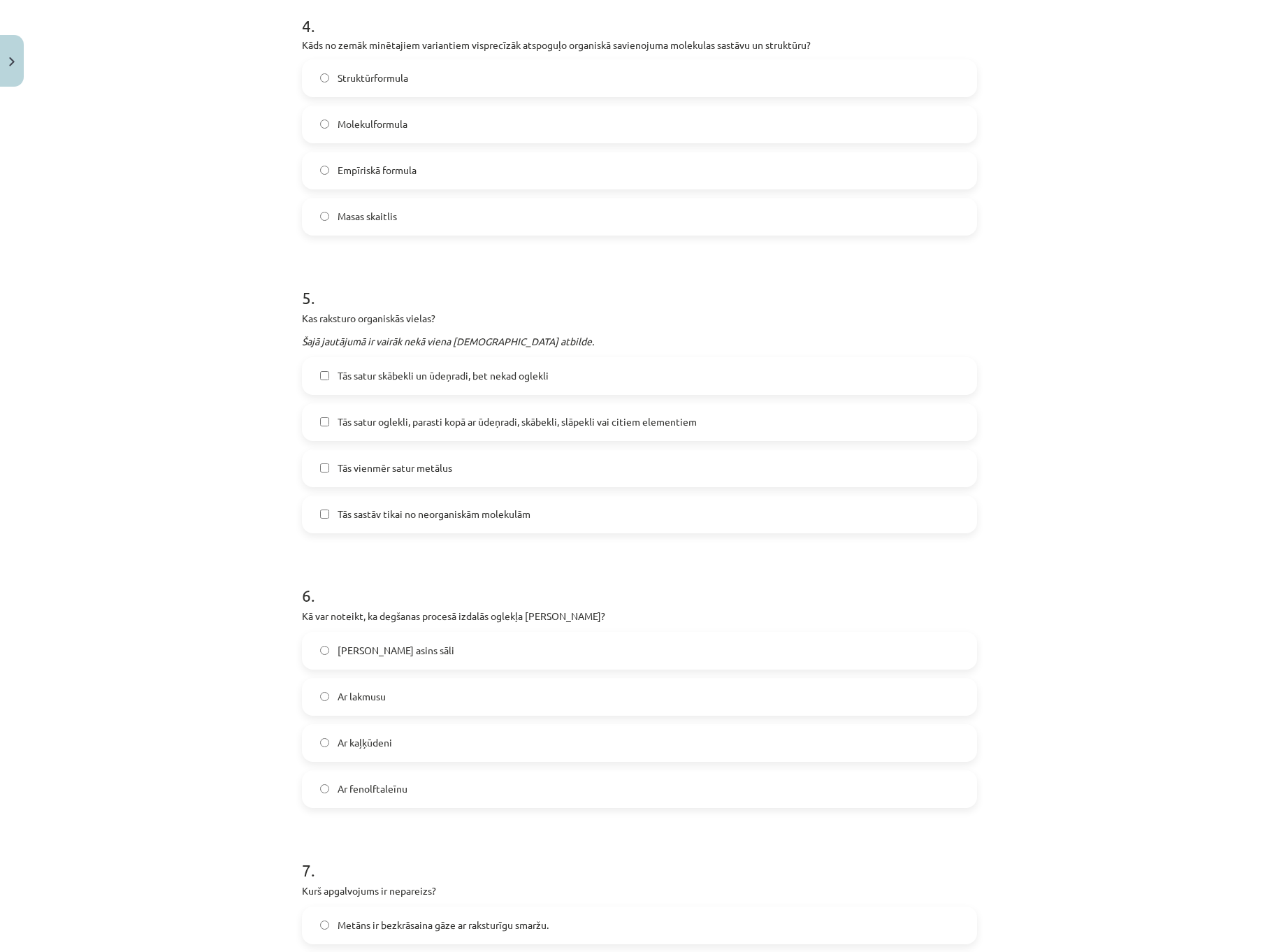
scroll to position [1049, 0]
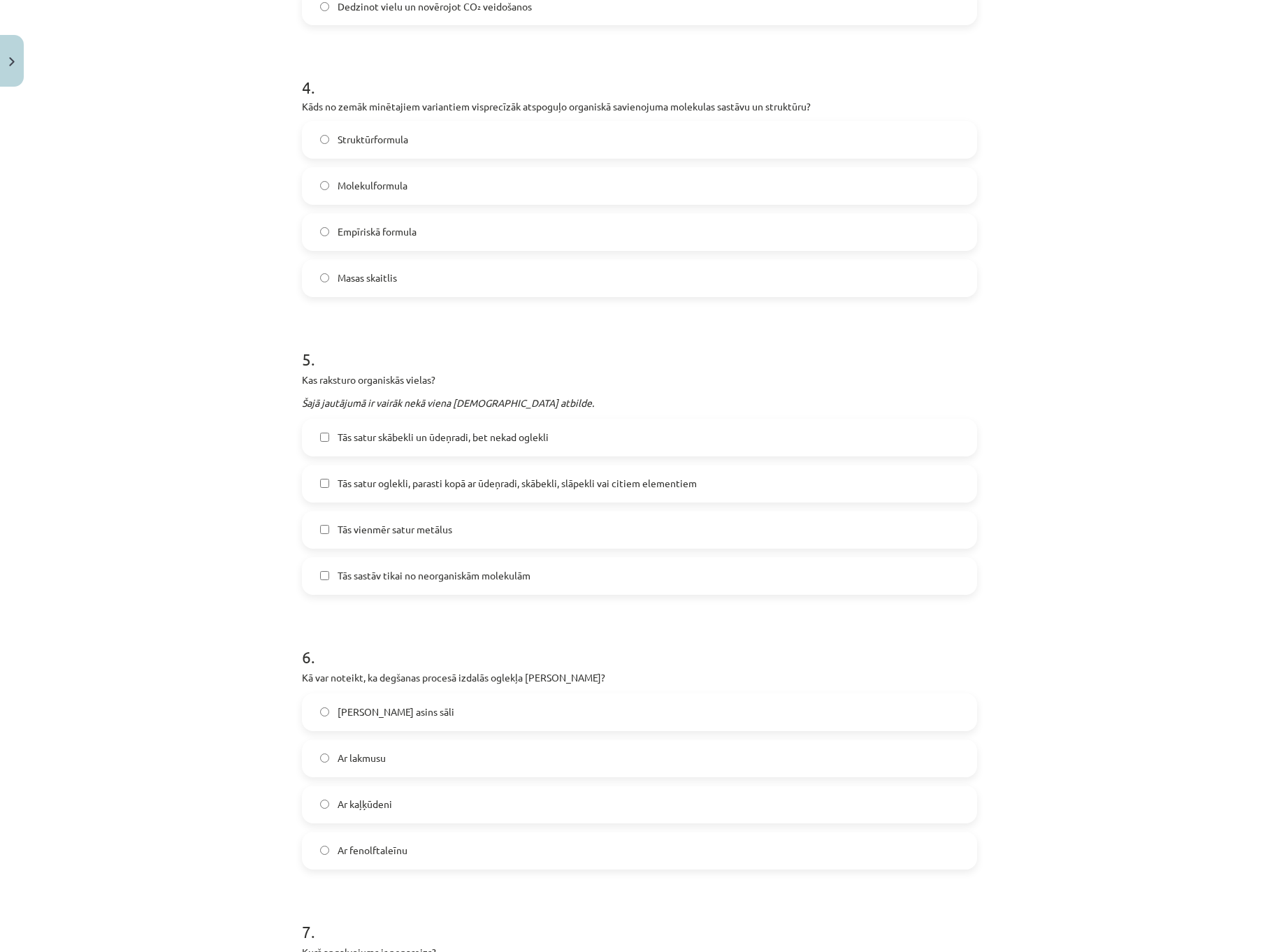
click at [432, 492] on label "Tās satur oglekli, parasti kopā ar ūdeņradi, skābekli, slāpekli vai citiem elem…" at bounding box center [639, 484] width 672 height 35
click at [495, 578] on span "Tās sastāv tikai no neorganiskām molekulām" at bounding box center [433, 575] width 192 height 14
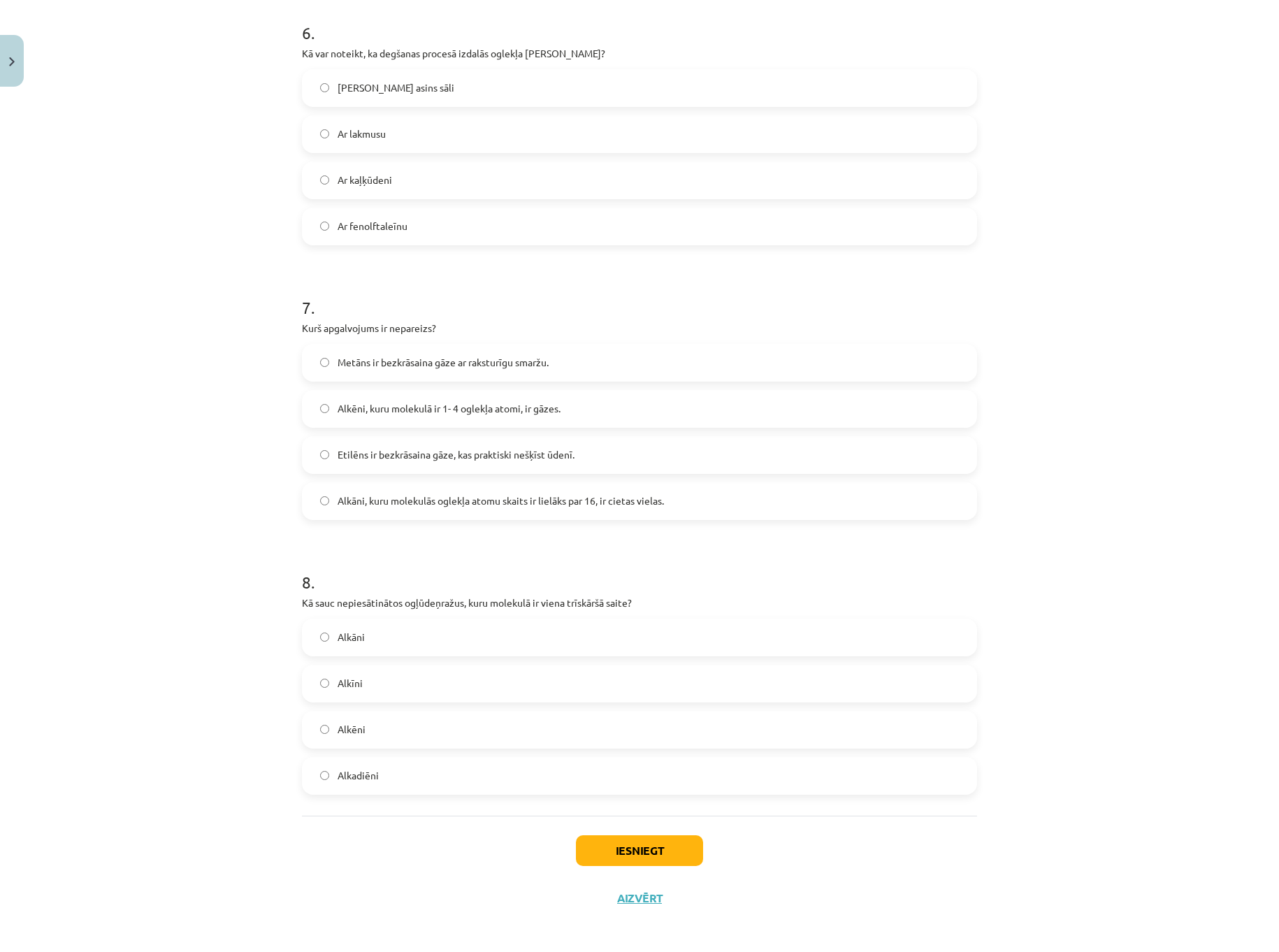
scroll to position [1678, 0]
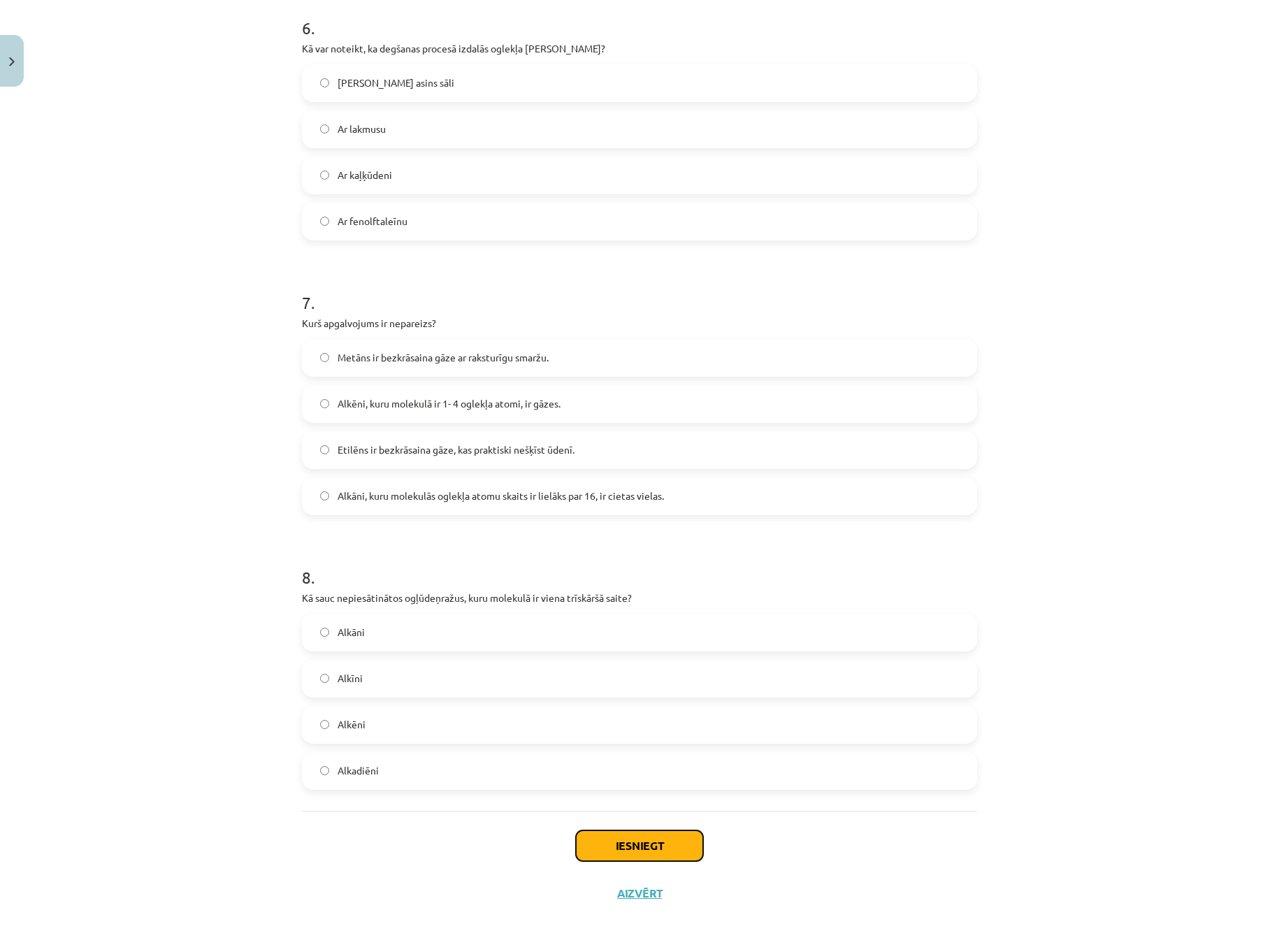
click at [637, 844] on button "Iesniegt" at bounding box center [639, 846] width 127 height 30
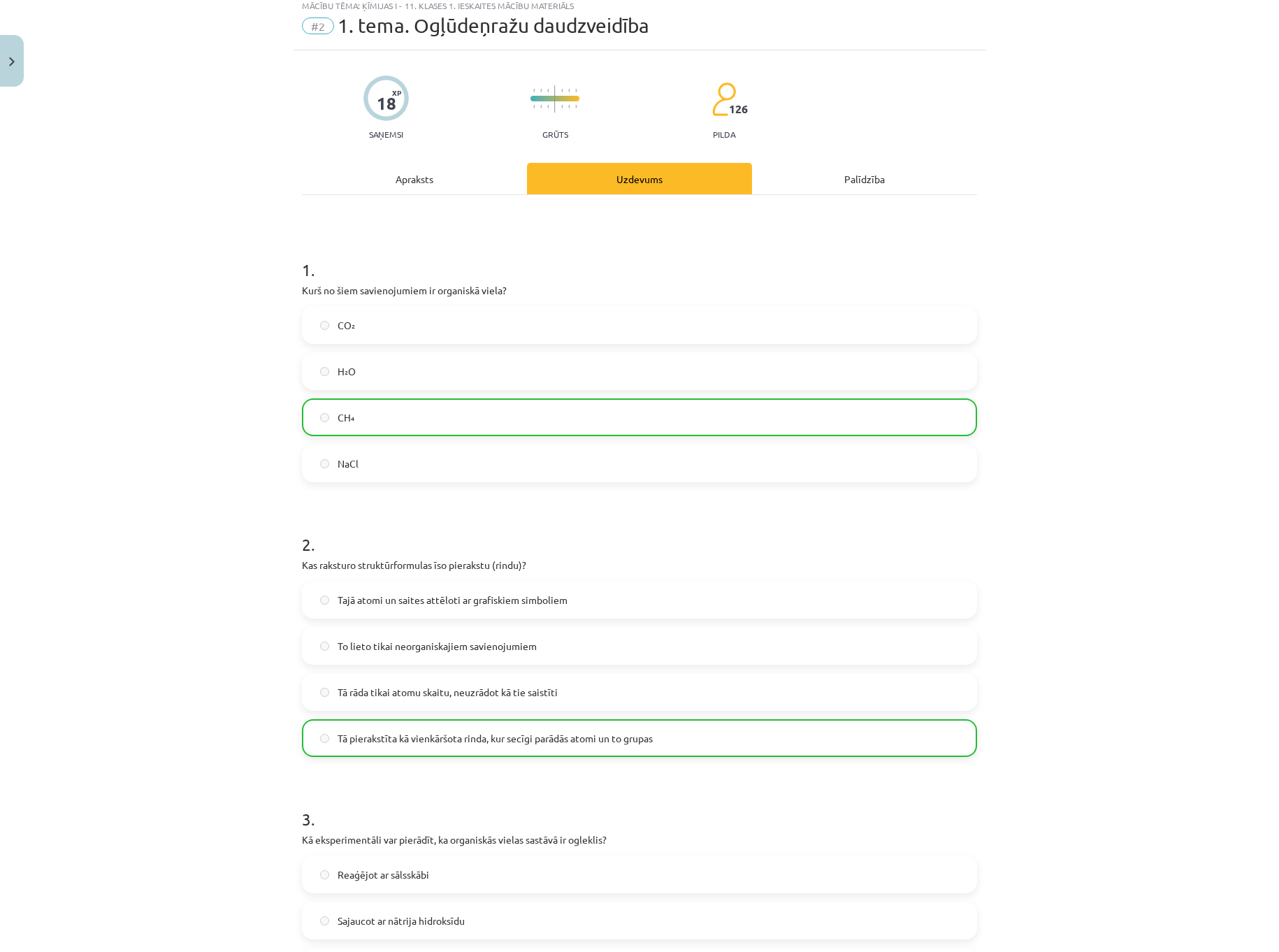
scroll to position [0, 0]
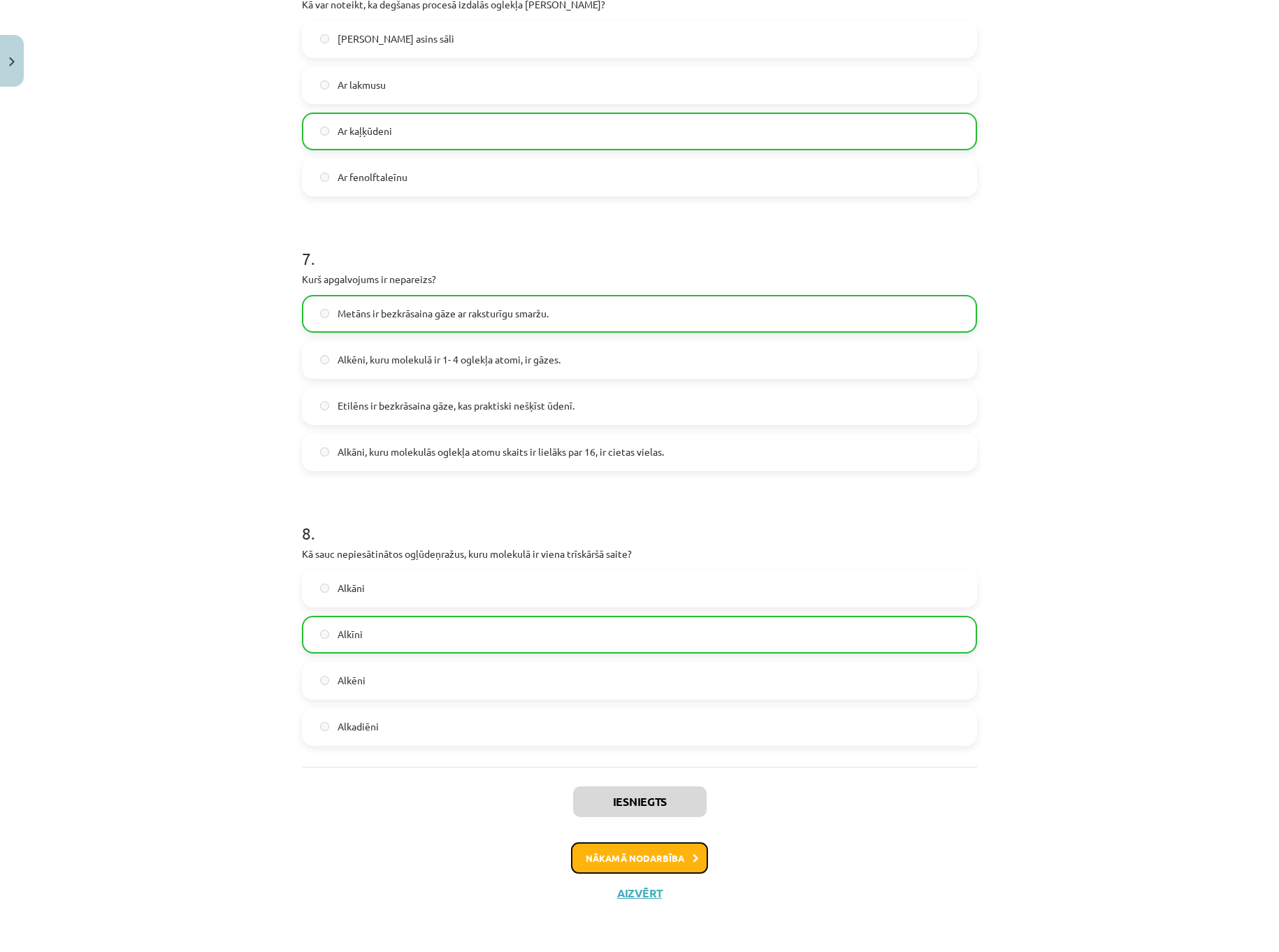
click at [650, 847] on button "Nākamā nodarbība" at bounding box center [639, 858] width 137 height 32
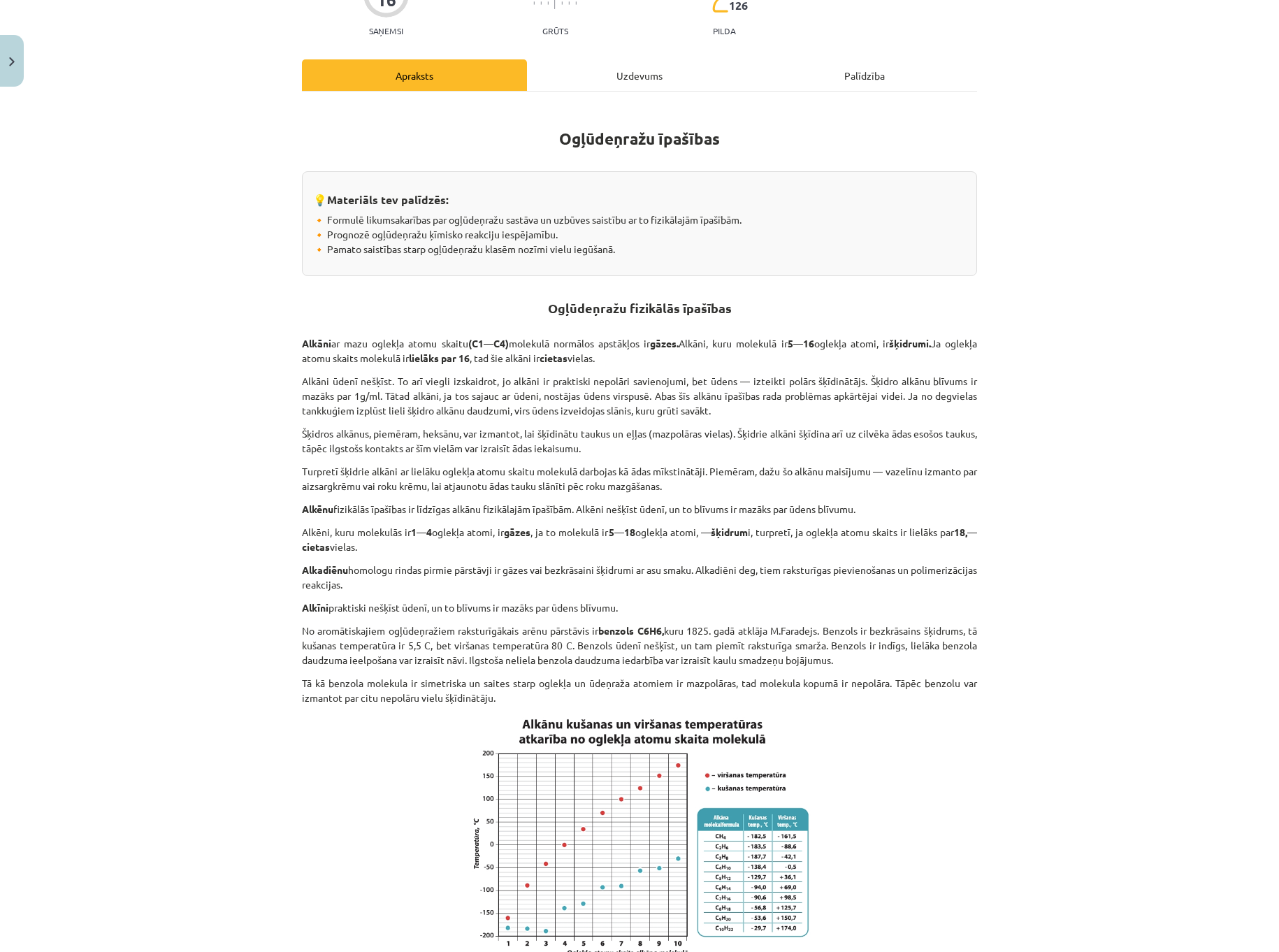
scroll to position [35, 0]
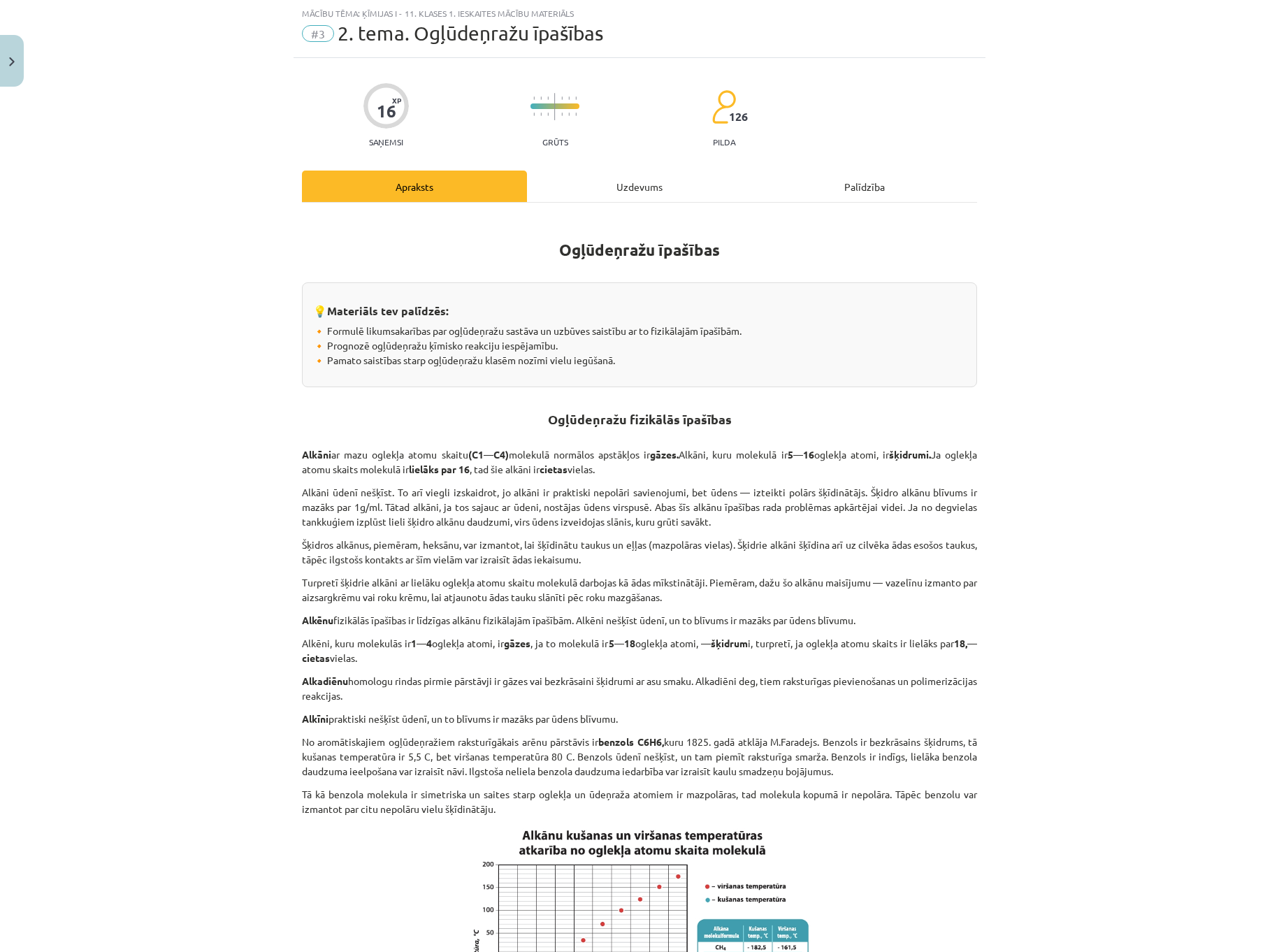
click at [602, 187] on div "Uzdevums" at bounding box center [639, 186] width 225 height 31
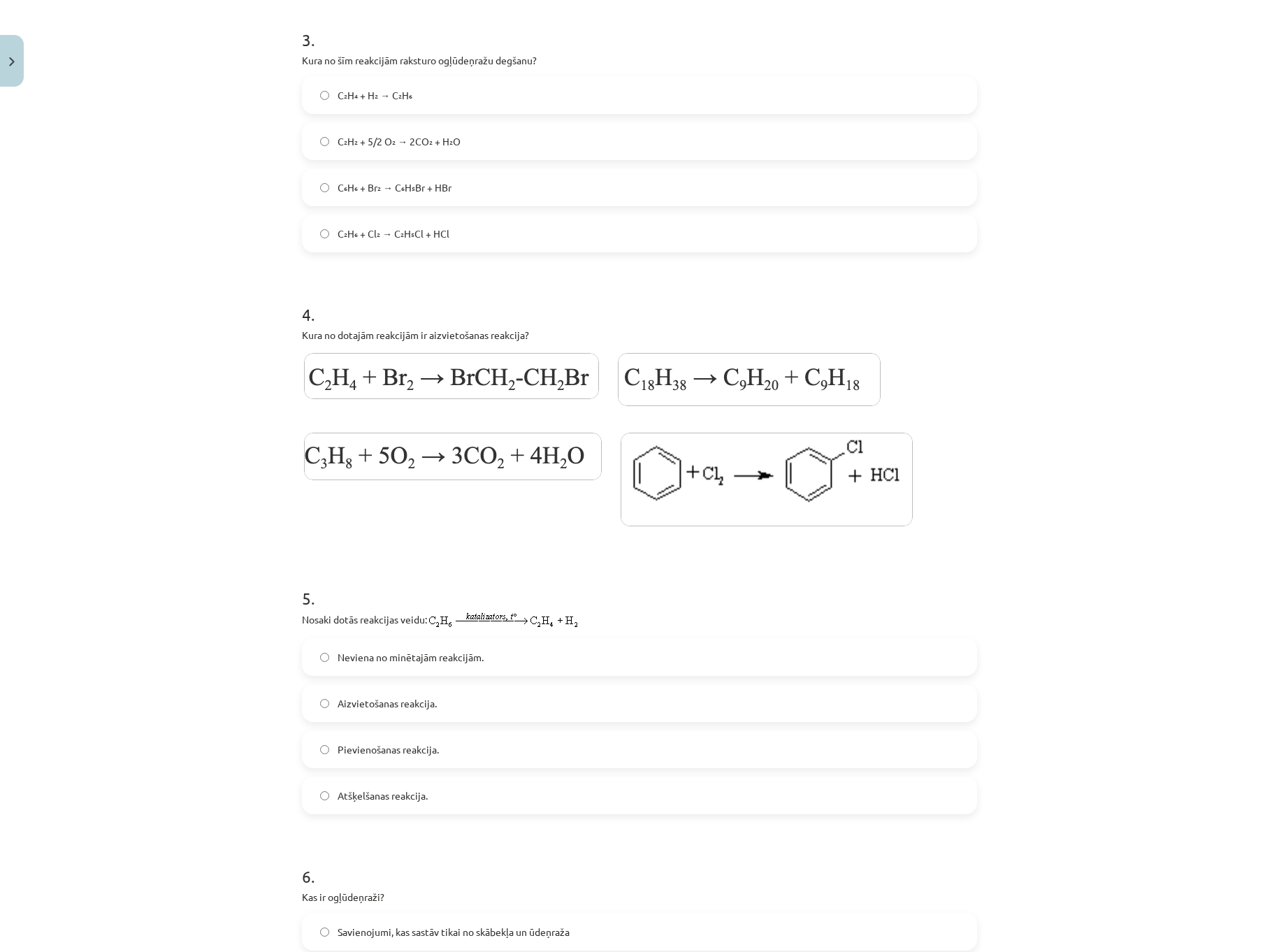
scroll to position [763, 0]
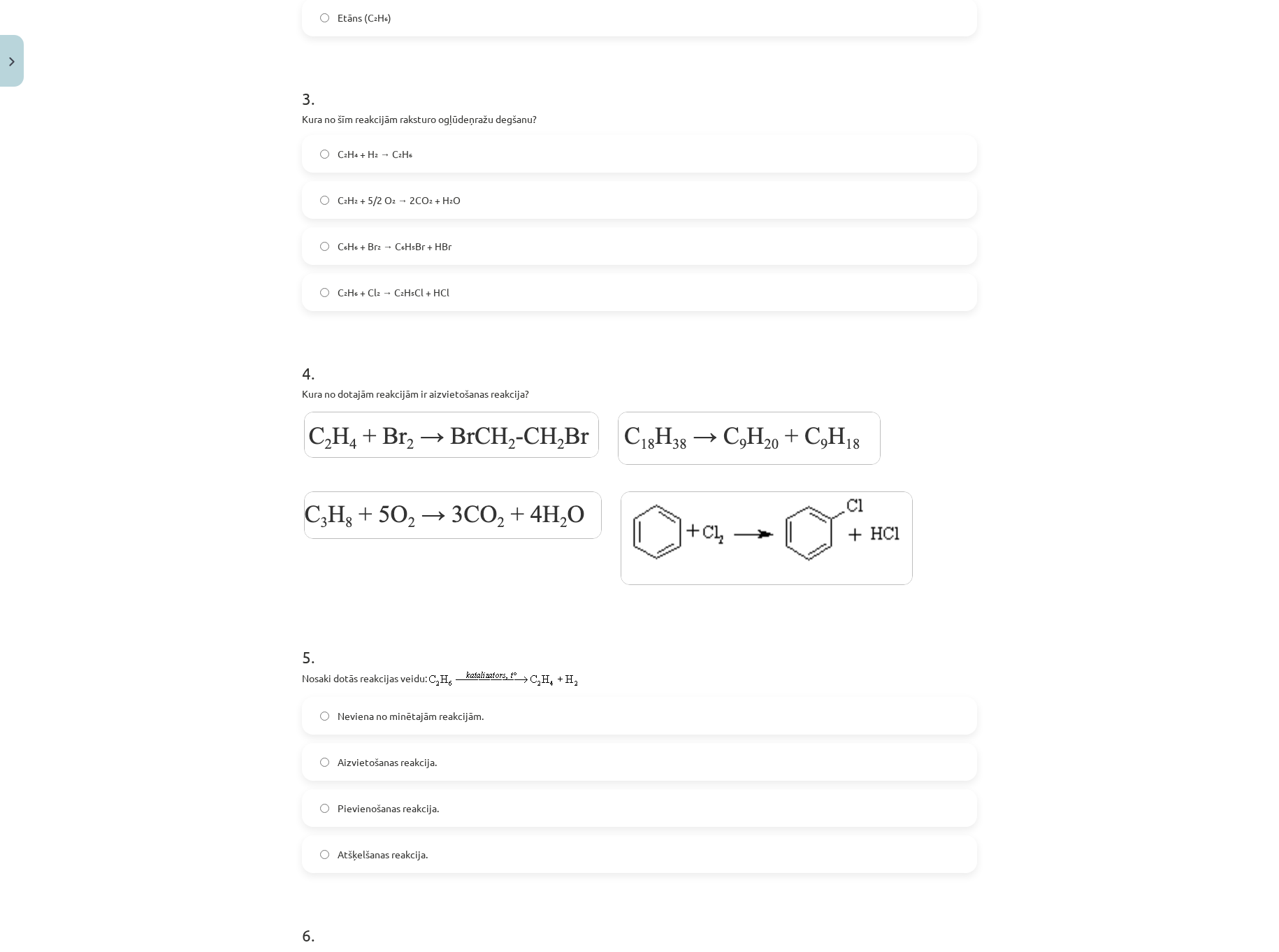
click at [545, 434] on img at bounding box center [451, 434] width 295 height 46
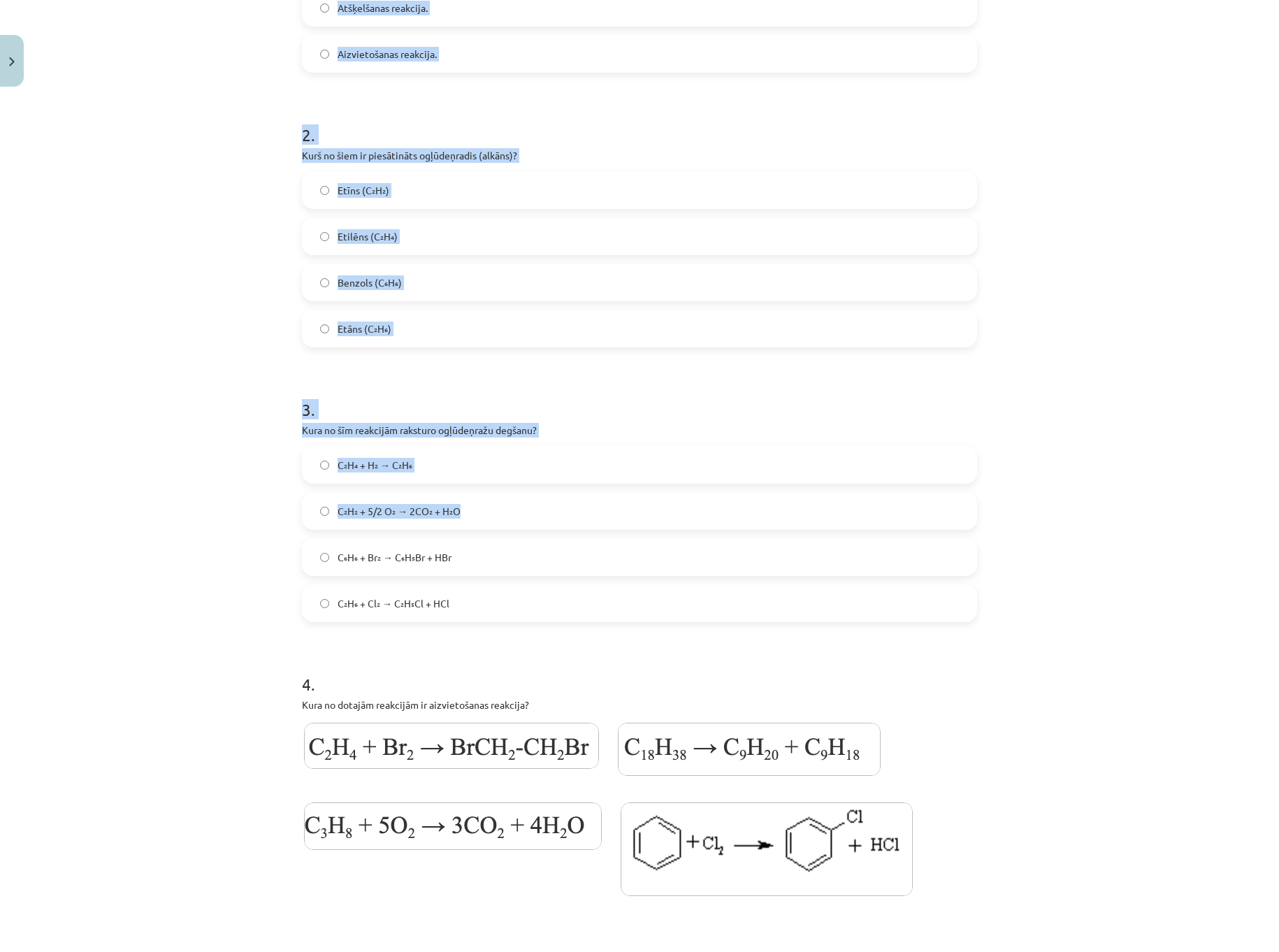
scroll to position [489, 0]
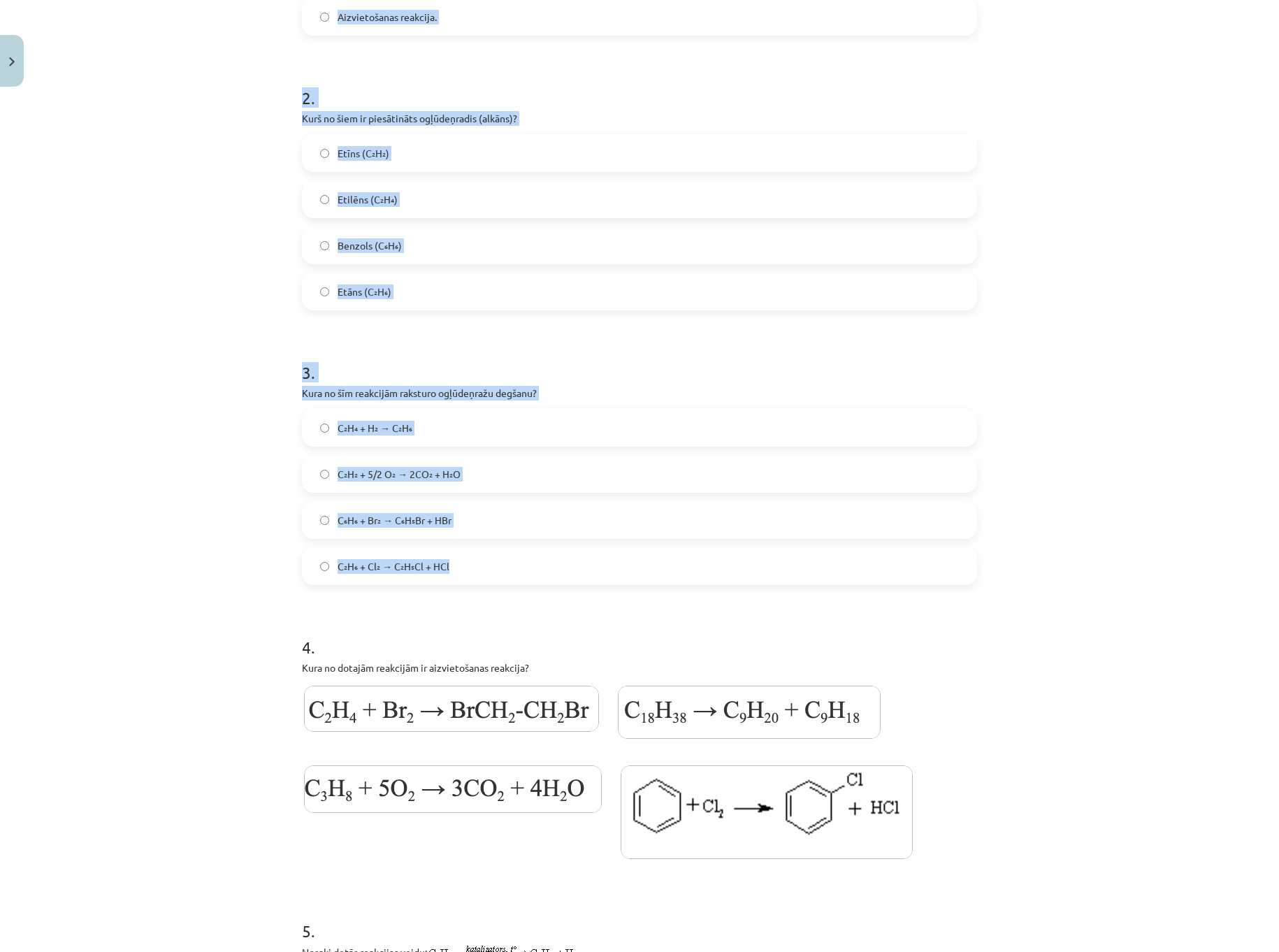
drag, startPoint x: 288, startPoint y: 311, endPoint x: 549, endPoint y: 560, distance: 360.7
click at [549, 560] on div "Mācību tēma: Ķīmijas i - 11. klases 1. ieskaites mācību materiāls #3 2. tema. O…" at bounding box center [639, 476] width 1279 height 952
copy form "1 . Kāda reakcija notiek, ja 1 mols benzola reaģē ar 1 molu broma? Pievienošana…"
click at [466, 477] on label "C₂H₂ + 5/2 O₂ → 2CO₂ + H₂O" at bounding box center [639, 473] width 672 height 35
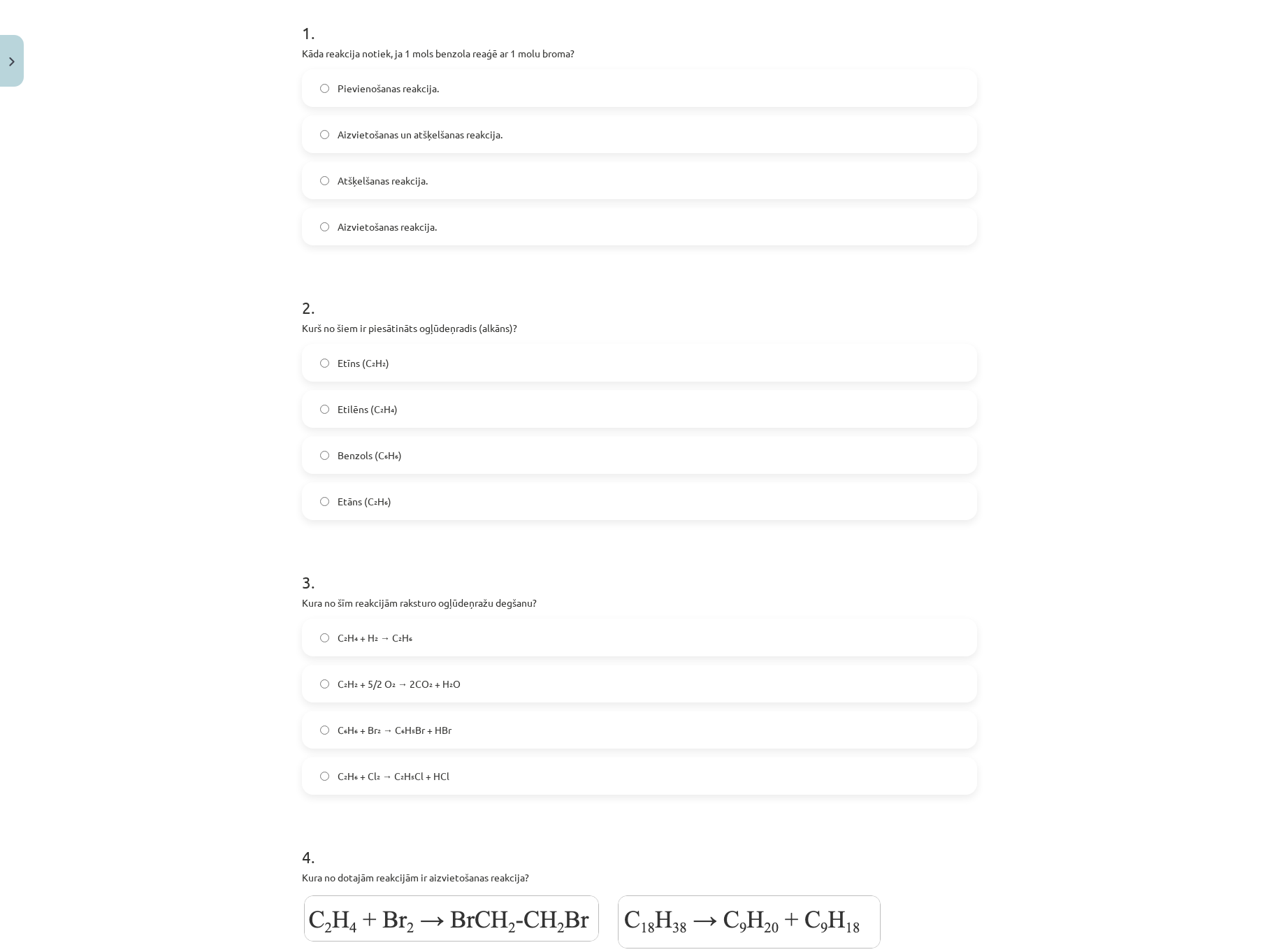
click at [447, 497] on label "Etāns (C₂H₆)" at bounding box center [639, 501] width 672 height 35
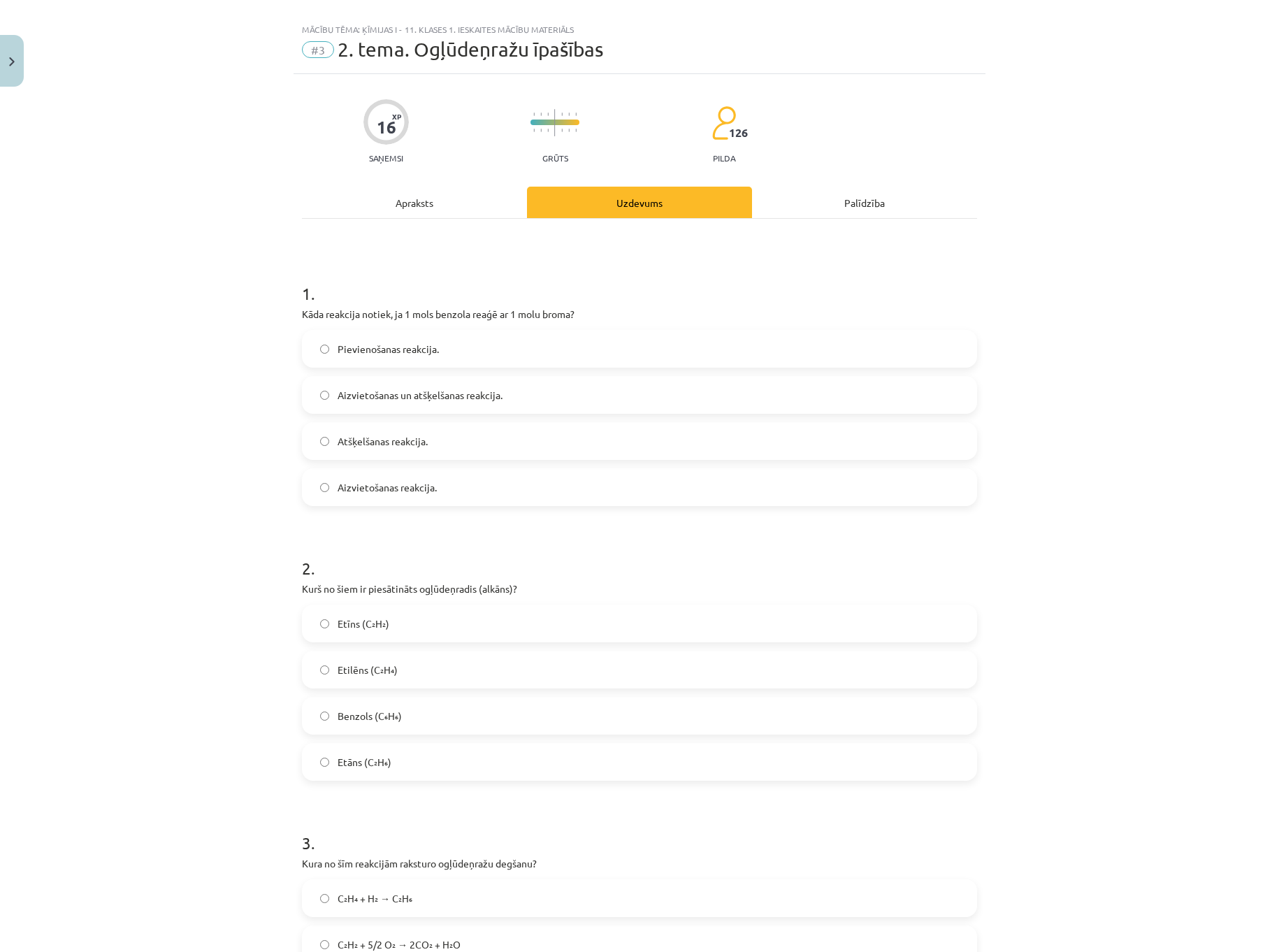
scroll to position [0, 0]
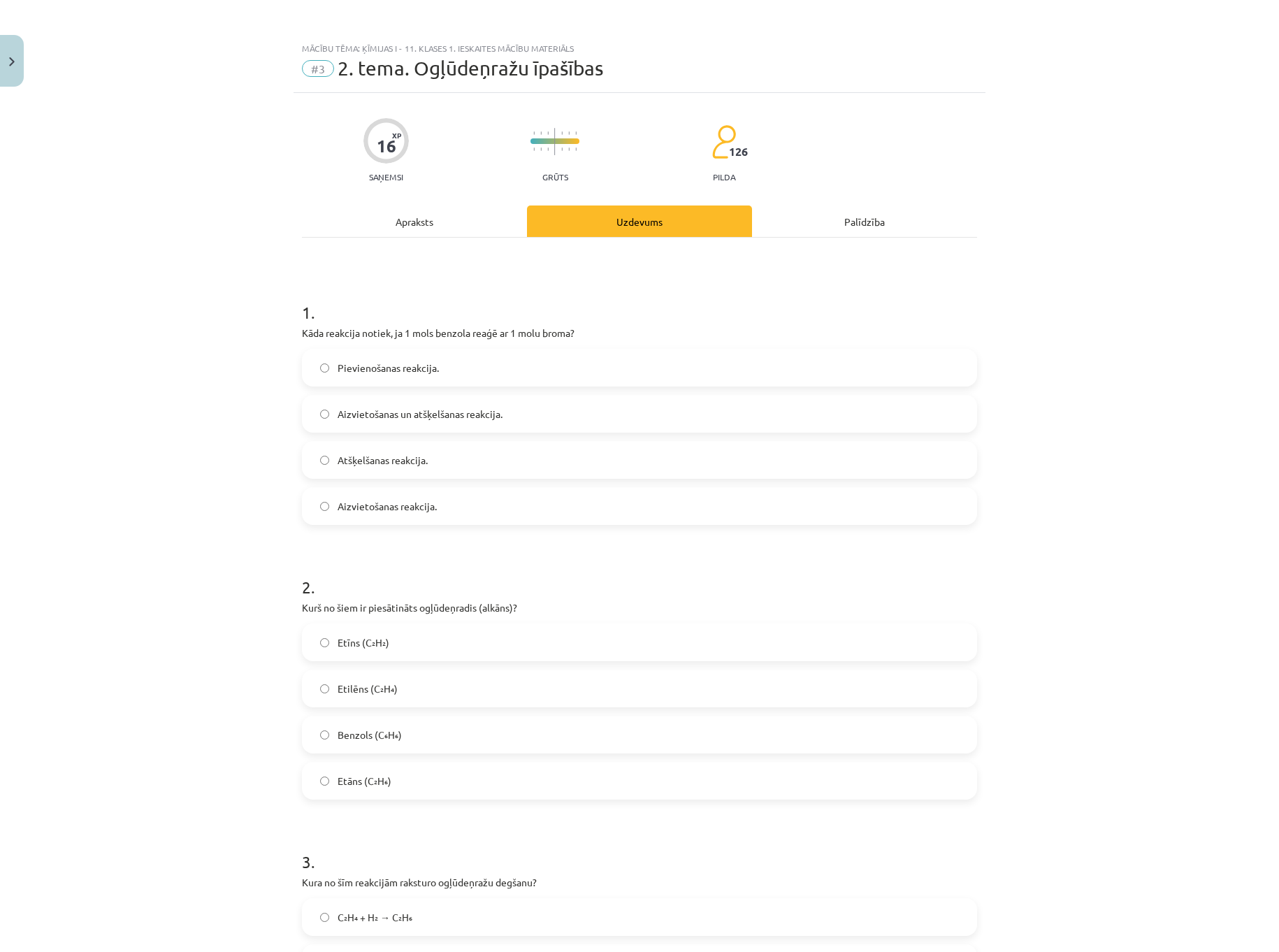
click at [444, 503] on label "Aizvietošanas reakcija." at bounding box center [639, 505] width 672 height 35
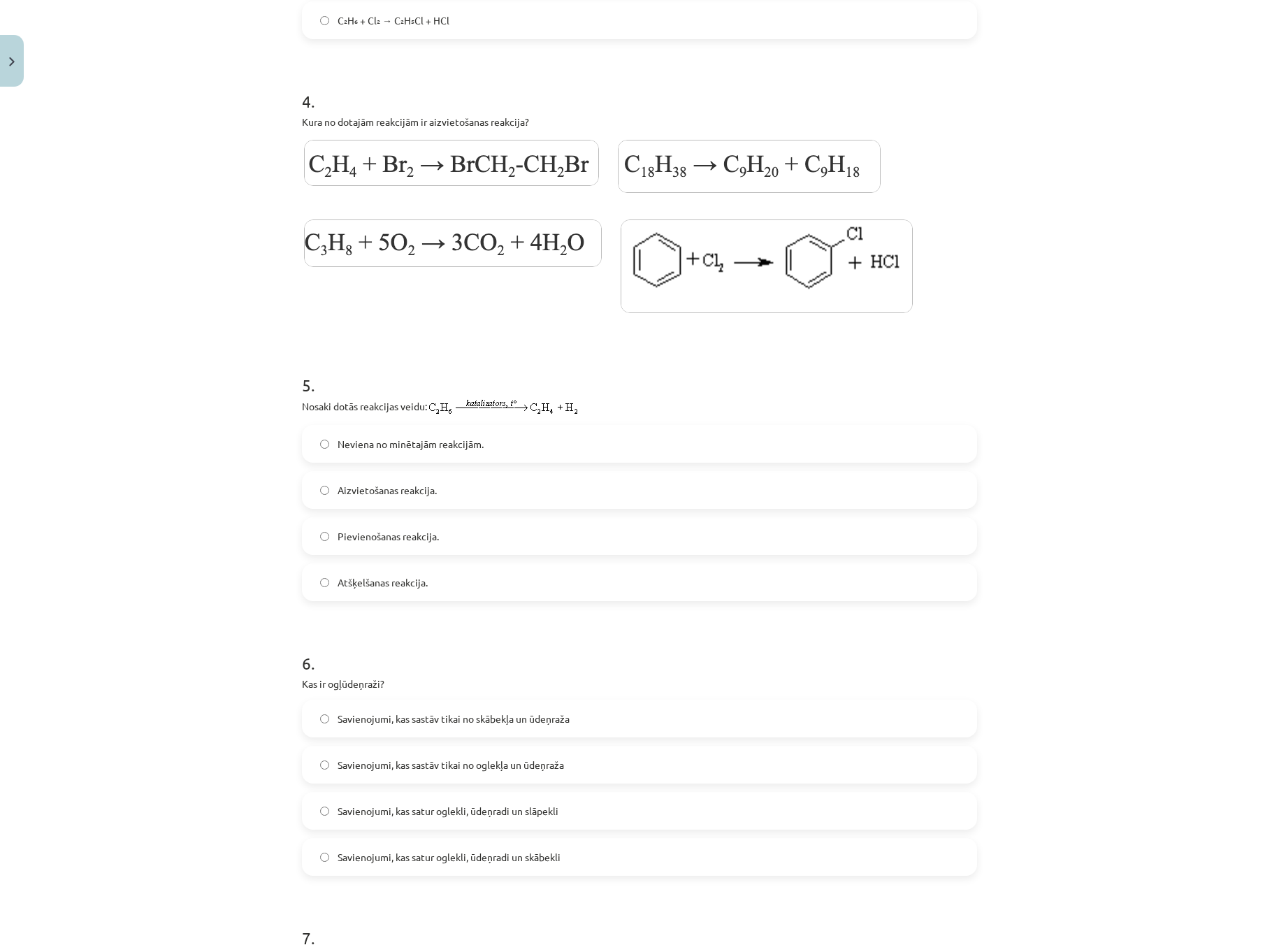
scroll to position [1118, 0]
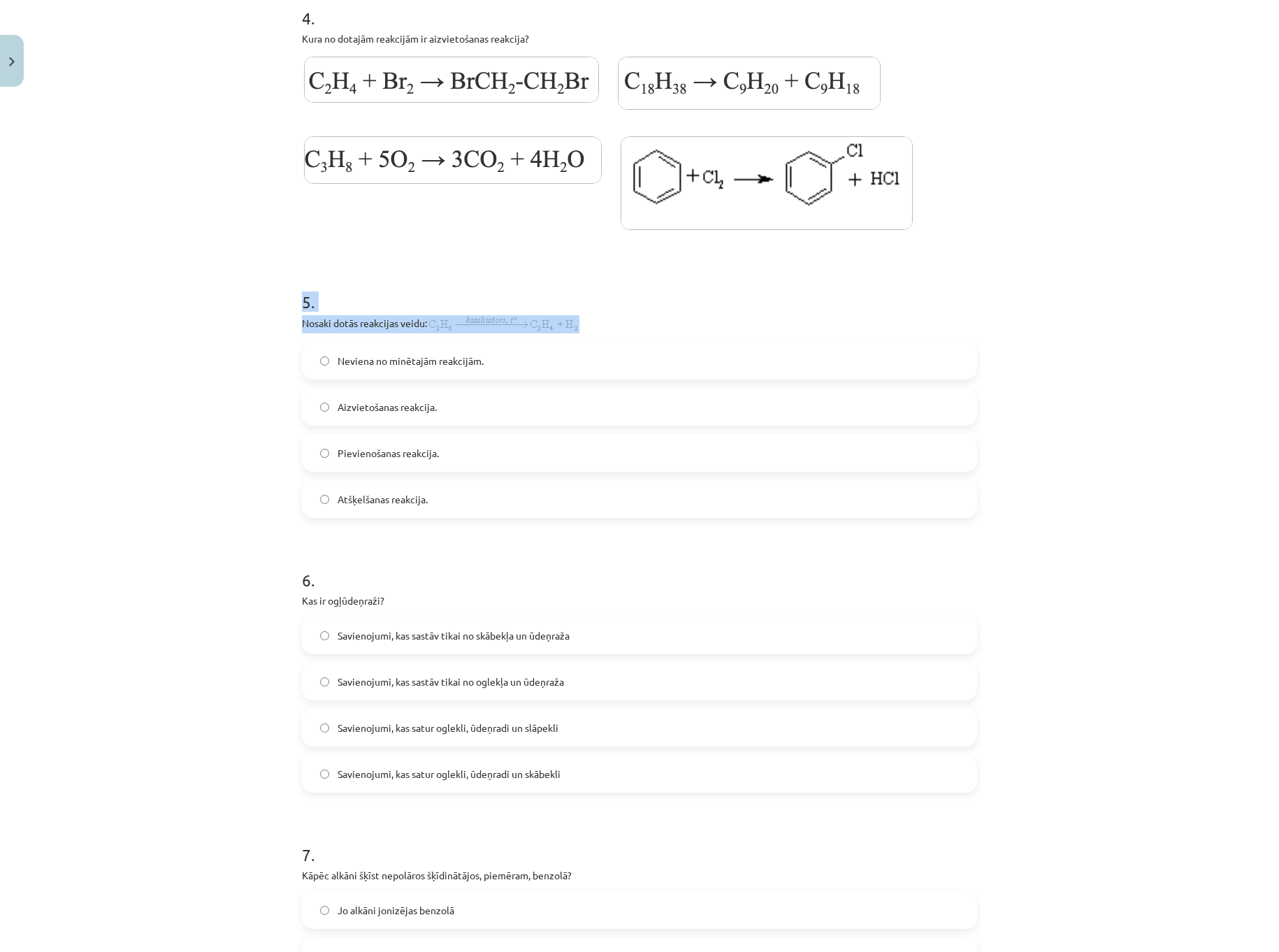
drag, startPoint x: 431, startPoint y: 356, endPoint x: 562, endPoint y: 320, distance: 135.9
click at [562, 320] on div "16 XP Saņemsi Grūts 126 pilda Apraksts Uzdevums Palīdzība 1 . Kāda reakcija not…" at bounding box center [640, 222] width 692 height 2495
click at [589, 315] on div "5 . Nosaki dotās reakcijas veidu: Neviena no minētajām reakcijām. Aizvietošanas…" at bounding box center [639, 393] width 675 height 250
click at [466, 320] on img at bounding box center [502, 323] width 153 height 18
click at [592, 316] on div "5 . Nosaki dotās reakcijas veidu: Neviena no minētajām reakcijām. Aizvietošanas…" at bounding box center [639, 393] width 675 height 250
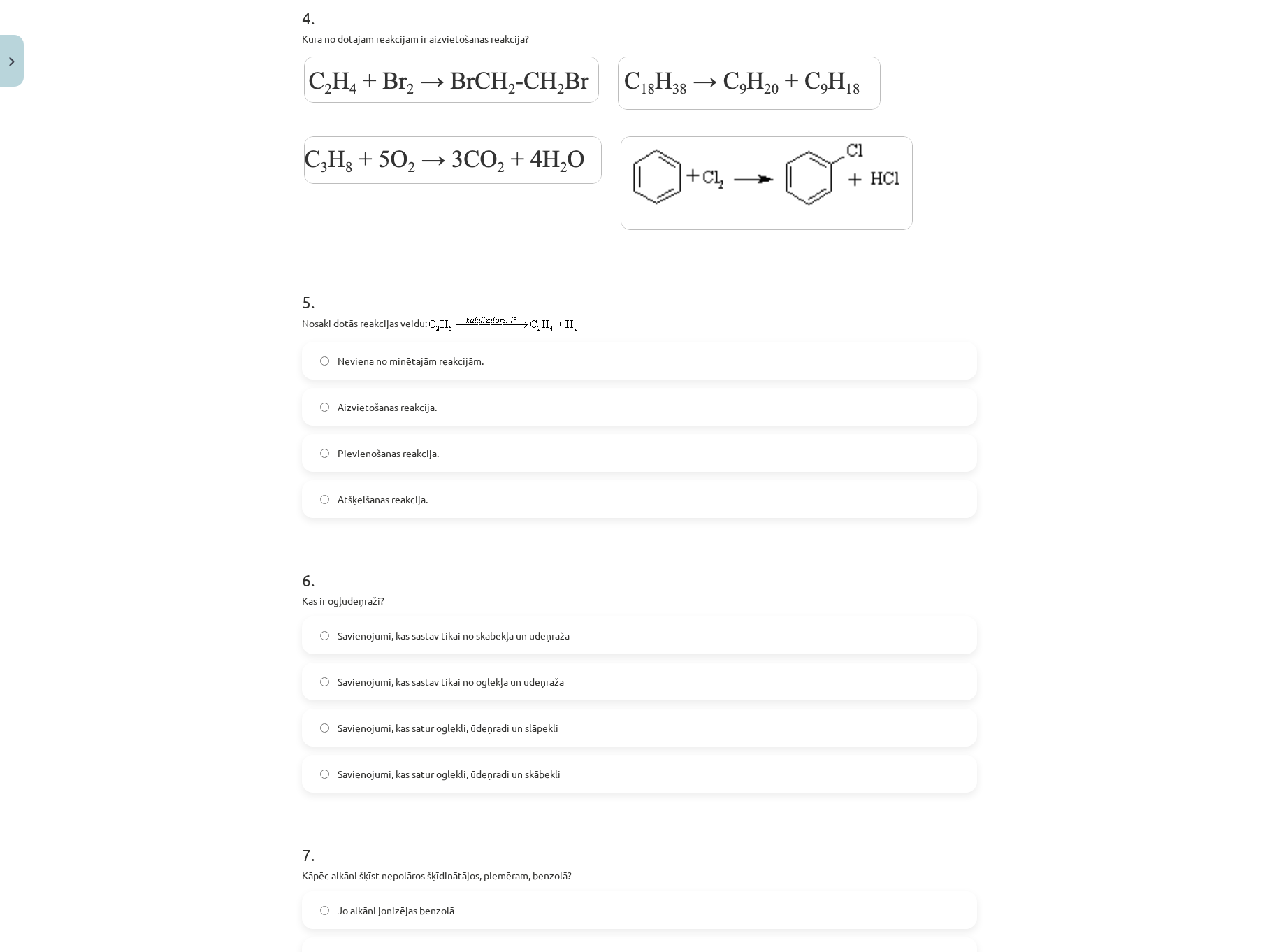
click at [486, 328] on img at bounding box center [502, 323] width 153 height 18
click at [486, 320] on img at bounding box center [502, 323] width 153 height 18
click at [372, 497] on span "Atšķelšanas reakcija." at bounding box center [382, 499] width 90 height 14
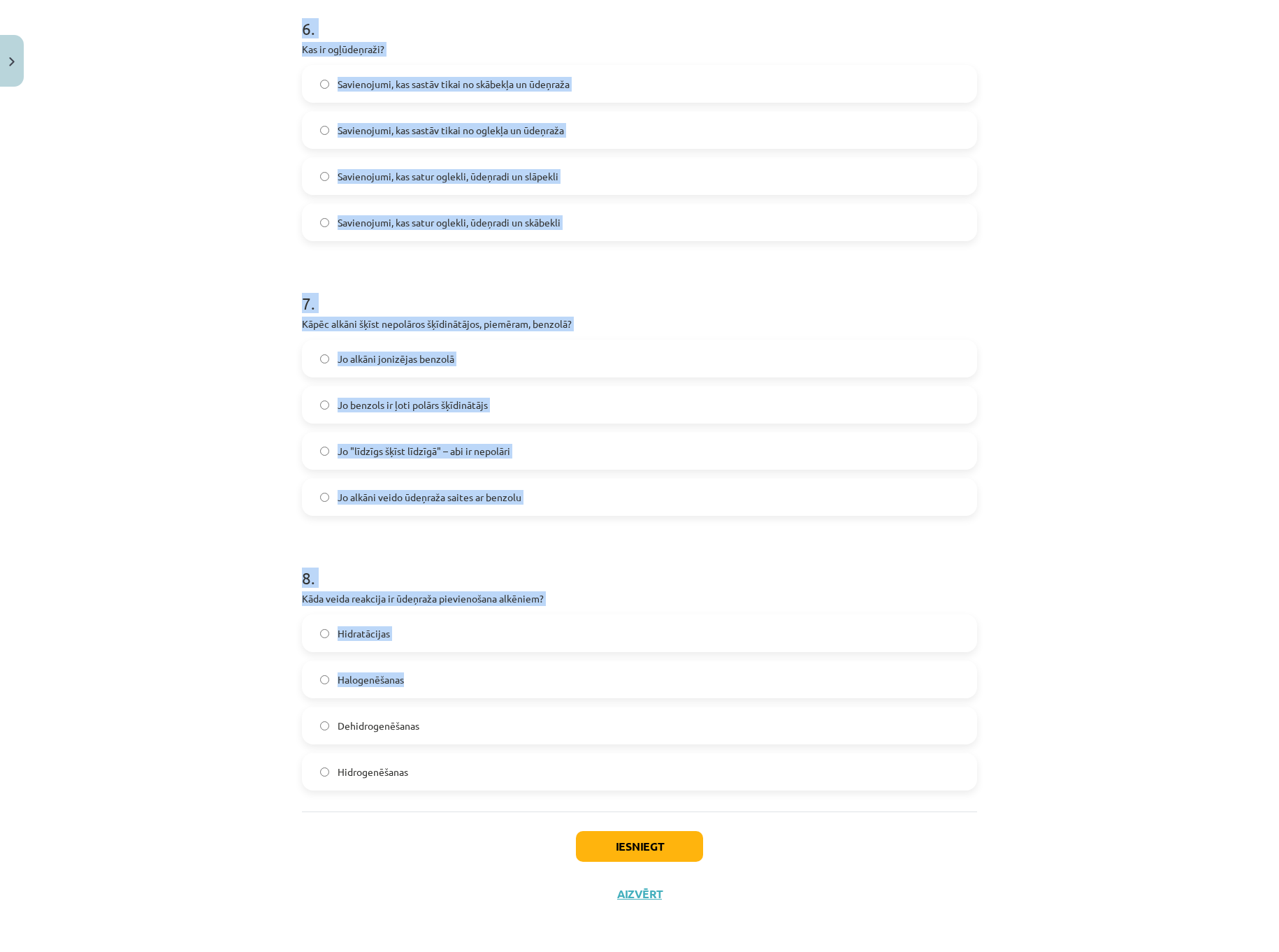
scroll to position [1672, 0]
drag, startPoint x: 299, startPoint y: 376, endPoint x: 550, endPoint y: 755, distance: 454.6
copy form "6 . Kas ir ogļūdeņraži? Savienojumi, kas sastāv tikai no skābekļa un ūdeņraža S…"
click at [416, 763] on label "Hidrogenēšanas" at bounding box center [639, 771] width 672 height 35
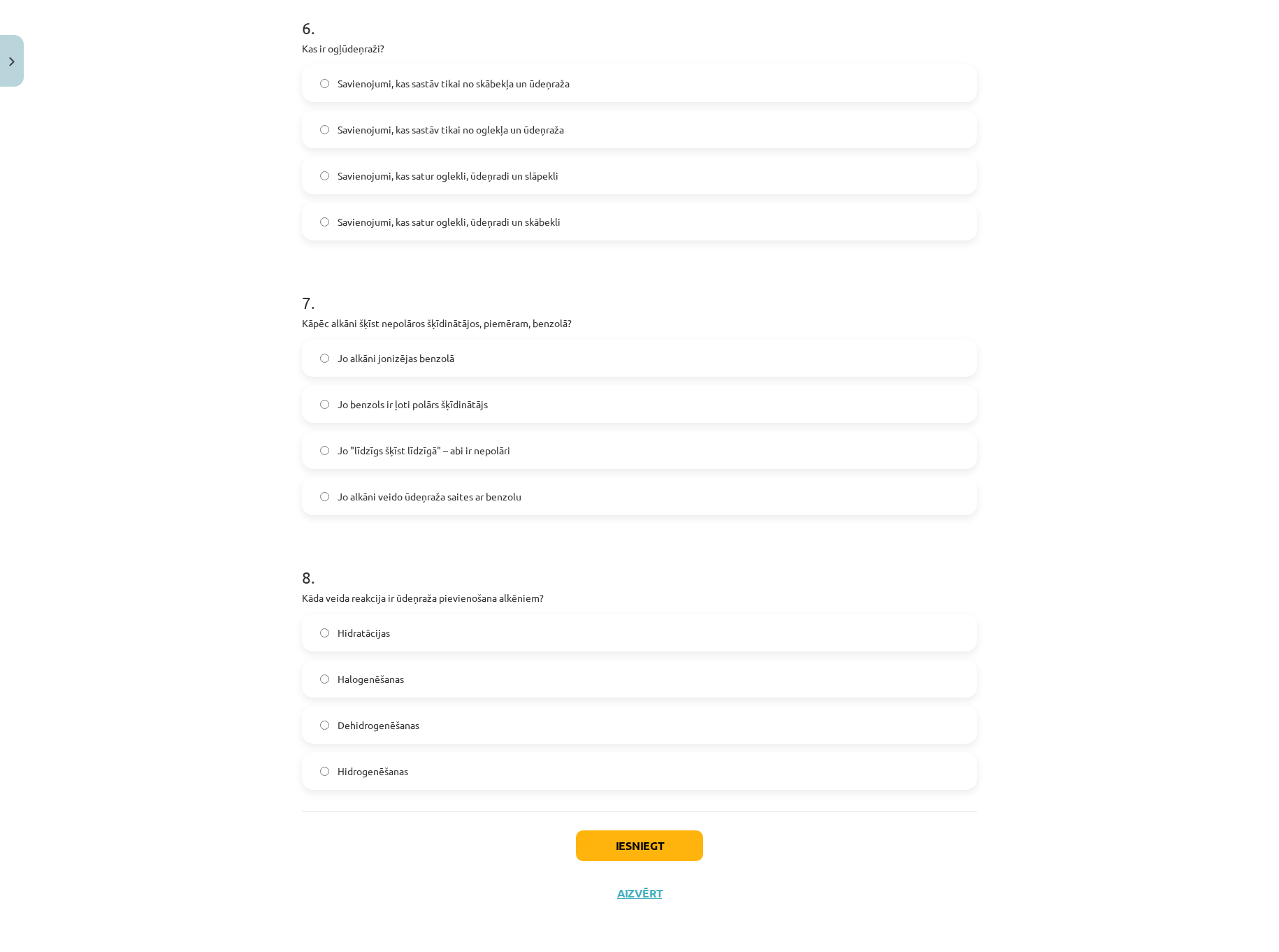
click at [455, 455] on span "Jo "līdzīgs šķīst līdzīgā" – abi ir nepolāri" at bounding box center [424, 449] width 173 height 14
click at [498, 136] on span "Savienojumi, kas sastāv tikai no oglekļa un ūdeņraža" at bounding box center [450, 129] width 227 height 14
click at [639, 851] on button "Iesniegt" at bounding box center [639, 846] width 127 height 30
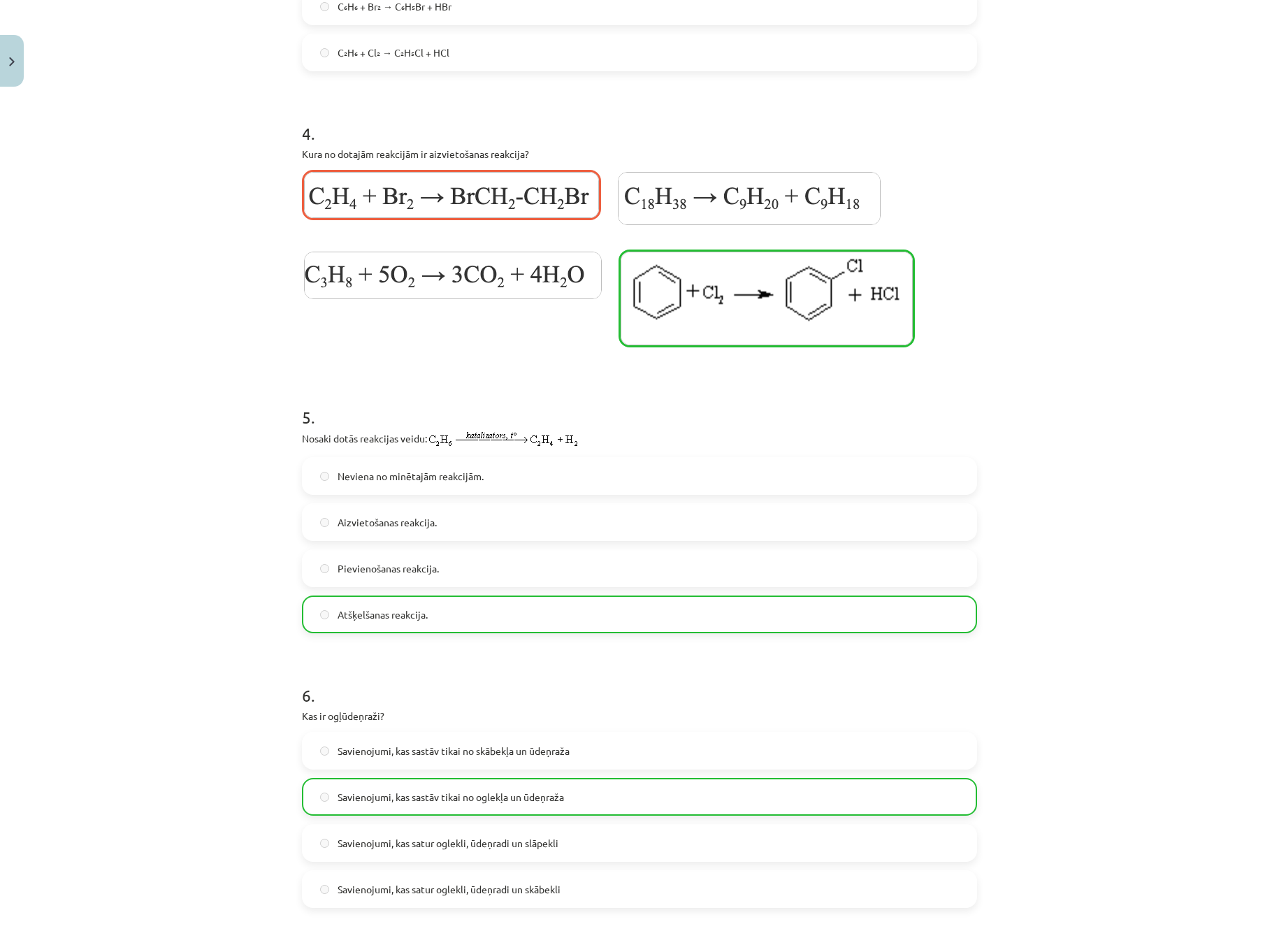
scroll to position [833, 0]
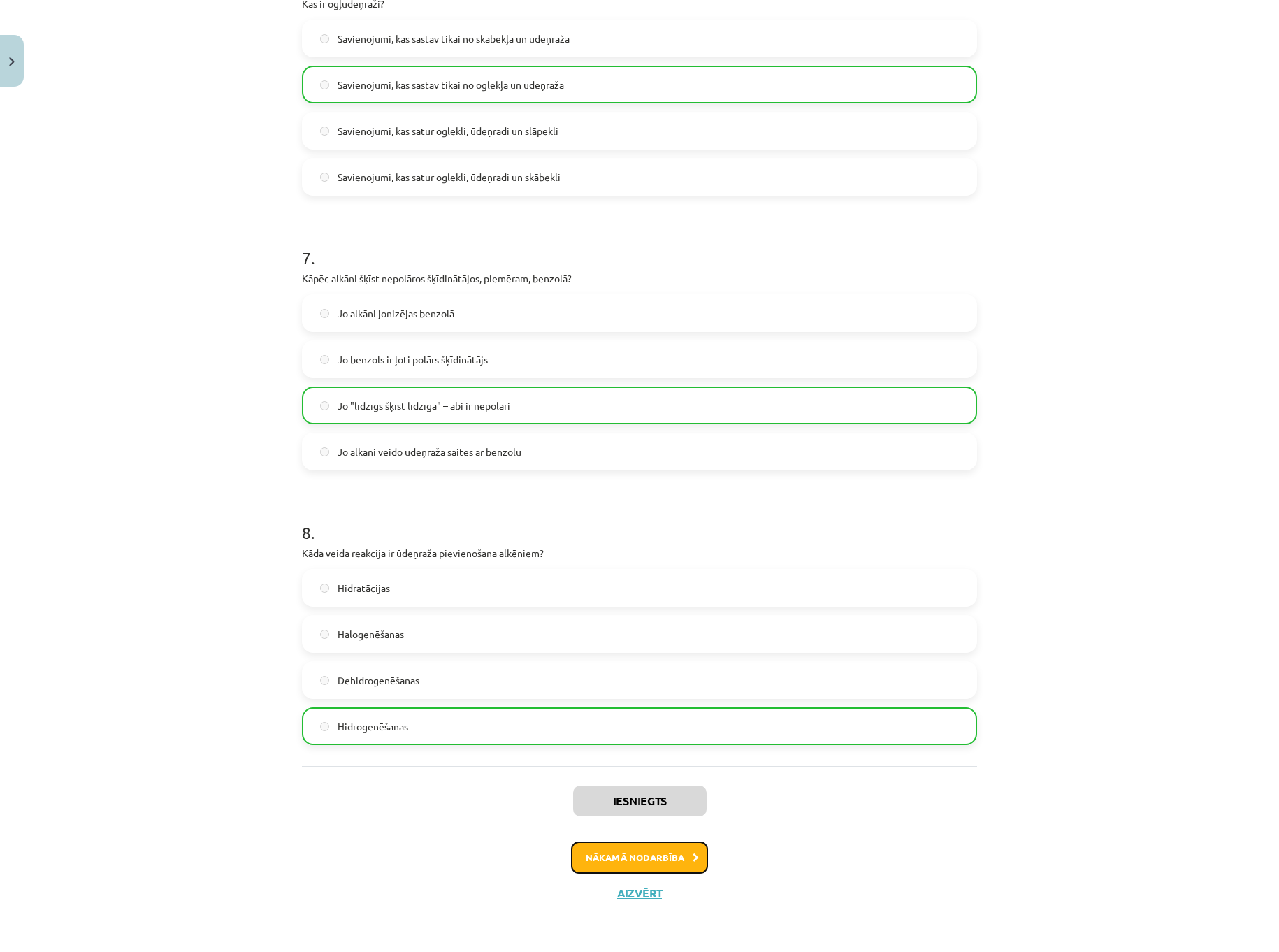
click at [663, 850] on button "Nākamā nodarbība" at bounding box center [639, 858] width 137 height 32
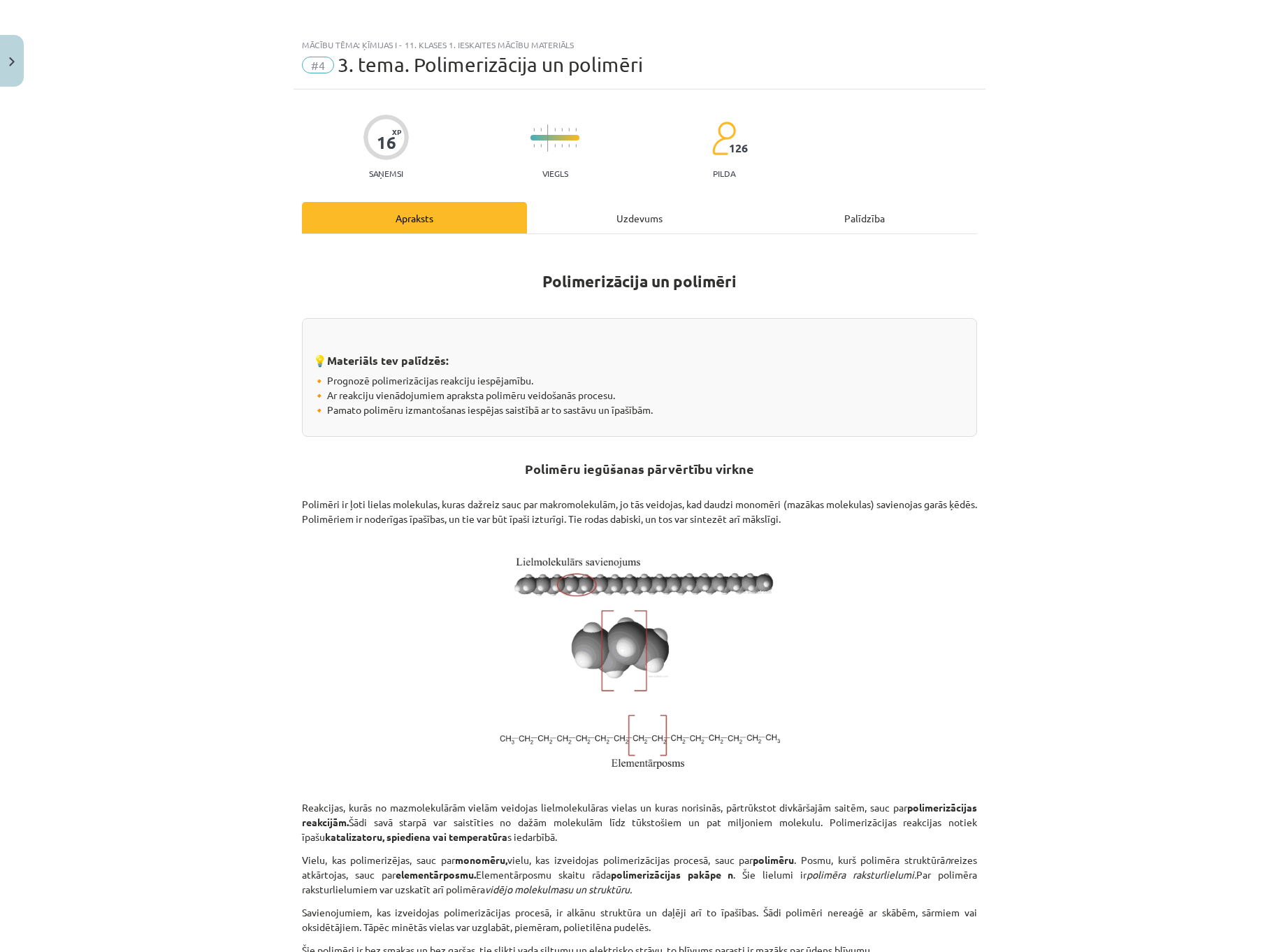
scroll to position [0, 0]
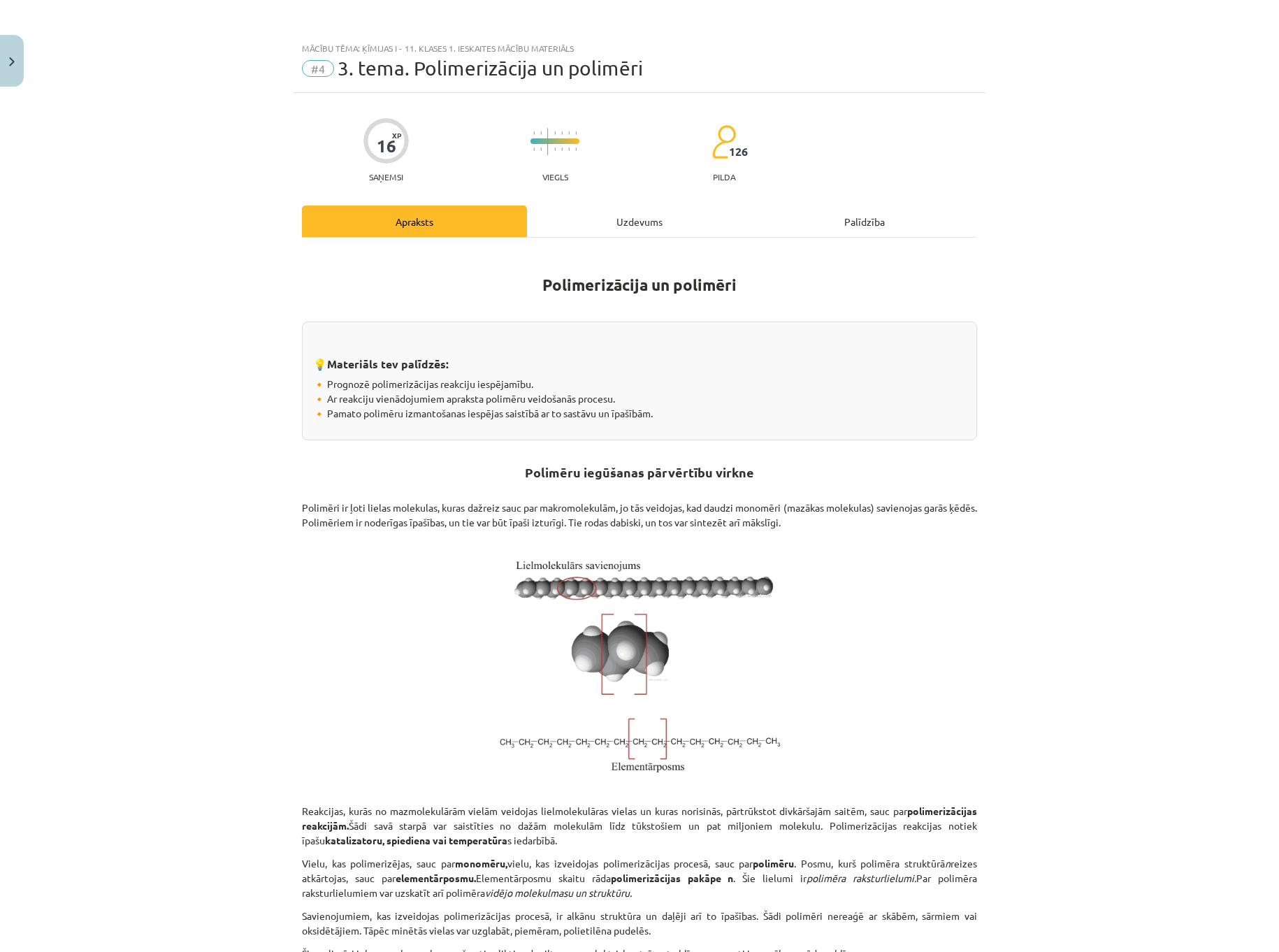
click at [607, 217] on div "Uzdevums" at bounding box center [639, 221] width 225 height 31
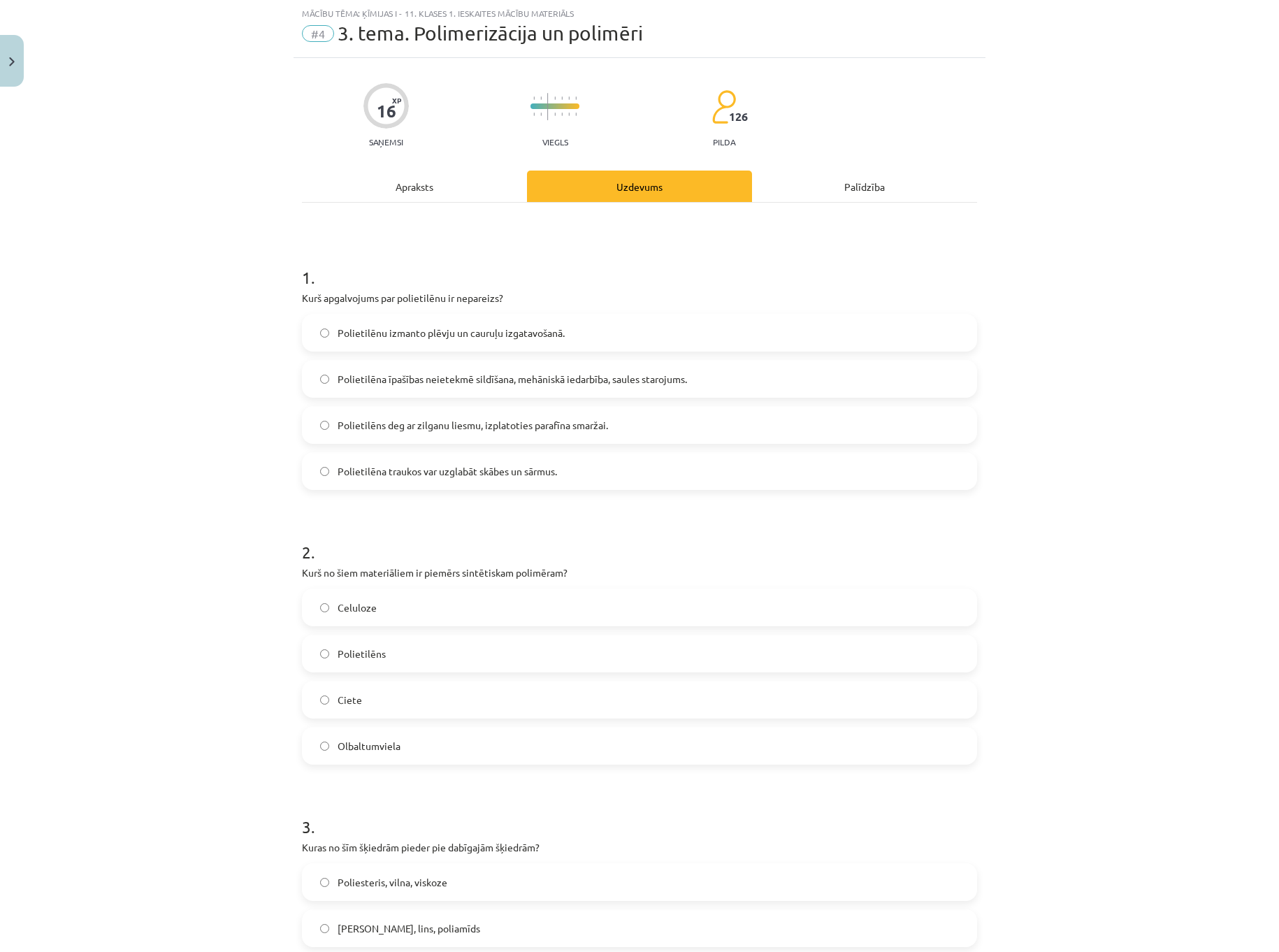
click at [461, 188] on div "Apraksts" at bounding box center [413, 186] width 225 height 31
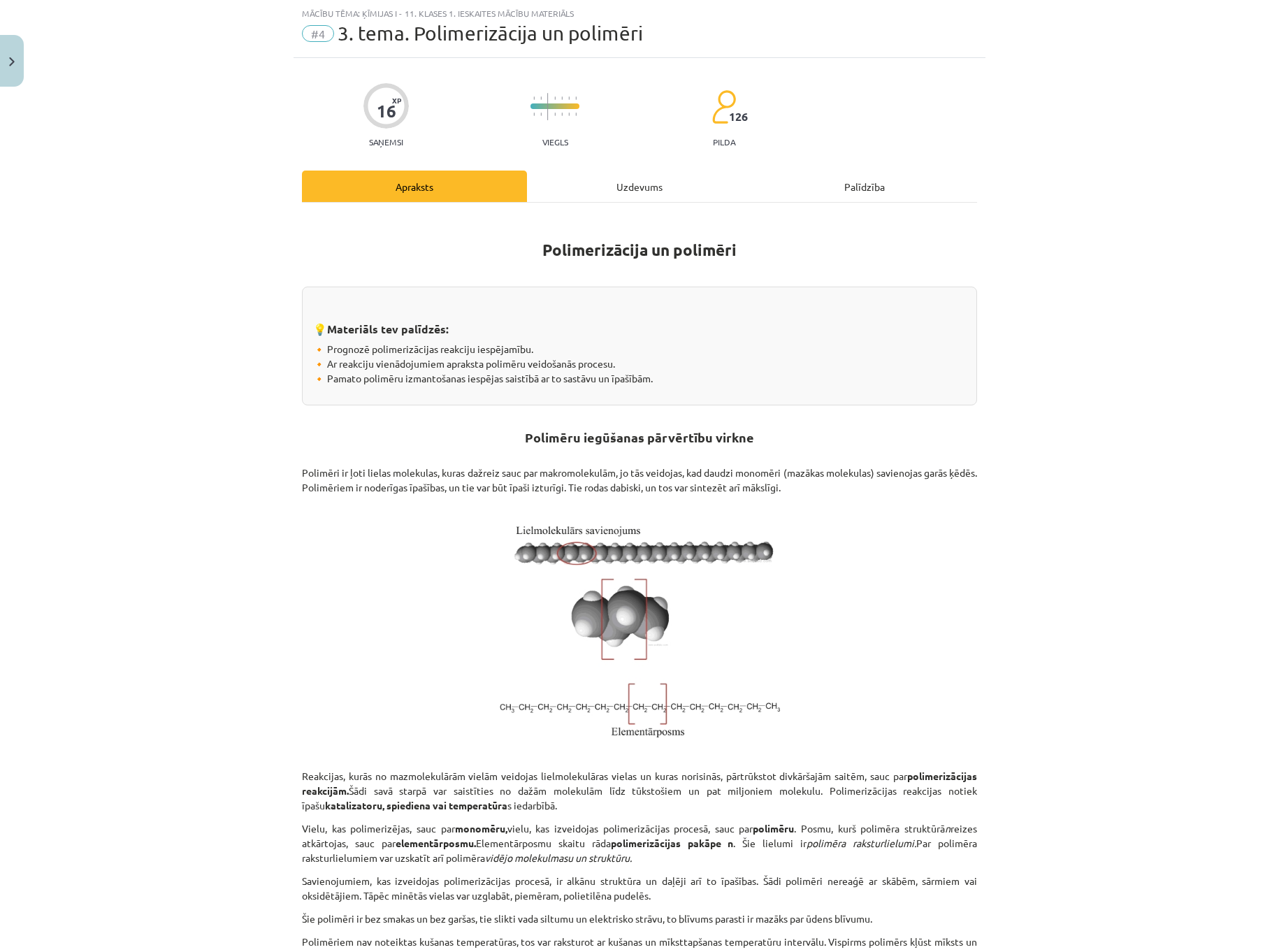
click at [577, 189] on div "Uzdevums" at bounding box center [639, 186] width 225 height 31
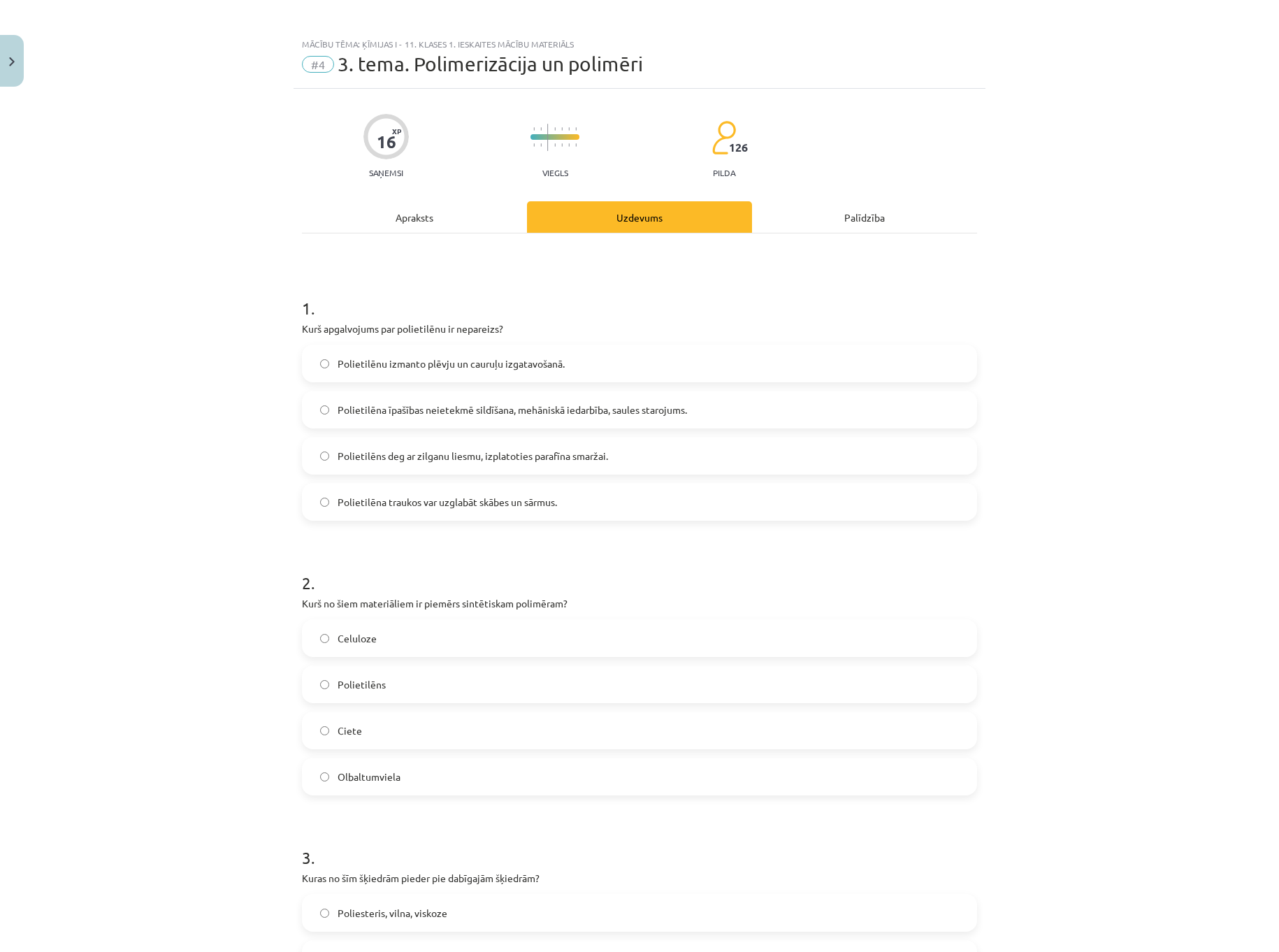
scroll to position [0, 0]
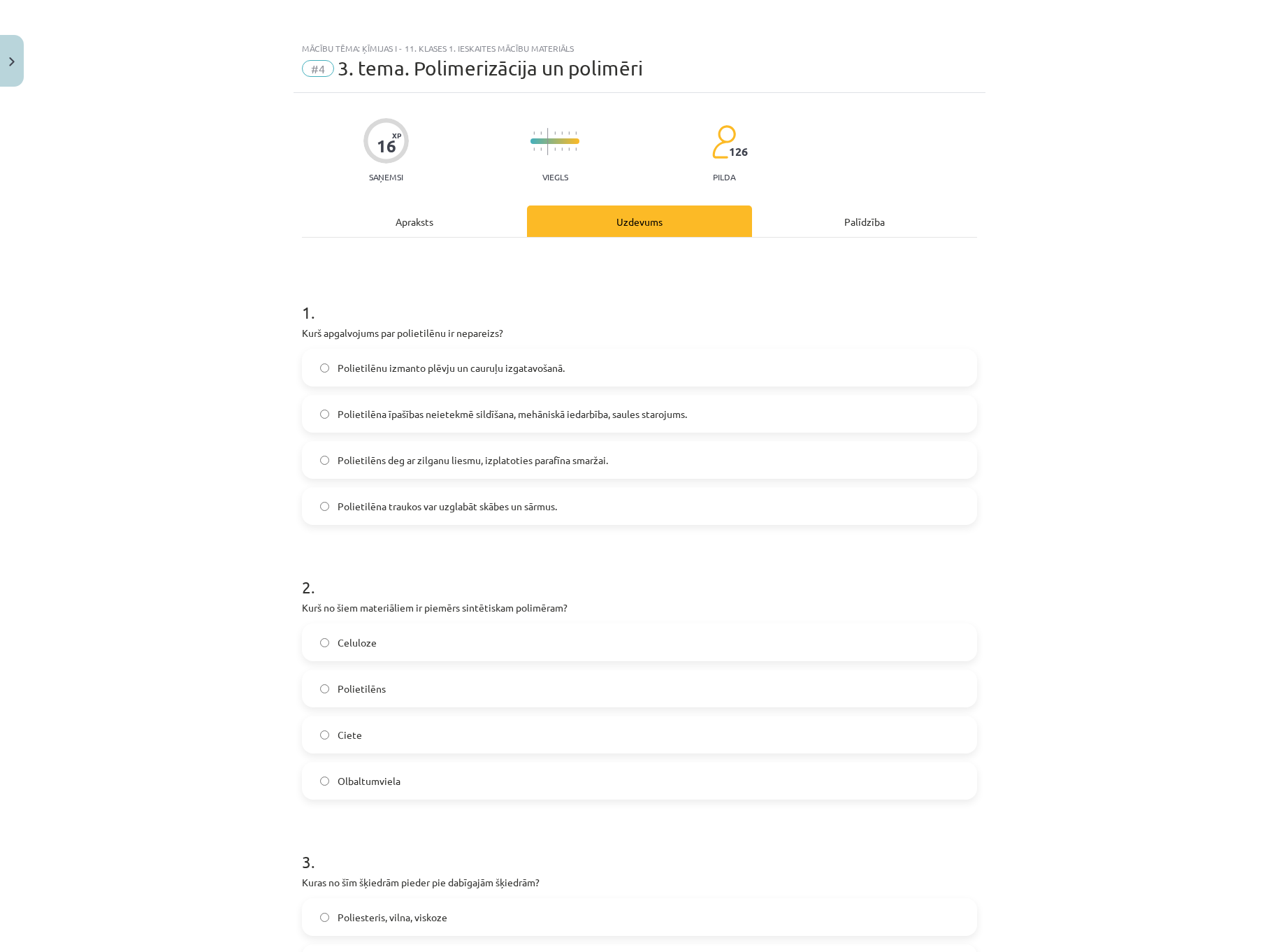
click at [570, 334] on p "Kurš apgalvojums par polietilēnu ir nepareizs?" at bounding box center [639, 333] width 675 height 14
click at [542, 403] on label "Polietilēna īpašības neietekmē sildīšana, mehāniskā iedarbība, saules starojums." at bounding box center [639, 413] width 672 height 35
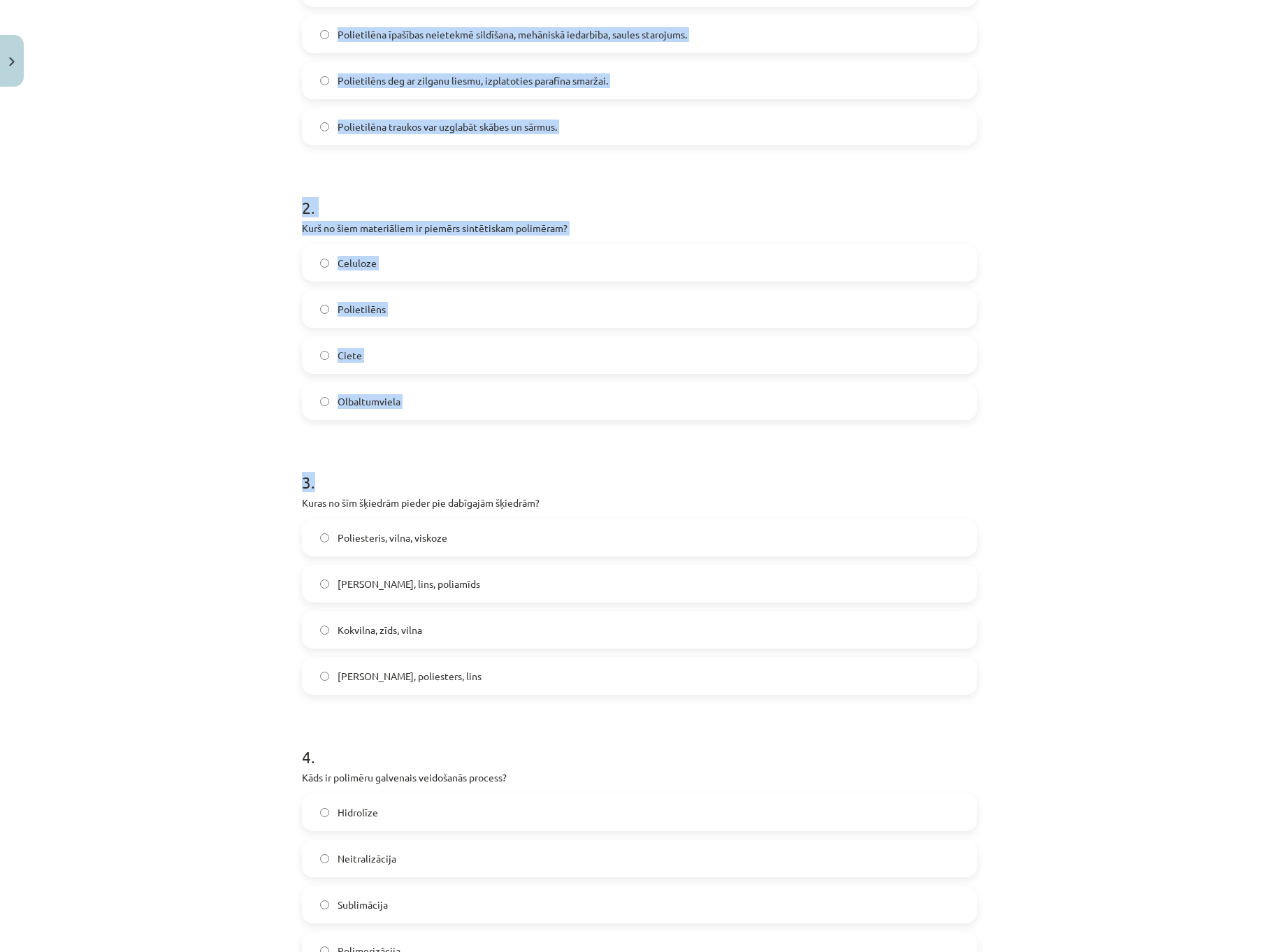
scroll to position [350, 0]
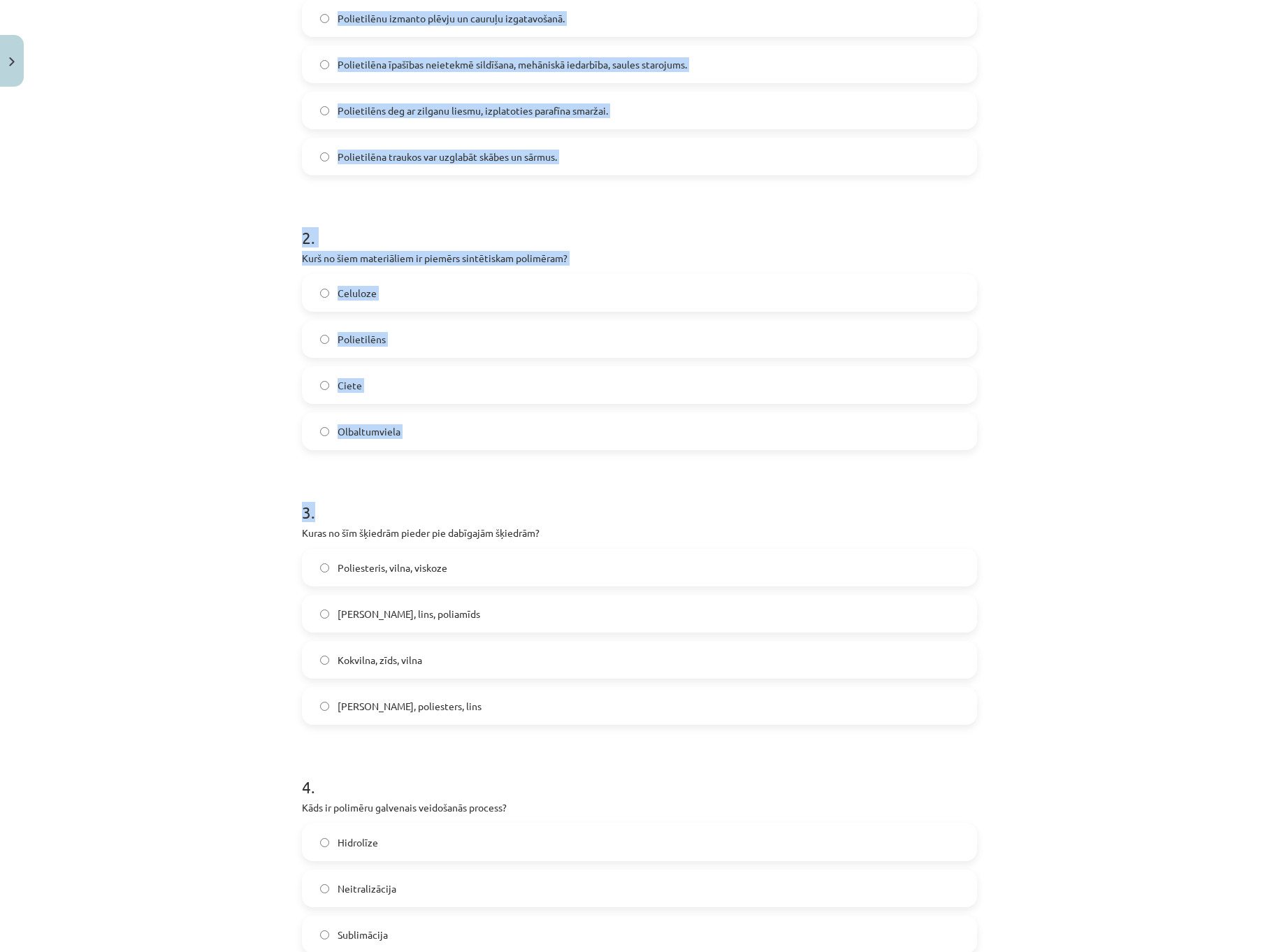
drag, startPoint x: 289, startPoint y: 305, endPoint x: 432, endPoint y: 471, distance: 219.1
click at [467, 487] on h1 "3 ." at bounding box center [639, 500] width 675 height 44
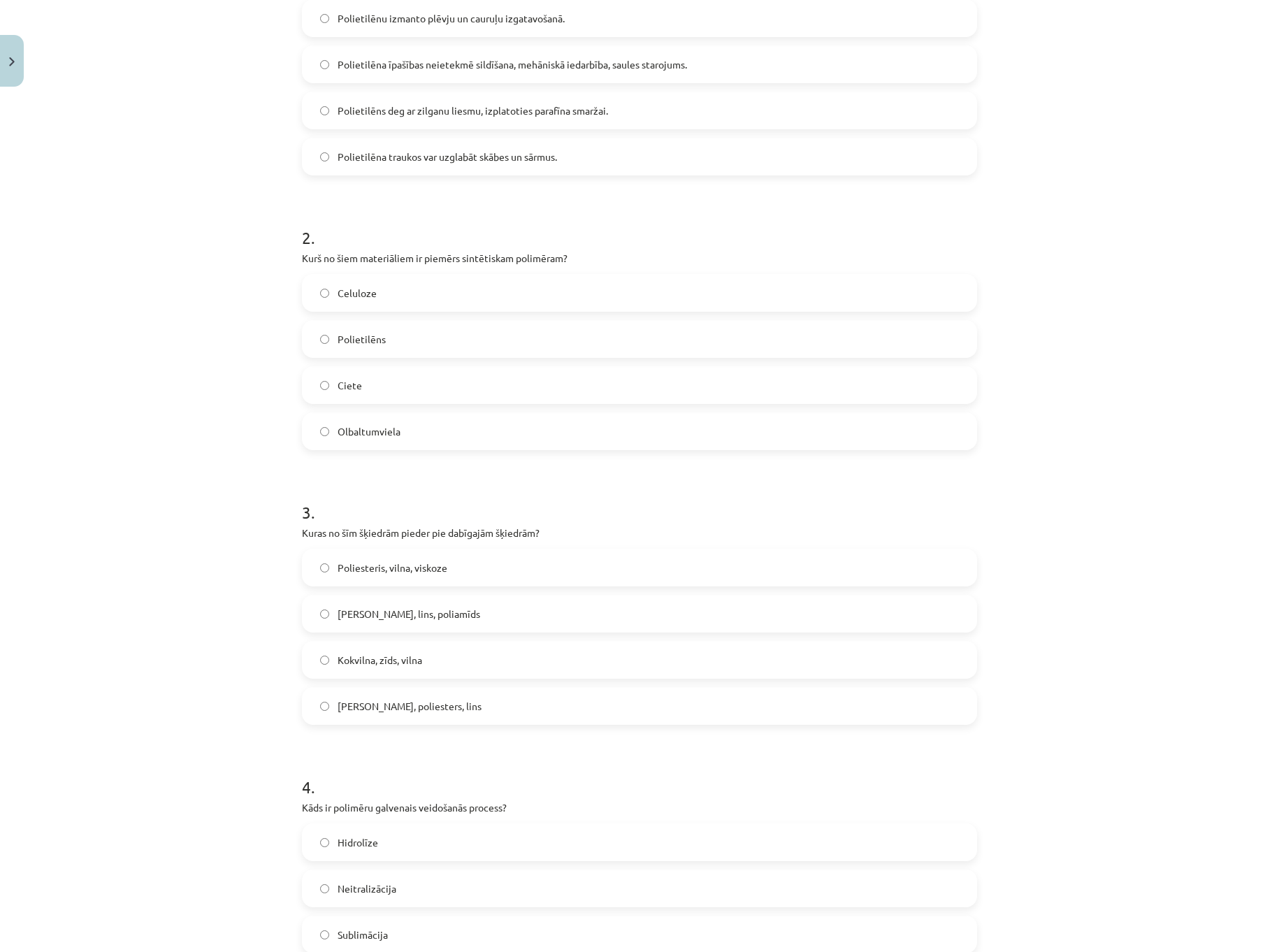
click at [435, 289] on label "Celuloze" at bounding box center [639, 292] width 672 height 35
click at [419, 695] on label "[PERSON_NAME], poliesters, lins" at bounding box center [639, 705] width 672 height 35
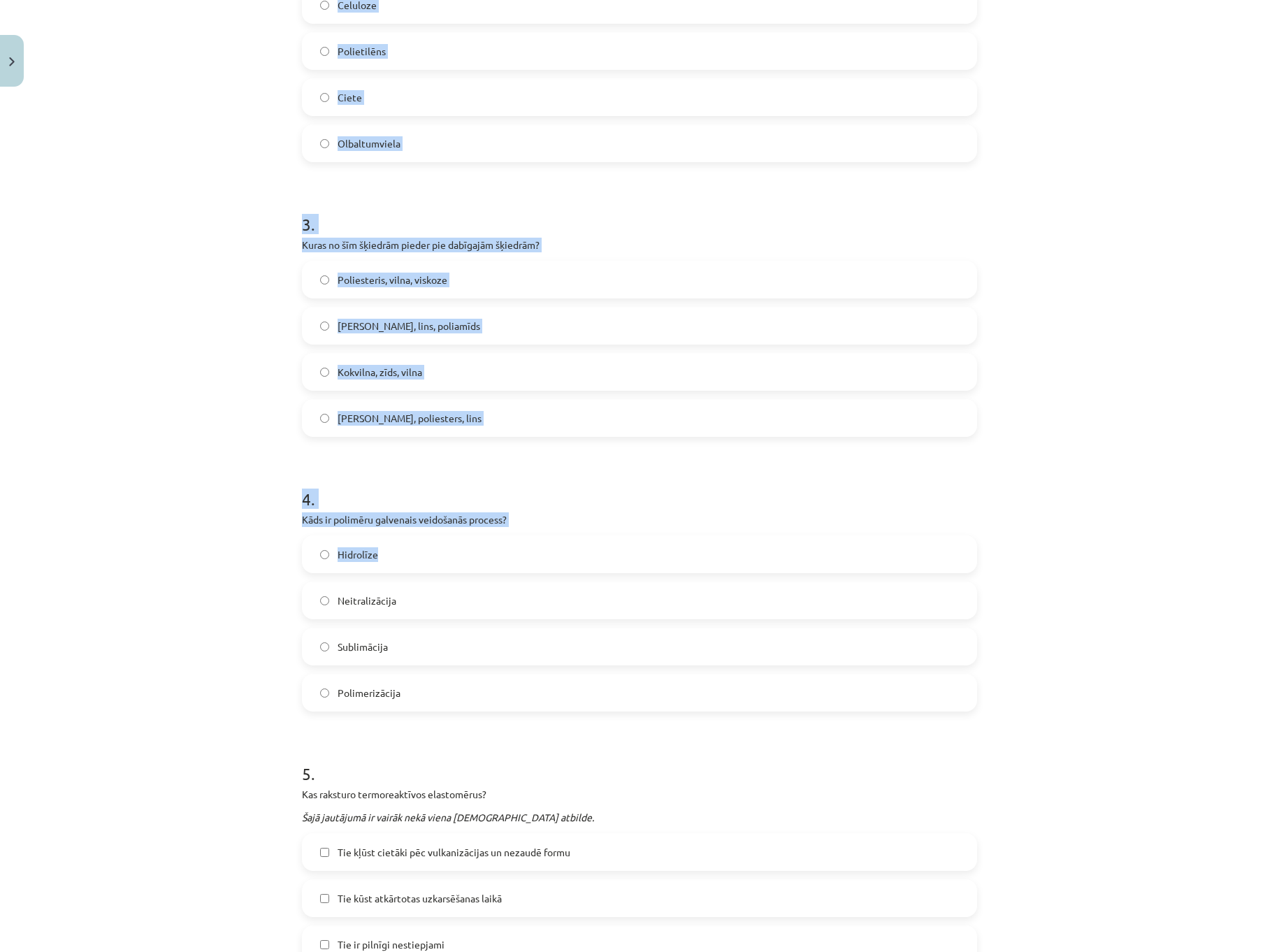
scroll to position [699, 0]
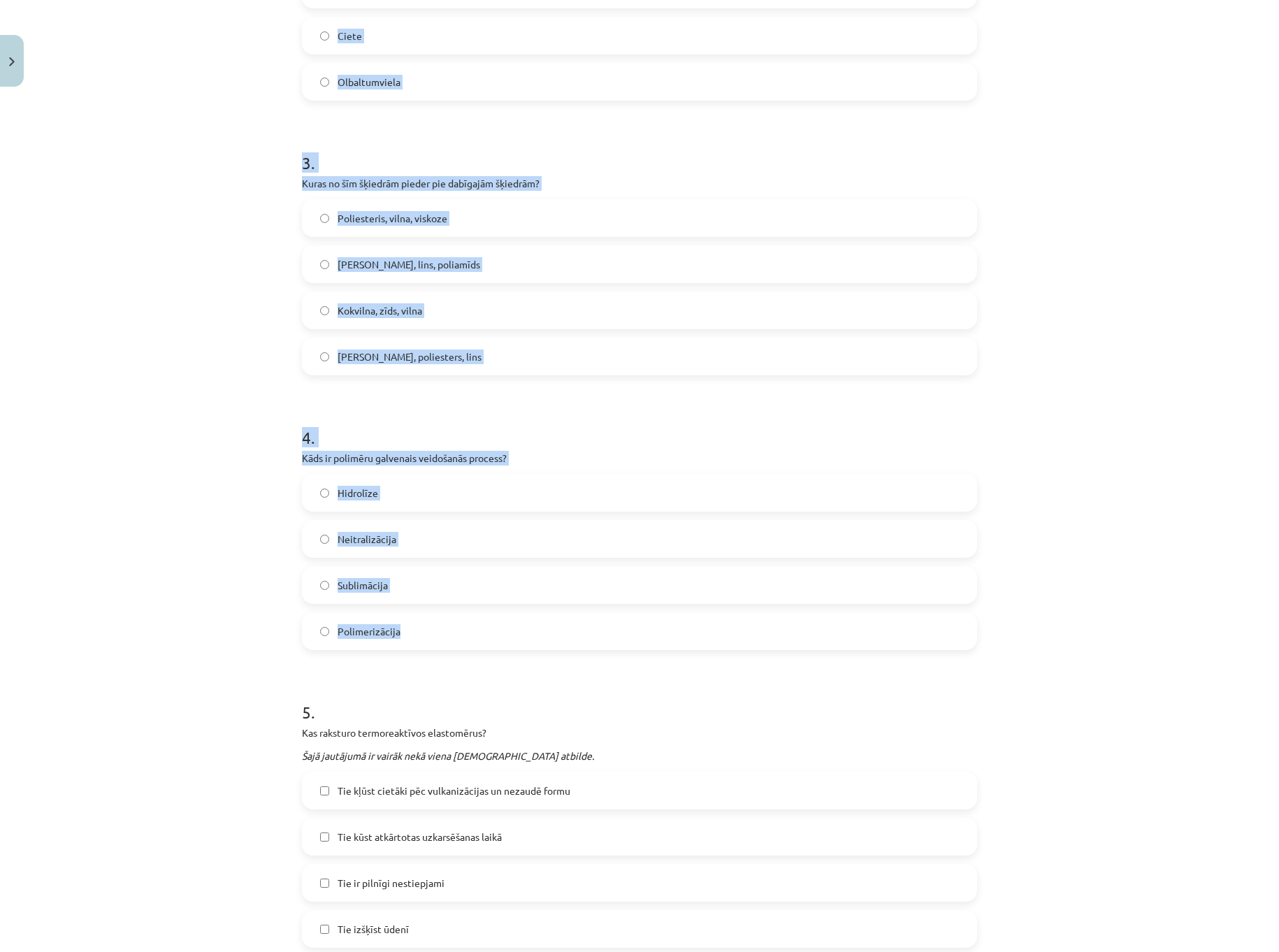
drag, startPoint x: 291, startPoint y: 315, endPoint x: 562, endPoint y: 619, distance: 407.3
click at [562, 619] on div "16 XP Saņemsi Viegls 126 pilda Apraksts Uzdevums Palīdzība 1 . Kurš apgalvojums…" at bounding box center [640, 647] width 692 height 2505
copy form "1 . Kurš apgalvojums par polietilēnu ir nepareizs? Polietilēnu izmanto plēvju u…"
click at [473, 631] on label "Polimerizācija" at bounding box center [639, 631] width 672 height 35
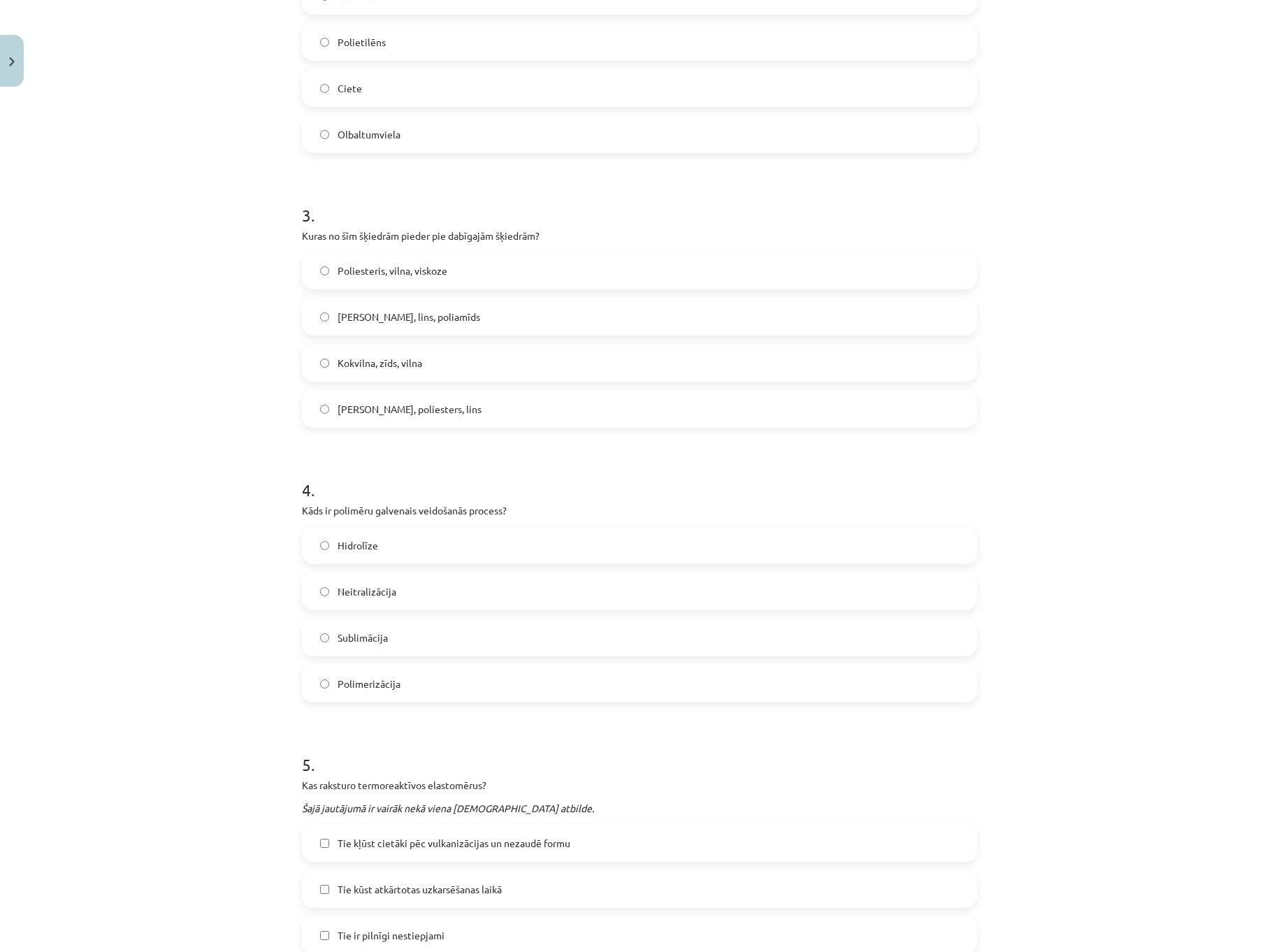
scroll to position [419, 0]
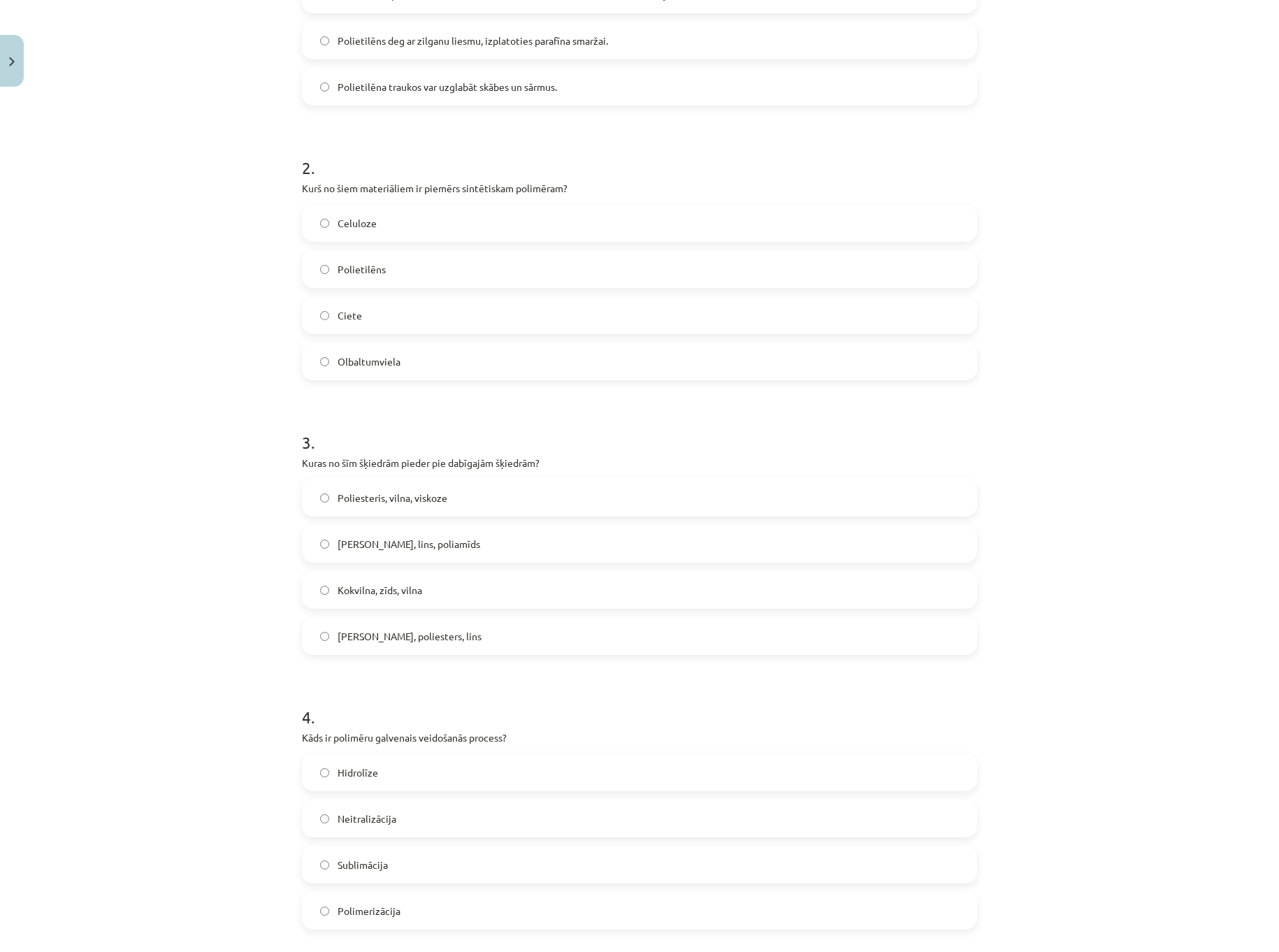
click at [439, 585] on label "Kokvilna, zīds, vilna" at bounding box center [639, 590] width 672 height 35
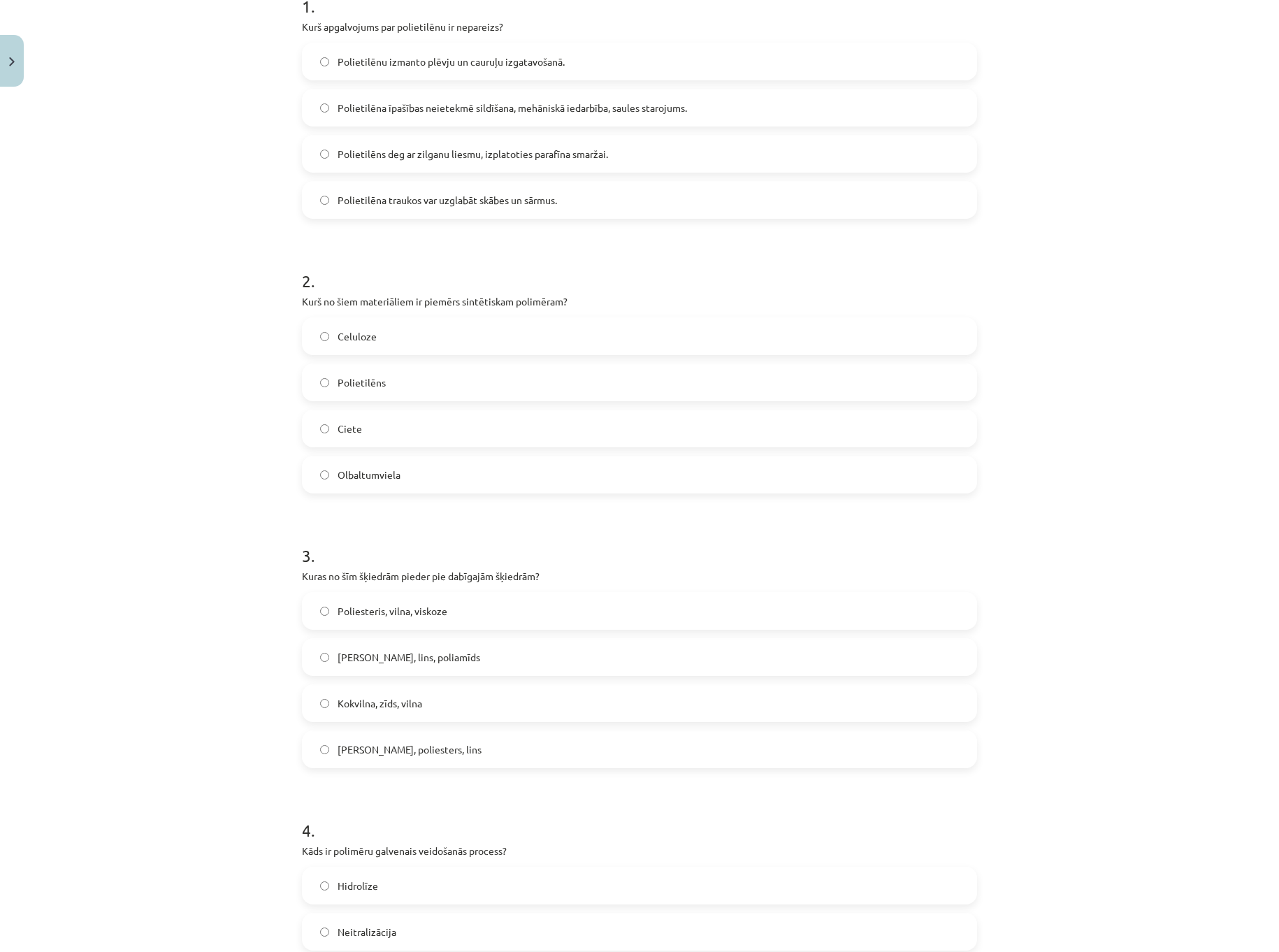
scroll to position [280, 0]
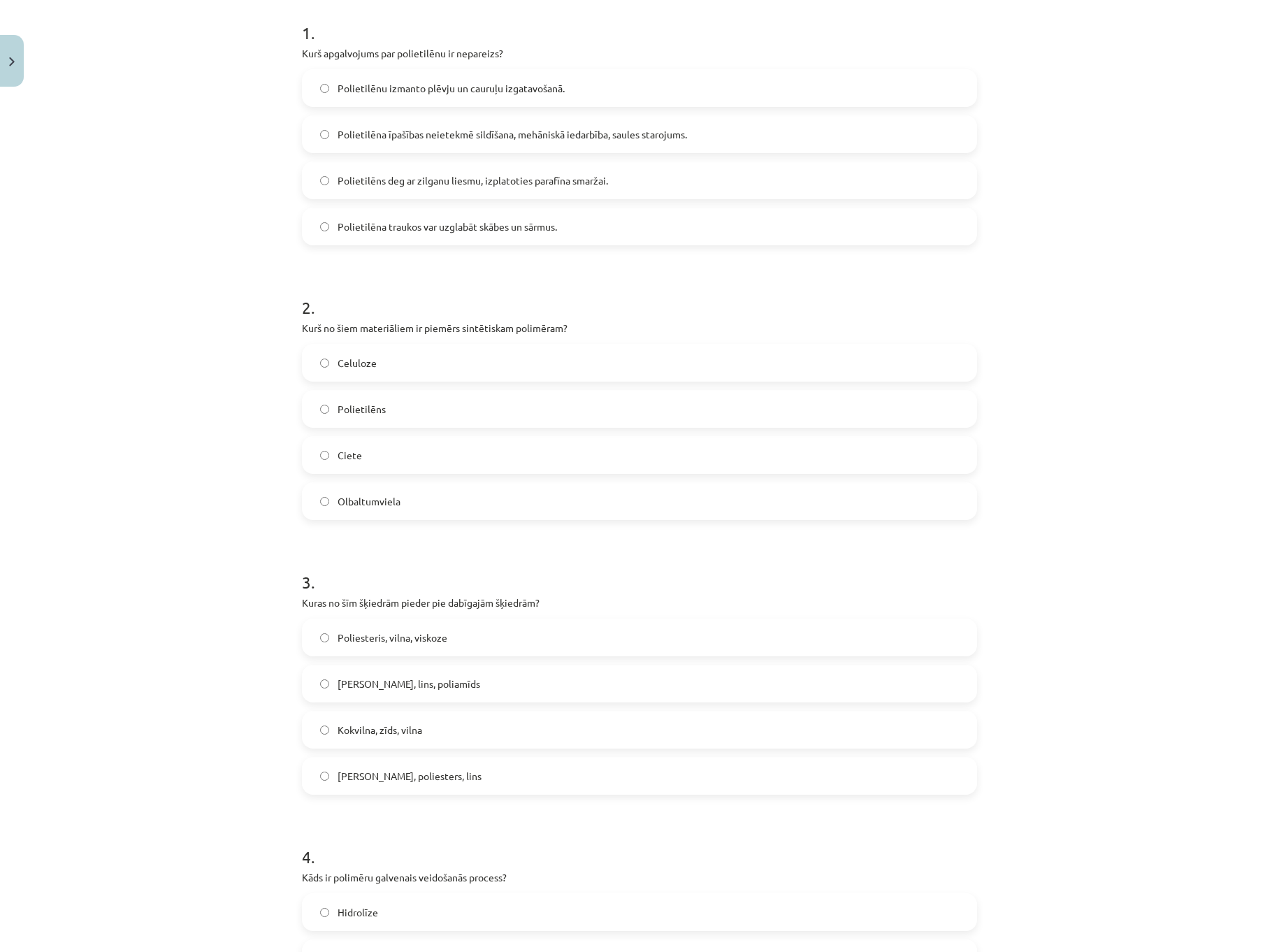
click at [404, 408] on label "Polietilēns" at bounding box center [639, 409] width 672 height 35
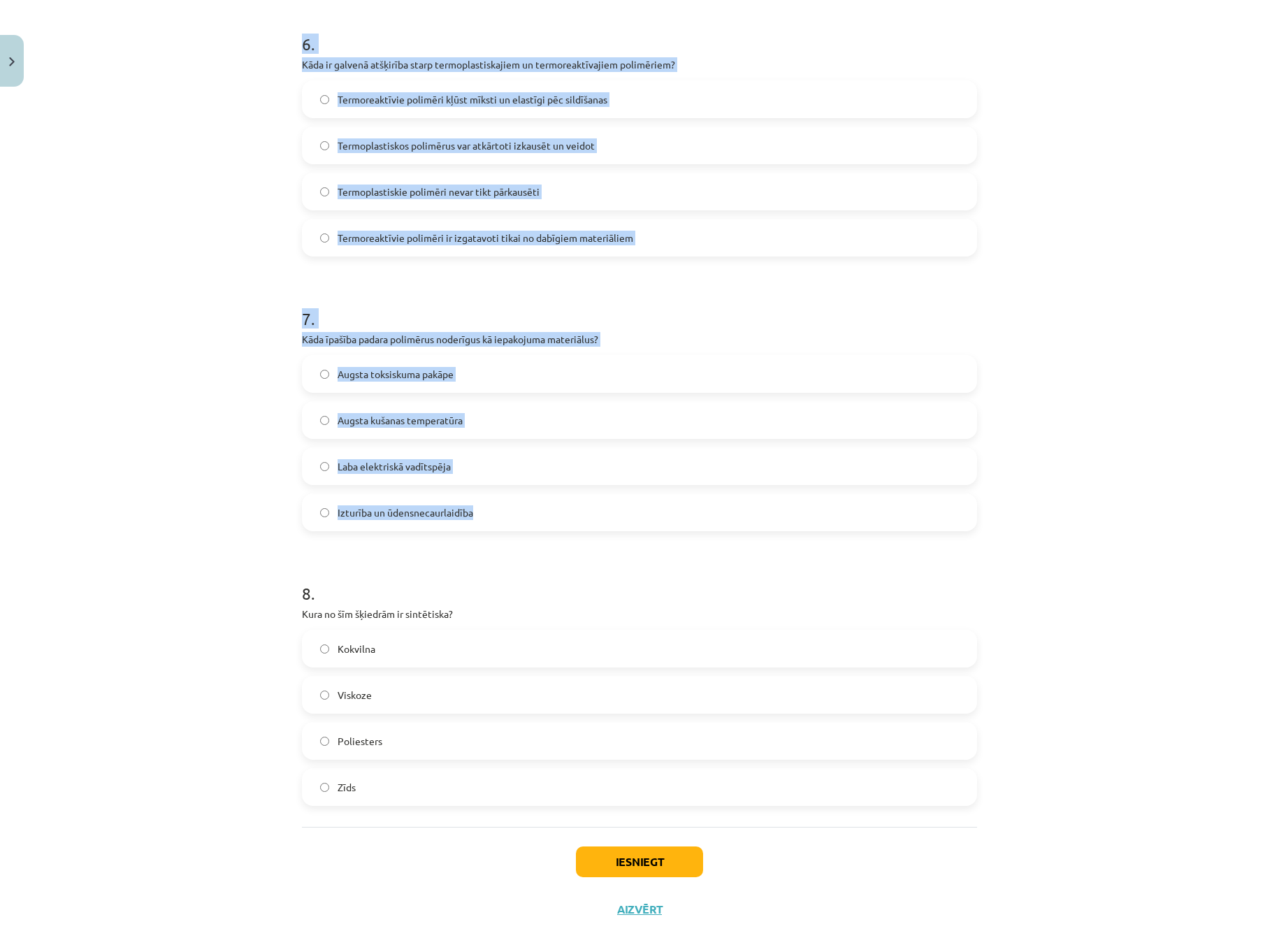
scroll to position [1681, 0]
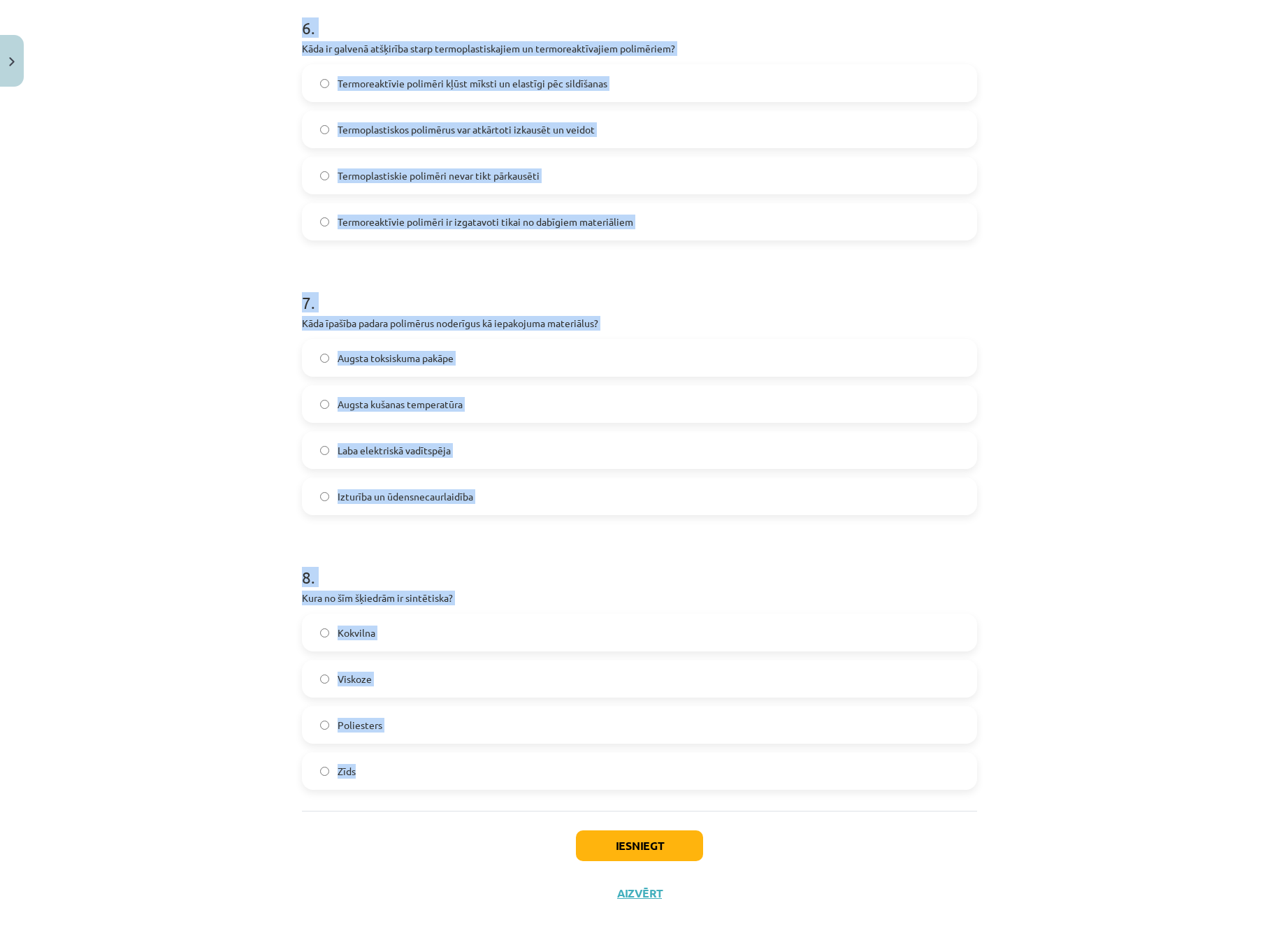
drag, startPoint x: 282, startPoint y: 282, endPoint x: 562, endPoint y: 774, distance: 566.1
click at [562, 774] on div "Mācību tēma: Ķīmijas i - 11. klases 1. ieskaites mācību materiāls #4 3. tema. P…" at bounding box center [639, 476] width 1279 height 952
copy form "5 . Kas raksturo termoreaktīvos elastomērus? Šajā jautājumā ir vairāk nekā vien…"
click at [119, 757] on div "Mācību tēma: Ķīmijas i - 11. klases 1. ieskaites mācību materiāls #4 3. tema. P…" at bounding box center [639, 476] width 1279 height 952
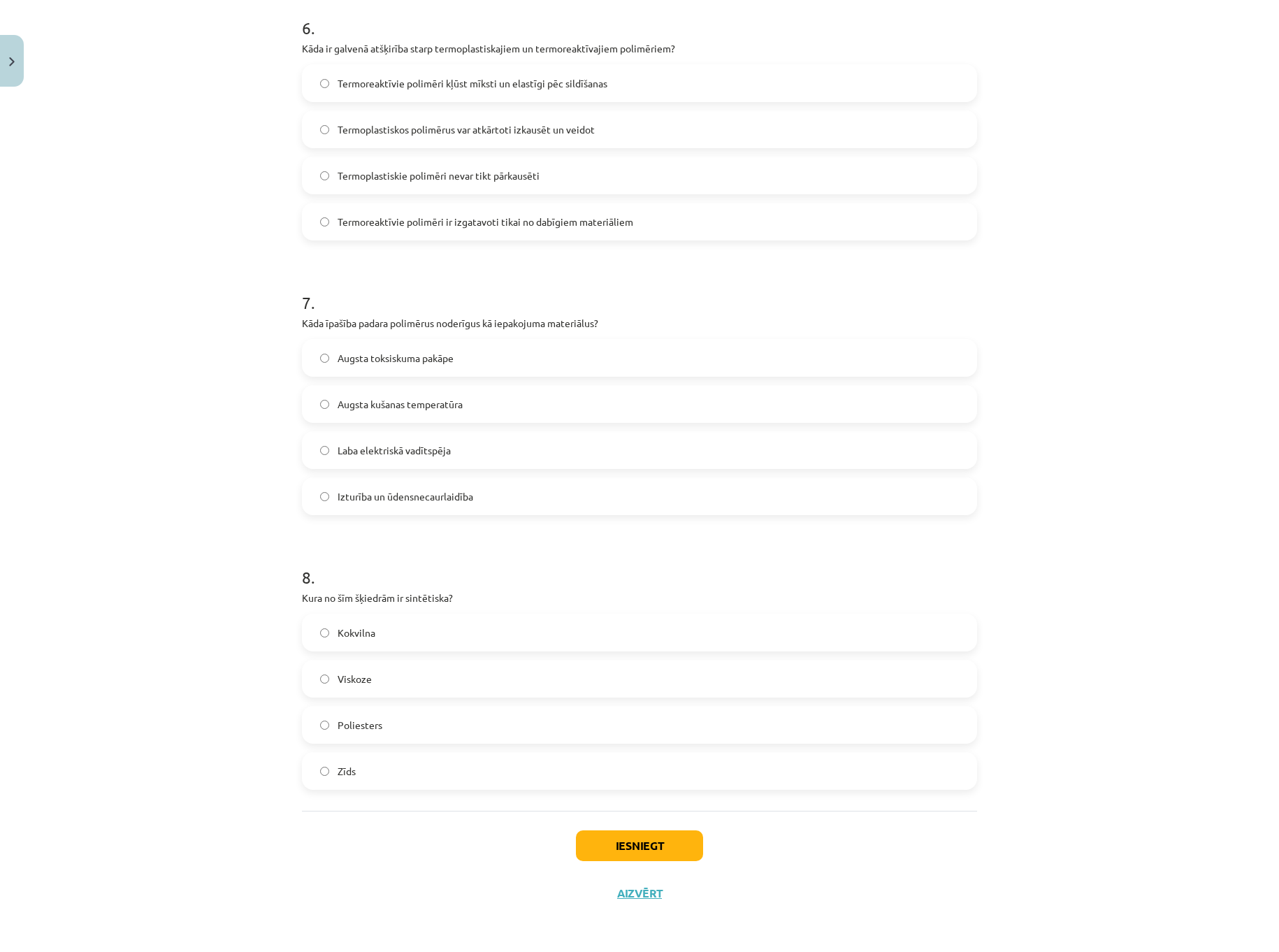
click at [377, 717] on label "Poliesters" at bounding box center [639, 724] width 672 height 35
click at [370, 674] on label "Viskoze" at bounding box center [639, 678] width 672 height 35
click at [366, 724] on span "Poliesters" at bounding box center [359, 724] width 45 height 14
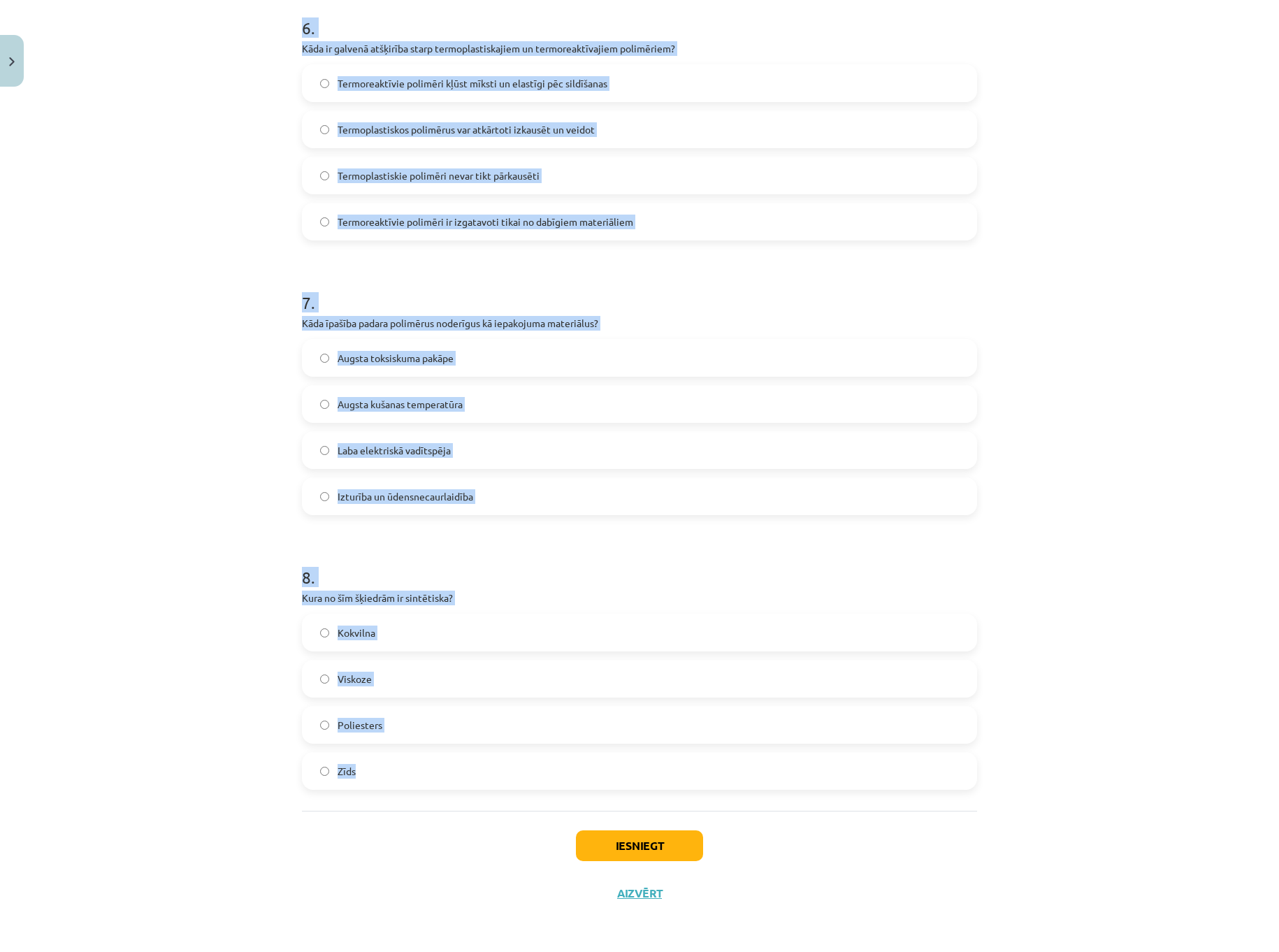
drag, startPoint x: 289, startPoint y: 278, endPoint x: 716, endPoint y: 775, distance: 655.2
copy form "5 . Kas raksturo termoreaktīvos elastomērus? Šajā jautājumā ir vairāk nekā vien…"
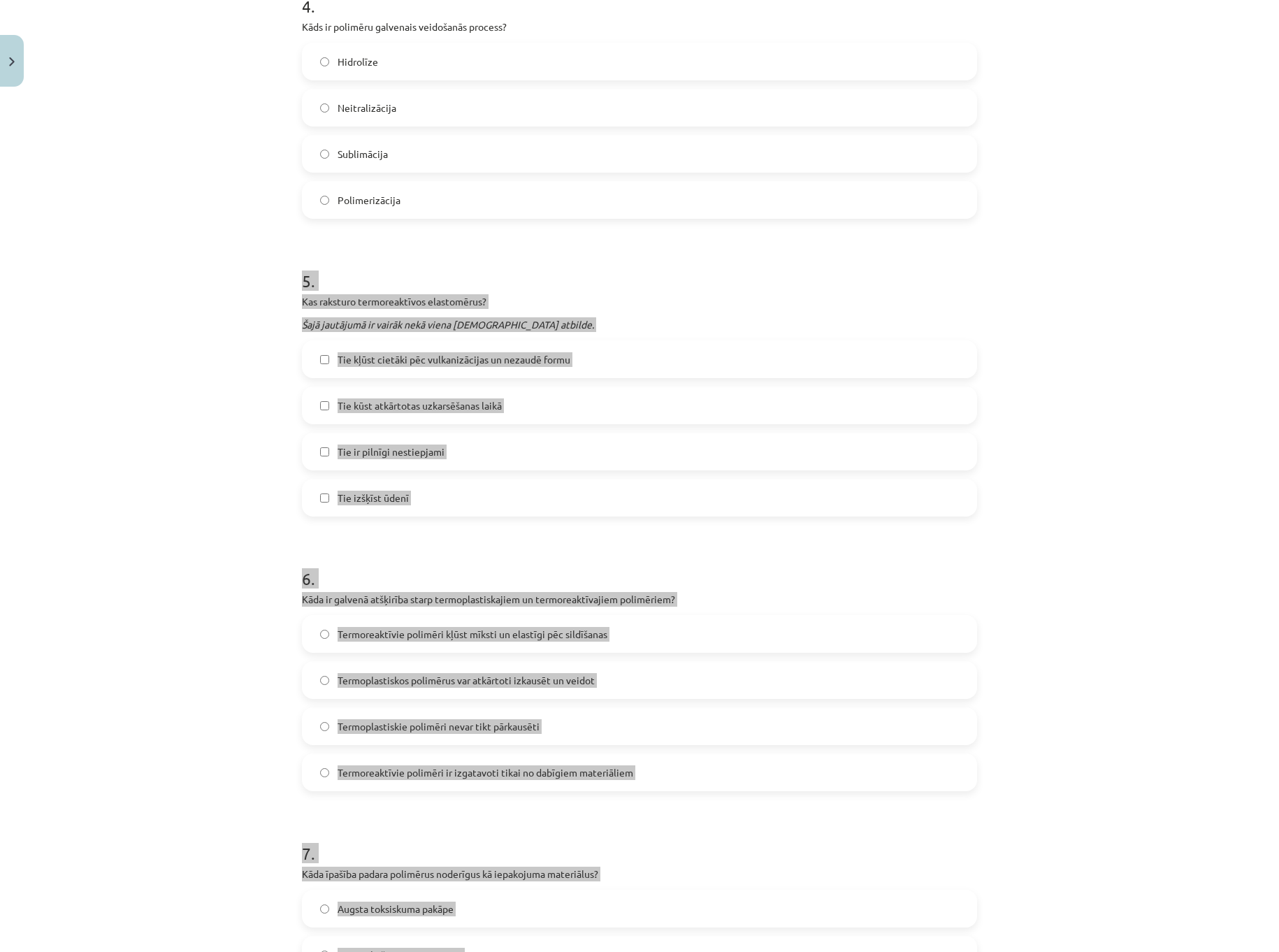
scroll to position [1122, 0]
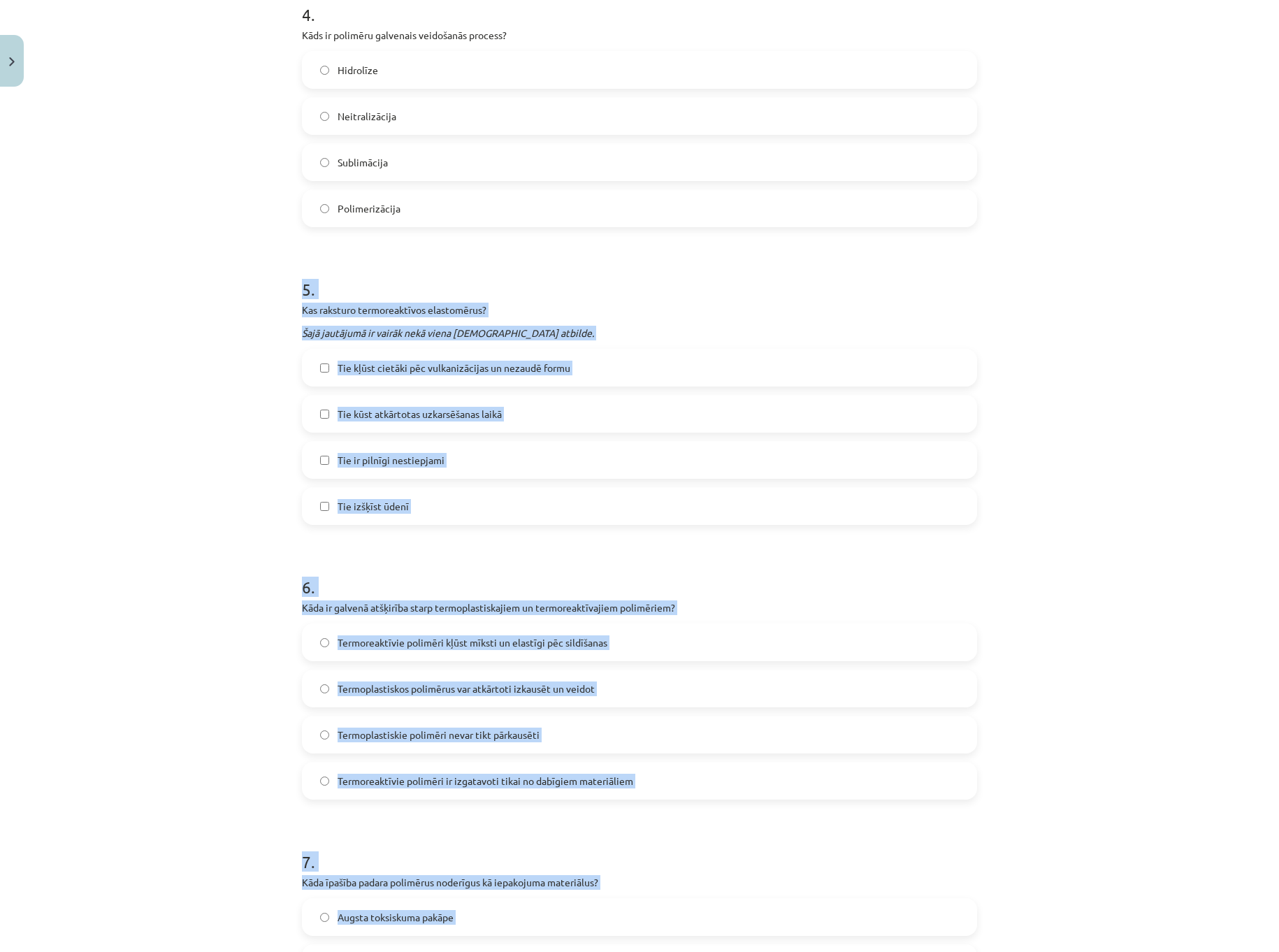
click at [453, 381] on label "Tie kļūst cietāki pēc vulkanizācijas un nezaudē formu" at bounding box center [639, 367] width 672 height 35
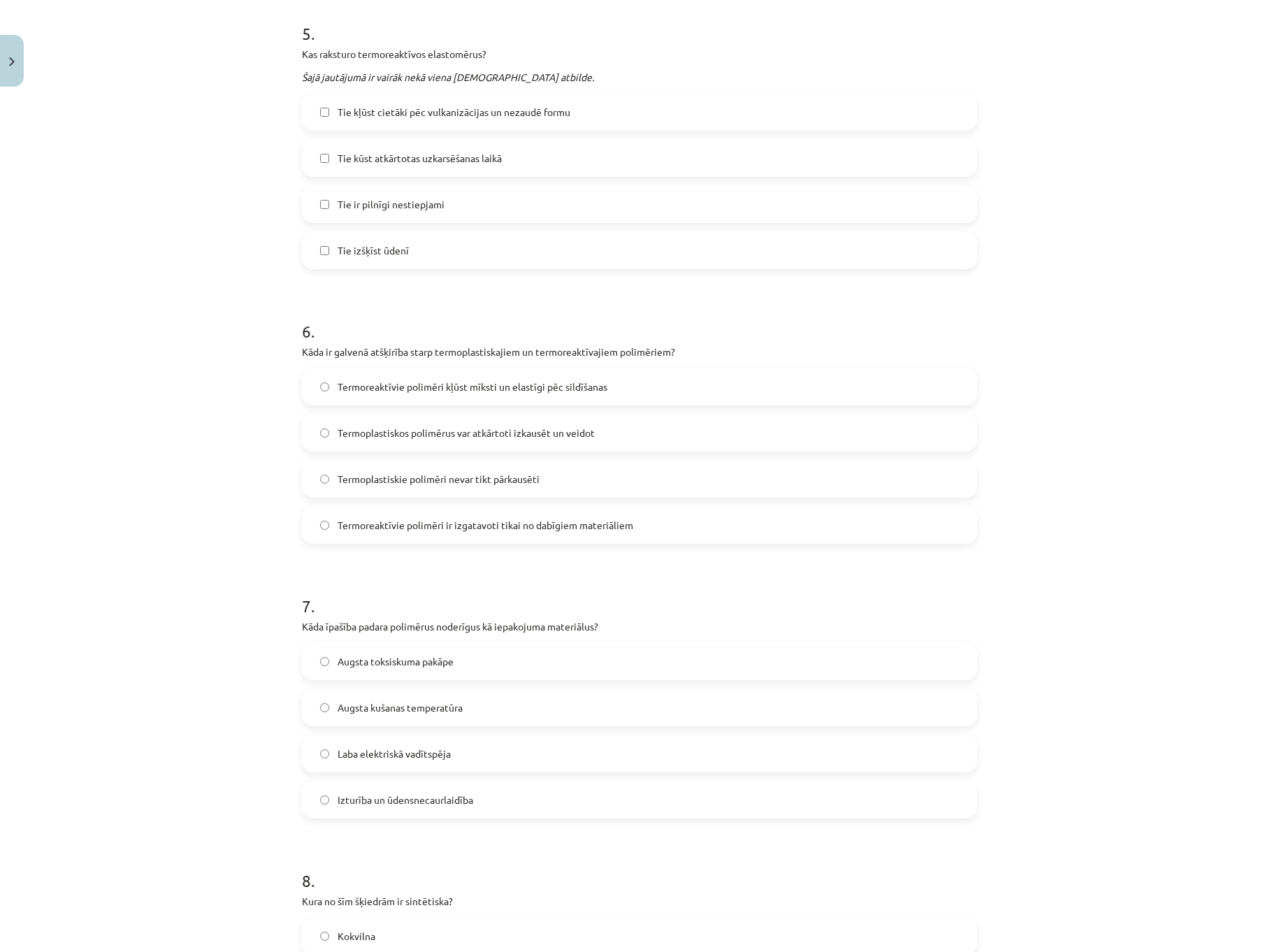
scroll to position [1401, 0]
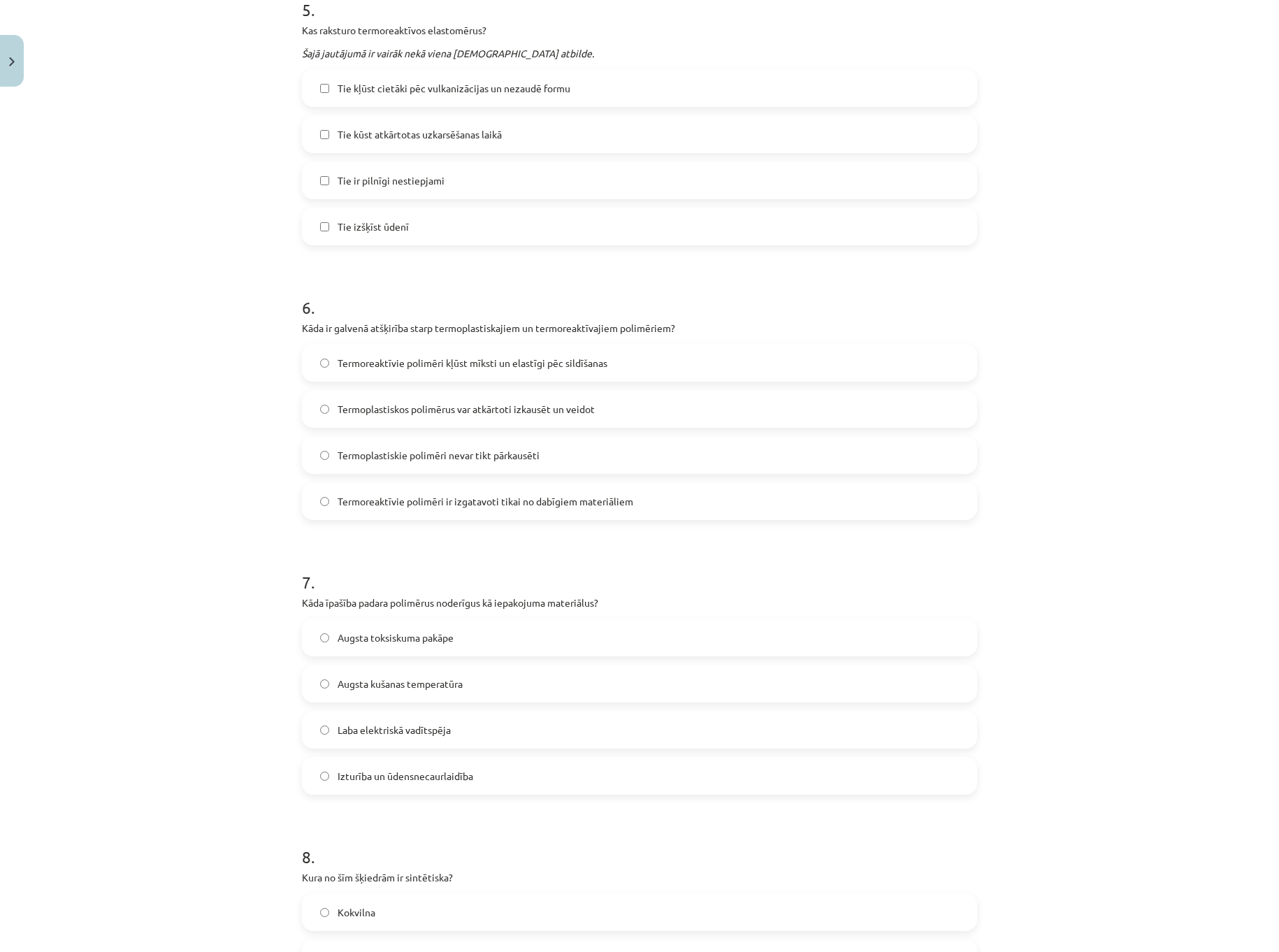
click at [595, 406] on label "Termoplastiskos polimērus var atkārtoti izkausēt un veidot" at bounding box center [639, 409] width 672 height 35
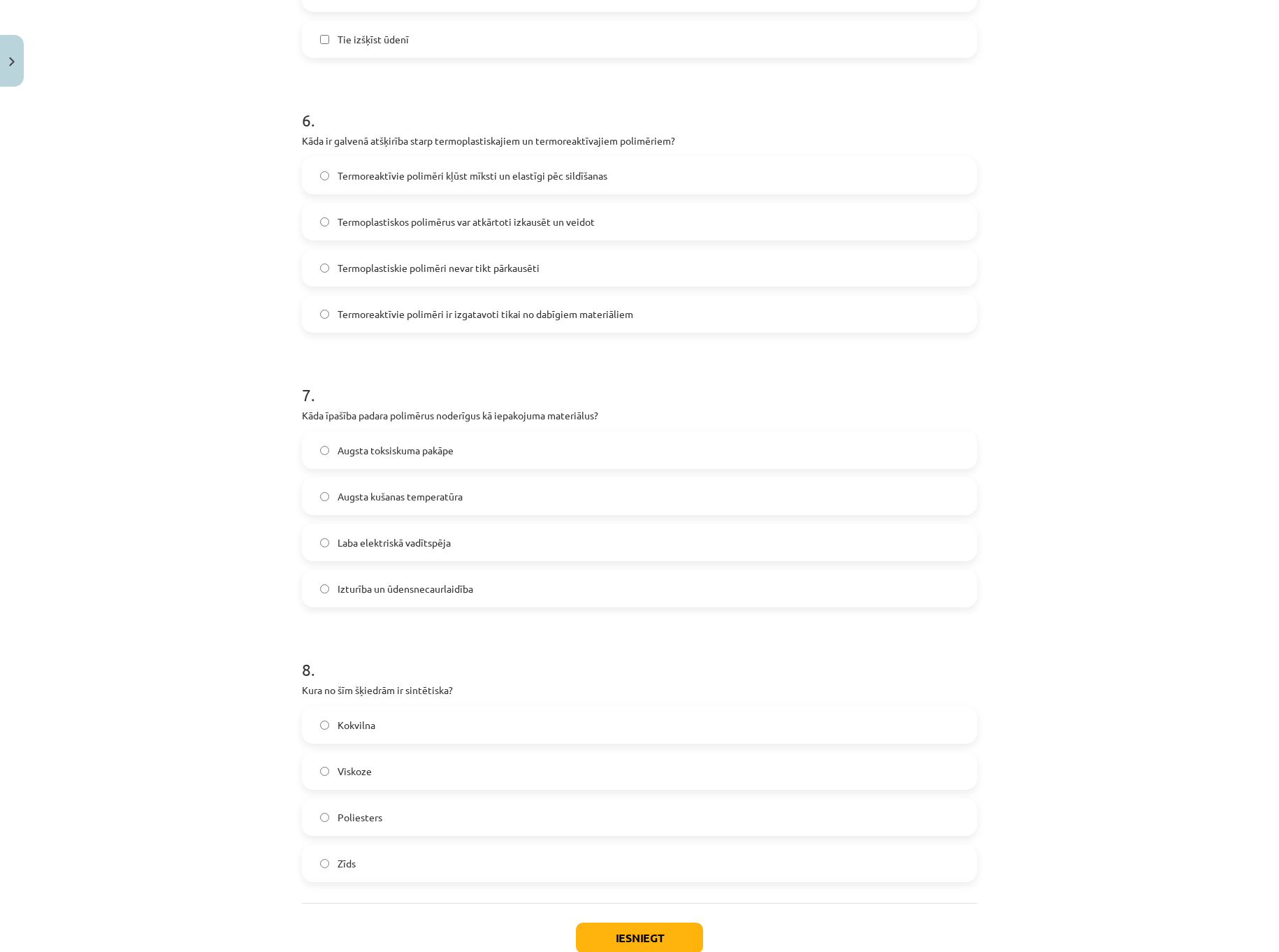
scroll to position [1611, 0]
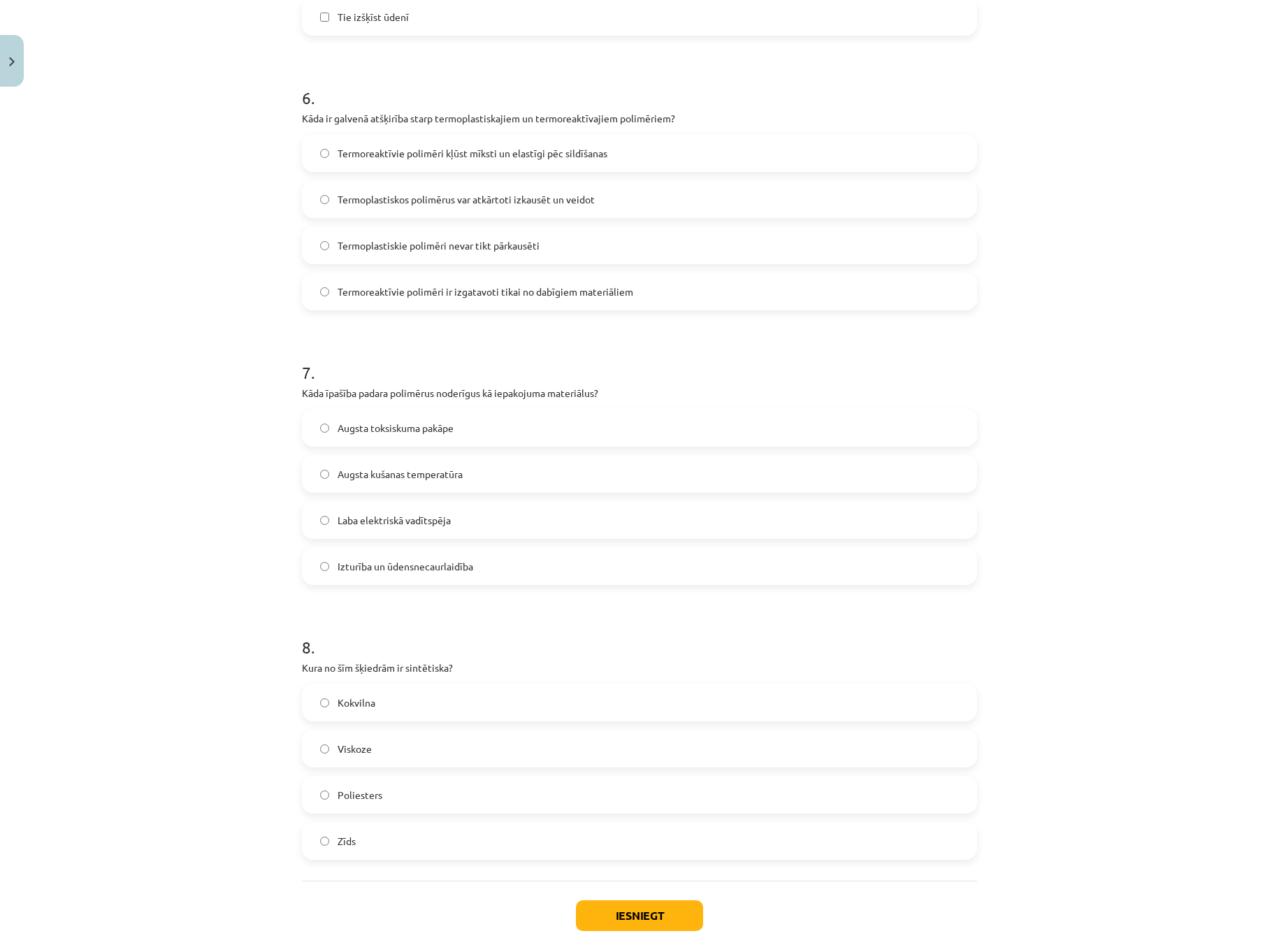
click at [486, 566] on label "Izturība un ūdensnecaurlaidība" at bounding box center [639, 566] width 672 height 35
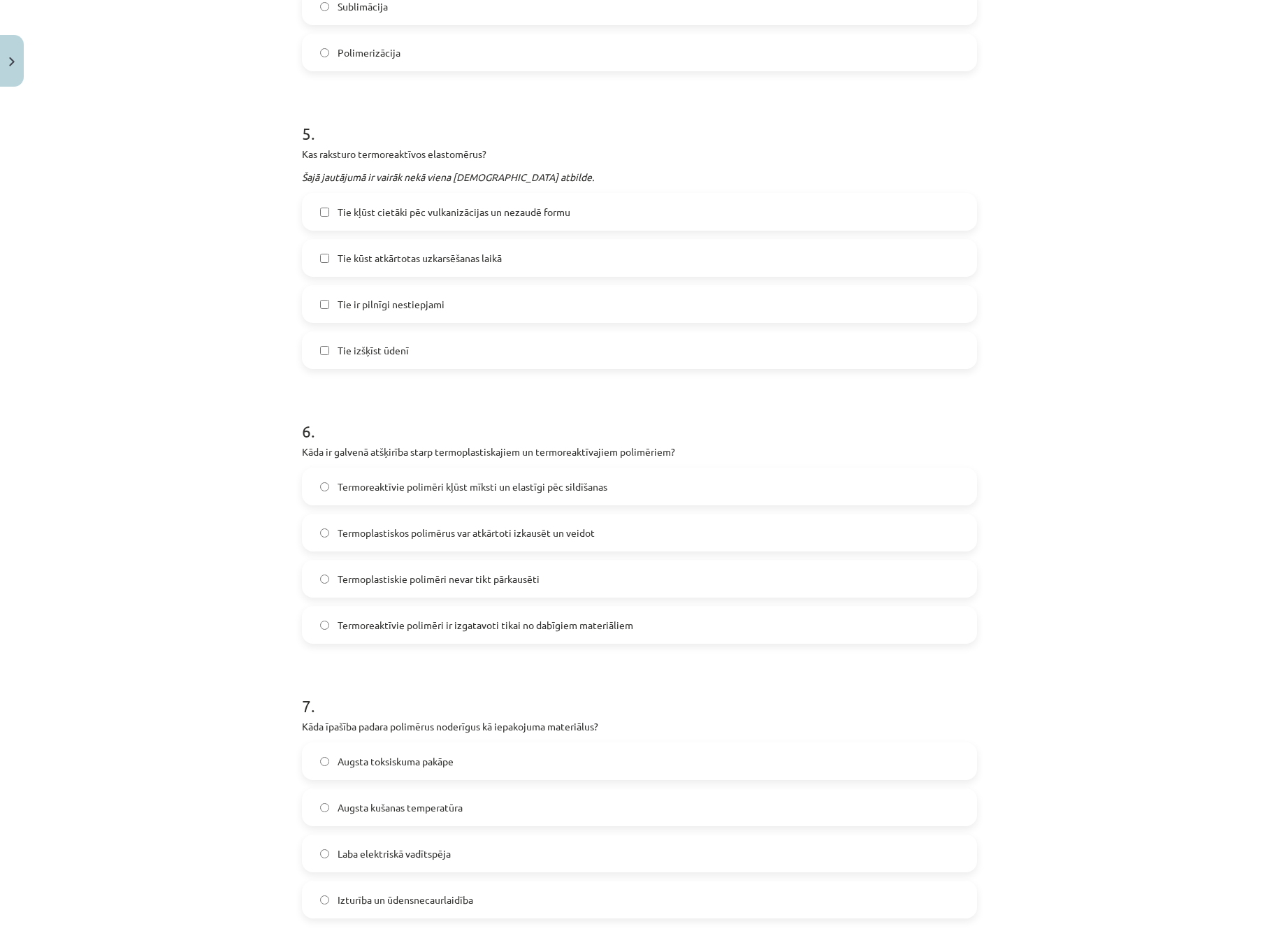
scroll to position [1052, 0]
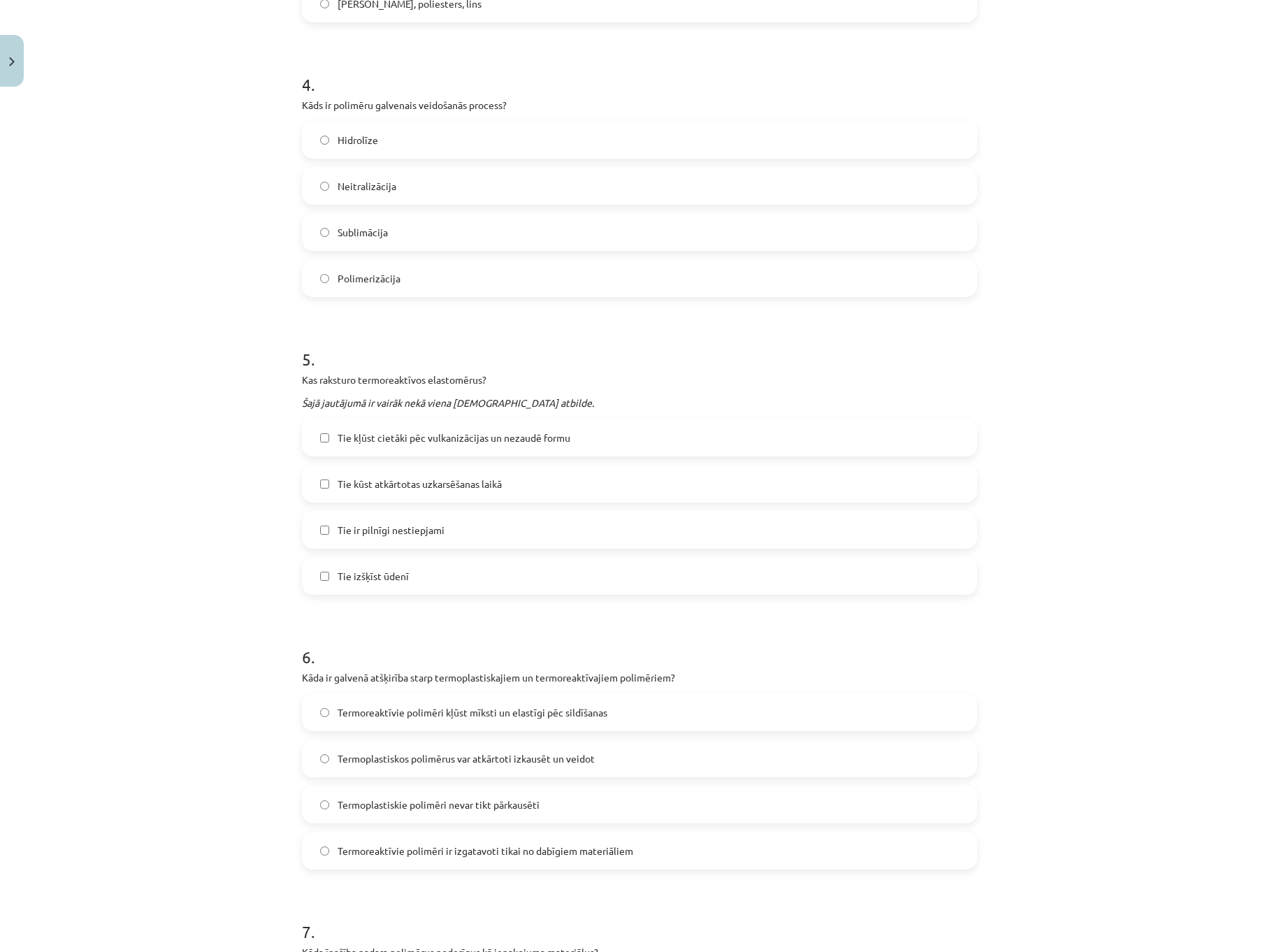
click at [393, 584] on label "Tie izšķīst ūdenī" at bounding box center [639, 576] width 672 height 35
drag, startPoint x: 353, startPoint y: 380, endPoint x: 413, endPoint y: 386, distance: 60.3
click at [413, 386] on p "Kas raksturo termoreaktīvos elastomērus?" at bounding box center [639, 379] width 675 height 14
click at [599, 377] on p "Kas raksturo termoreaktīvos elastomērus?" at bounding box center [639, 379] width 675 height 14
click at [488, 493] on label "Tie kūst atkārtotas uzkarsēšanas laikā" at bounding box center [639, 484] width 672 height 35
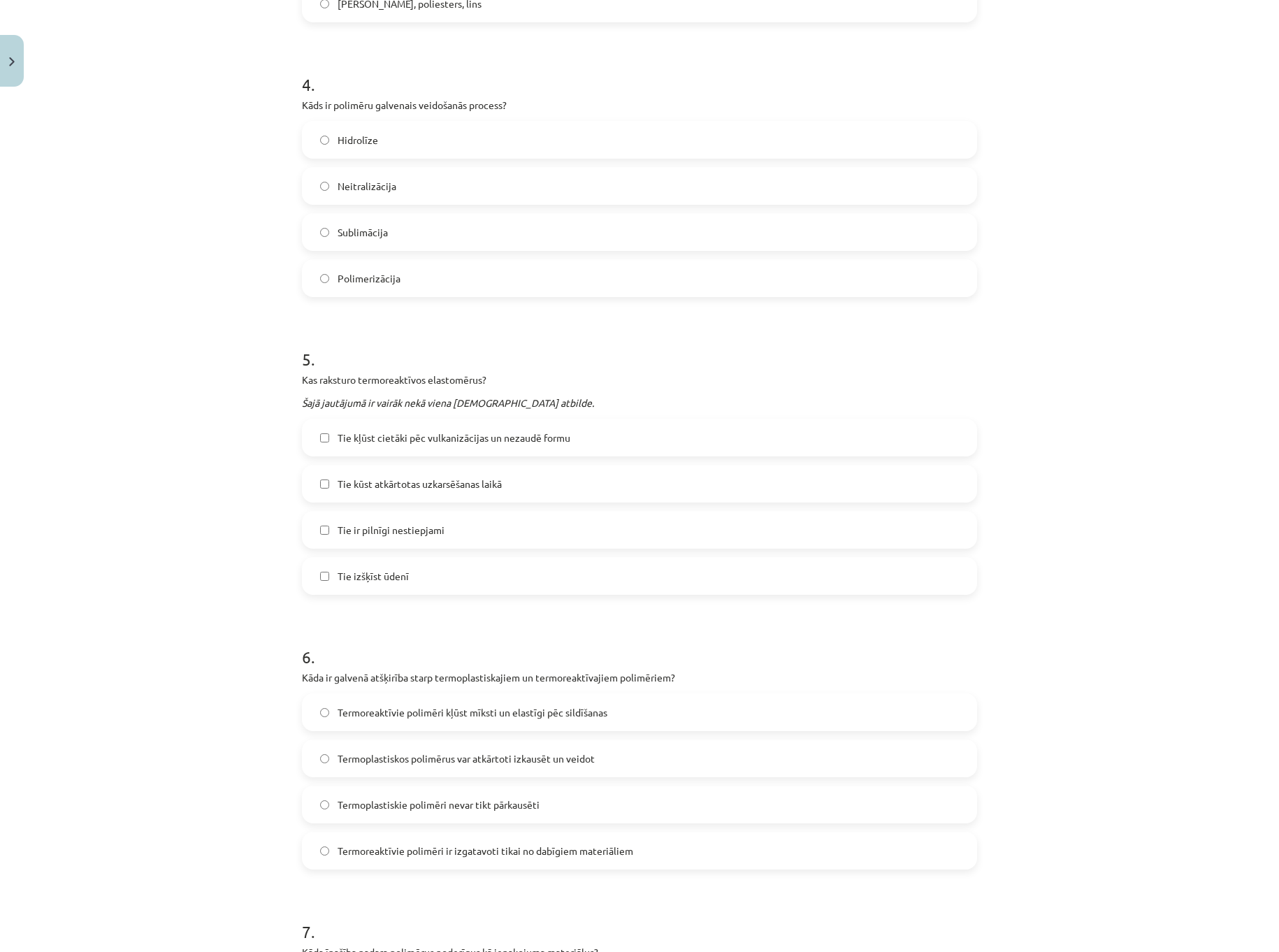
click at [375, 587] on label "Tie izšķīst ūdenī" at bounding box center [639, 576] width 672 height 35
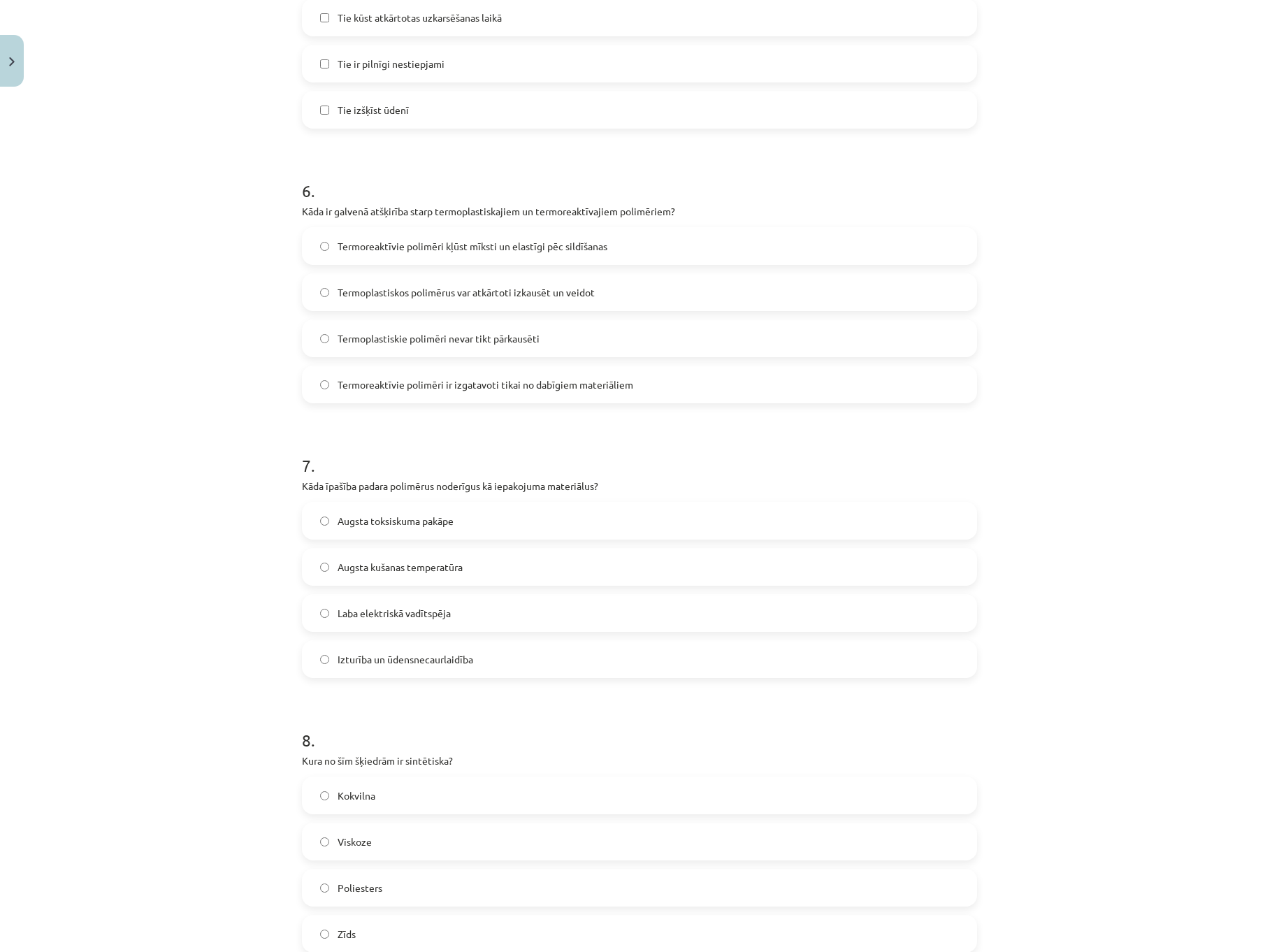
scroll to position [1681, 0]
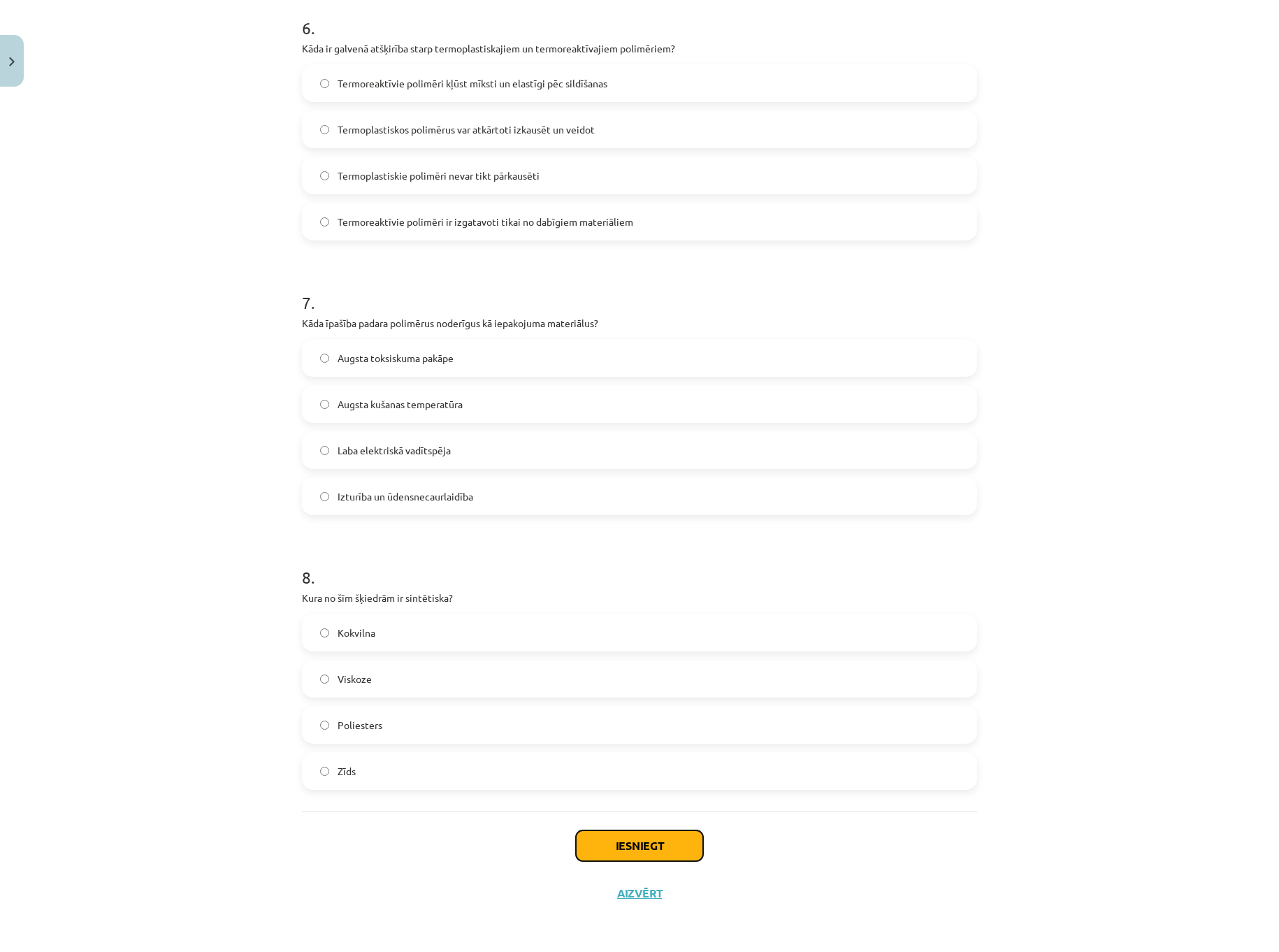
click at [667, 841] on button "Iesniegt" at bounding box center [639, 846] width 127 height 30
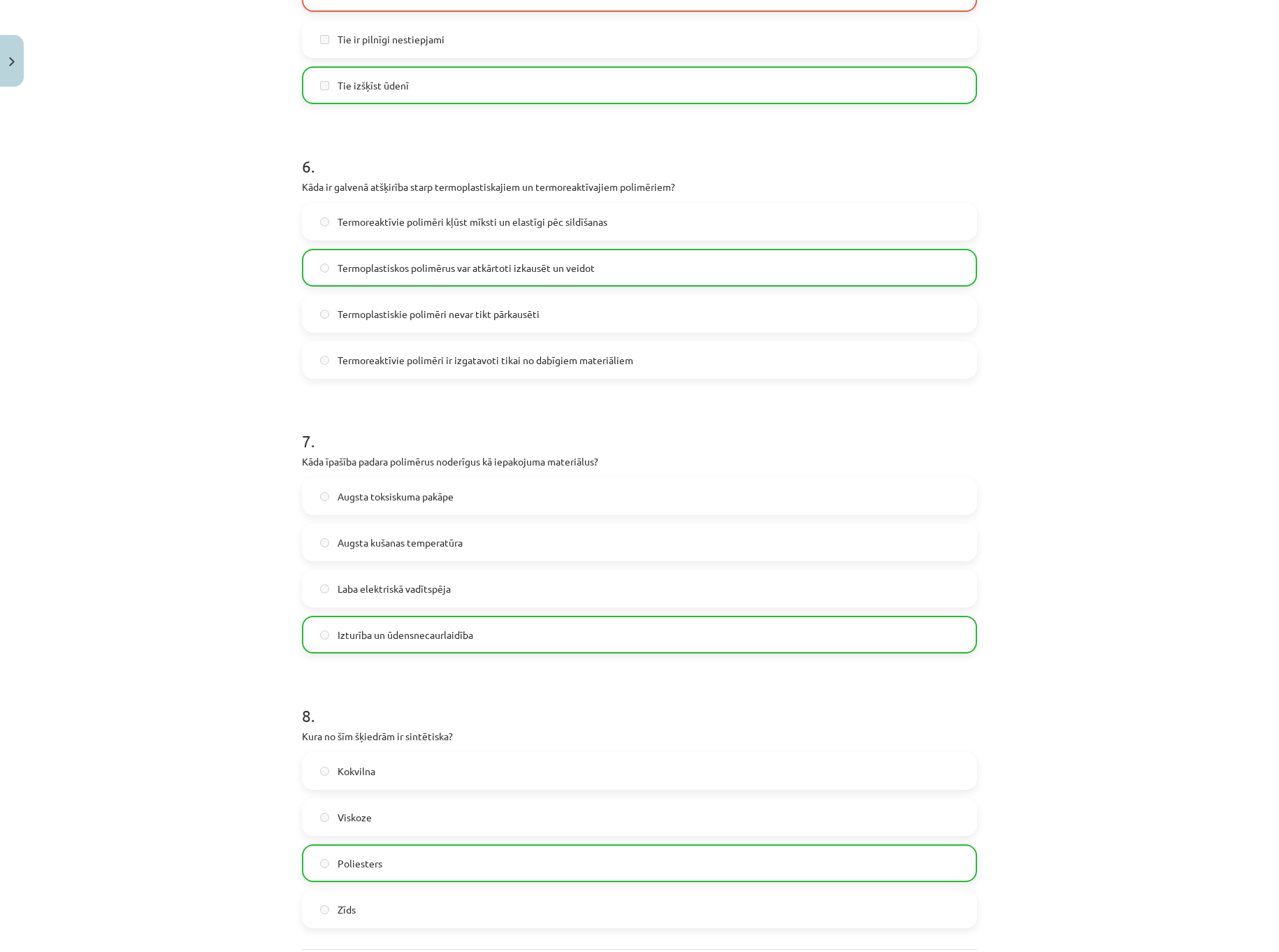
scroll to position [1726, 0]
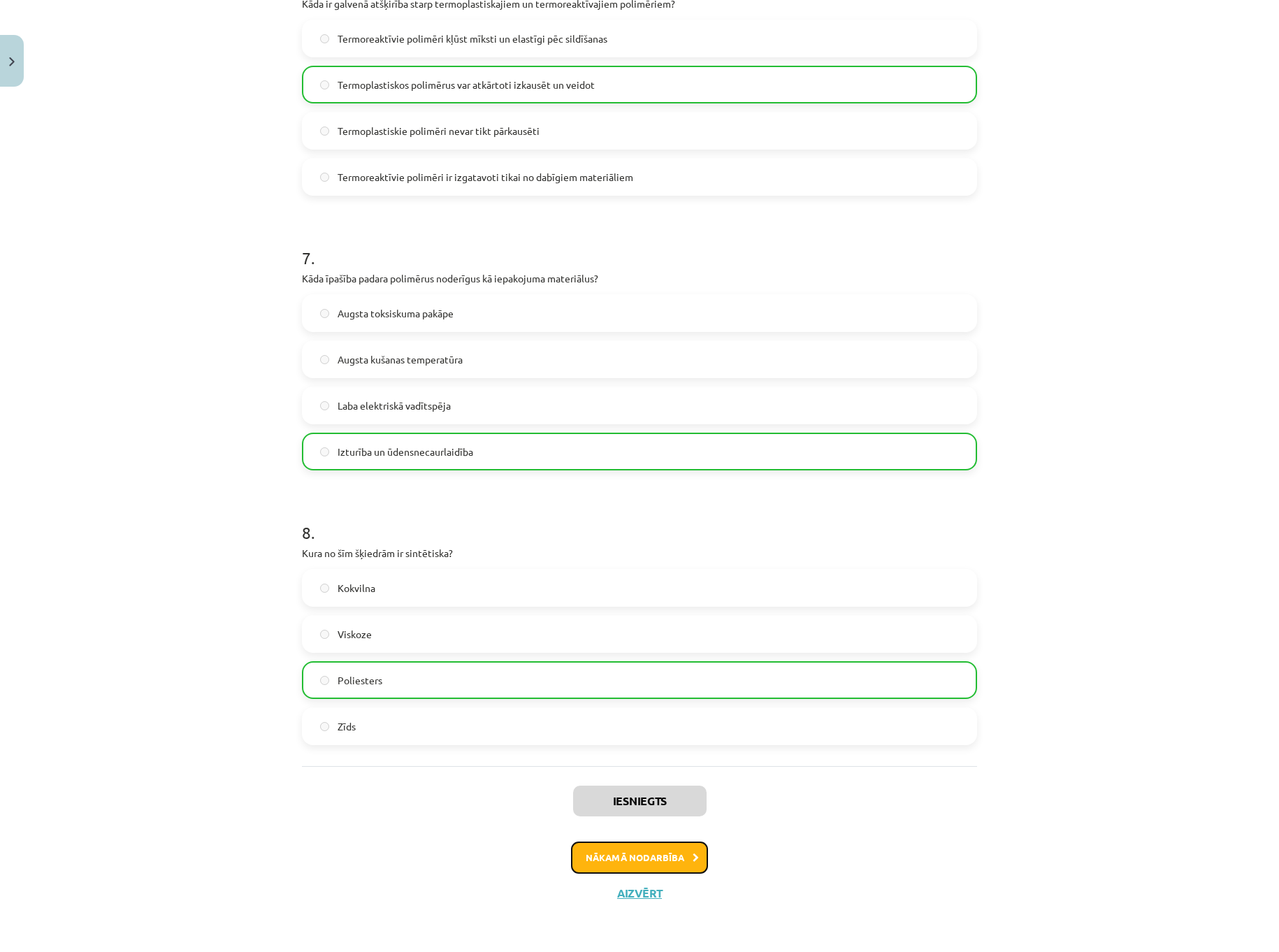
click at [635, 857] on button "Nākamā nodarbība" at bounding box center [639, 858] width 137 height 32
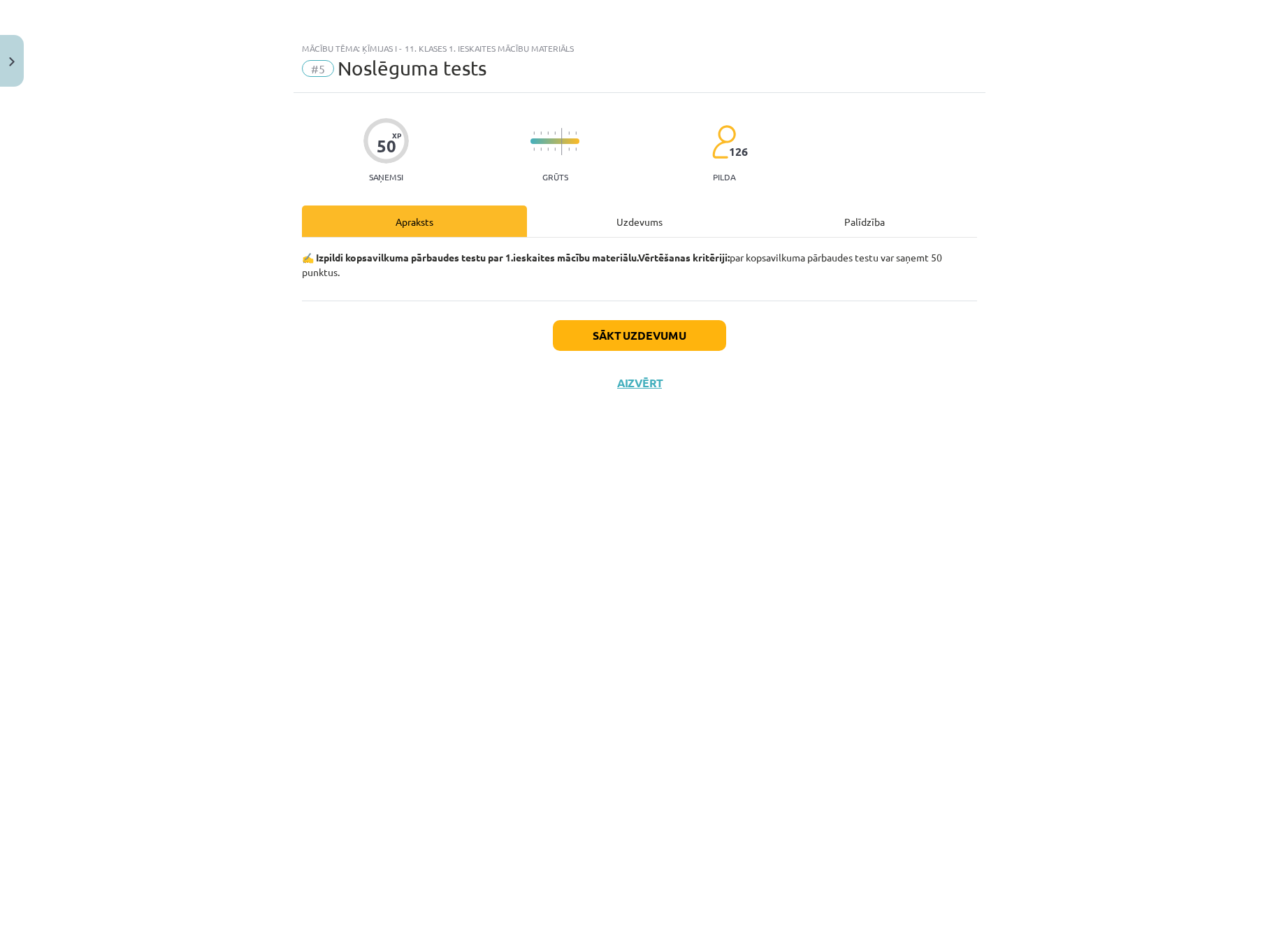
click at [649, 212] on div "Uzdevums" at bounding box center [639, 221] width 225 height 31
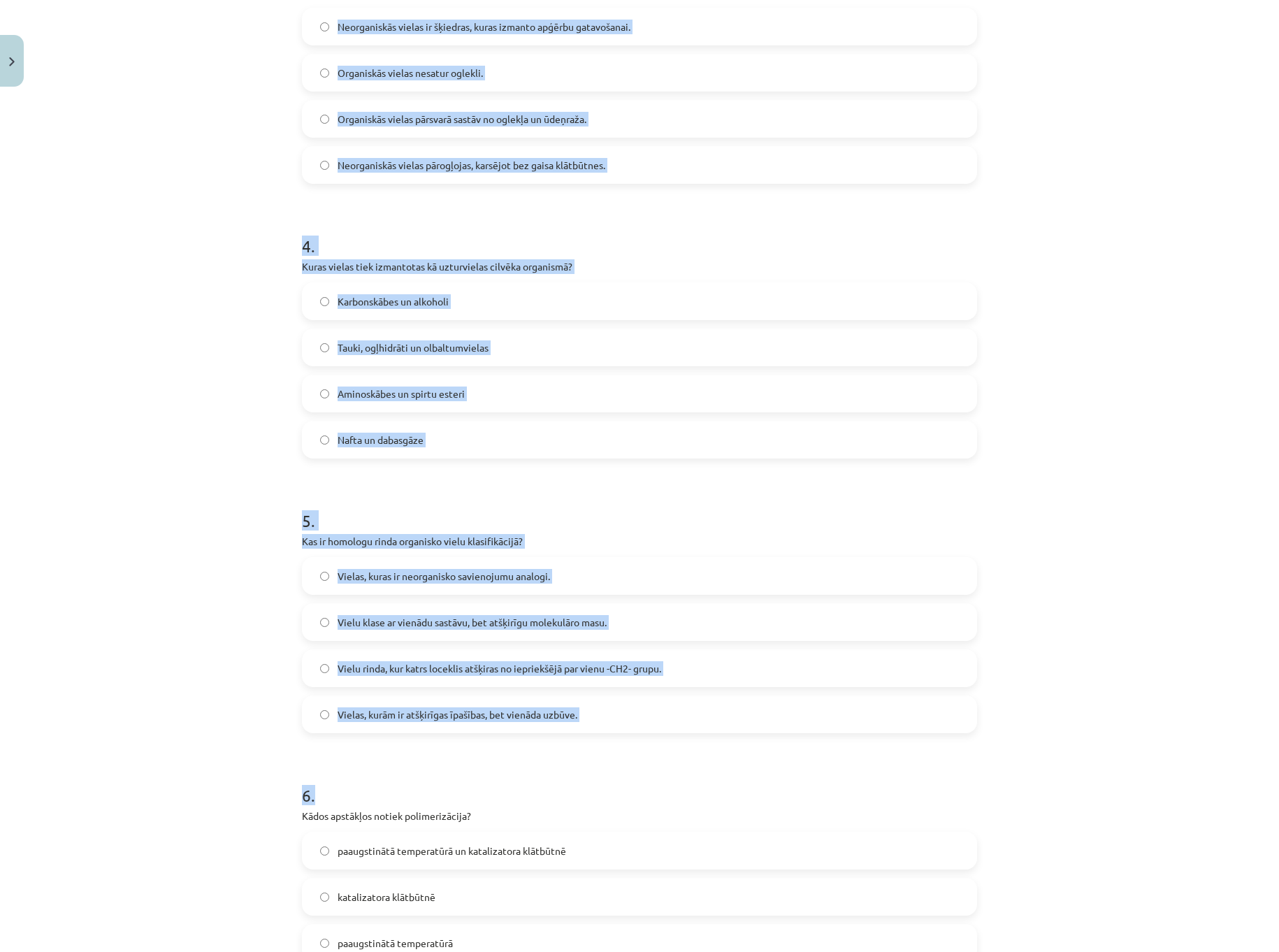
scroll to position [979, 0]
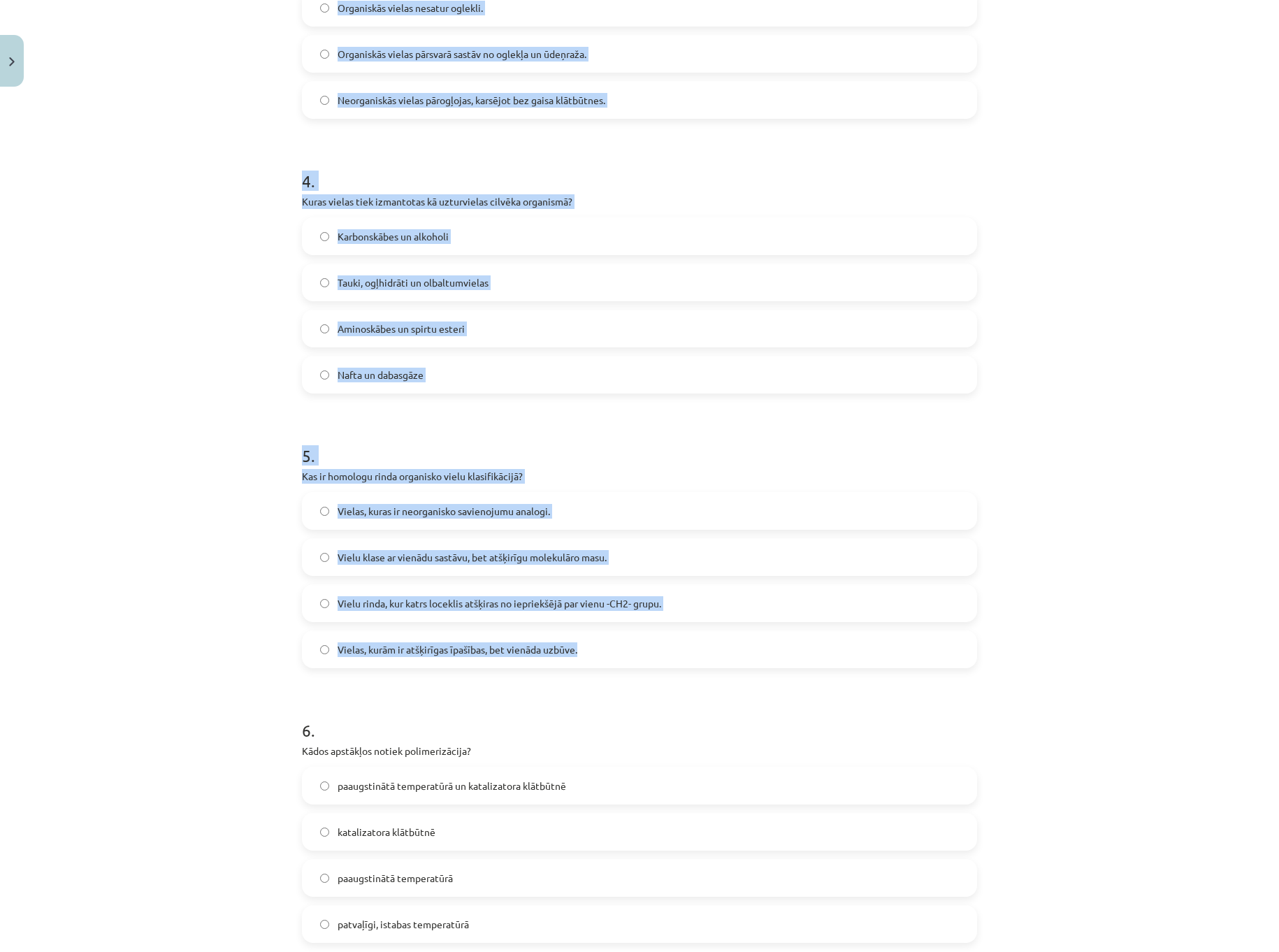
drag, startPoint x: 299, startPoint y: 309, endPoint x: 678, endPoint y: 652, distance: 511.2
click at [678, 652] on form "1 . Kuri alkāni normālos apstākļos ir šķidrumi? Alkāni ar vairāk nekā 16 oglekļ…" at bounding box center [639, 647] width 675 height 2696
copy form "0 . Lore ipsumd sitametc adipiscin el seddoeiu? Tempor in utlabo etdo 41 magnaa…"
click at [528, 602] on span "Vielu rinda, kur katrs loceklis atšķiras no iepriekšējā par vienu -CH2- grupu." at bounding box center [499, 603] width 323 height 14
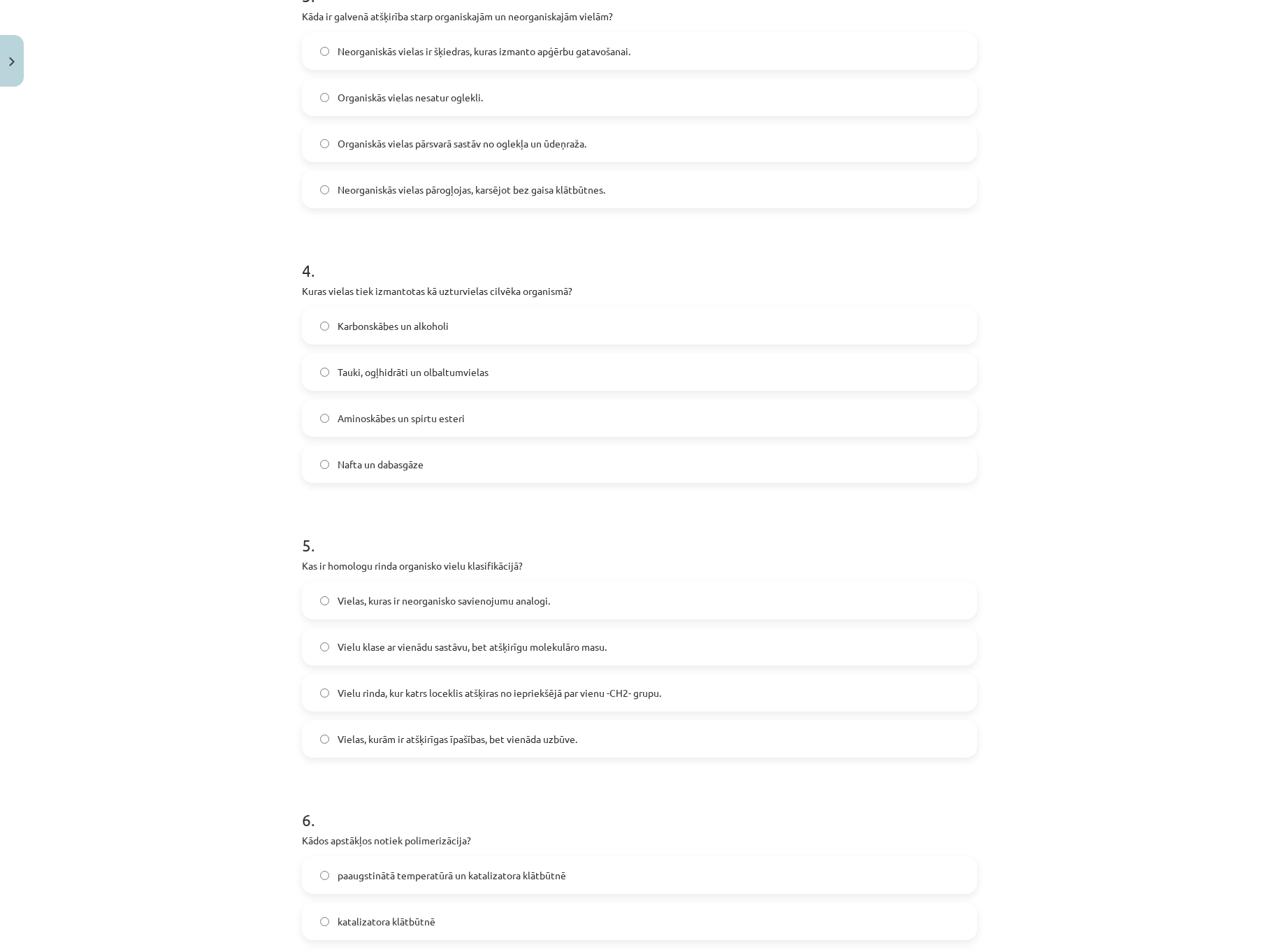
scroll to position [839, 0]
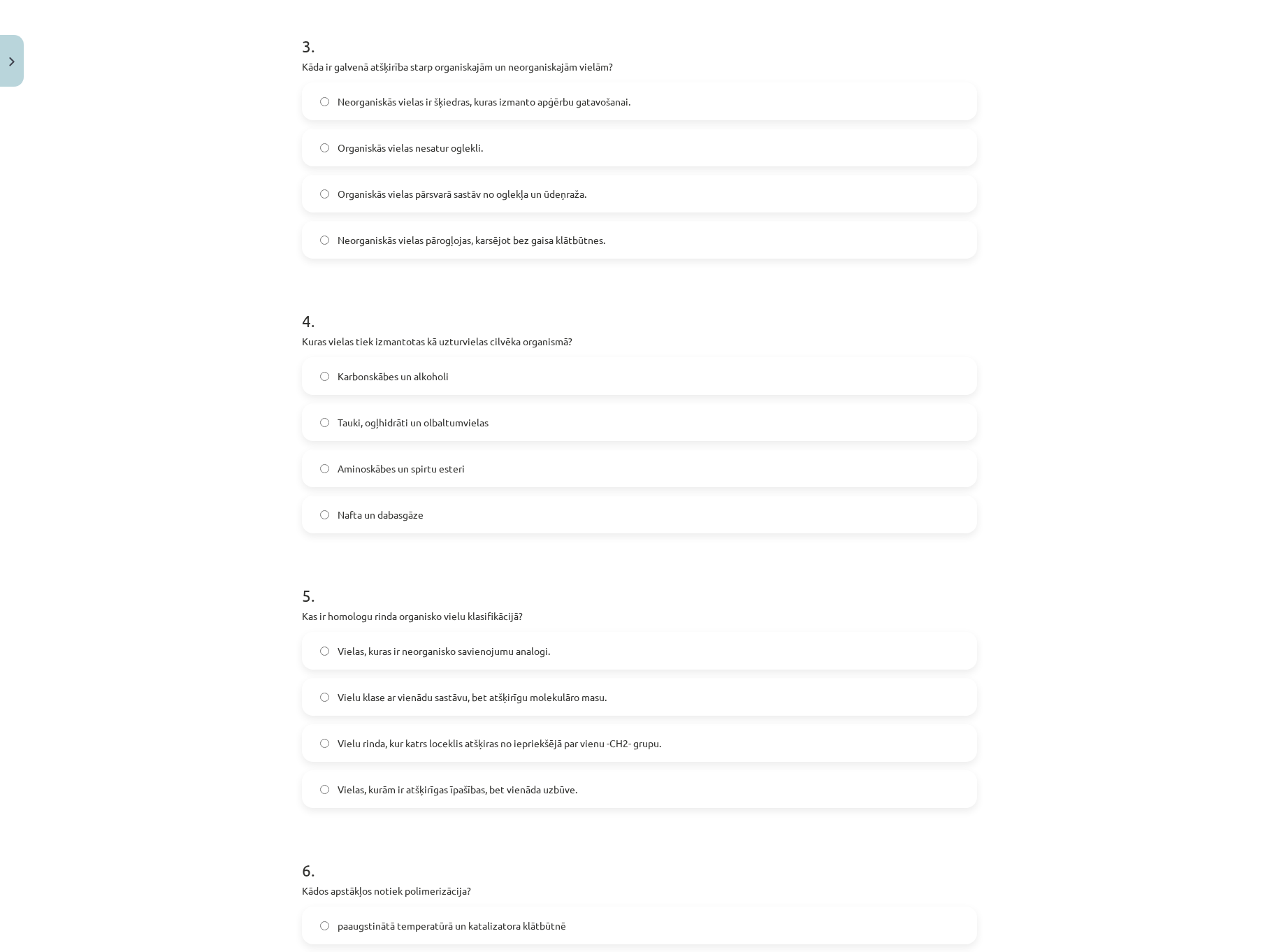
click at [441, 411] on label "Tauki, ogļhidrāti un olbaltumvielas" at bounding box center [639, 422] width 672 height 35
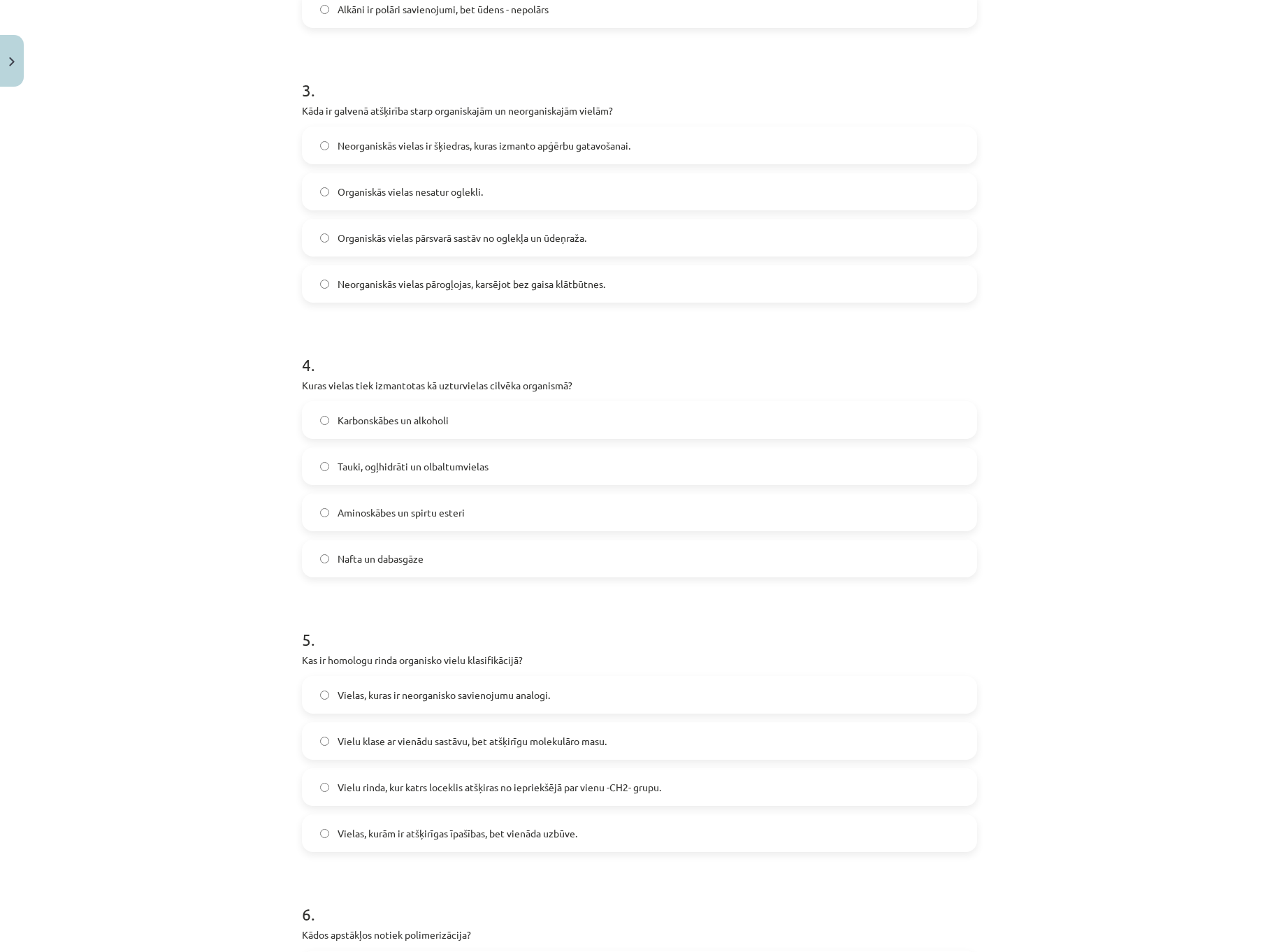
scroll to position [559, 0]
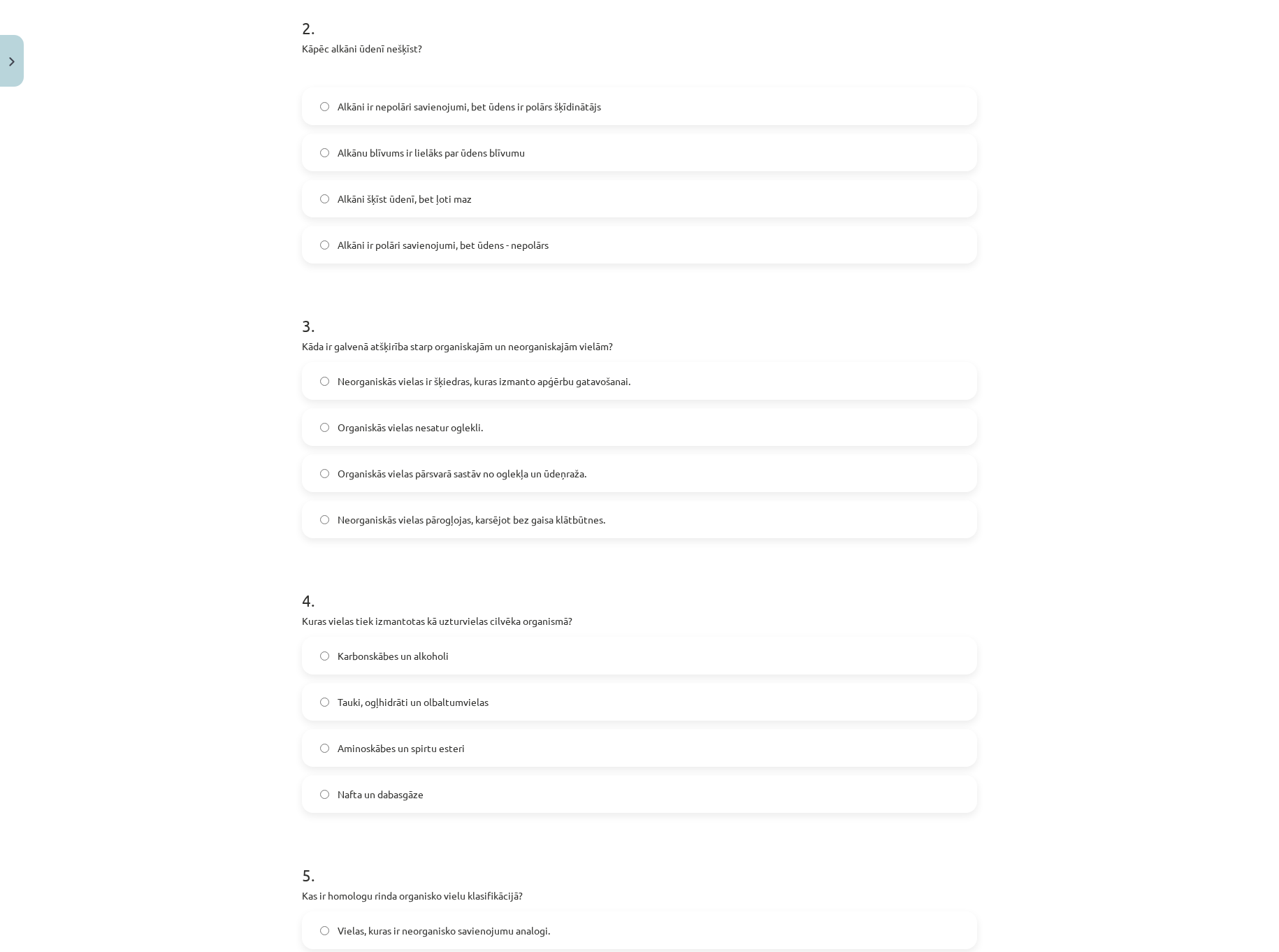
click at [441, 481] on label "Organiskās vielas pārsvarā sastāv no oglekļa un ūdeņraža." at bounding box center [639, 473] width 672 height 35
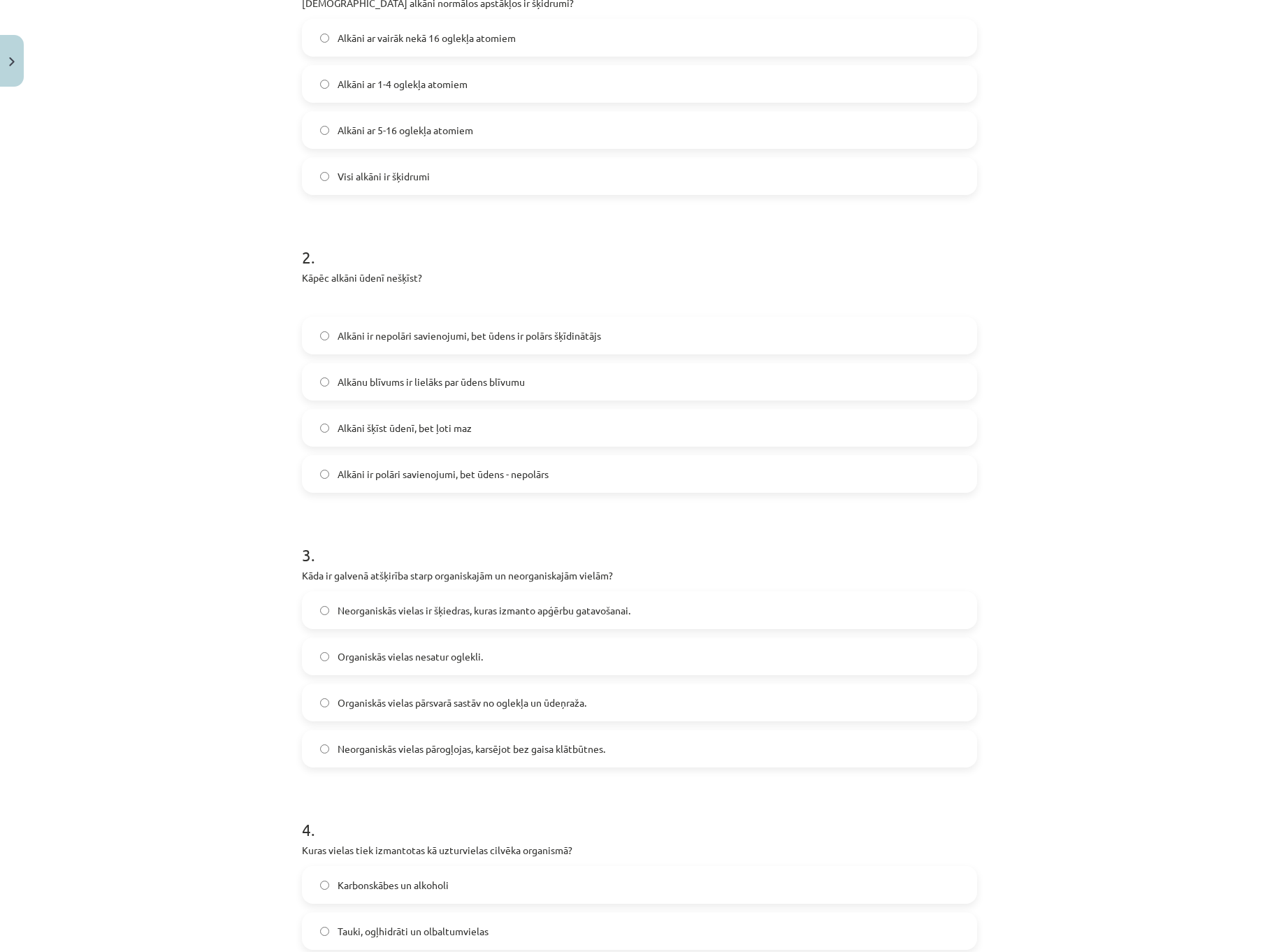
scroll to position [280, 0]
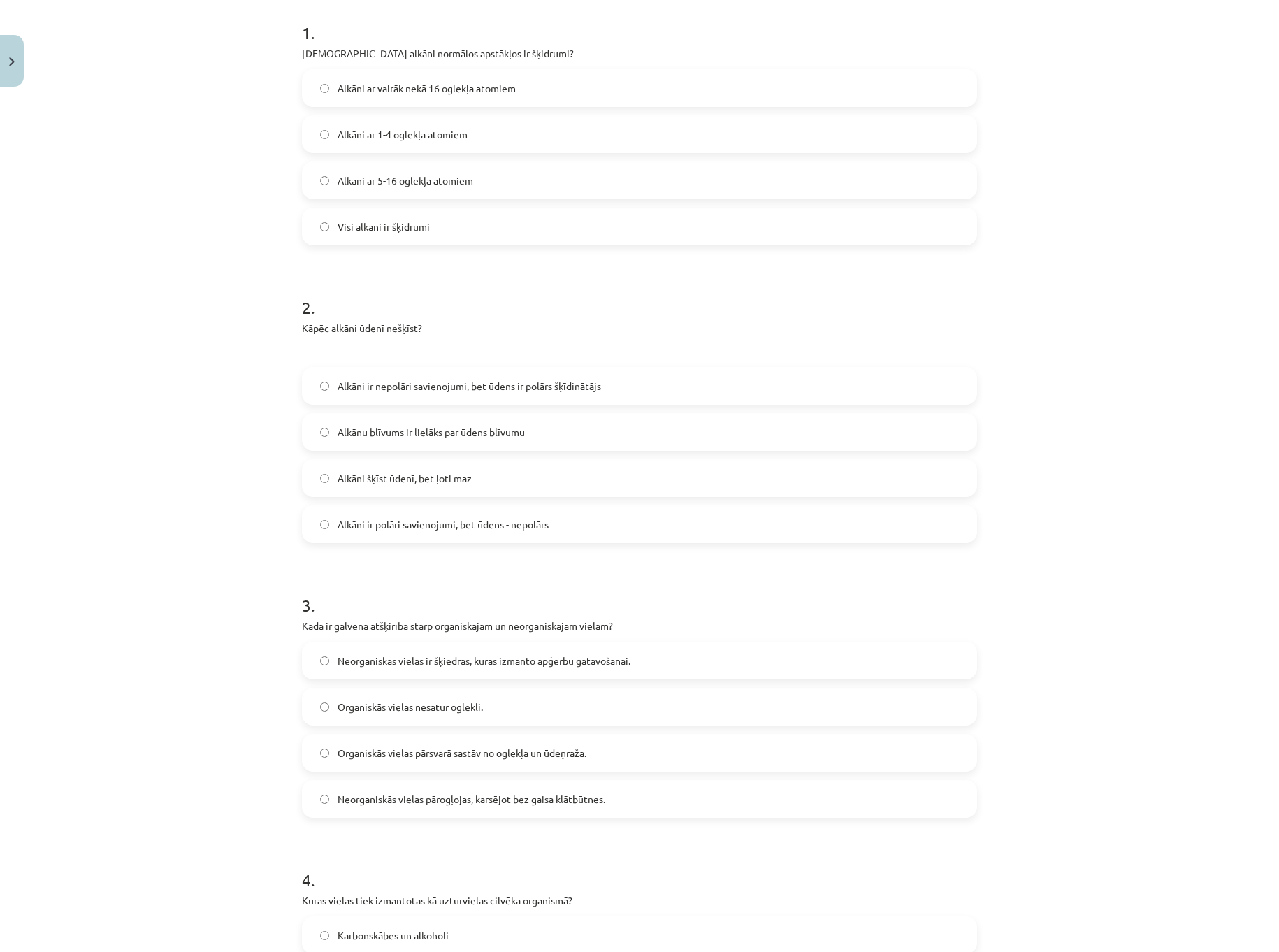
click at [403, 180] on span "Alkāni ar 5-16 oglekļa atomiem" at bounding box center [405, 180] width 136 height 14
click at [449, 394] on label "Alkāni ir nepolāri savienojumi, bet ūdens ir polārs šķīdinātājs" at bounding box center [639, 385] width 672 height 35
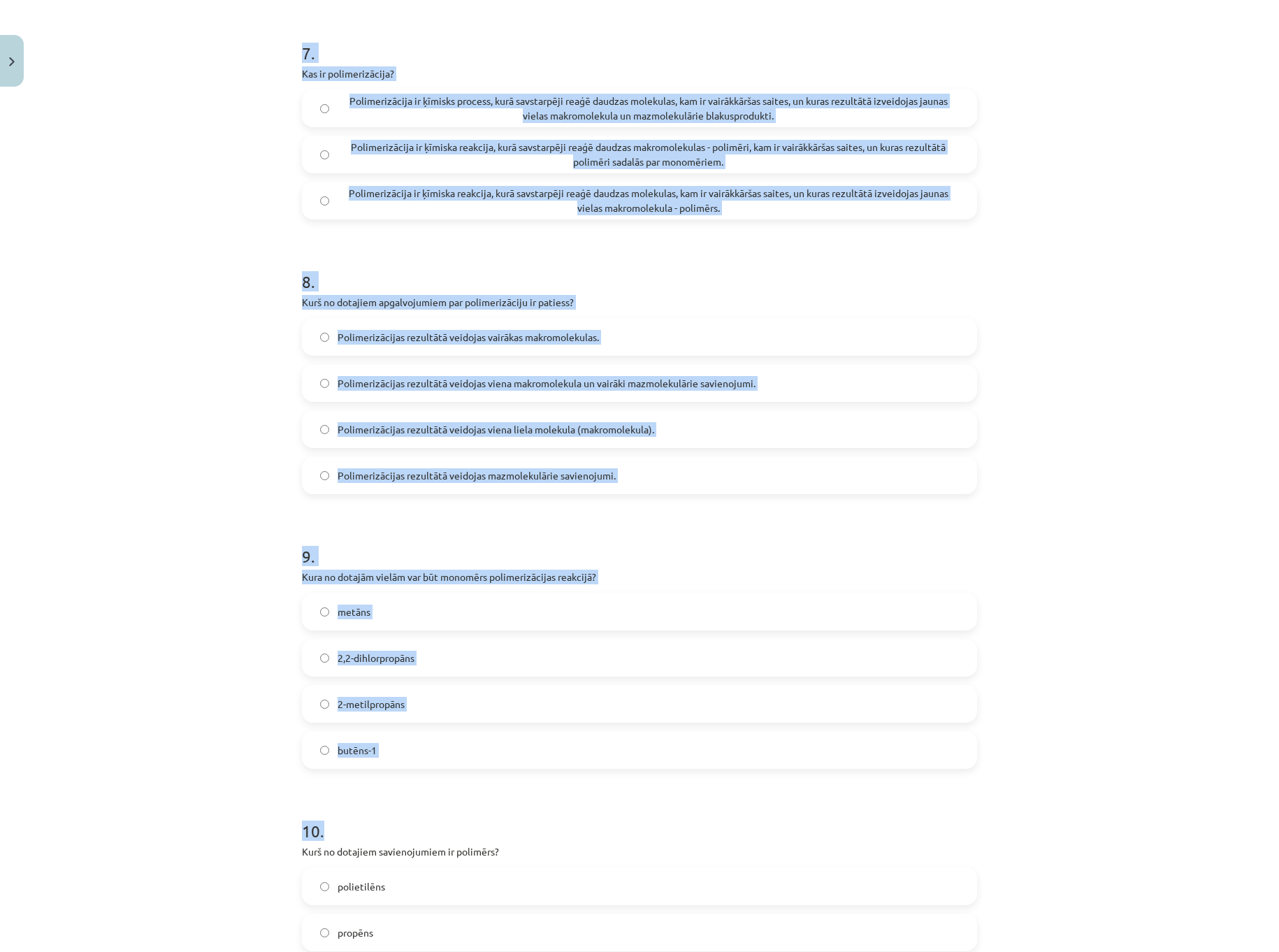
scroll to position [2185, 0]
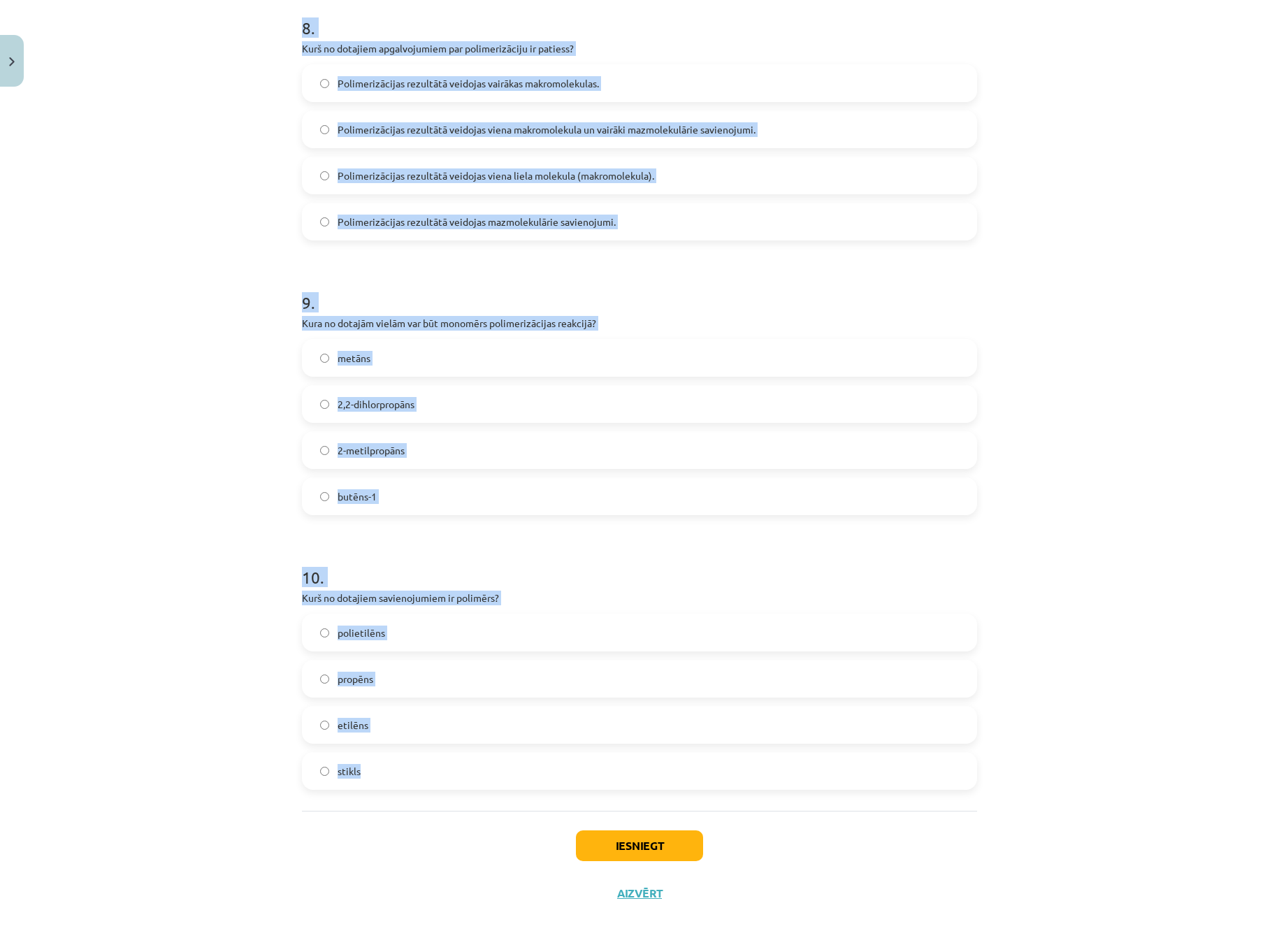
drag, startPoint x: 378, startPoint y: 394, endPoint x: 574, endPoint y: 782, distance: 434.7
copy form "9 . Lorem ipsumdolo sitame consecteturadi? elitseddoeiu temporincid ut laboreet…"
click at [382, 632] on label "polietilēns" at bounding box center [639, 632] width 672 height 35
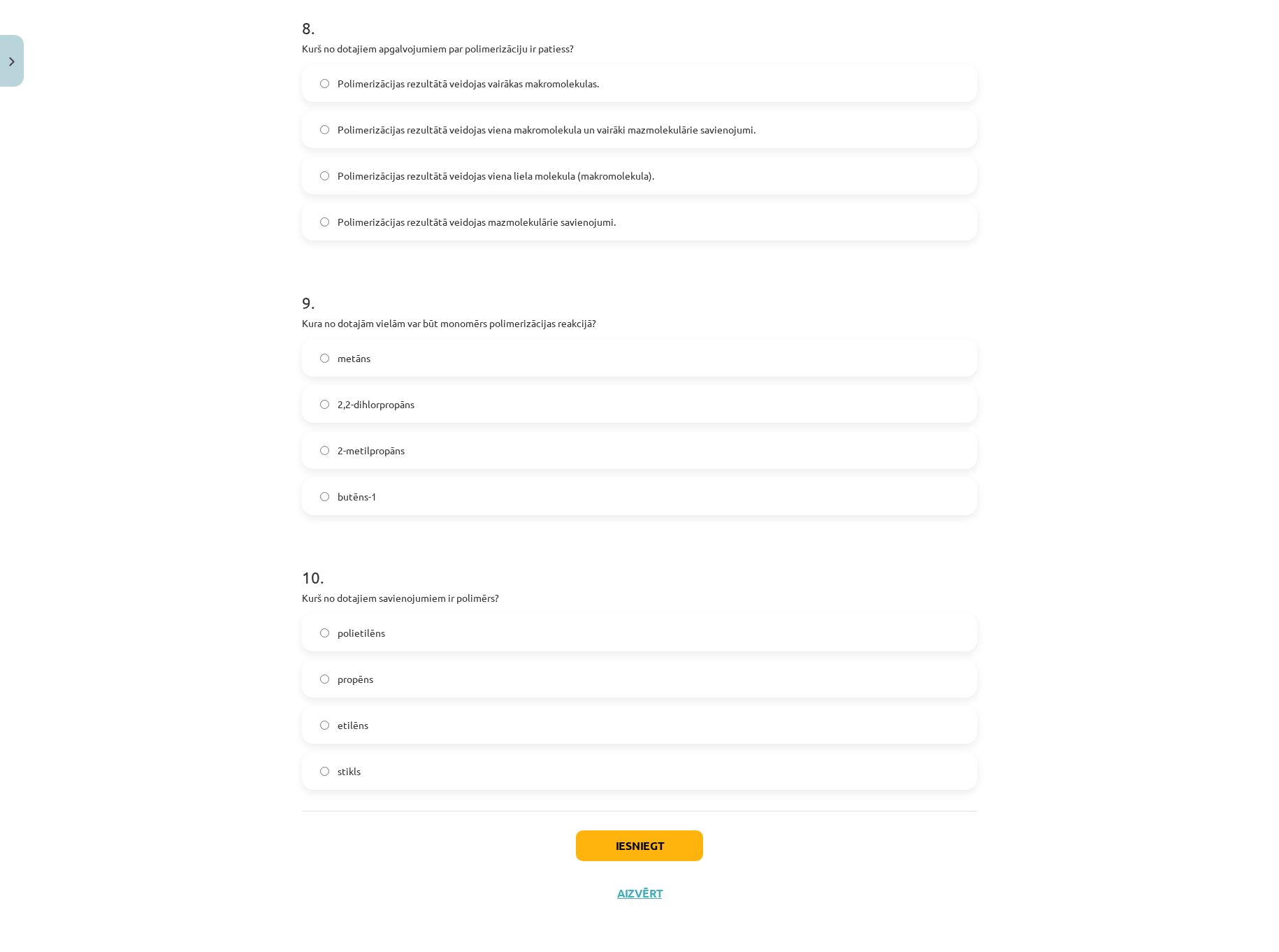
click at [375, 496] on label "butēns-1" at bounding box center [639, 496] width 672 height 35
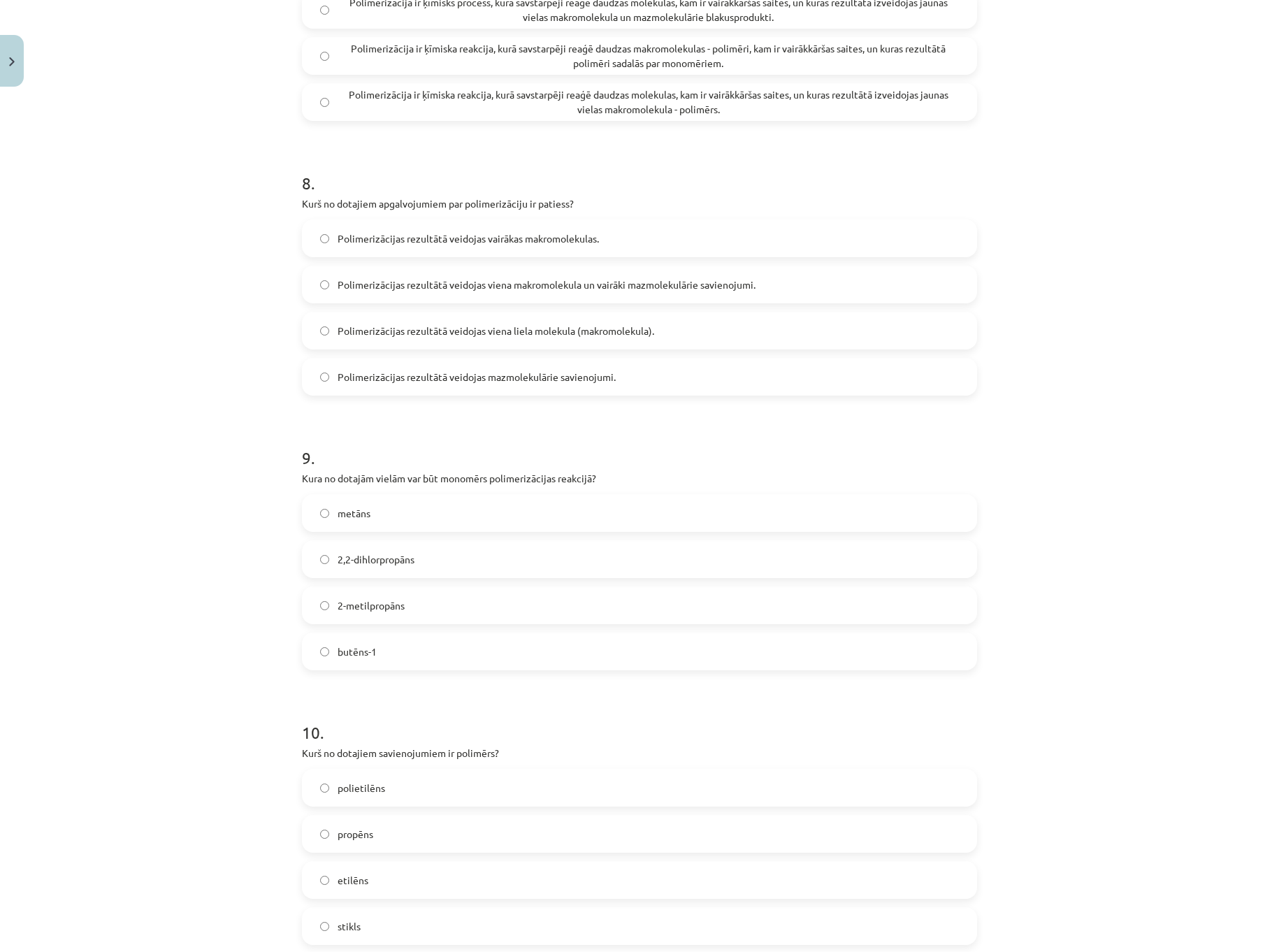
scroll to position [1905, 0]
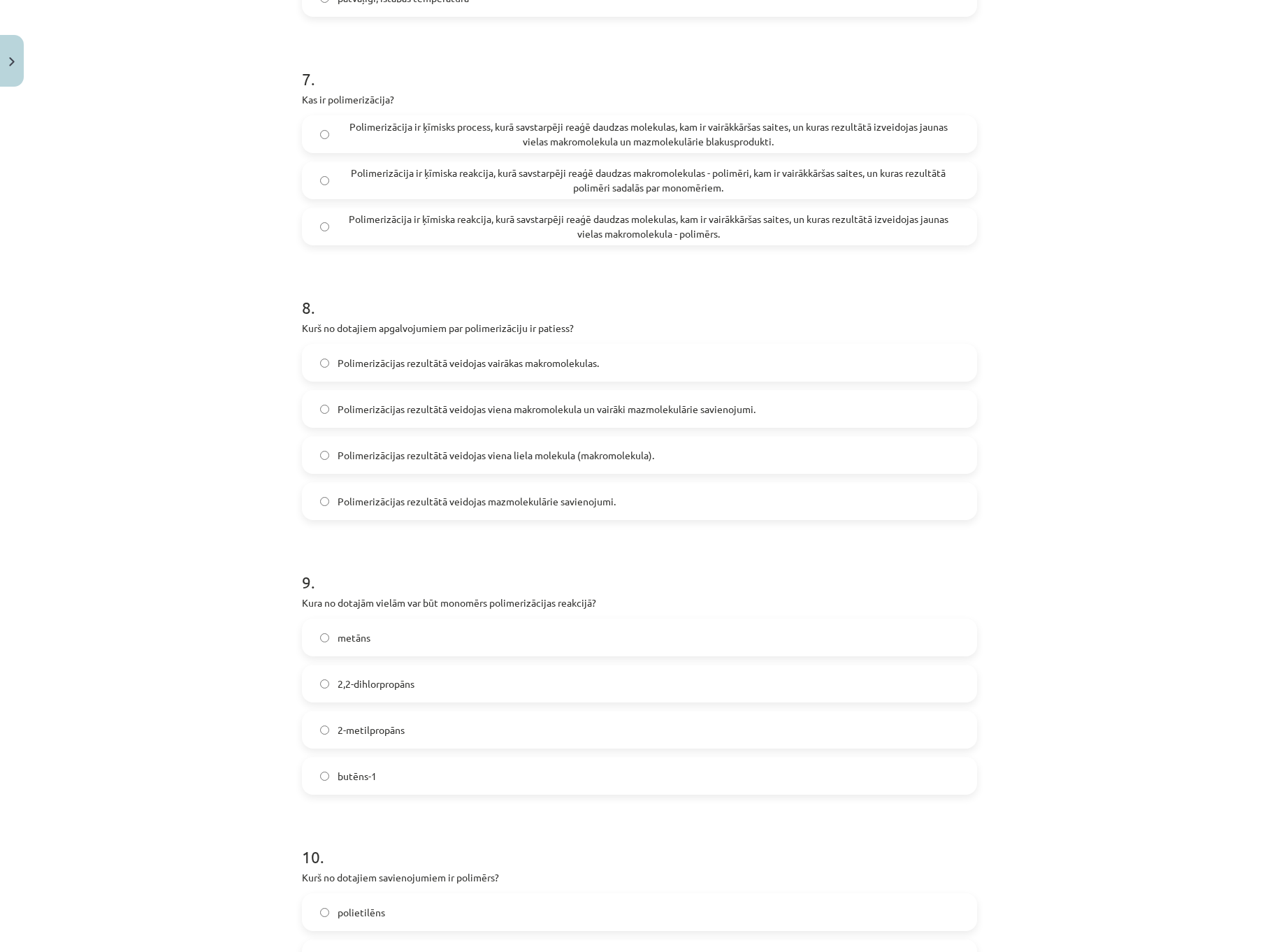
click at [521, 462] on span "Polimerizācijas rezultātā veidojas viena liela molekula (makromolekula)." at bounding box center [496, 455] width 317 height 14
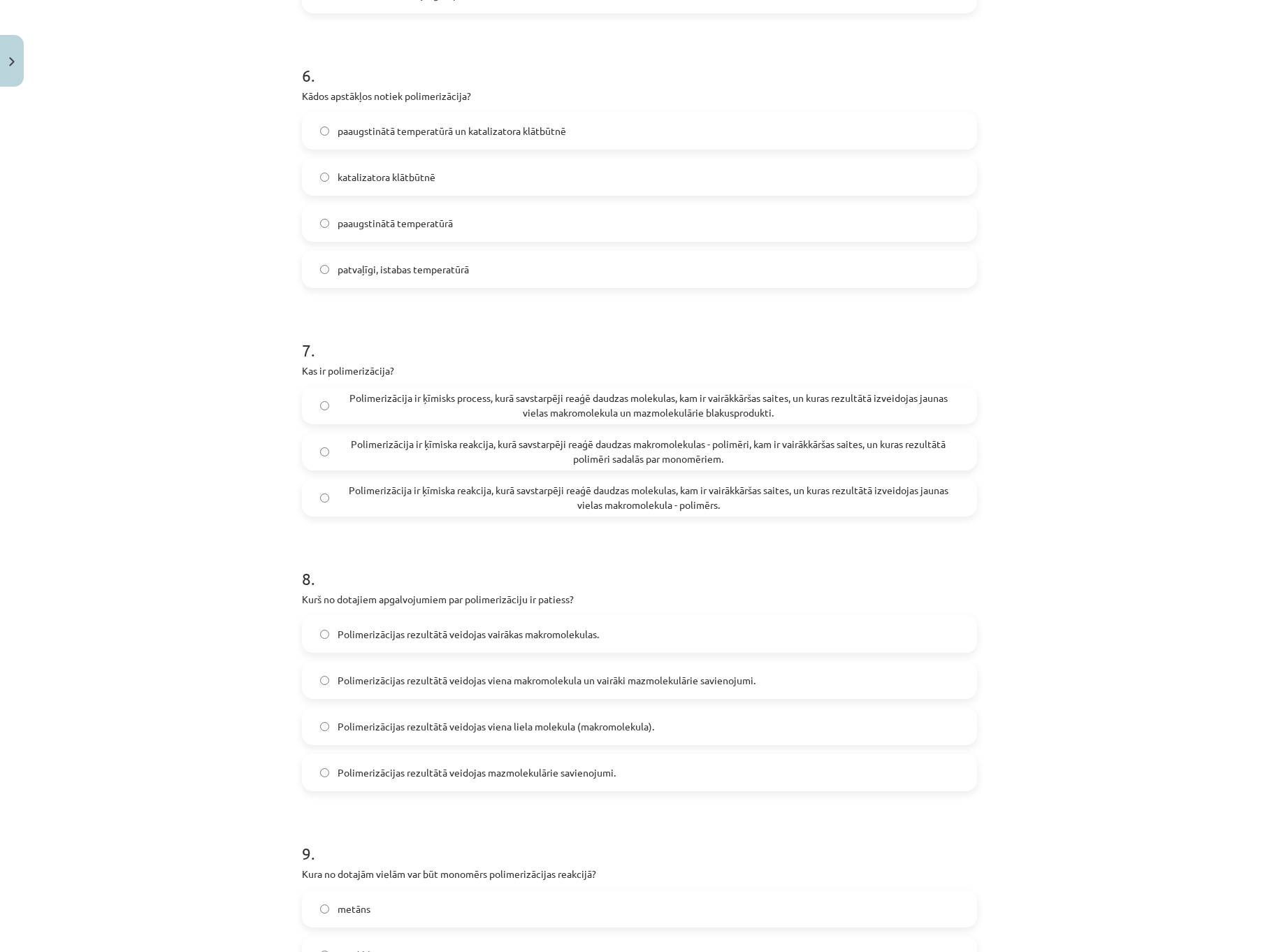
scroll to position [1625, 0]
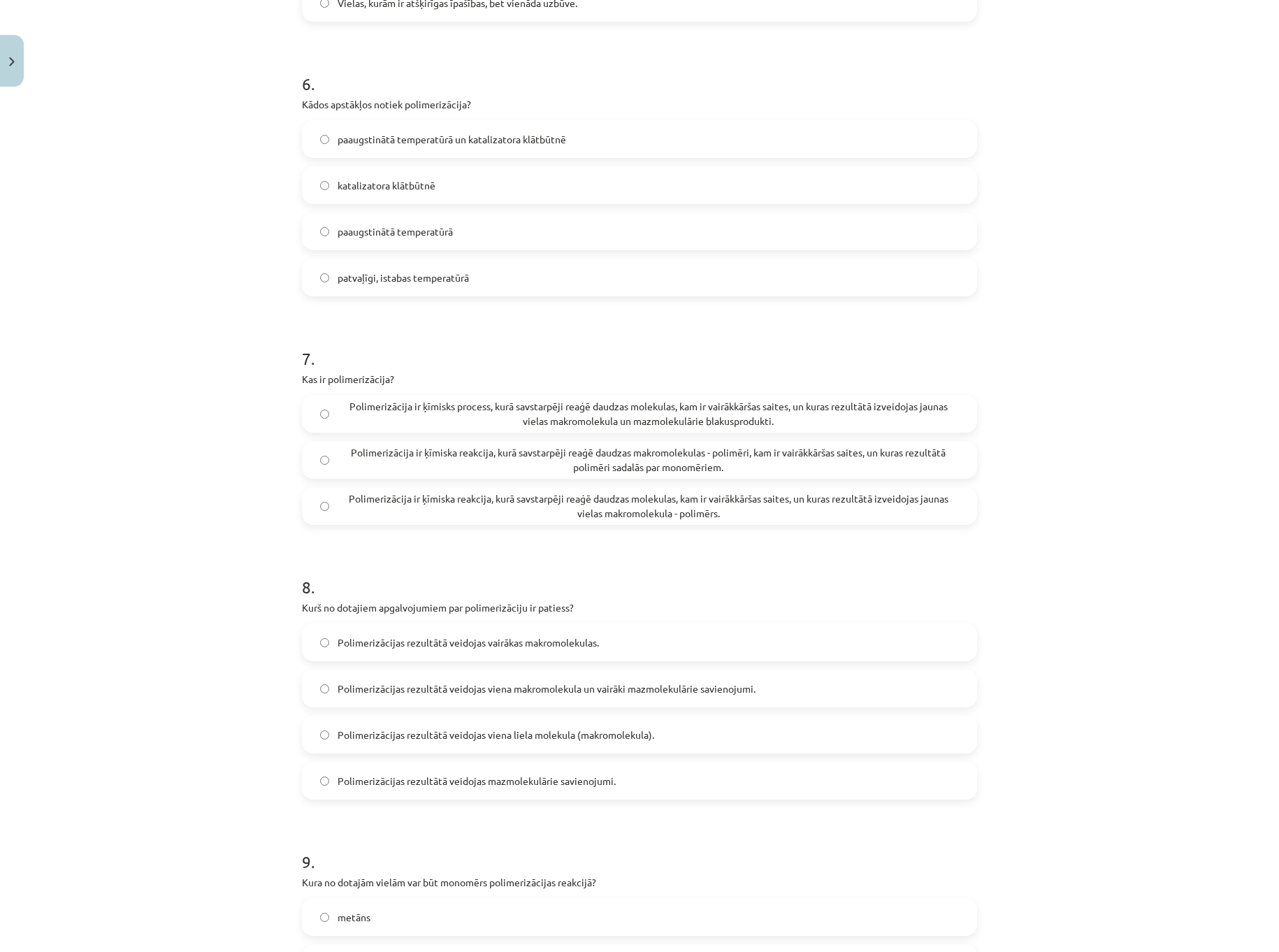
click at [530, 507] on span "Polimerizācija ir ķīmiska reakcija, kurā savstarpēji reaģē daudzas molekulas, k…" at bounding box center [648, 505] width 621 height 29
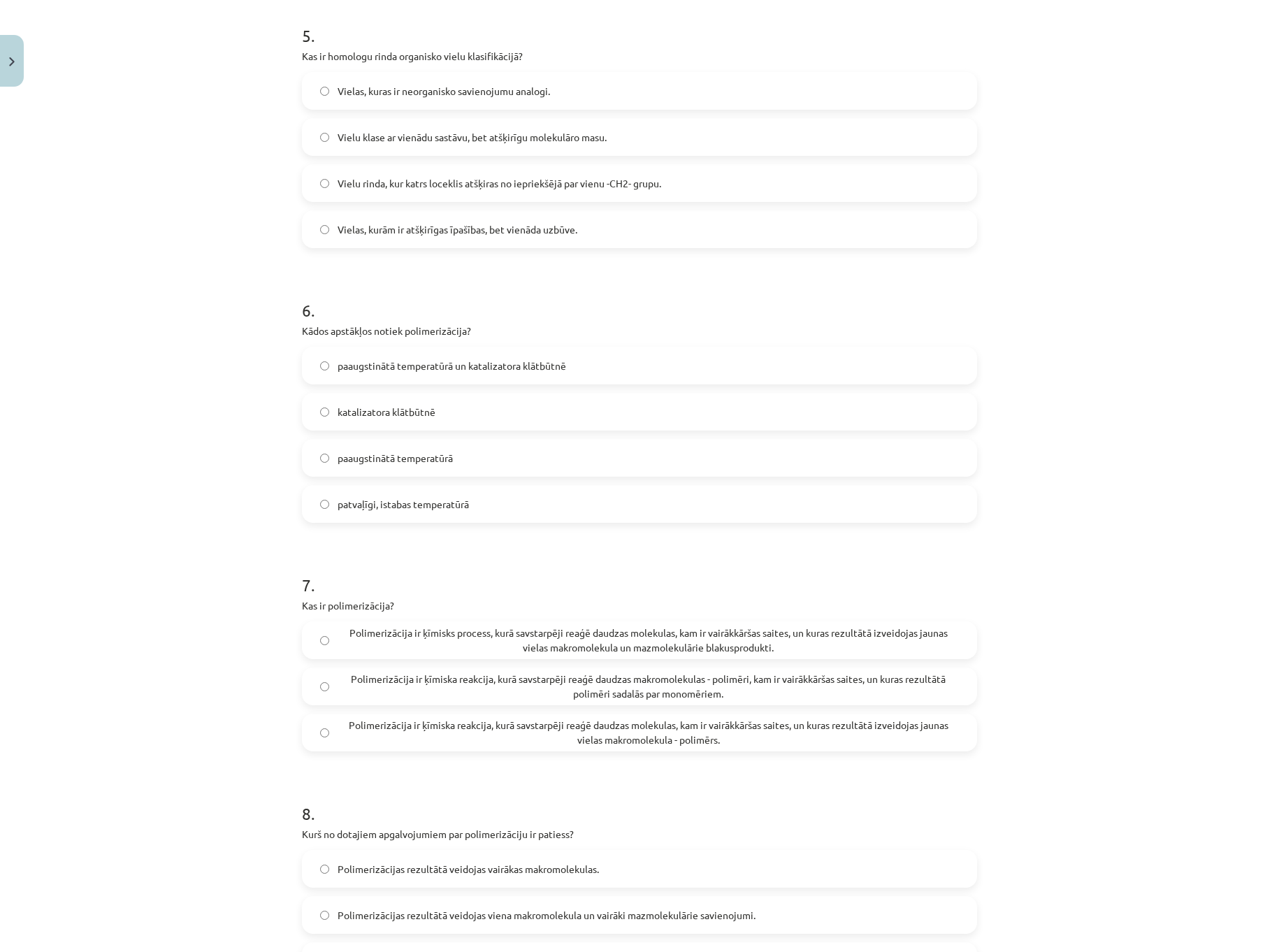
scroll to position [1346, 0]
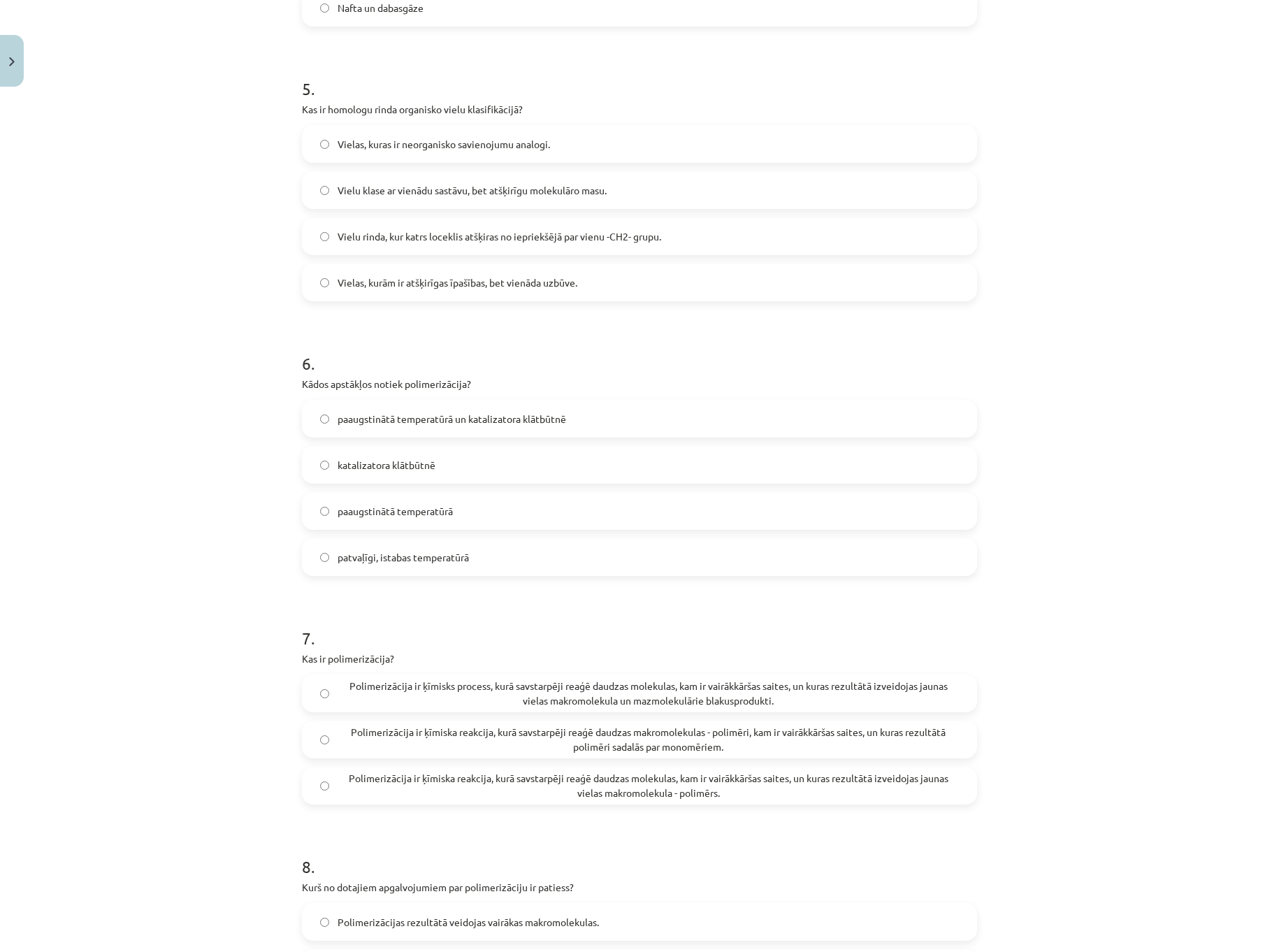
click at [496, 424] on span "paaugstinātā temperatūrā un katalizatora klātbūtnē" at bounding box center [451, 418] width 228 height 14
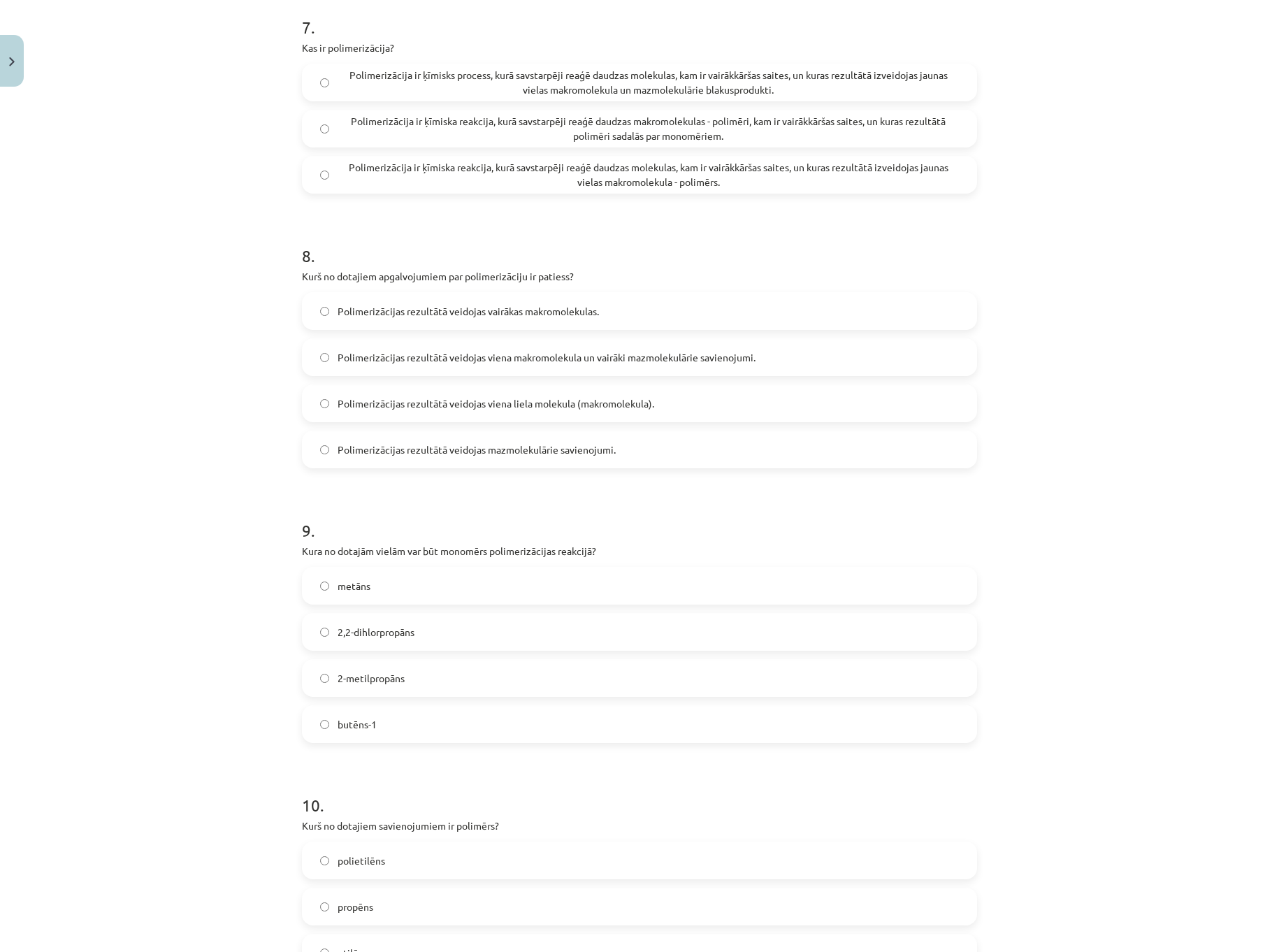
scroll to position [2185, 0]
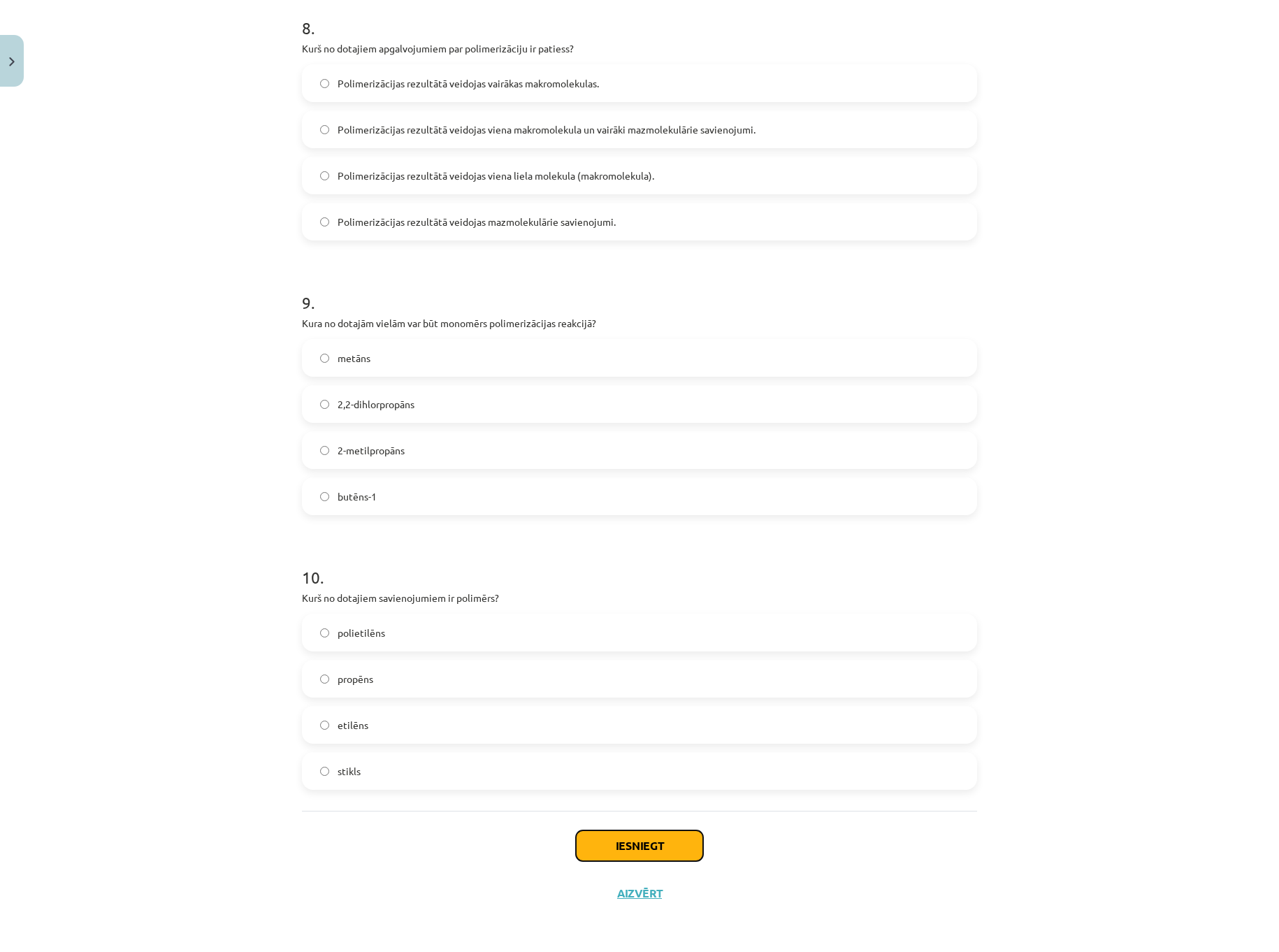
click at [688, 847] on button "Iesniegt" at bounding box center [639, 846] width 127 height 30
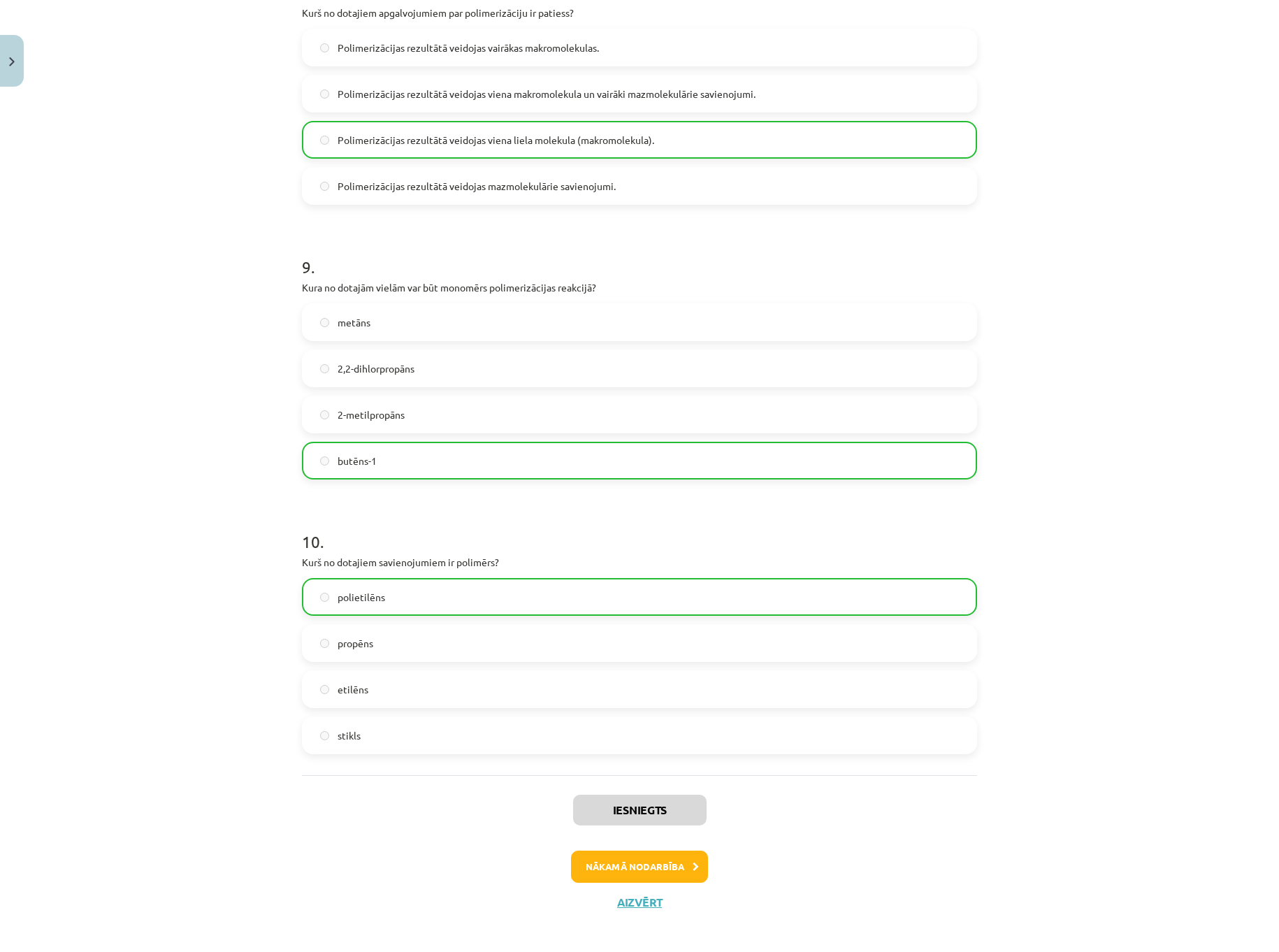
scroll to position [2229, 0]
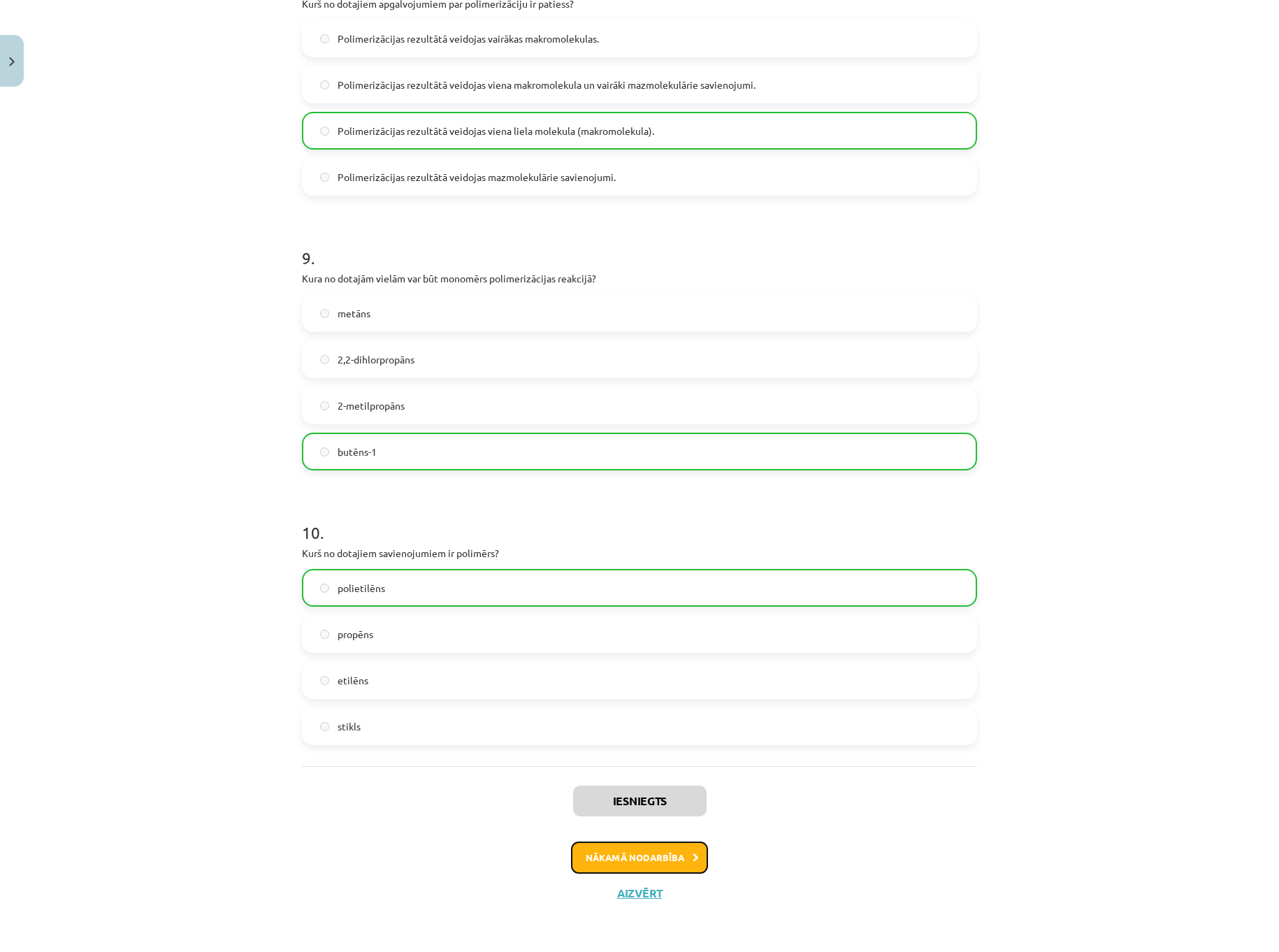
click at [669, 852] on button "Nākamā nodarbība" at bounding box center [639, 858] width 137 height 32
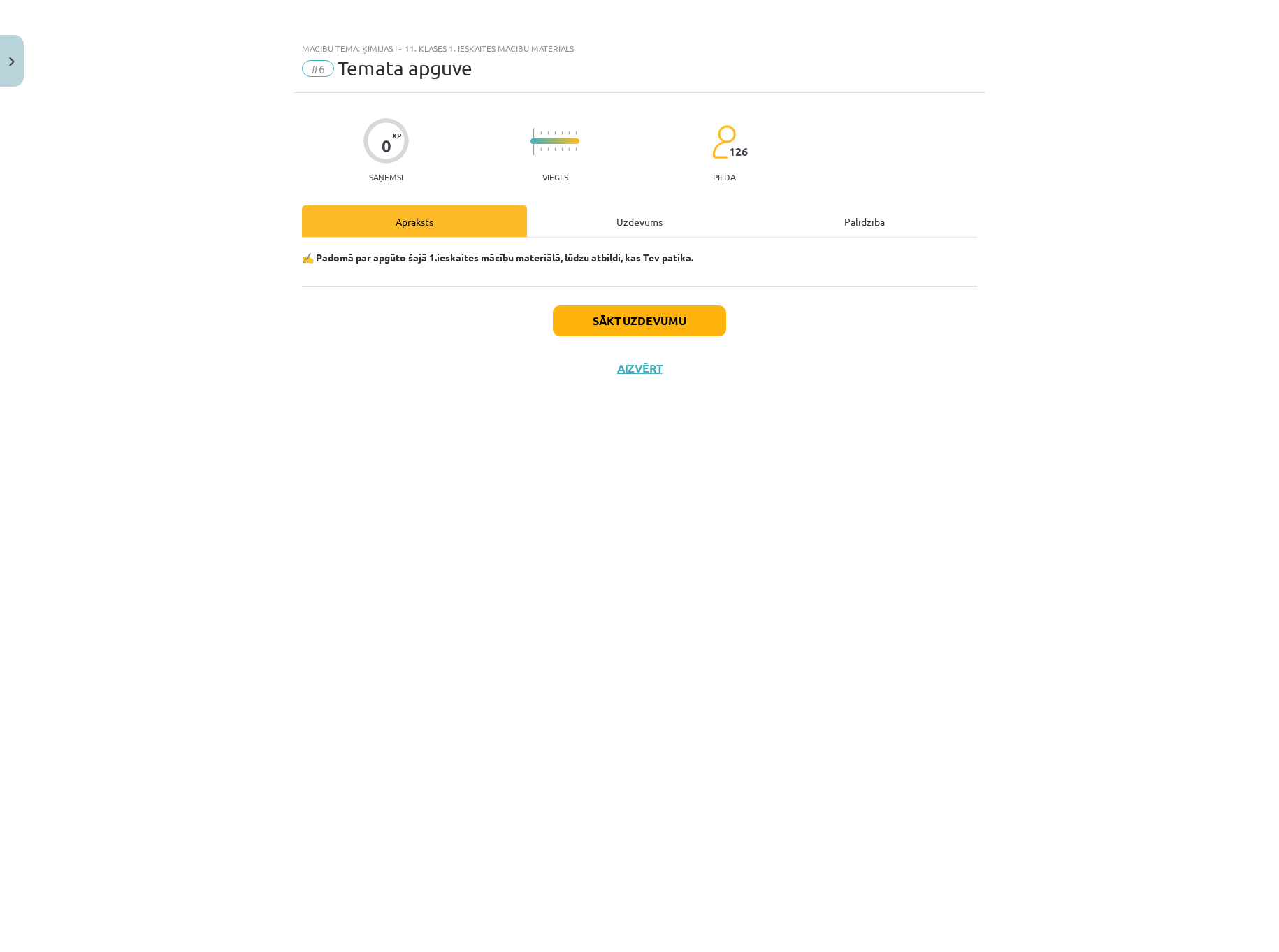
scroll to position [0, 0]
click at [640, 325] on button "Sākt uzdevumu" at bounding box center [639, 320] width 174 height 30
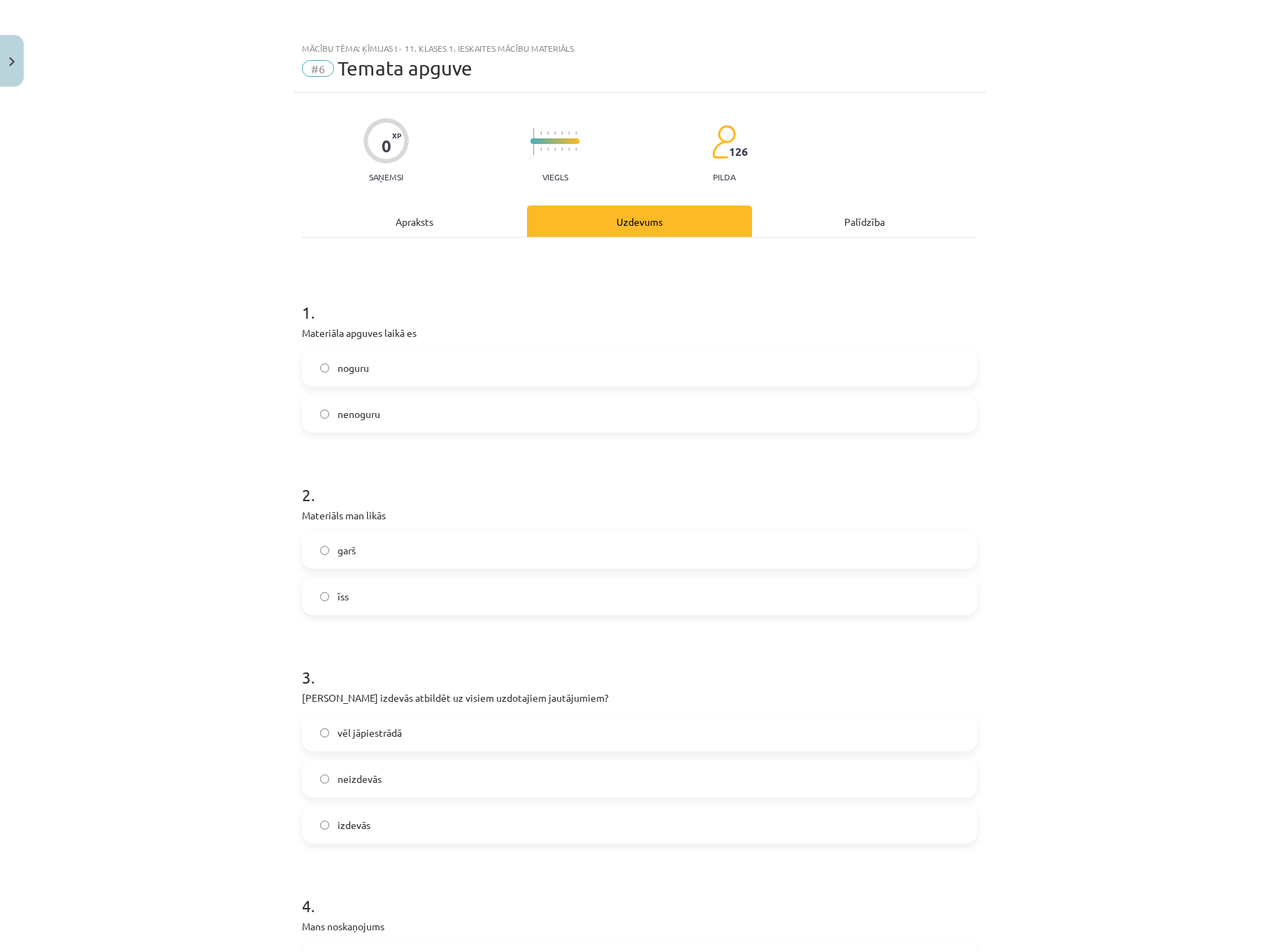
click at [431, 407] on label "nenoguru" at bounding box center [639, 413] width 672 height 35
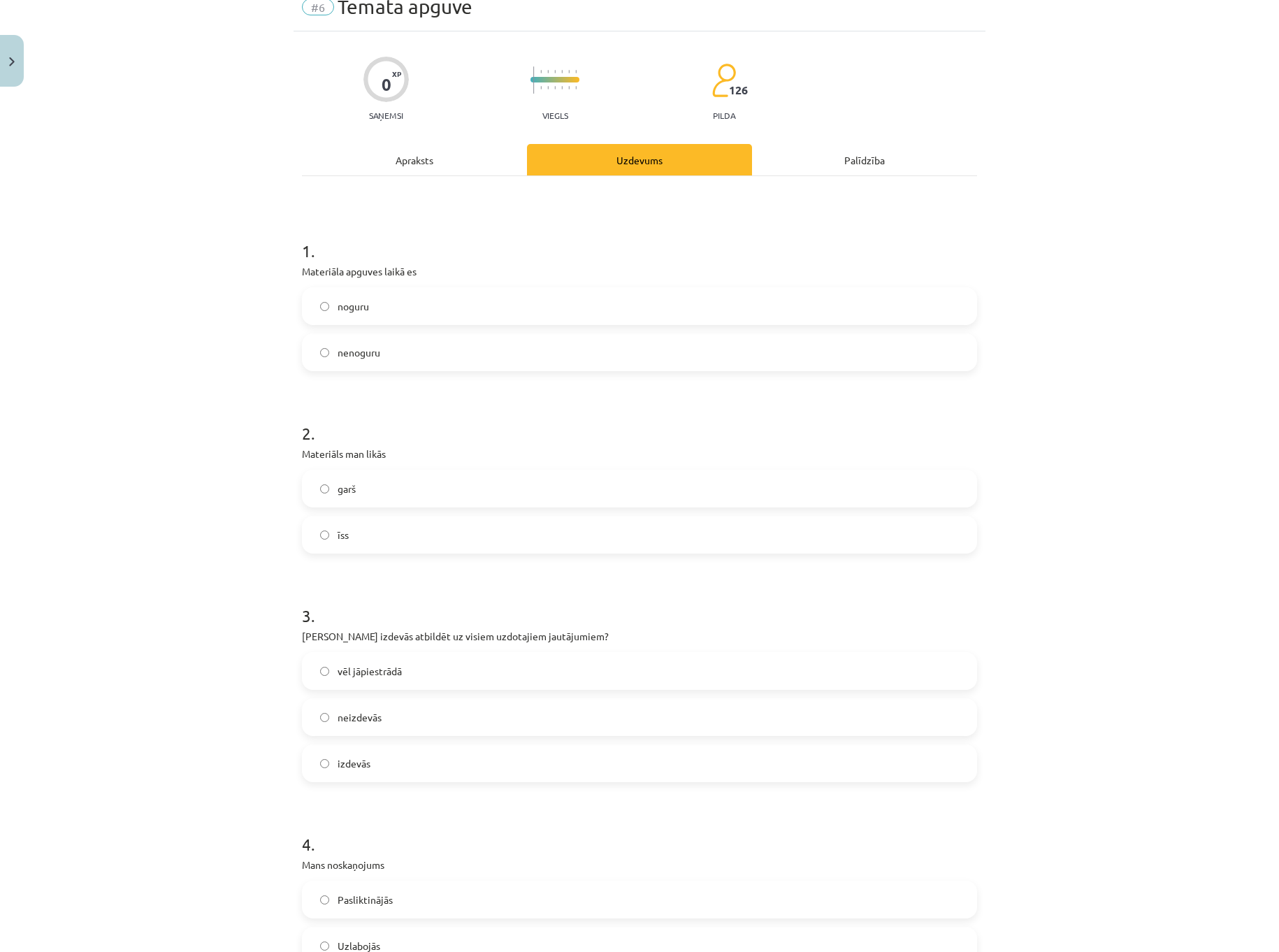
scroll to position [70, 0]
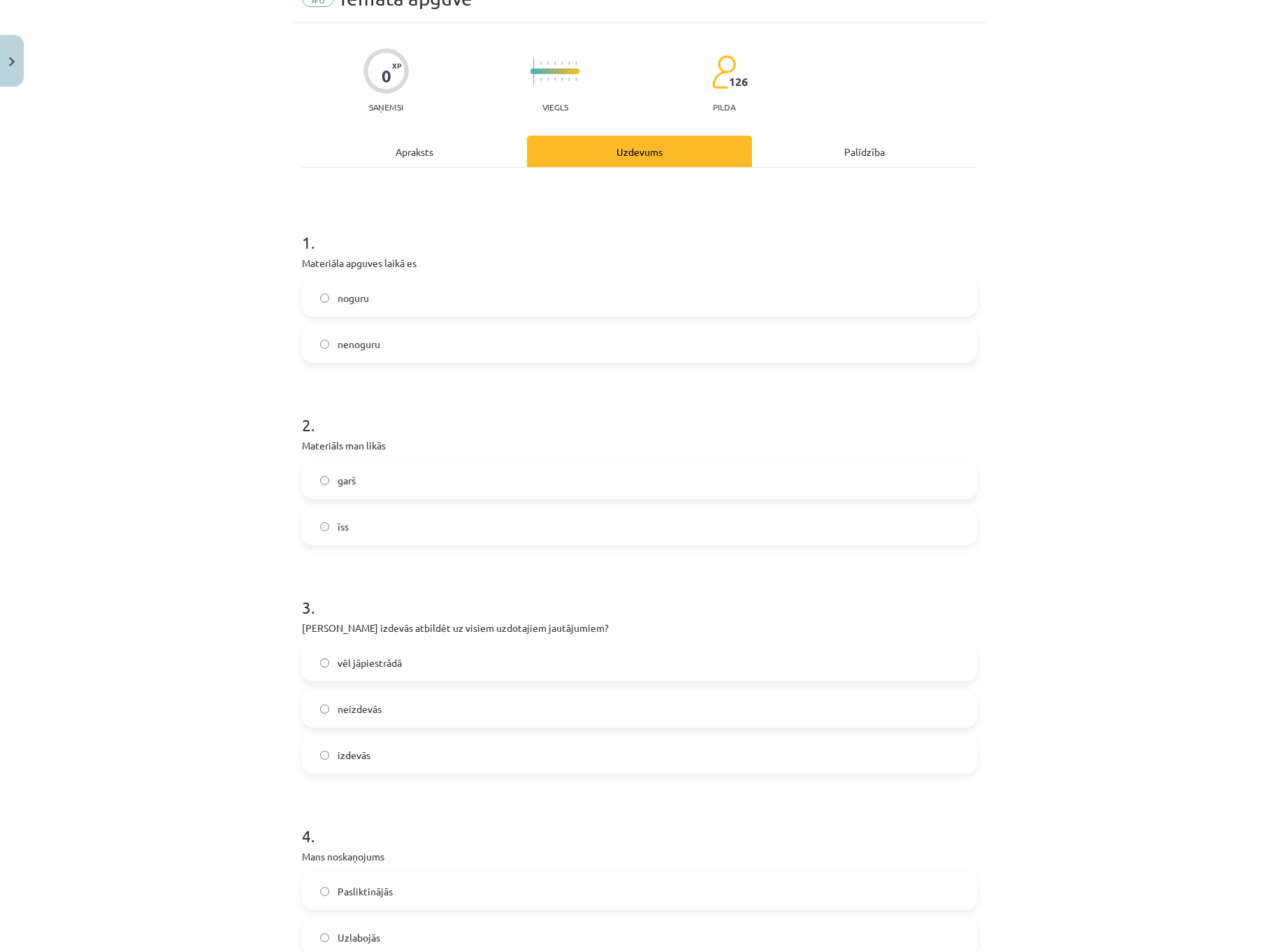
drag, startPoint x: 394, startPoint y: 290, endPoint x: 393, endPoint y: 299, distance: 9.1
click at [394, 291] on label "noguru" at bounding box center [639, 298] width 672 height 35
click at [403, 476] on label "garš" at bounding box center [639, 480] width 672 height 35
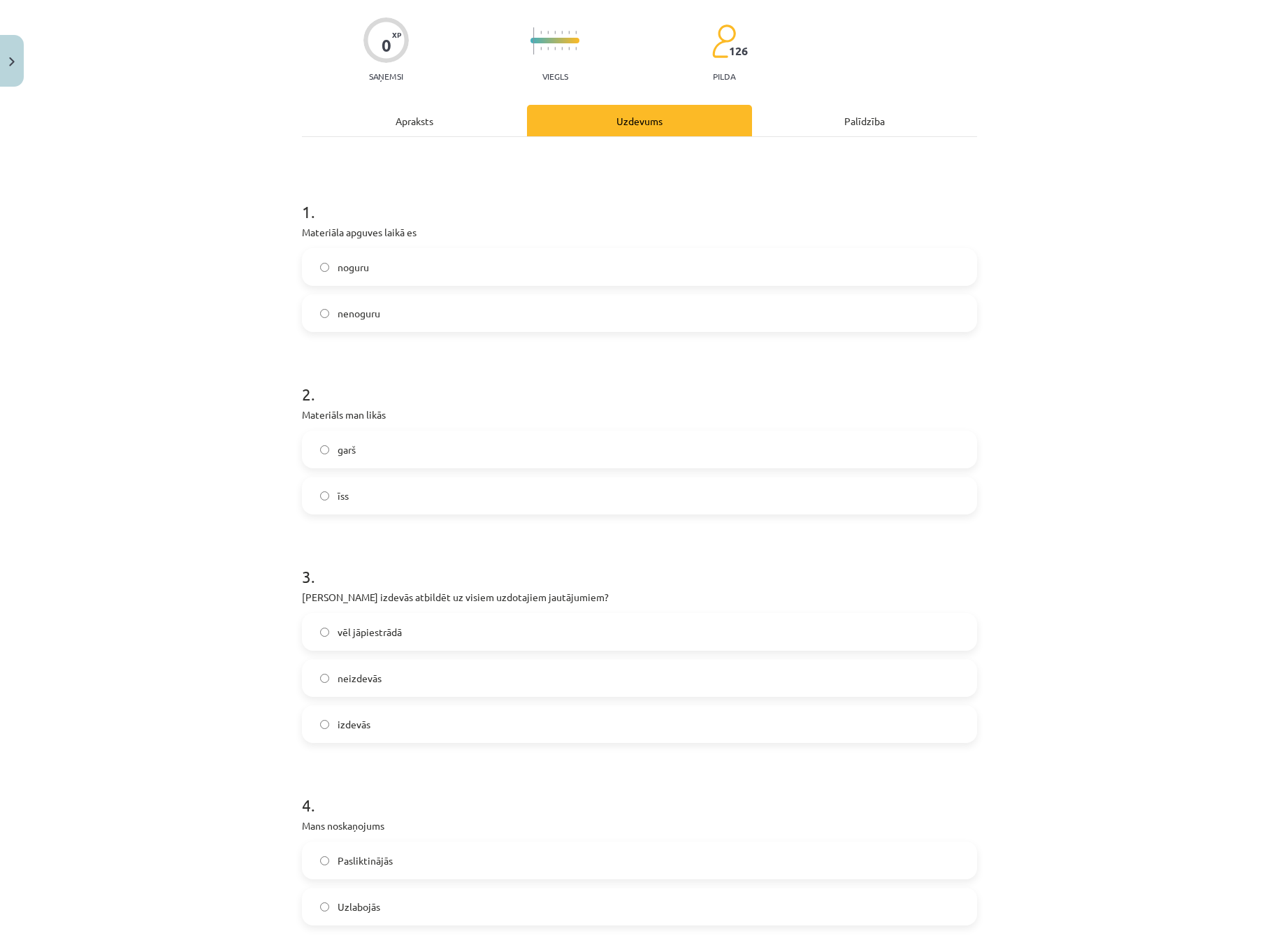
scroll to position [280, 0]
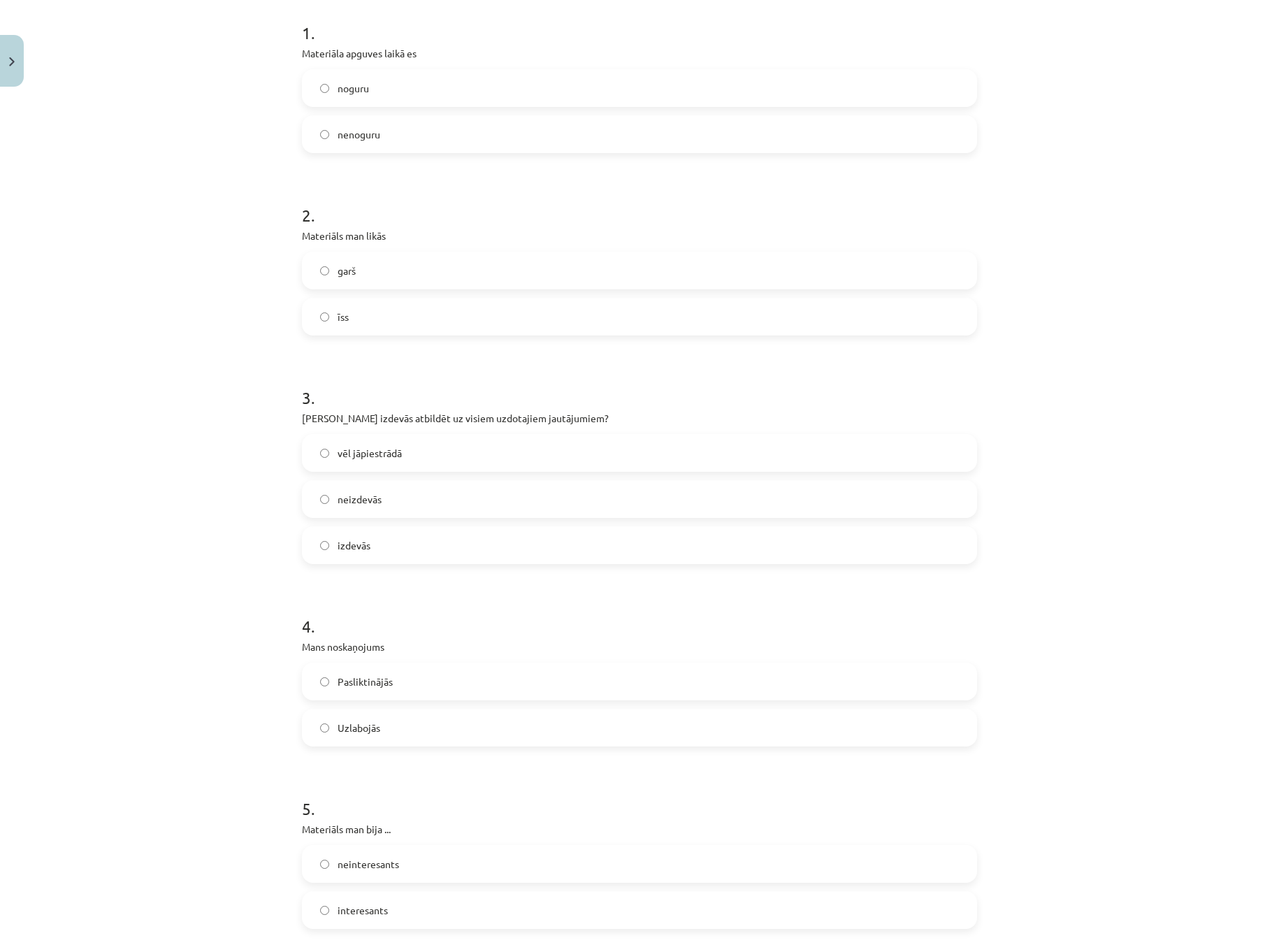
click at [443, 541] on label "izdevās" at bounding box center [639, 545] width 672 height 35
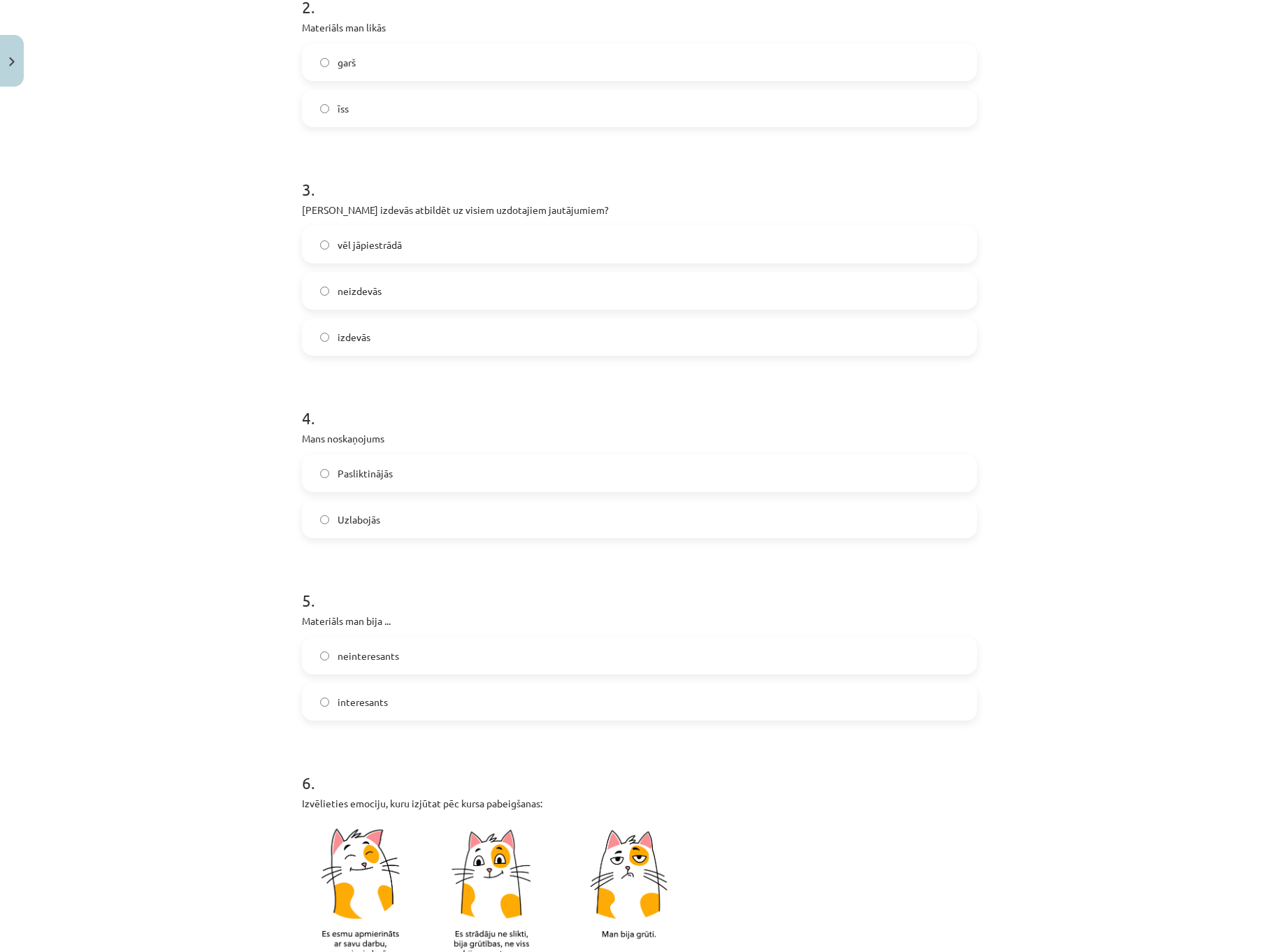
scroll to position [489, 0]
click at [411, 516] on label "Uzlabojās" at bounding box center [639, 518] width 672 height 35
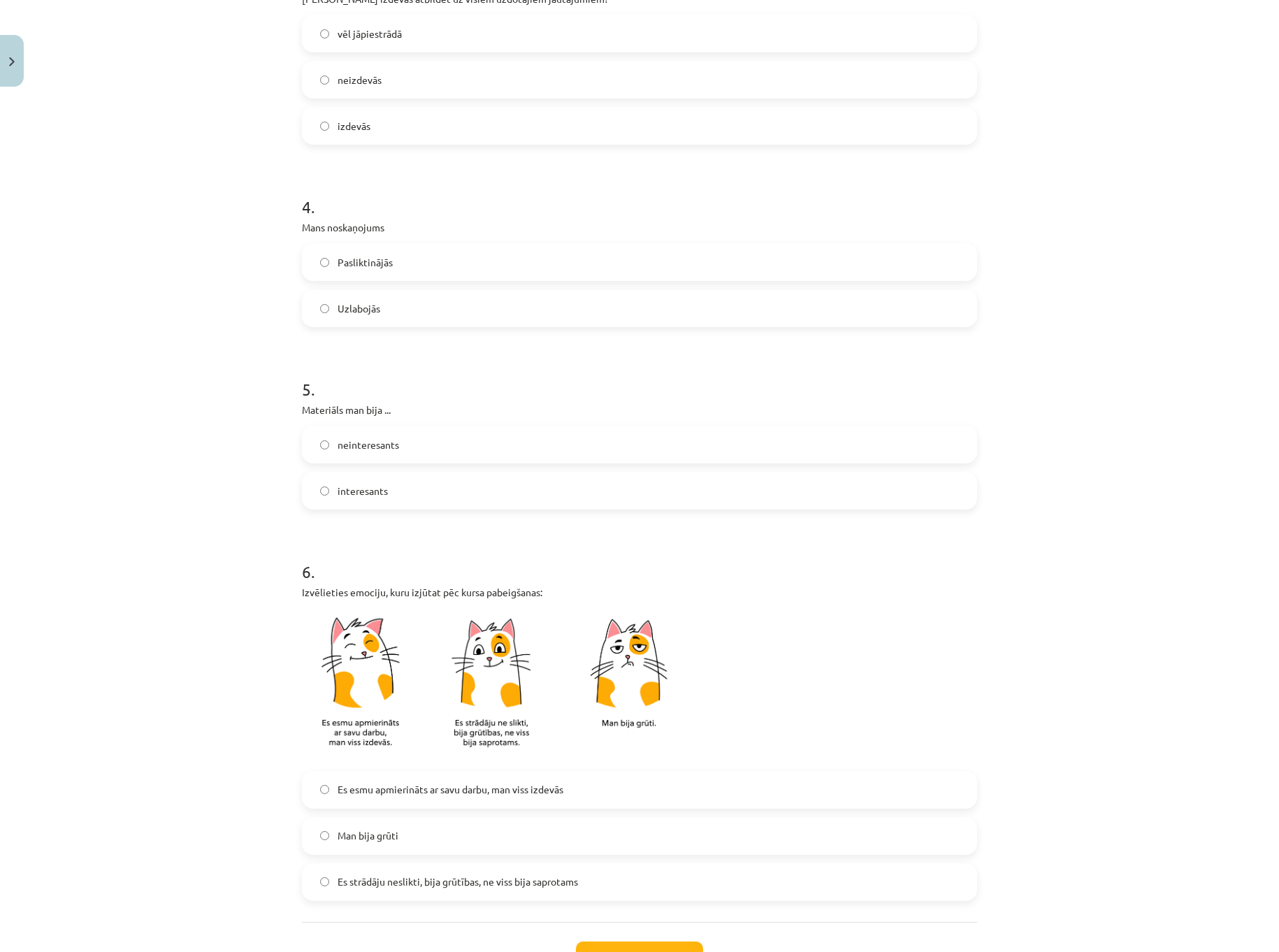
click at [404, 493] on label "interesants" at bounding box center [639, 490] width 672 height 35
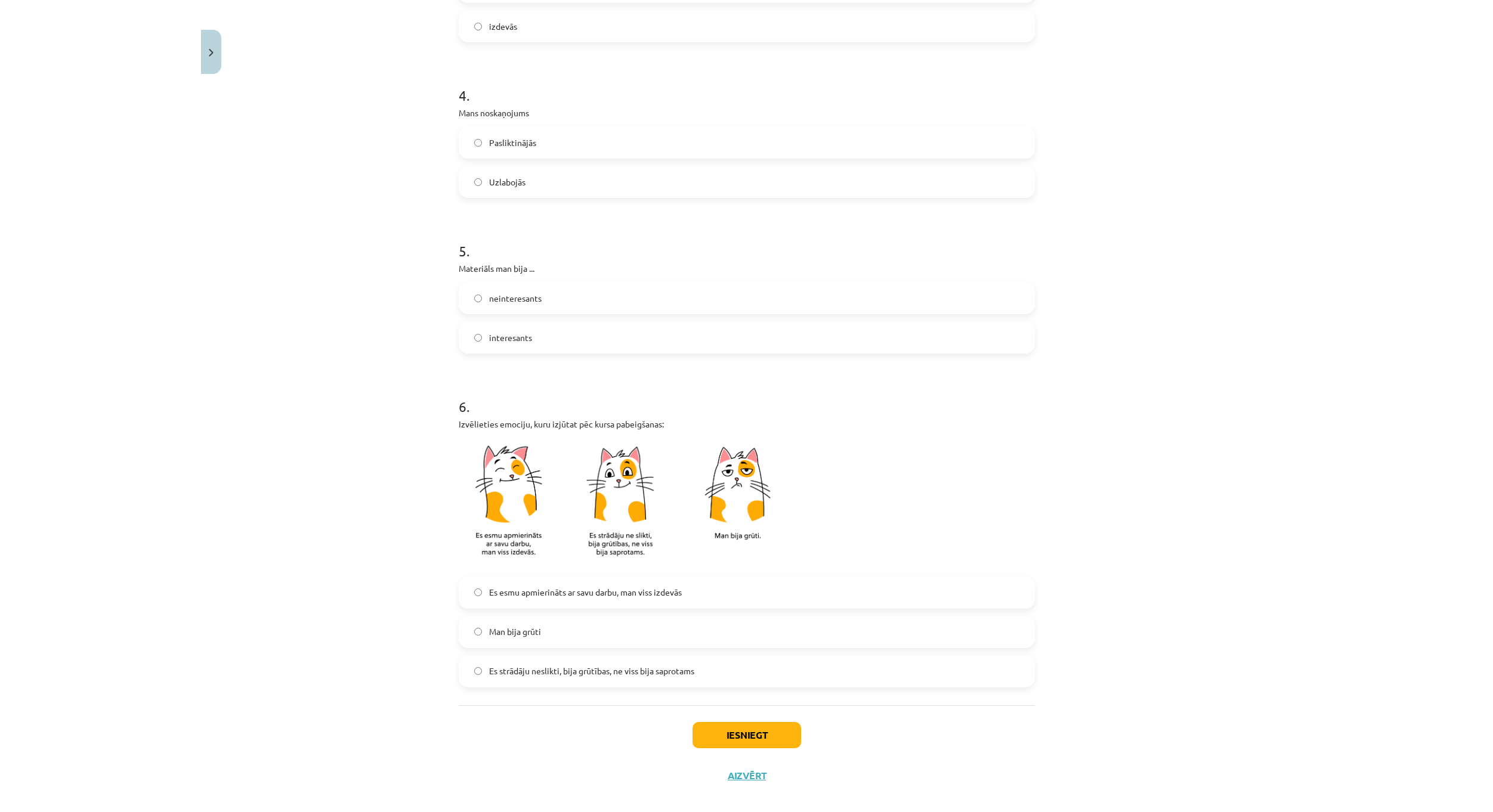
scroll to position [691, 0]
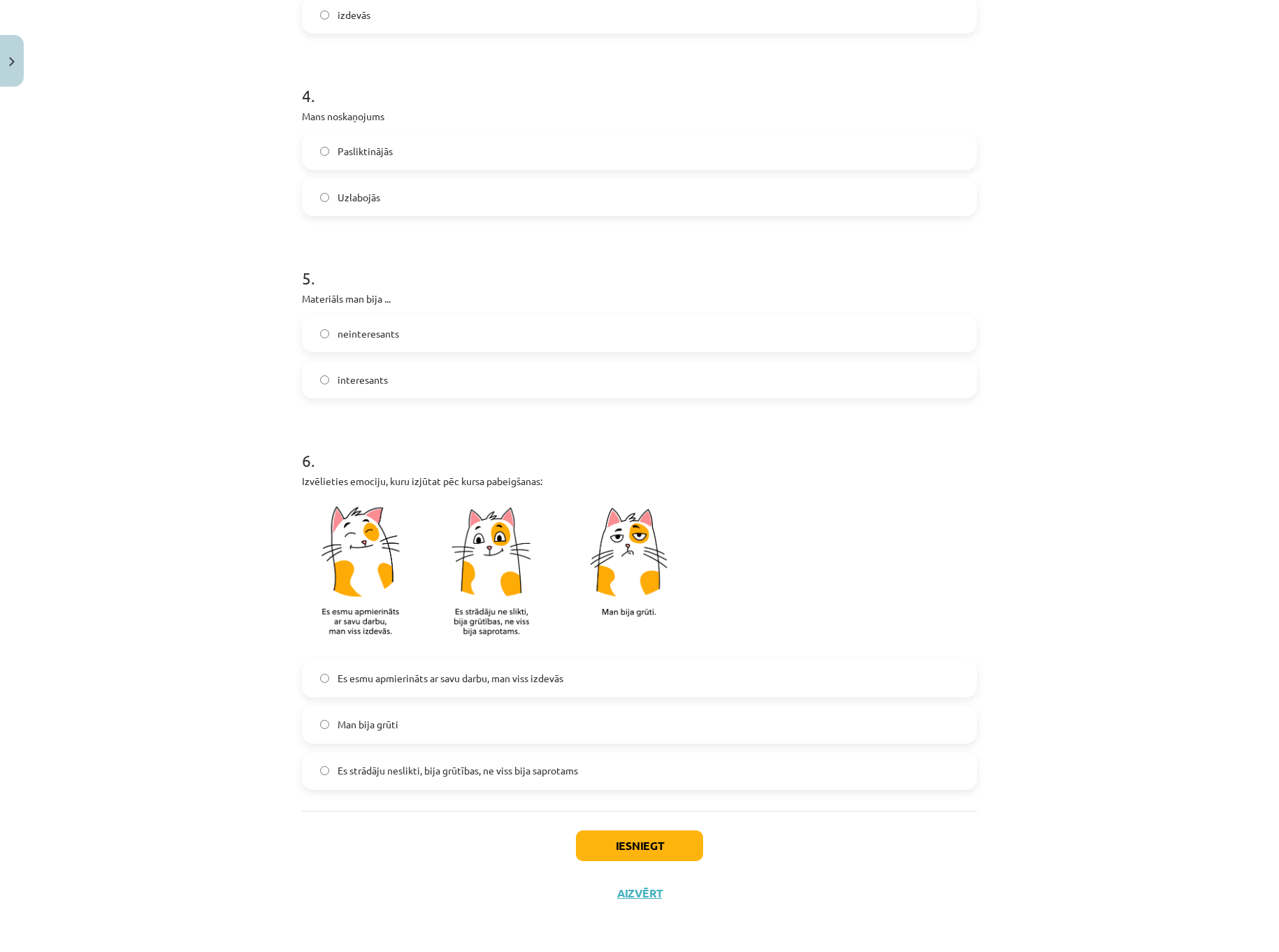
click at [509, 678] on span "Es esmu apmierināts ar savu darbu, man viss izdevās" at bounding box center [450, 678] width 226 height 14
click at [626, 847] on button "Iesniegt" at bounding box center [639, 846] width 127 height 30
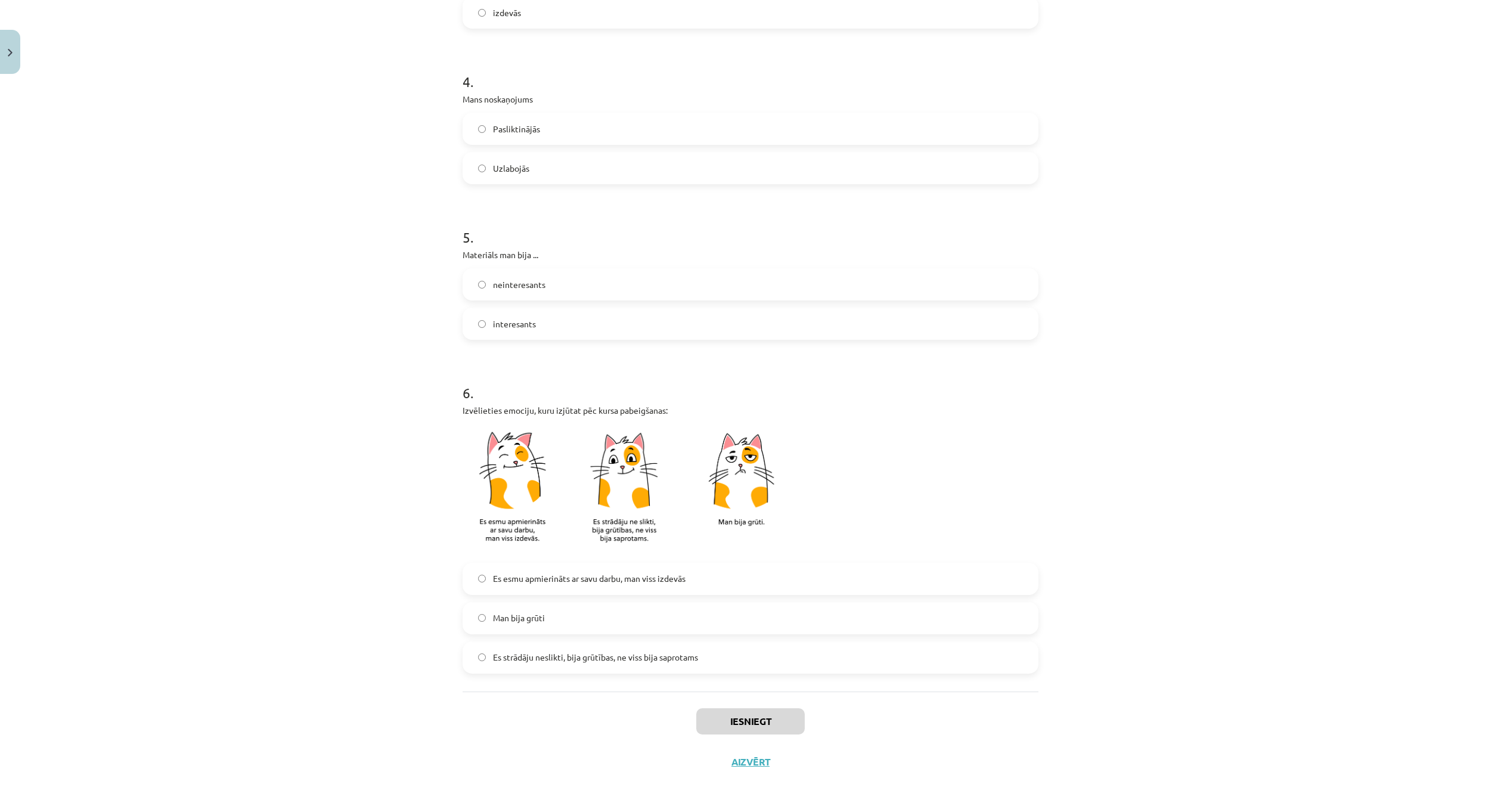
click at [434, 35] on div "Mācību tēma: Ķīmijas i - 11. klases 1. ieskaites mācību materiāls #6 Temata apg…" at bounding box center [750, 406] width 1501 height 812
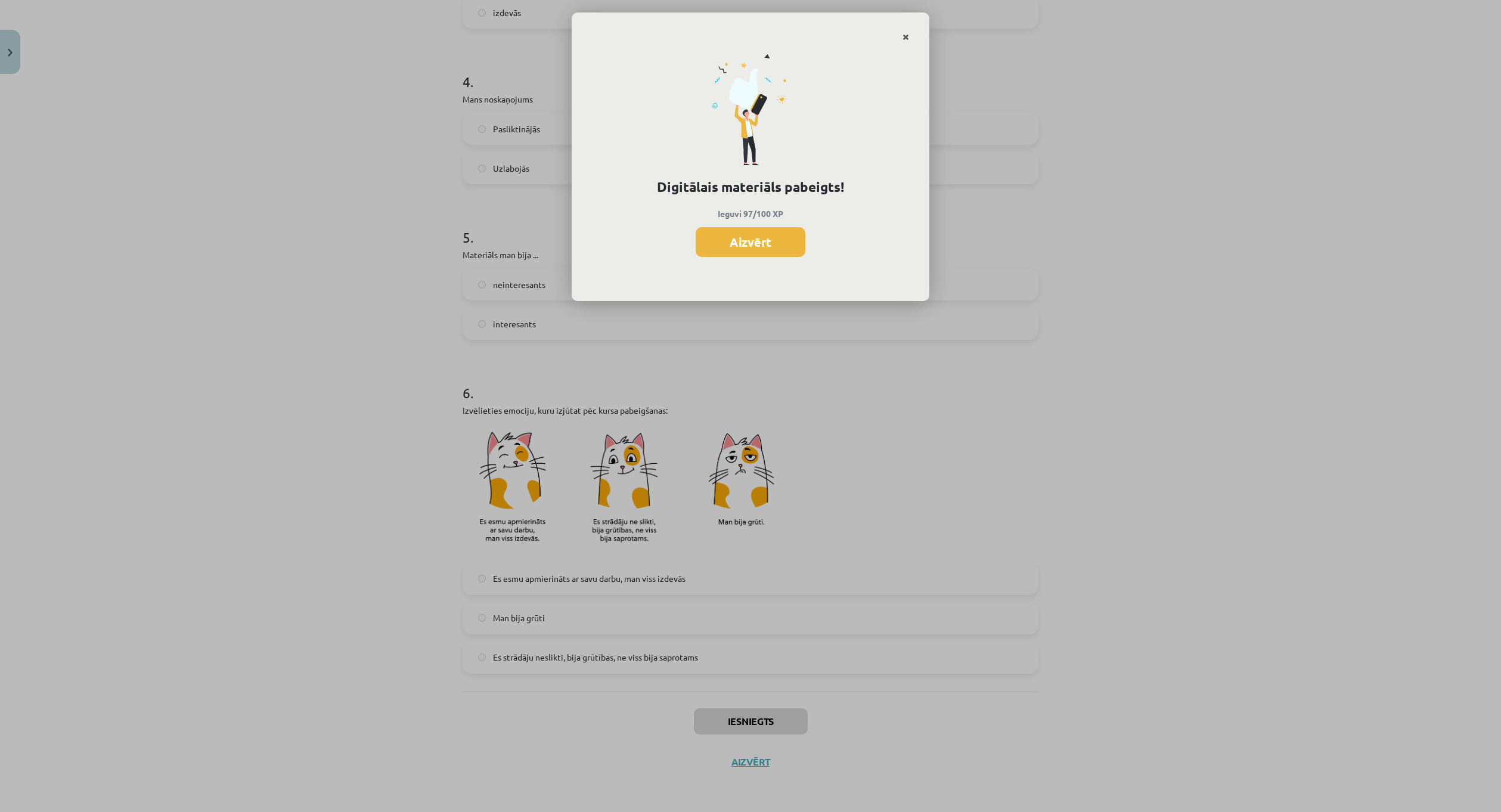
click at [907, 37] on icon "Close" at bounding box center [906, 37] width 6 height 8
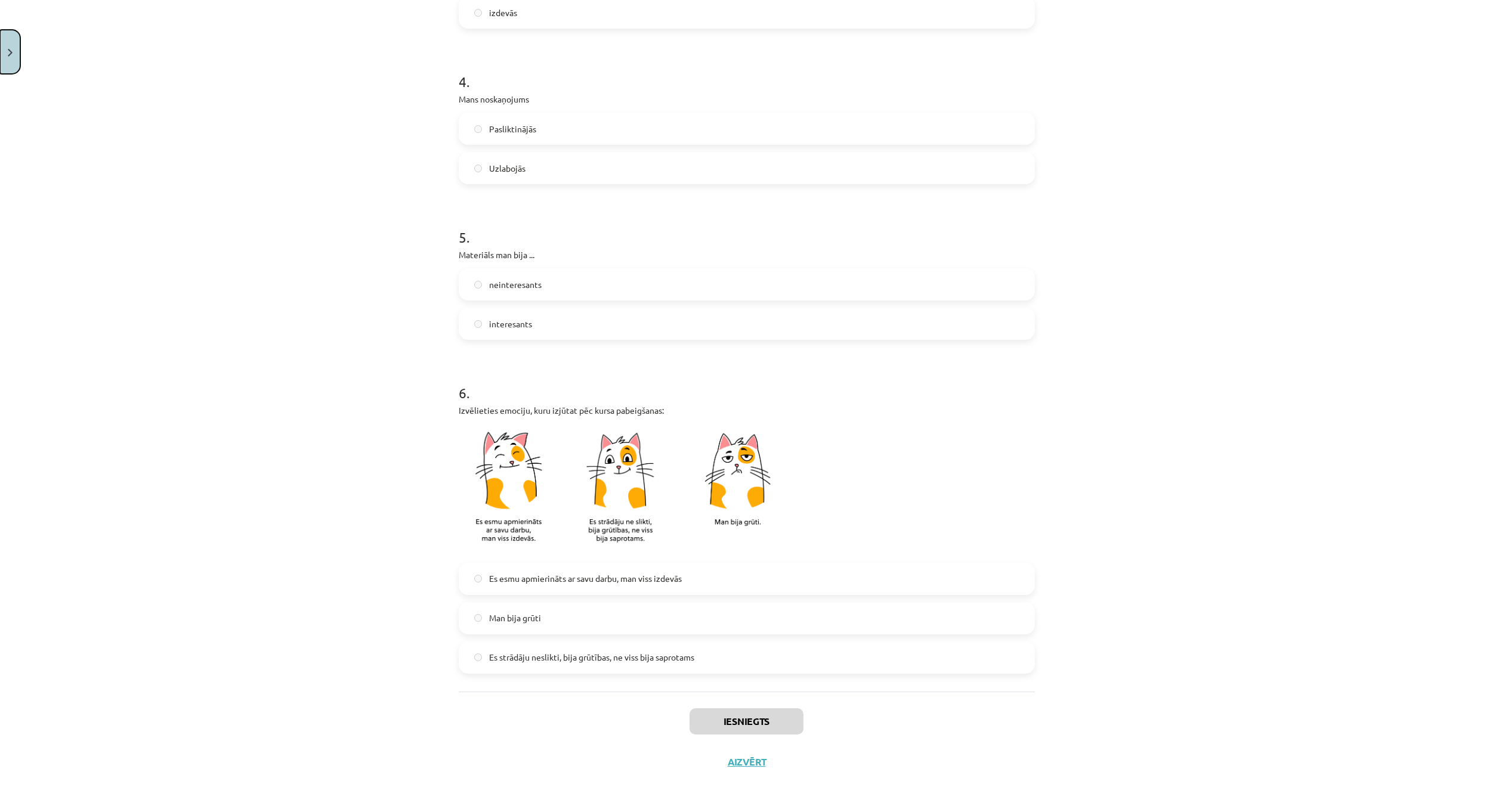
click at [19, 57] on button "Close" at bounding box center [10, 52] width 20 height 44
click at [78, 223] on div "Mācību tēma: Ķīmijas i - 11. klases 1. ieskaites mācību materiāls #6 Temata apg…" at bounding box center [746, 406] width 1493 height 812
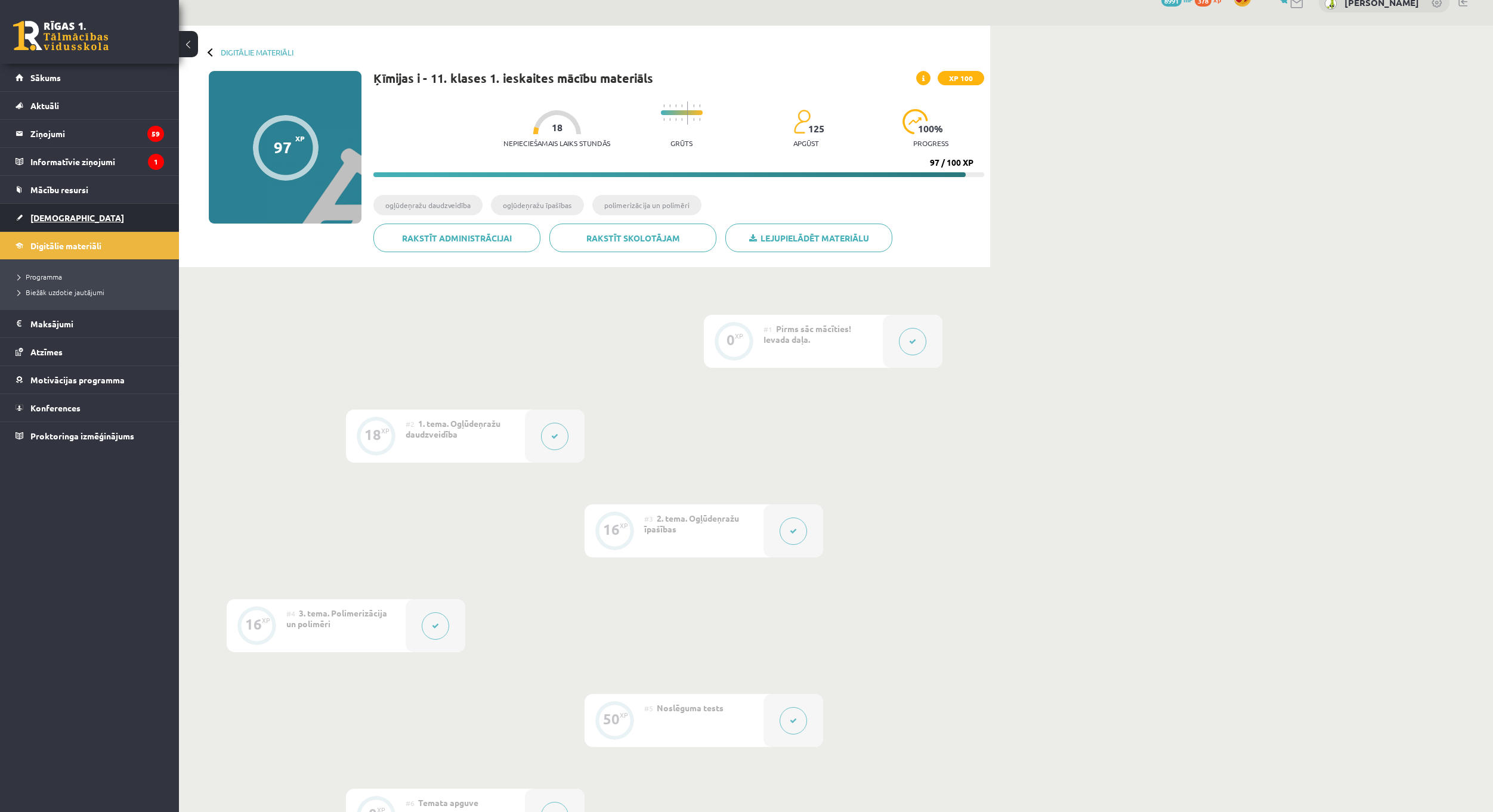
click at [53, 217] on span "[DEMOGRAPHIC_DATA]" at bounding box center [78, 217] width 94 height 11
